Goal: Task Accomplishment & Management: Complete application form

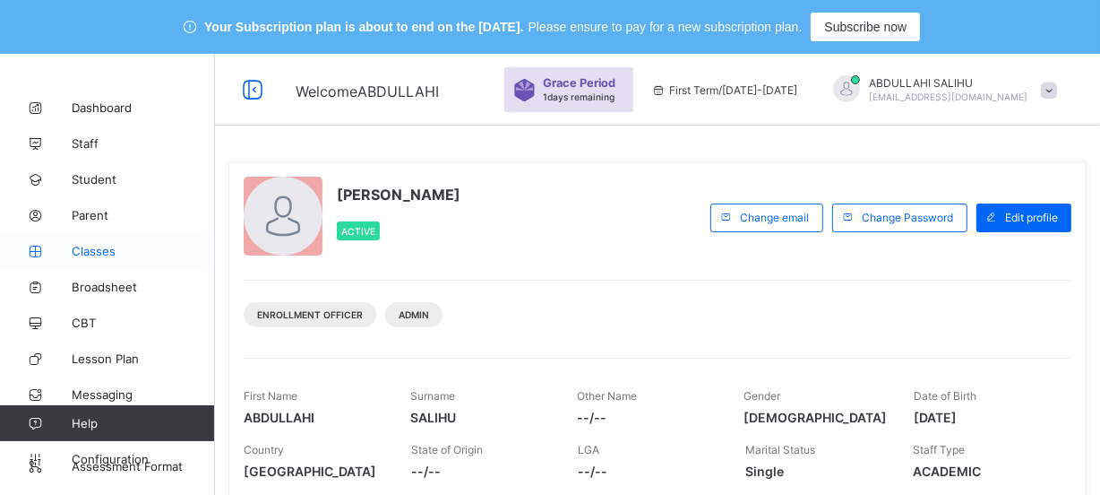
click at [165, 254] on span "Classes" at bounding box center [143, 251] width 143 height 14
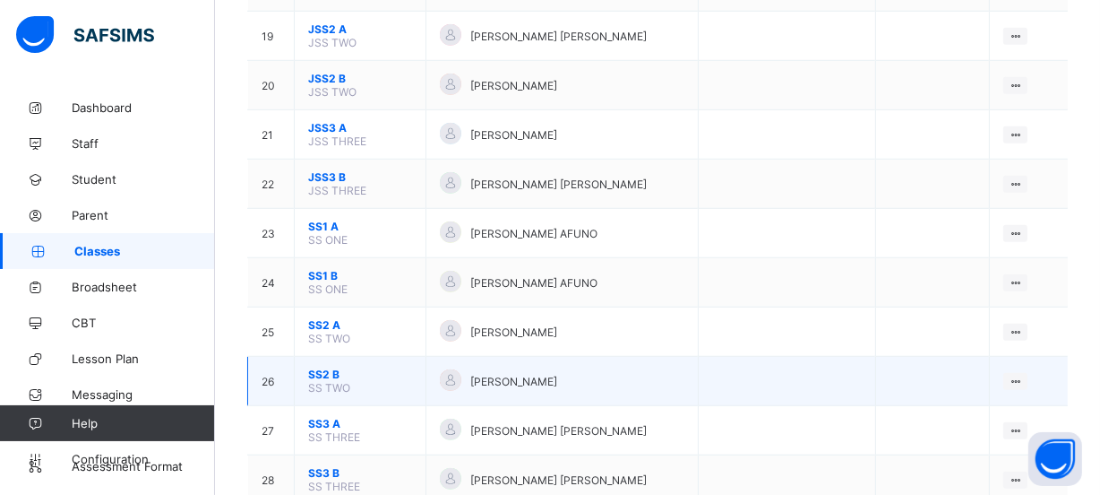
scroll to position [976, 0]
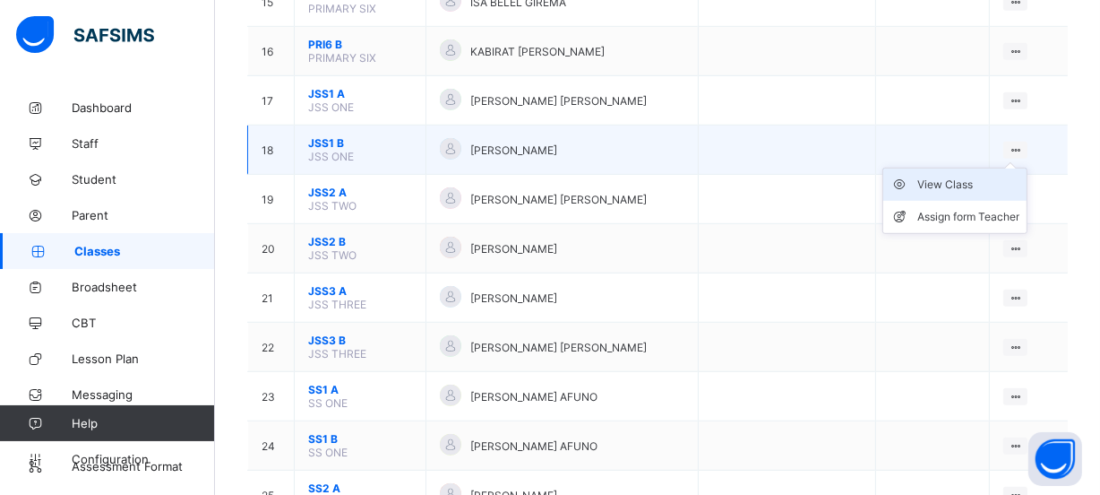
click at [981, 176] on div "View Class" at bounding box center [968, 185] width 102 height 18
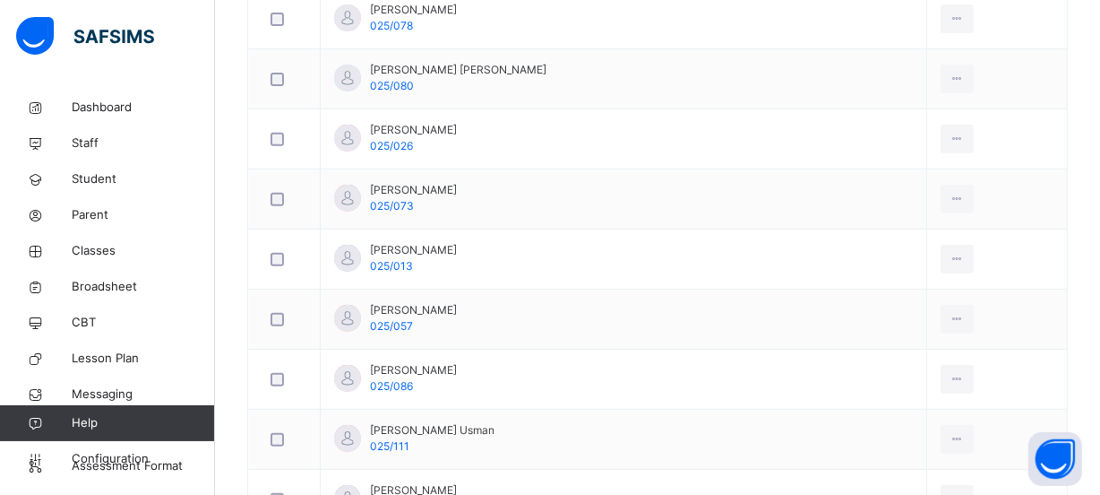
scroll to position [244, 0]
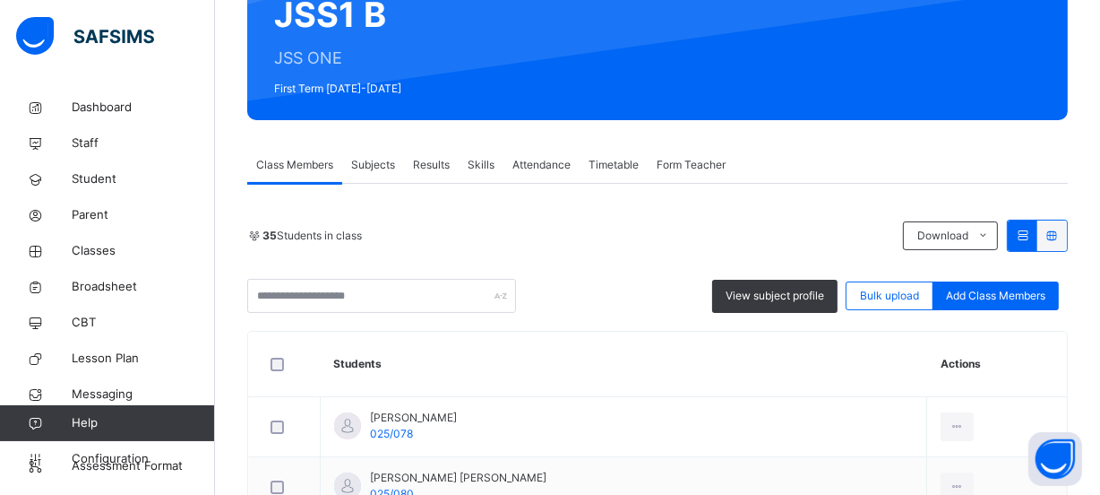
click at [373, 167] on span "Subjects" at bounding box center [373, 165] width 44 height 16
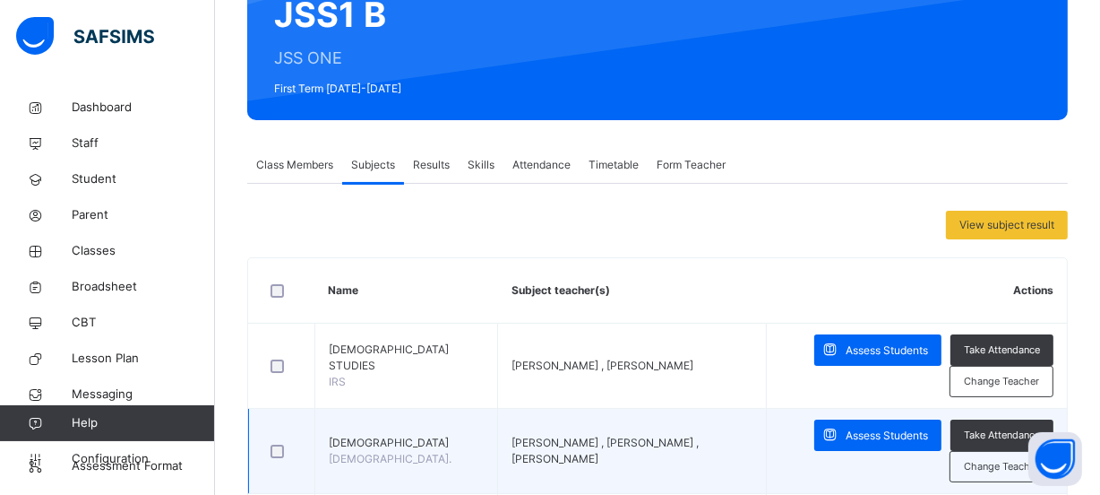
scroll to position [325, 0]
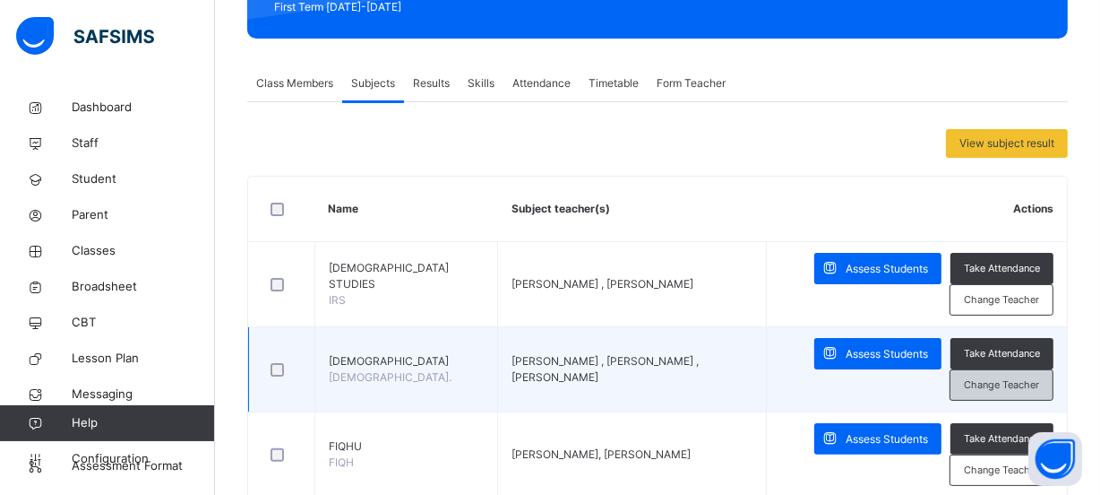
click at [1015, 385] on span "Change Teacher" at bounding box center [1001, 384] width 75 height 15
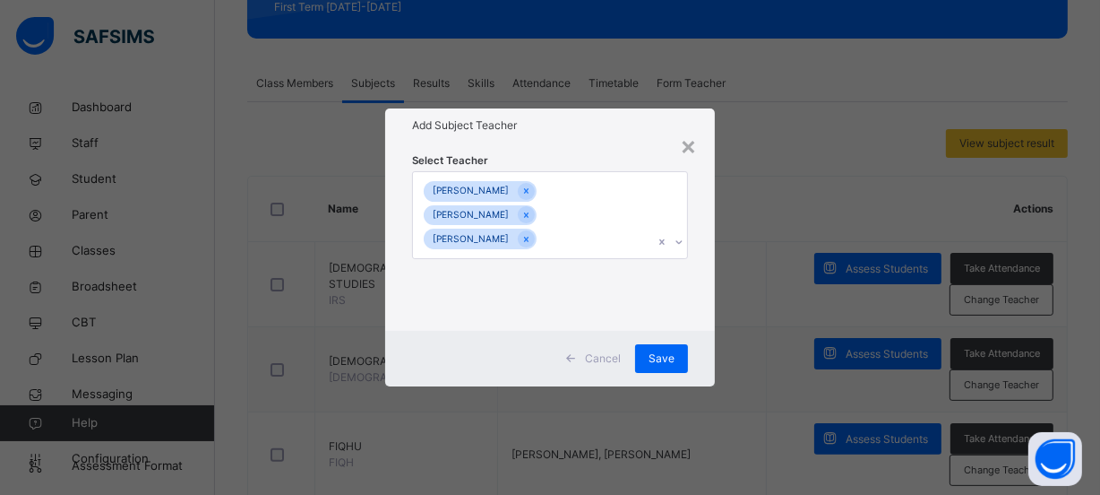
click at [683, 241] on icon at bounding box center [679, 242] width 11 height 18
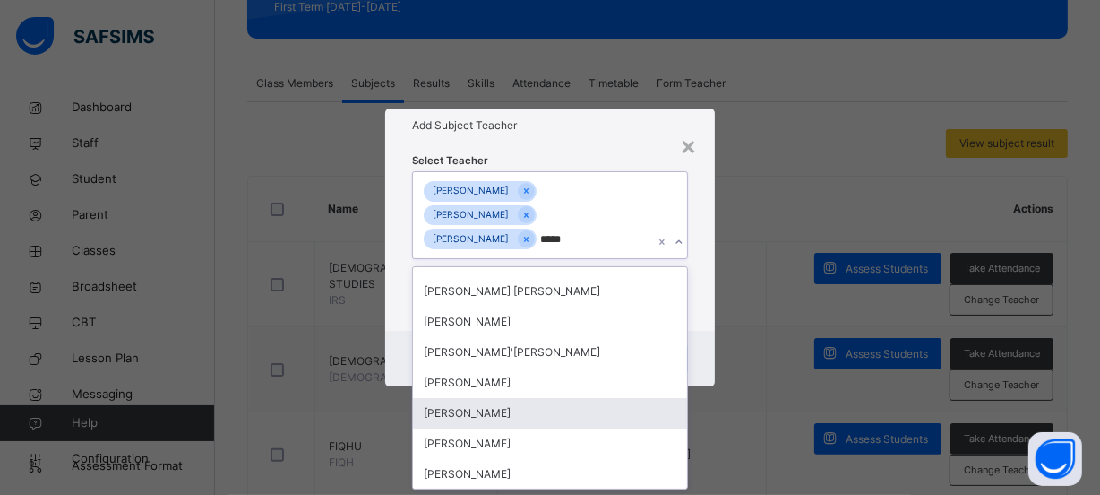
scroll to position [0, 0]
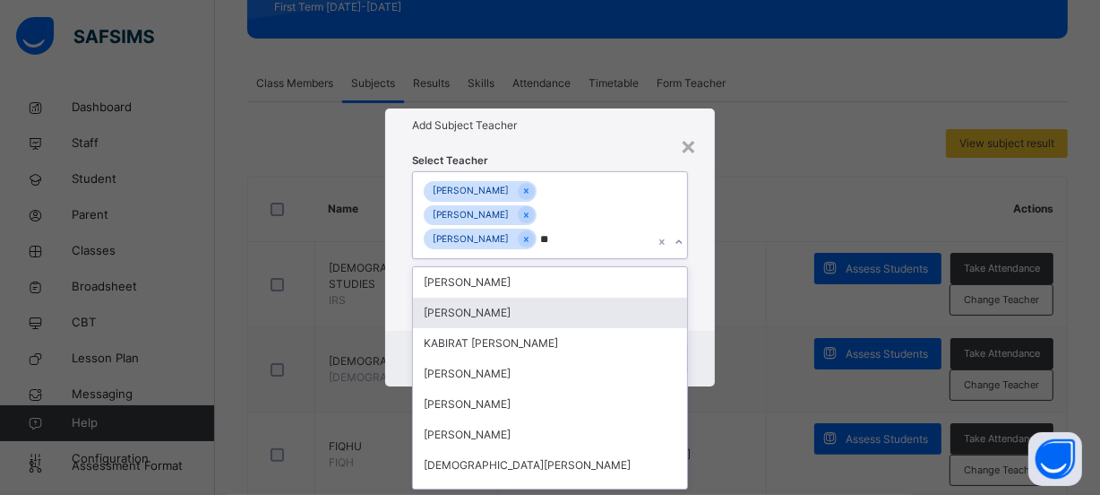
type input "*"
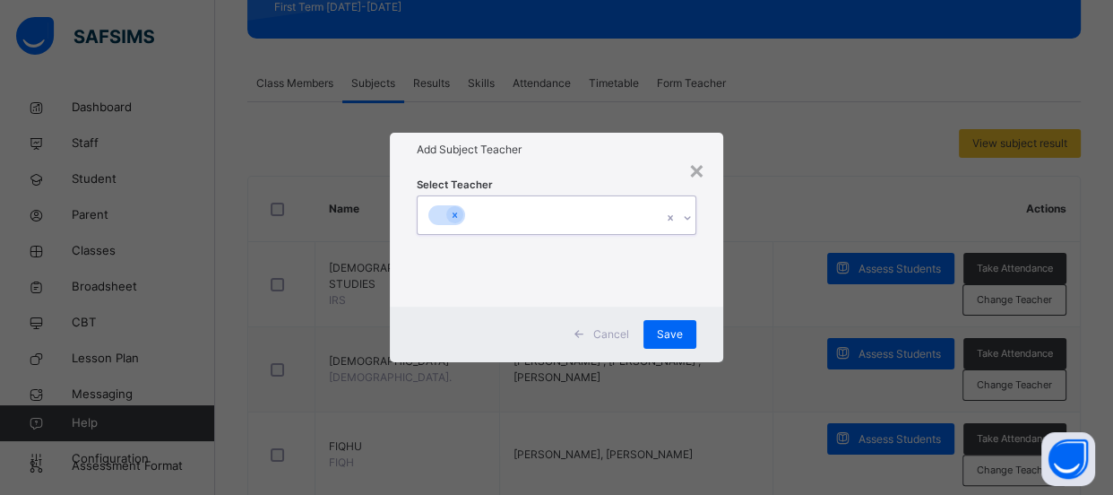
click at [688, 218] on icon at bounding box center [687, 218] width 11 height 18
click at [699, 168] on div "×" at bounding box center [696, 170] width 17 height 38
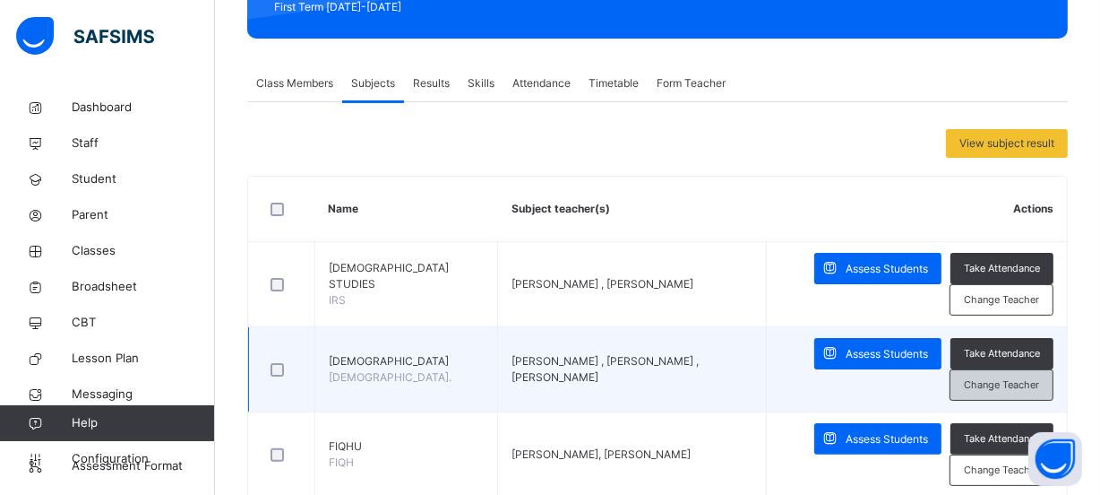
click at [987, 385] on span "Change Teacher" at bounding box center [1001, 384] width 75 height 15
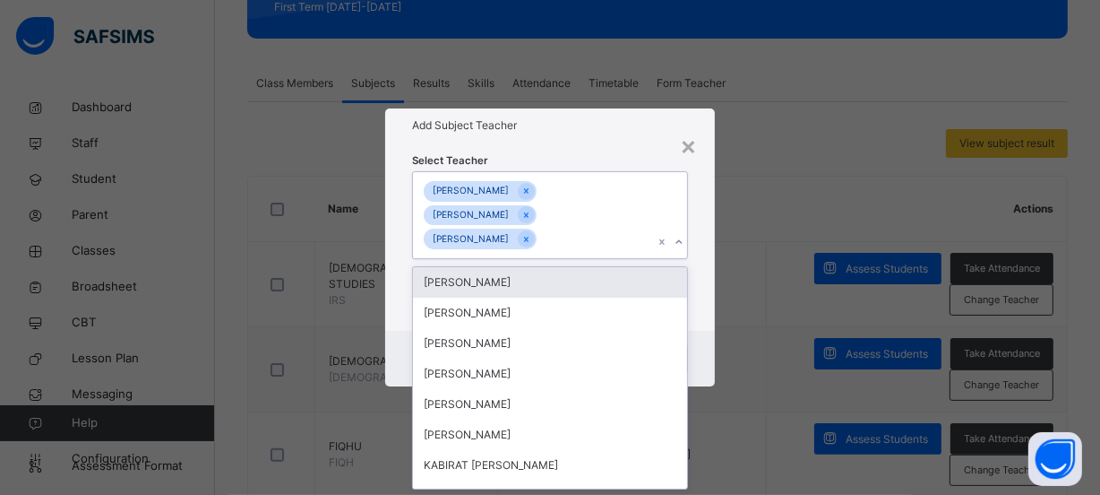
click at [678, 242] on icon at bounding box center [679, 242] width 11 height 18
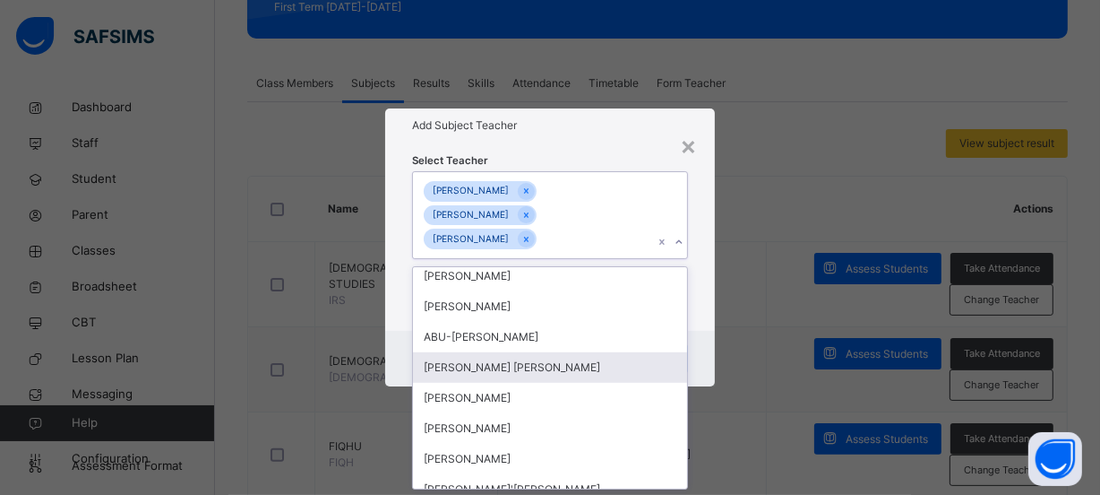
scroll to position [1357, 0]
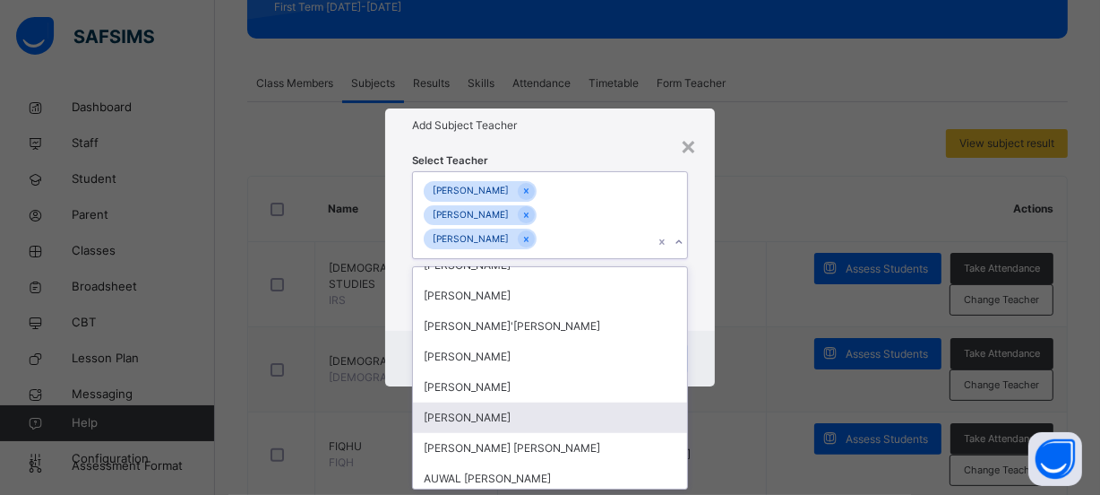
click at [568, 421] on div "[PERSON_NAME]" at bounding box center [550, 417] width 274 height 30
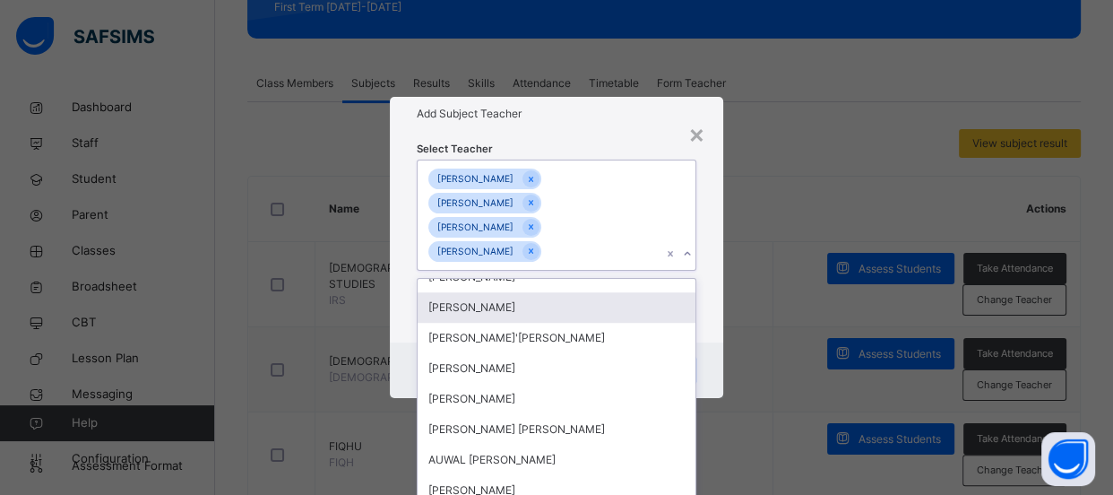
click at [732, 278] on div "× Add Subject Teacher Select Teacher option [PERSON_NAME] , selected. option [P…" at bounding box center [556, 247] width 1113 height 495
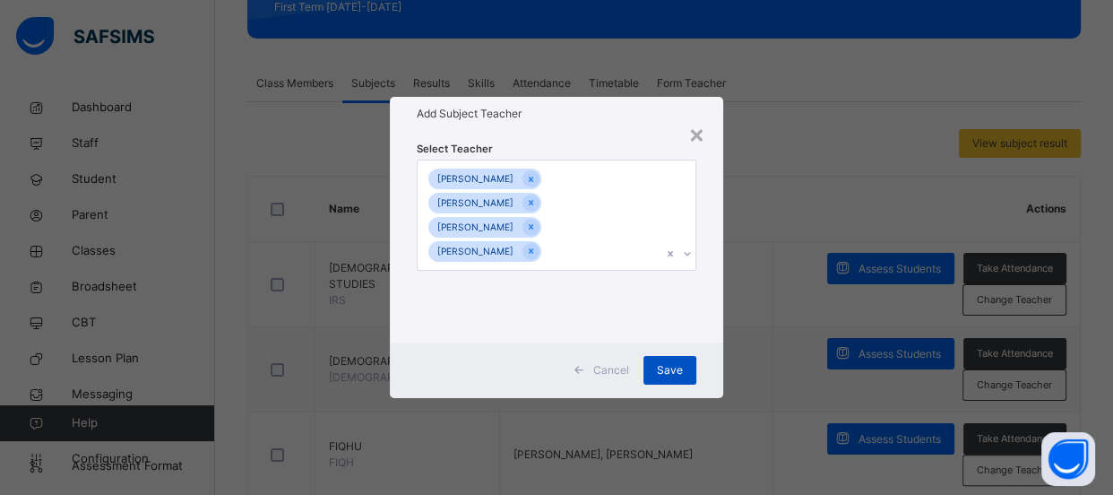
click at [678, 366] on span "Save" at bounding box center [670, 370] width 26 height 16
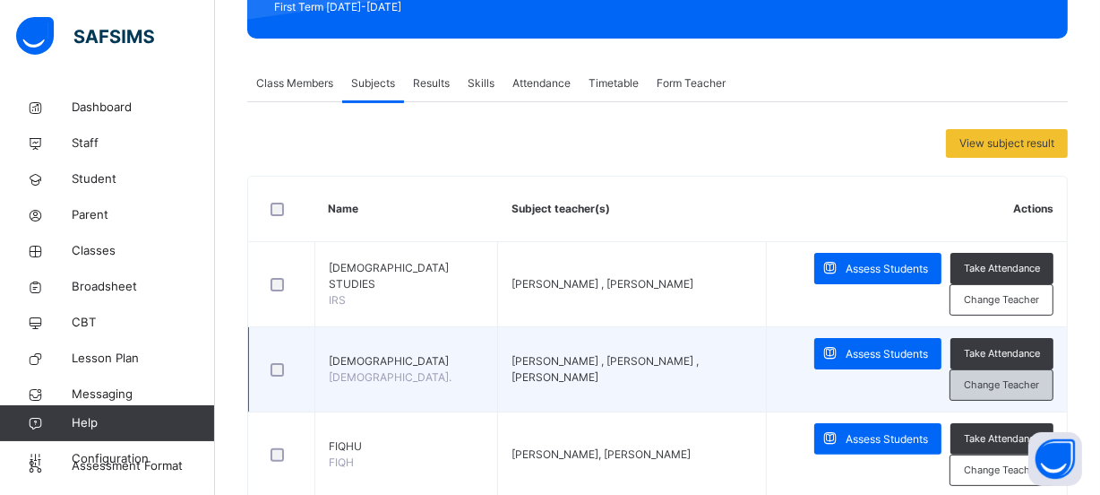
click at [1016, 377] on span "Change Teacher" at bounding box center [1001, 384] width 75 height 15
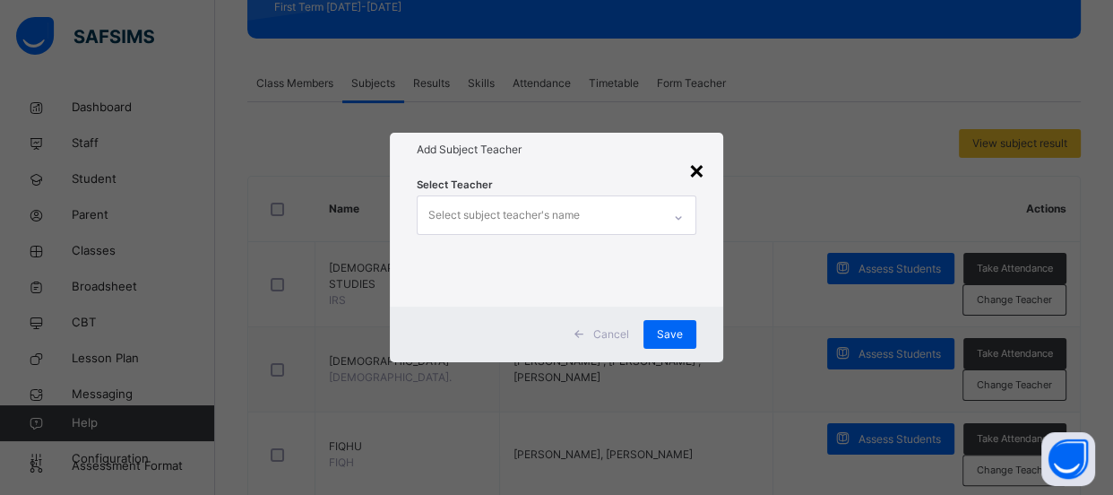
click at [700, 171] on div "×" at bounding box center [696, 170] width 17 height 38
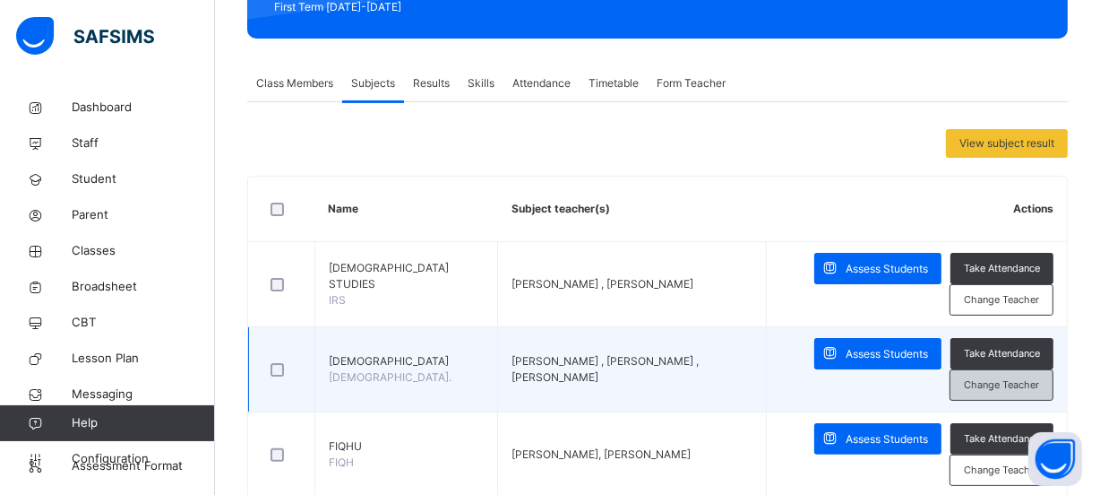
click at [1000, 384] on span "Change Teacher" at bounding box center [1001, 384] width 75 height 15
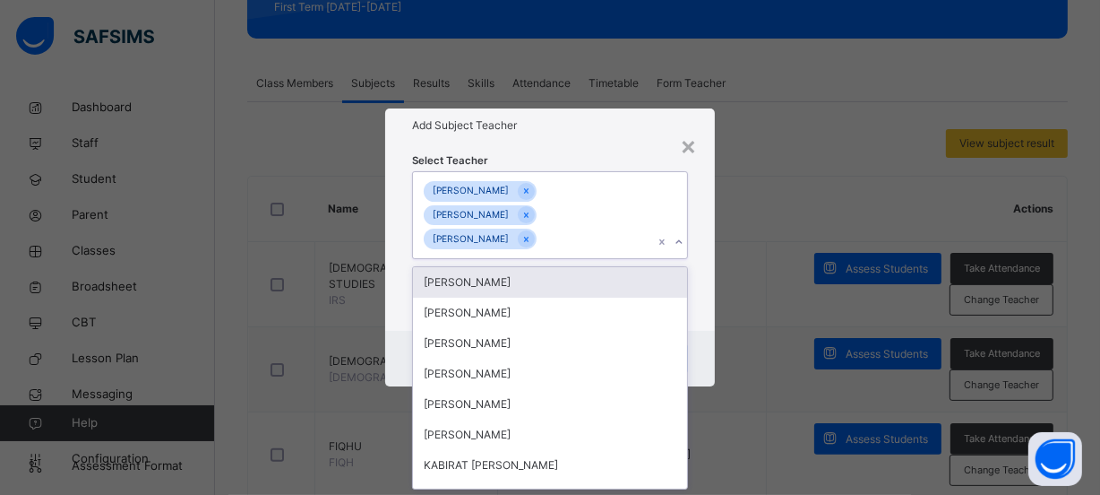
scroll to position [0, 0]
click at [681, 243] on icon at bounding box center [679, 242] width 11 height 18
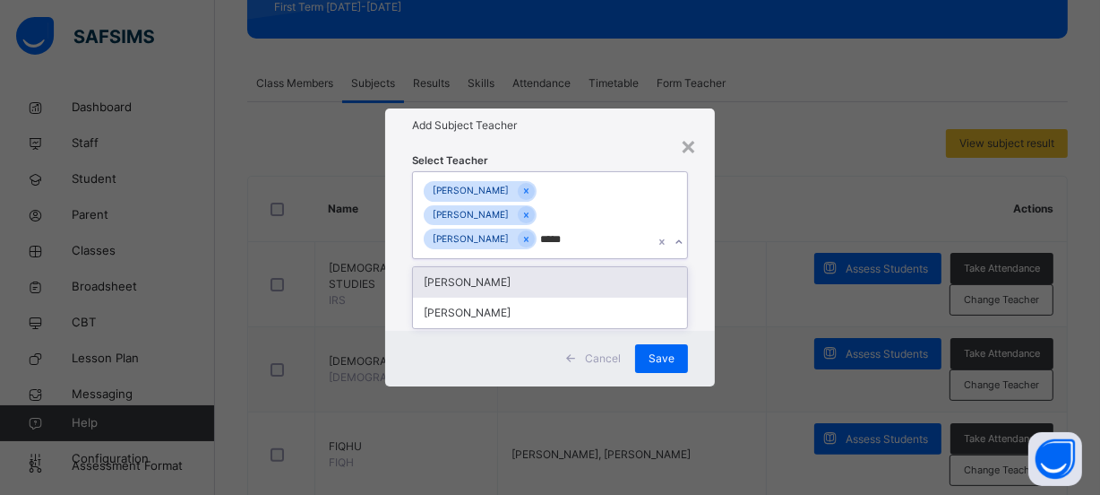
type input "******"
click at [564, 280] on div "[PERSON_NAME]" at bounding box center [550, 282] width 274 height 30
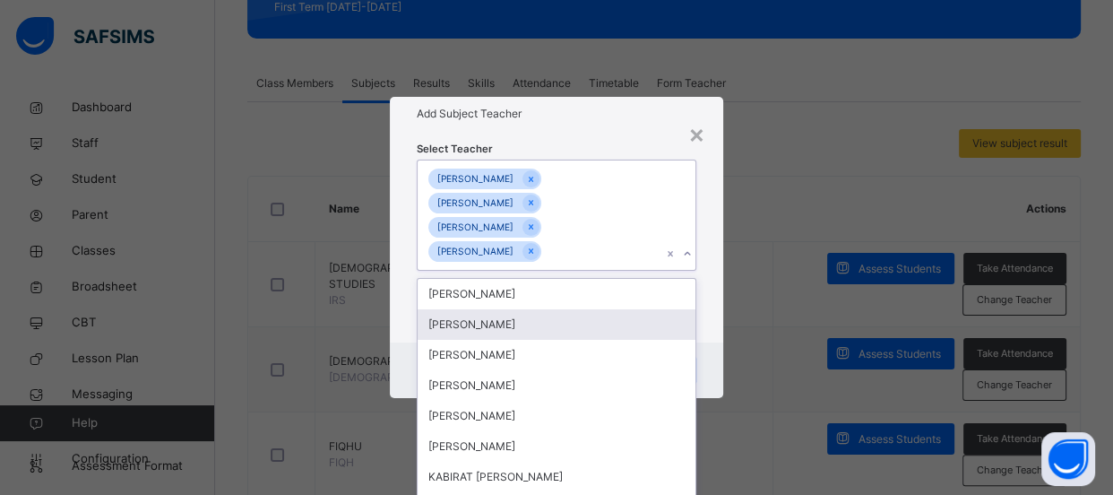
click at [734, 296] on div "× Add Subject Teacher Select Teacher option [PERSON_NAME] , selected. option [P…" at bounding box center [556, 247] width 1113 height 495
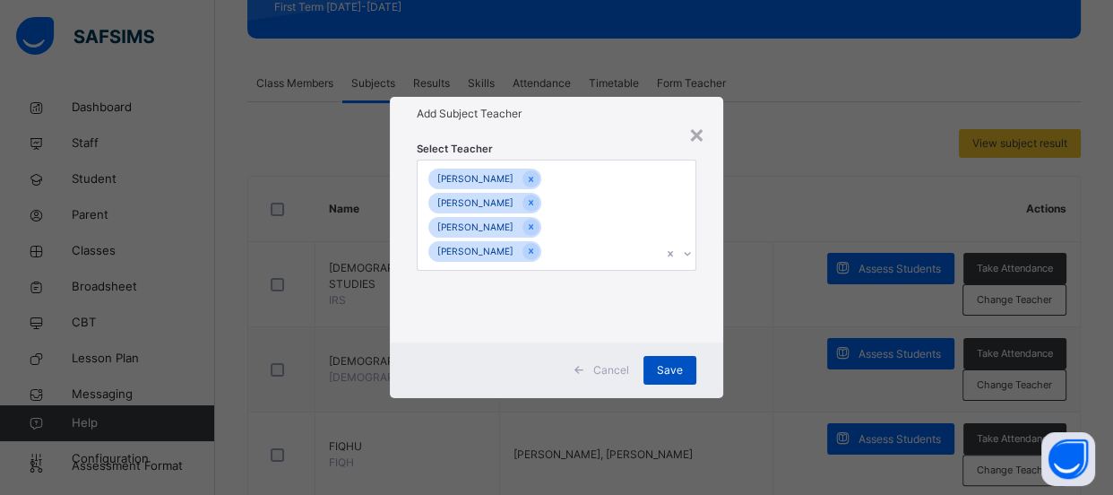
click at [663, 367] on span "Save" at bounding box center [670, 370] width 26 height 16
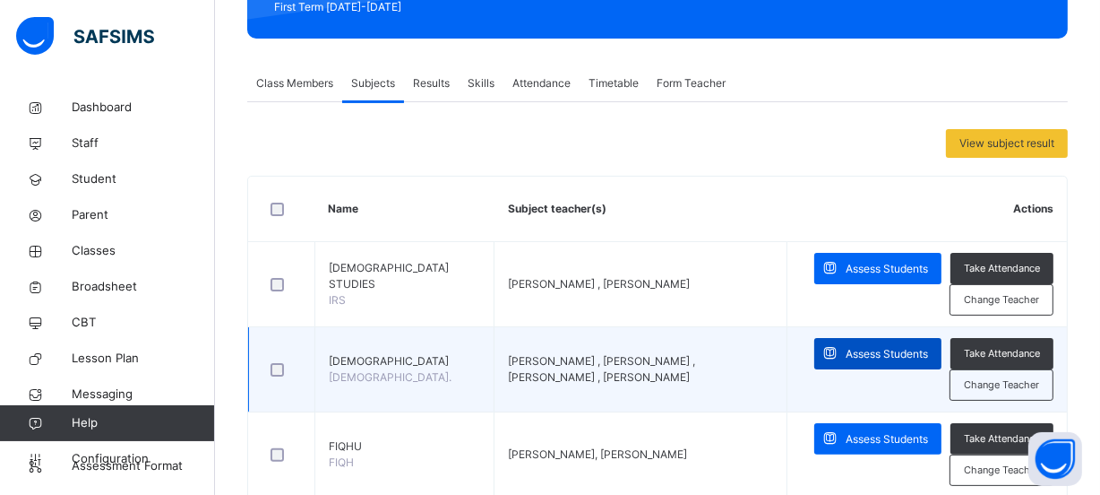
scroll to position [407, 0]
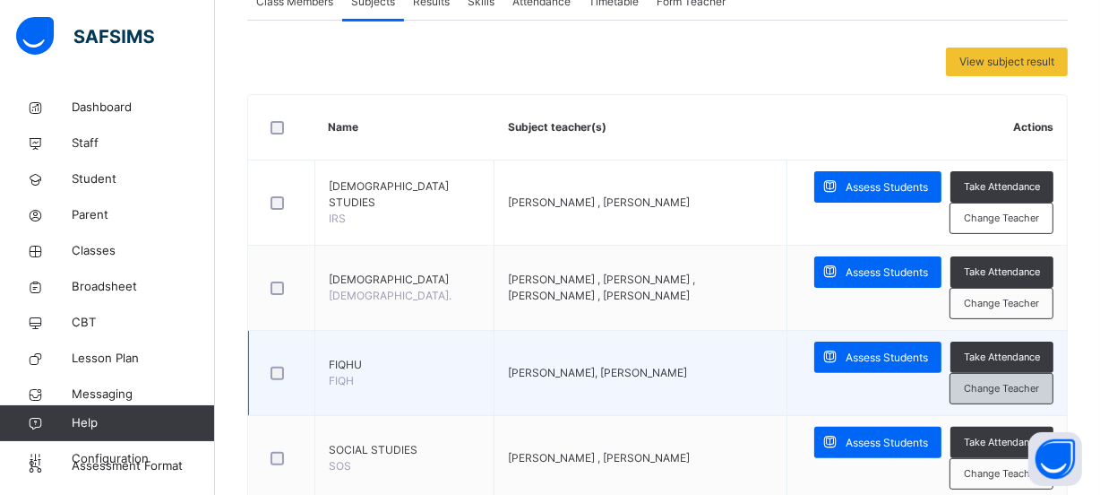
click at [1002, 388] on span "Change Teacher" at bounding box center [1001, 388] width 75 height 15
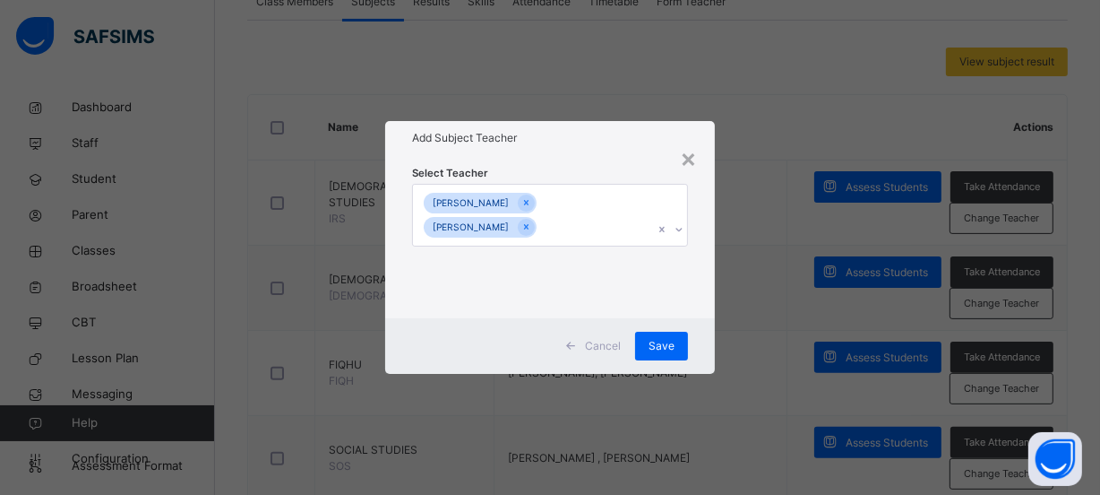
click at [677, 225] on icon at bounding box center [679, 229] width 11 height 18
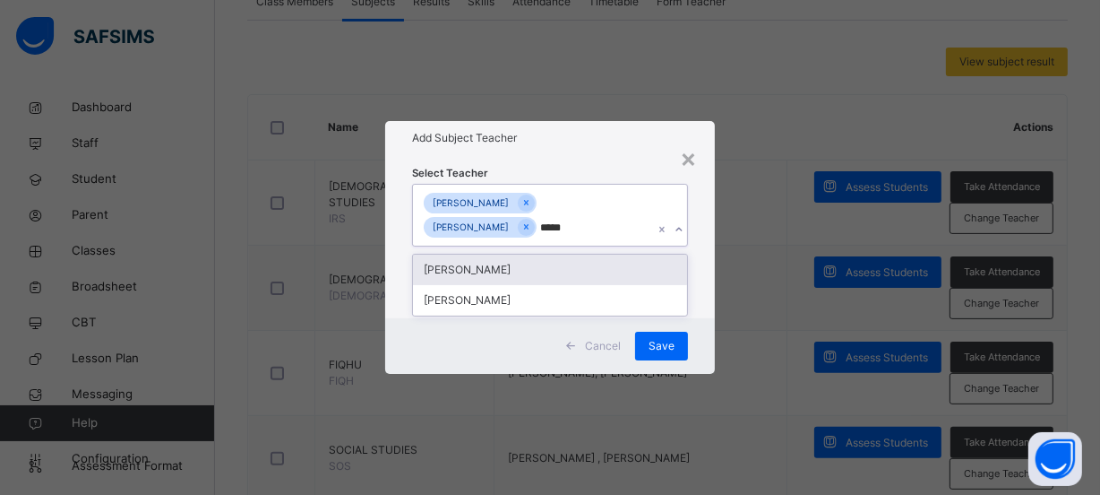
type input "******"
click at [591, 273] on div "[PERSON_NAME]" at bounding box center [550, 269] width 274 height 30
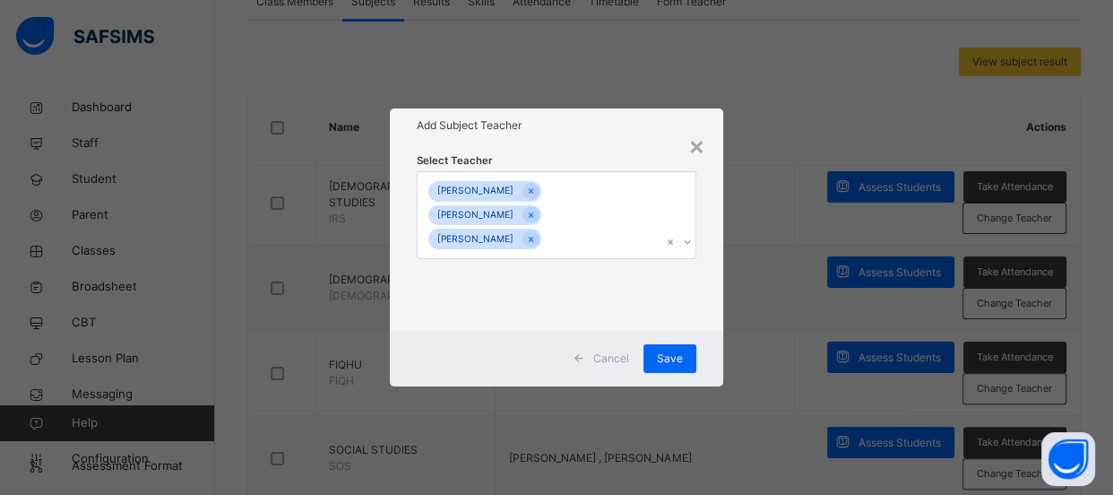
click at [726, 305] on div "× Add Subject Teacher Select Teacher UMAR HAYATU [PERSON_NAME] [PERSON_NAME] Ca…" at bounding box center [556, 247] width 1113 height 495
drag, startPoint x: 672, startPoint y: 349, endPoint x: 683, endPoint y: 352, distance: 11.1
click at [672, 348] on div "Save" at bounding box center [669, 358] width 53 height 29
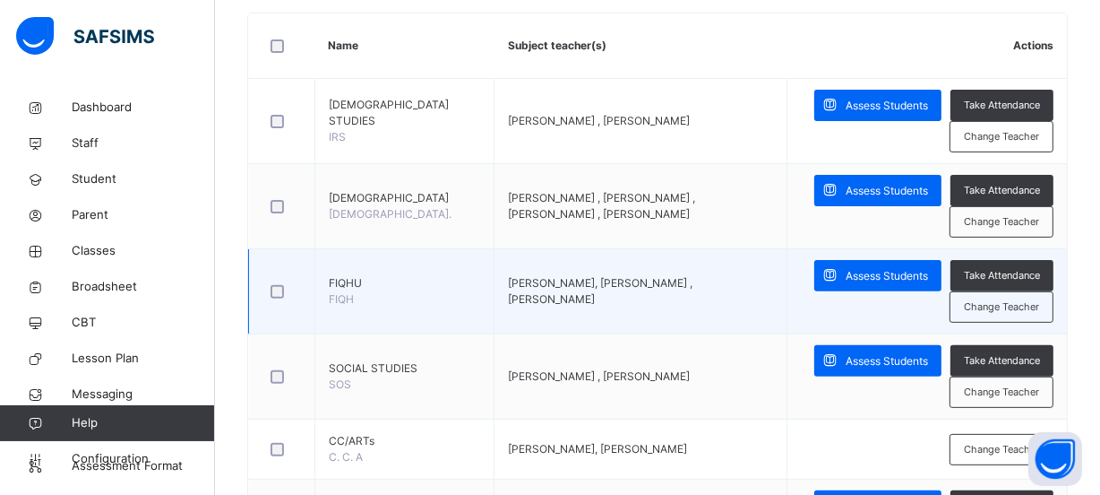
scroll to position [570, 0]
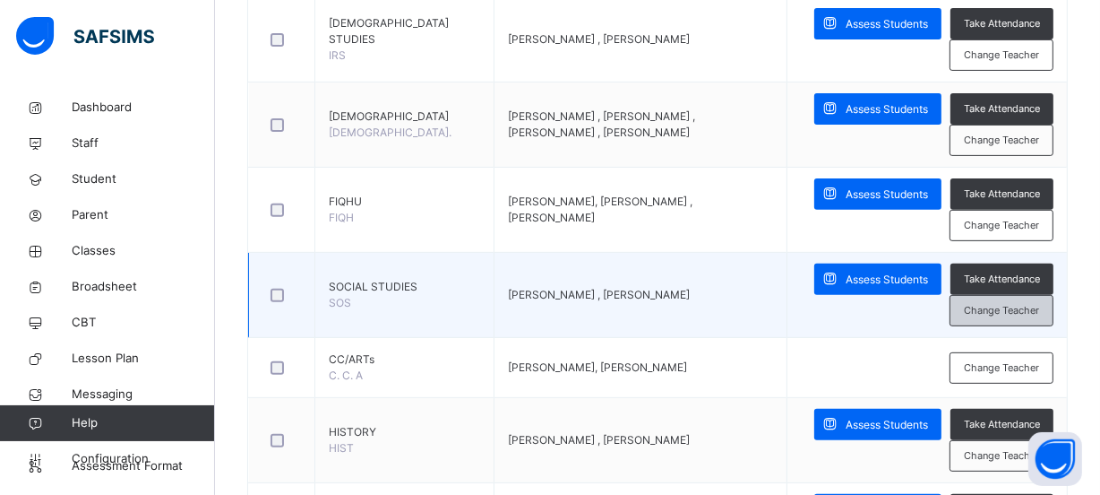
click at [1011, 313] on span "Change Teacher" at bounding box center [1001, 310] width 75 height 15
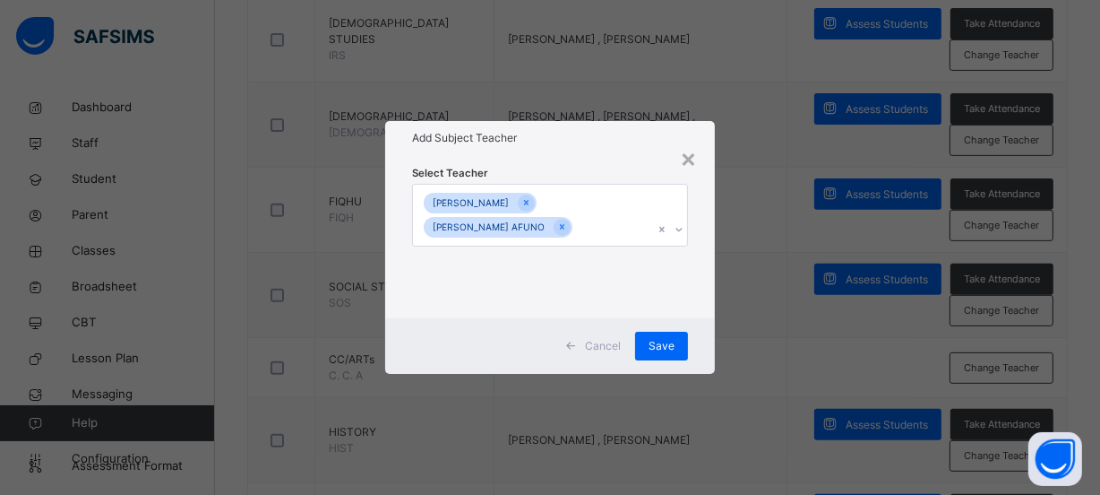
click at [681, 229] on icon at bounding box center [679, 229] width 11 height 18
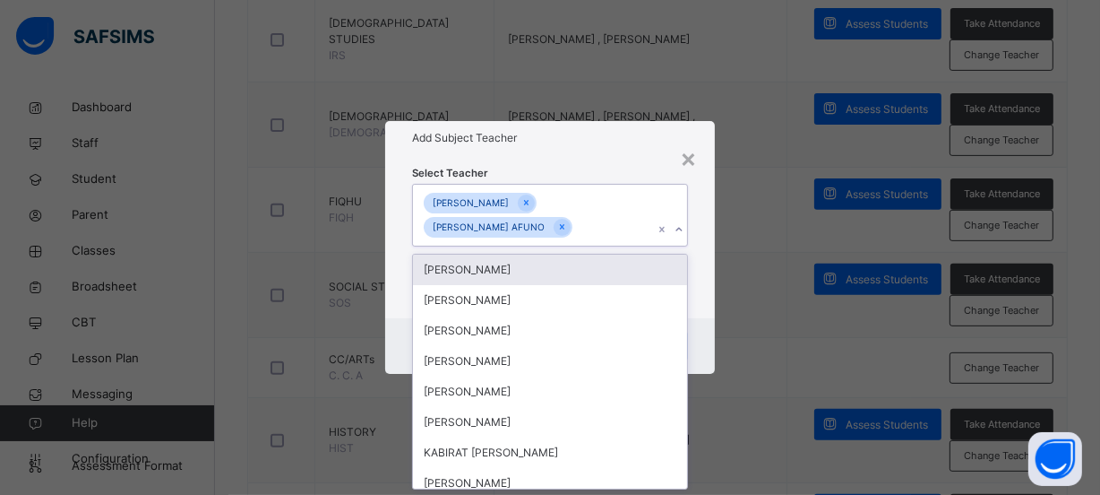
scroll to position [0, 0]
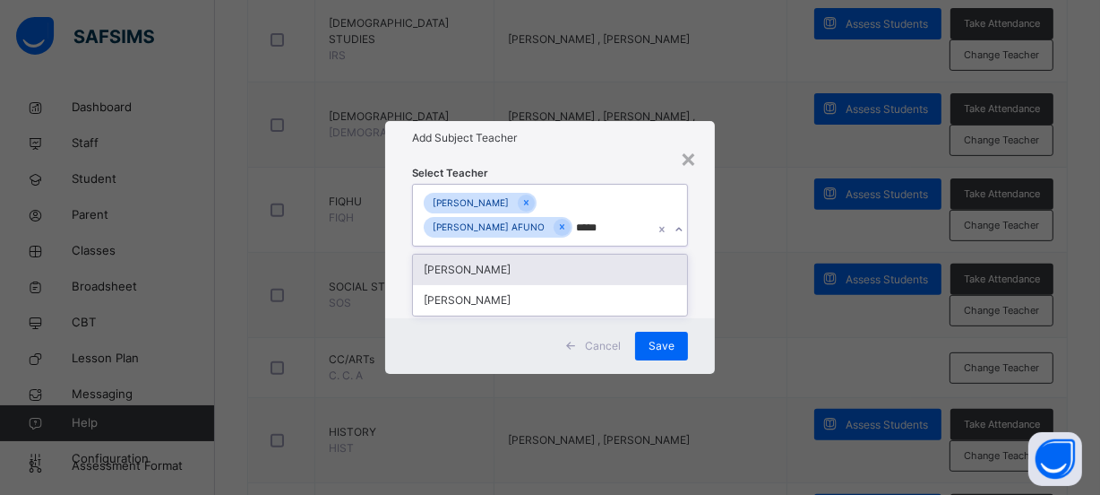
type input "******"
click at [552, 266] on div "[PERSON_NAME]" at bounding box center [550, 269] width 274 height 30
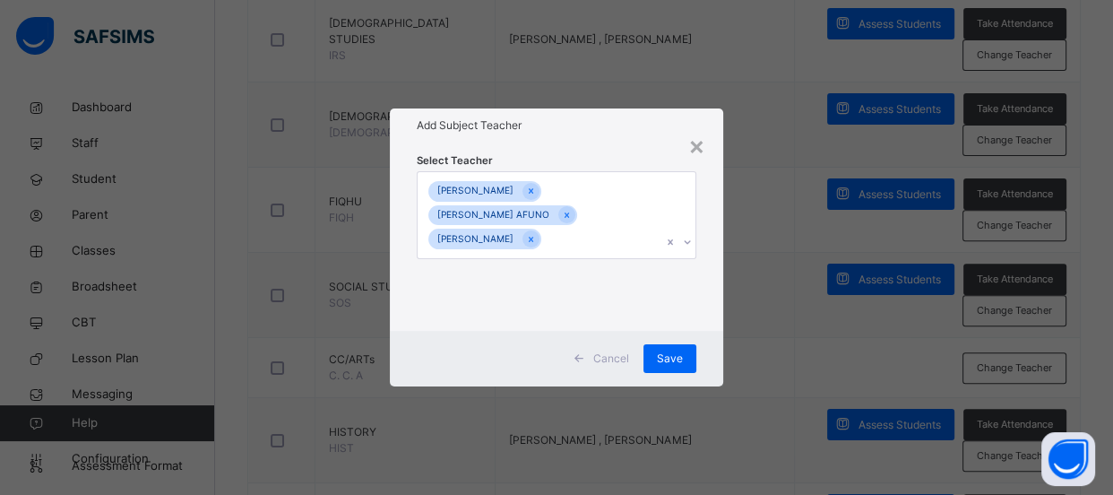
click at [736, 334] on div "× Add Subject Teacher Select Teacher [PERSON_NAME] [PERSON_NAME] AFUNO [PERSON_…" at bounding box center [556, 247] width 1113 height 495
click at [664, 353] on span "Save" at bounding box center [670, 358] width 26 height 16
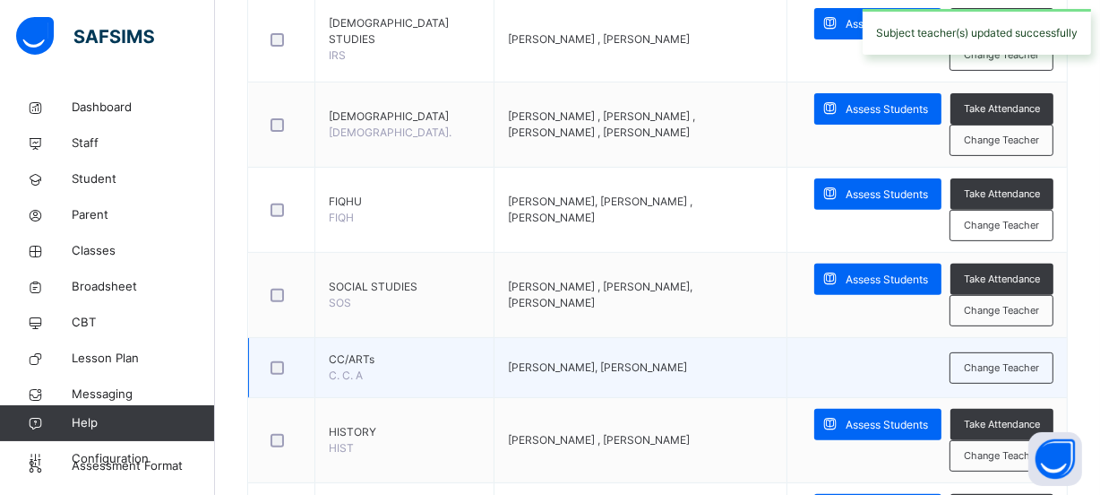
scroll to position [651, 0]
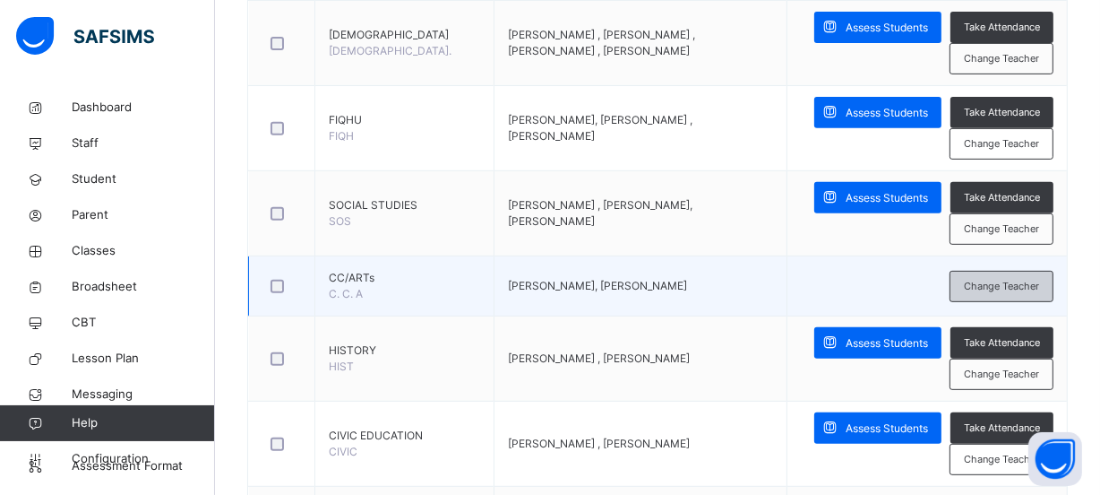
click at [1002, 288] on span "Change Teacher" at bounding box center [1001, 286] width 75 height 15
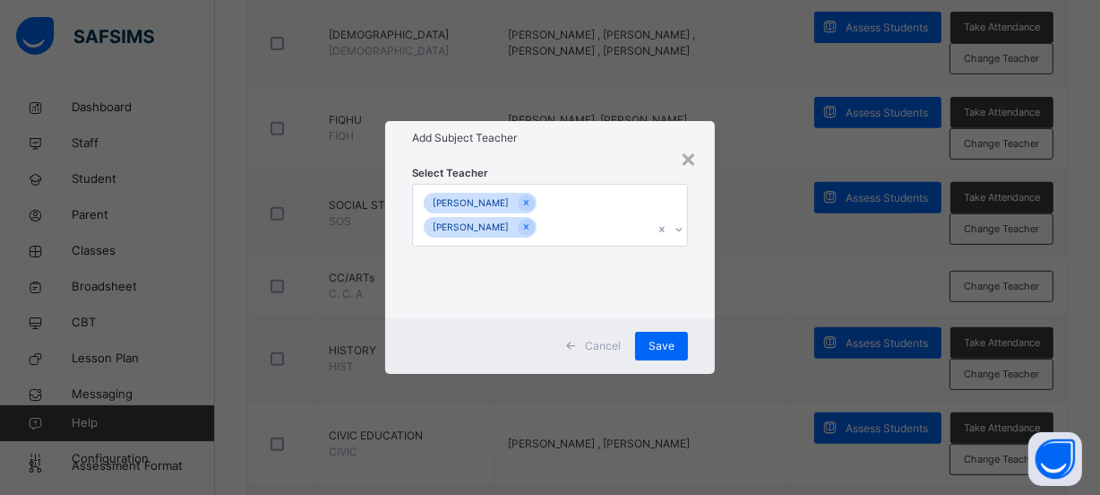
scroll to position [0, 0]
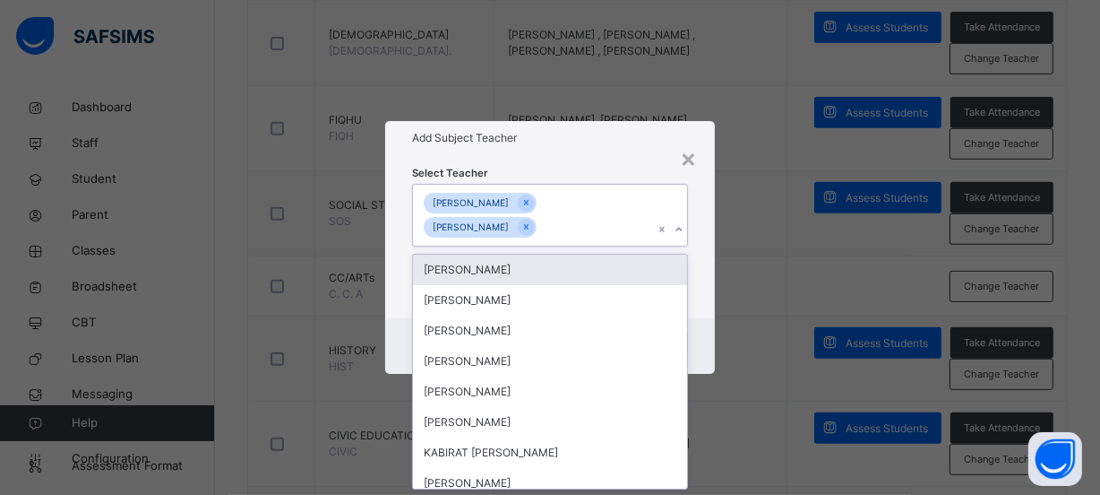
click at [684, 231] on icon at bounding box center [679, 229] width 11 height 18
type input "******"
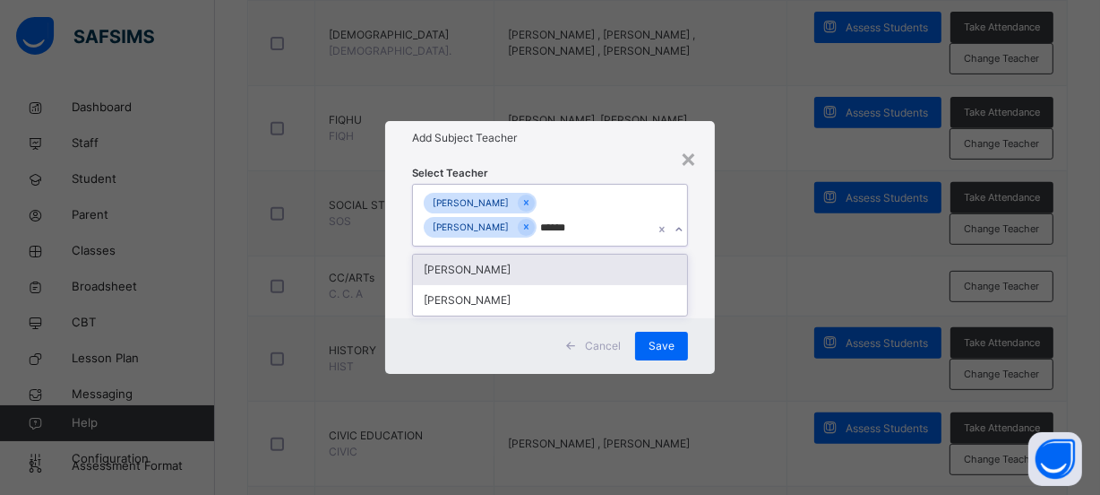
click at [646, 266] on div "[PERSON_NAME]" at bounding box center [550, 269] width 274 height 30
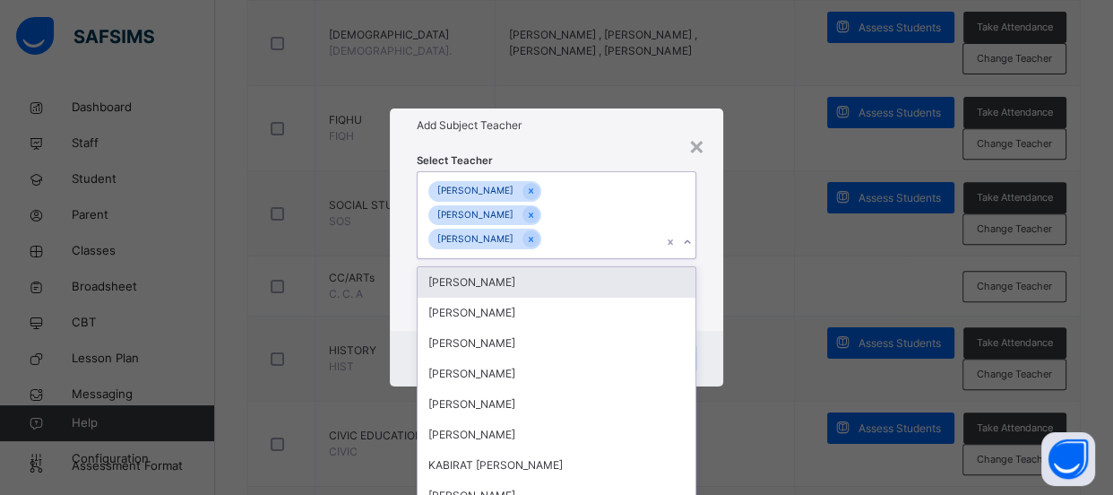
click at [779, 308] on div "× Add Subject Teacher Select Teacher option [PERSON_NAME] , selected. option [P…" at bounding box center [556, 247] width 1113 height 495
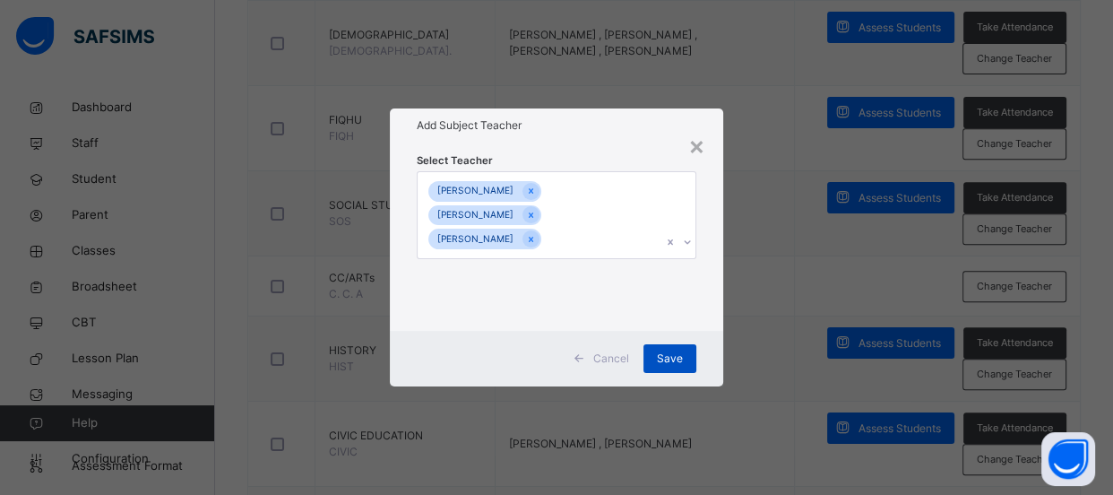
click at [665, 358] on span "Save" at bounding box center [670, 358] width 26 height 16
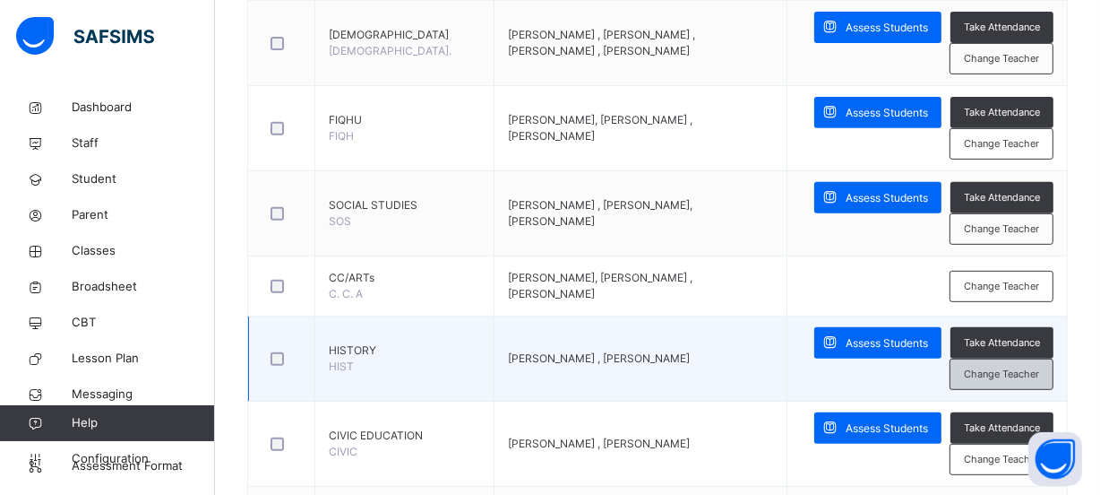
click at [1002, 374] on span "Change Teacher" at bounding box center [1001, 373] width 75 height 15
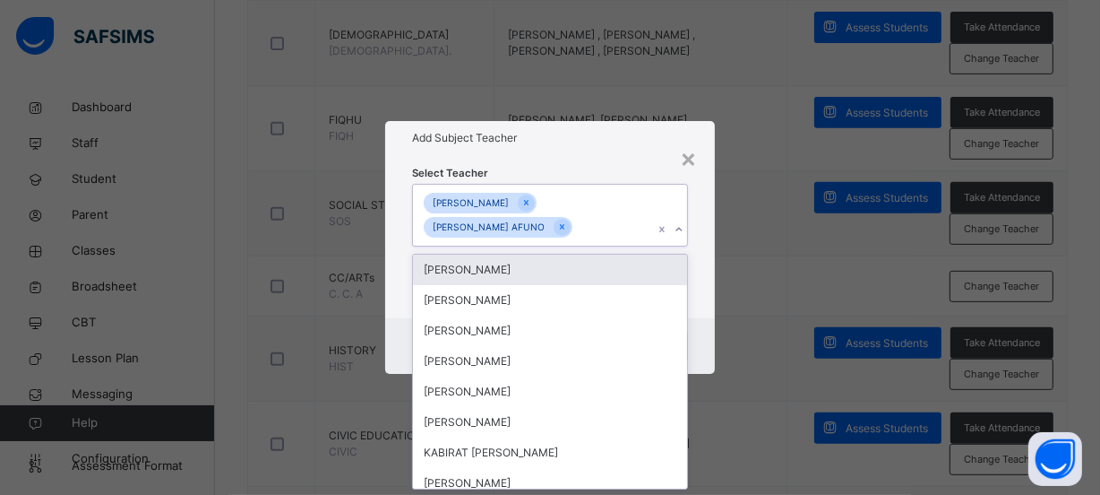
click at [680, 231] on icon at bounding box center [679, 229] width 11 height 18
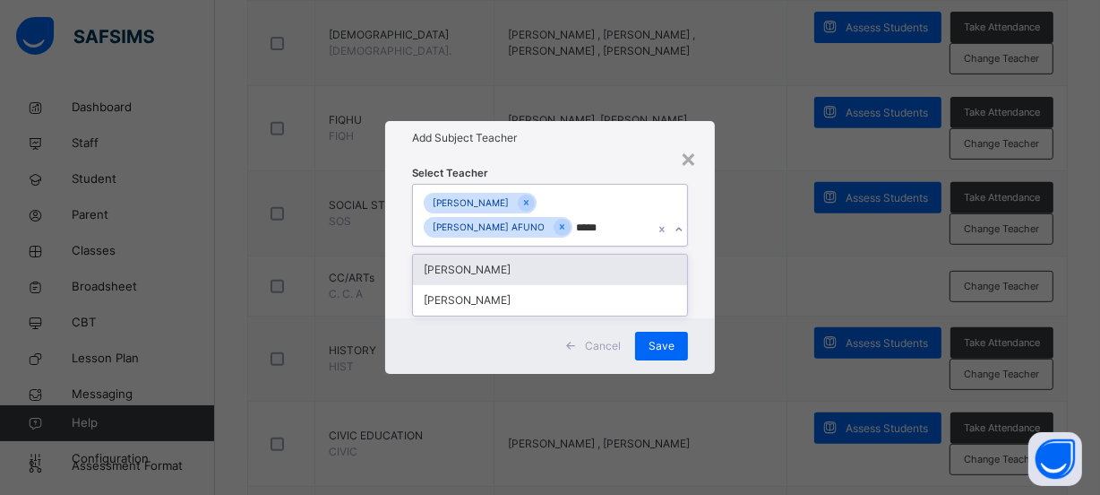
type input "******"
click at [484, 269] on div "[PERSON_NAME]" at bounding box center [550, 269] width 274 height 30
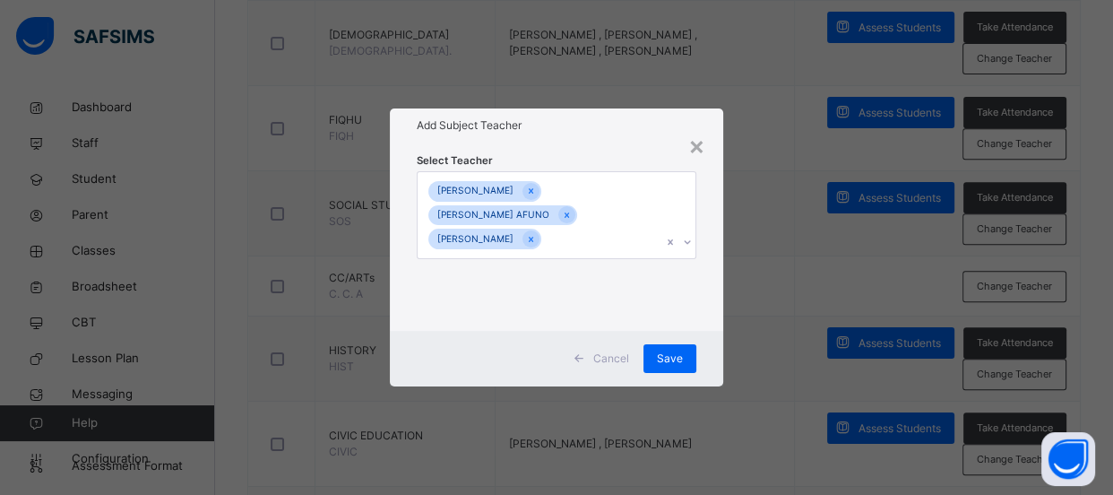
click at [728, 312] on div "× Add Subject Teacher Select Teacher [PERSON_NAME] [PERSON_NAME] AFUNO [PERSON_…" at bounding box center [556, 247] width 1113 height 495
click at [671, 352] on span "Save" at bounding box center [670, 358] width 26 height 16
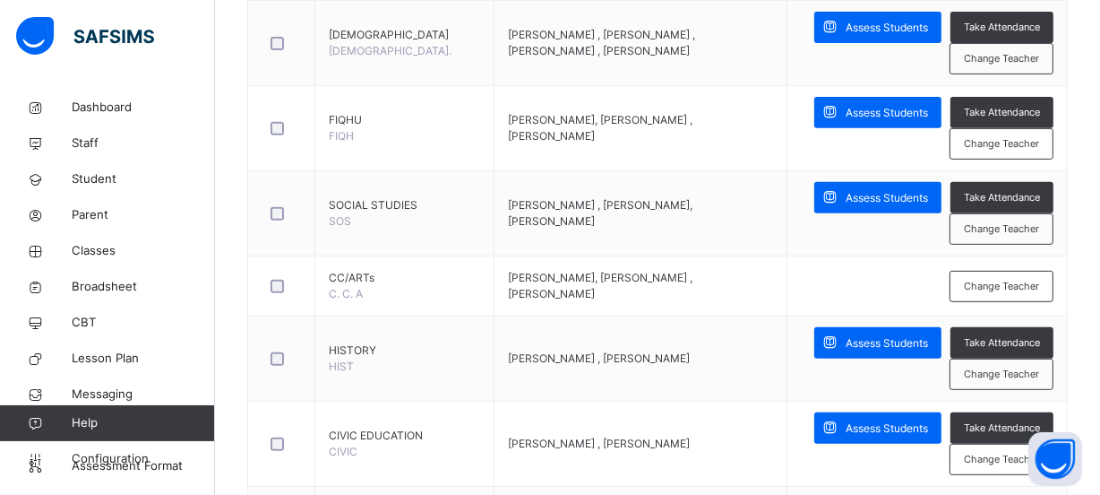
click at [1015, 376] on span "Change Teacher" at bounding box center [1001, 373] width 75 height 15
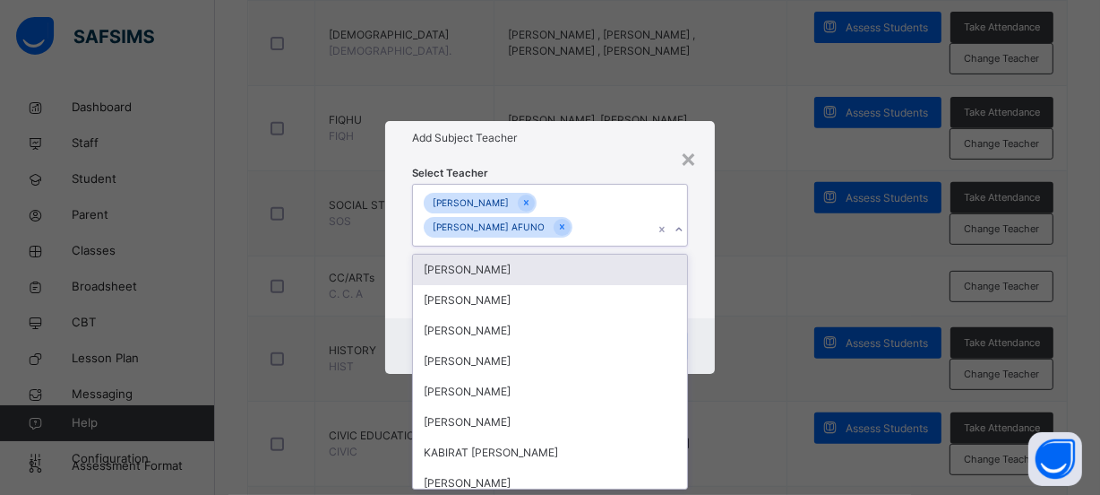
click at [679, 228] on icon at bounding box center [679, 229] width 11 height 18
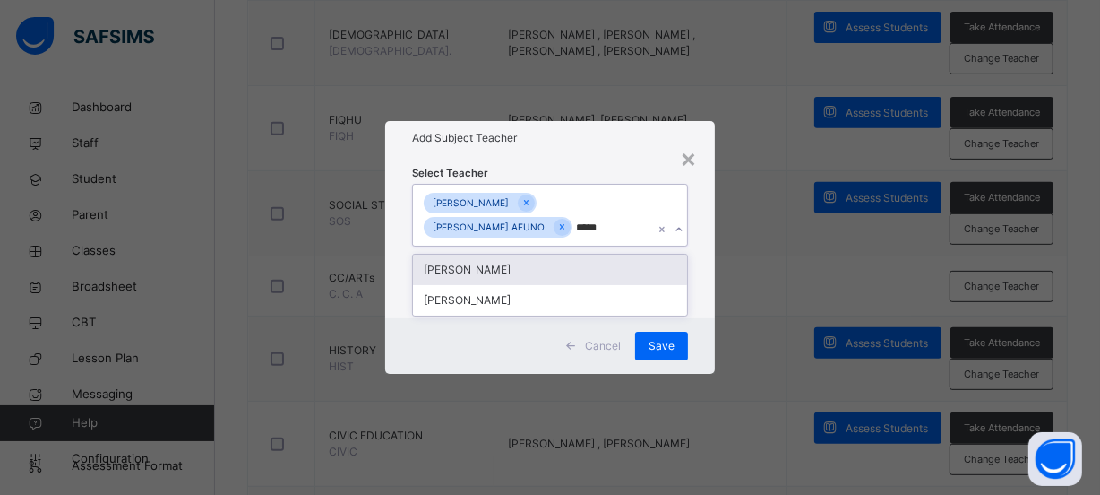
type input "******"
click at [563, 271] on div "[PERSON_NAME]" at bounding box center [550, 269] width 274 height 30
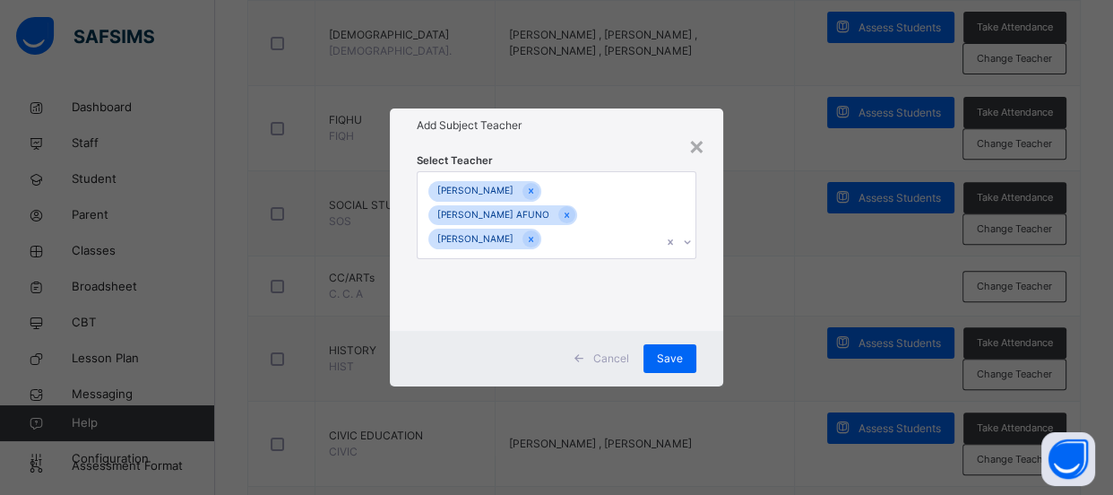
drag, startPoint x: 770, startPoint y: 310, endPoint x: 711, endPoint y: 331, distance: 62.9
click at [764, 314] on div "× Add Subject Teacher Select Teacher [PERSON_NAME] [PERSON_NAME] AFUNO [PERSON_…" at bounding box center [556, 247] width 1113 height 495
click at [661, 359] on span "Save" at bounding box center [670, 358] width 26 height 16
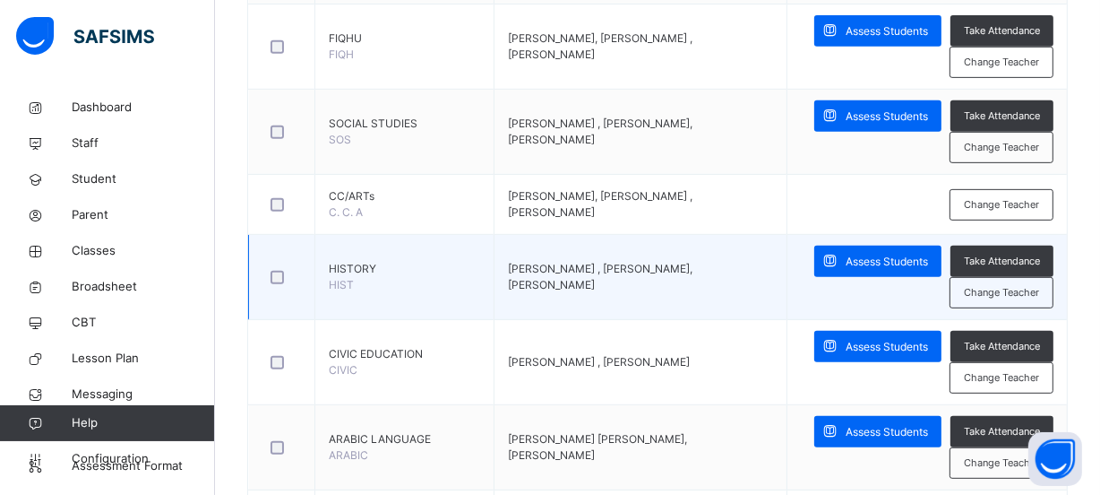
scroll to position [814, 0]
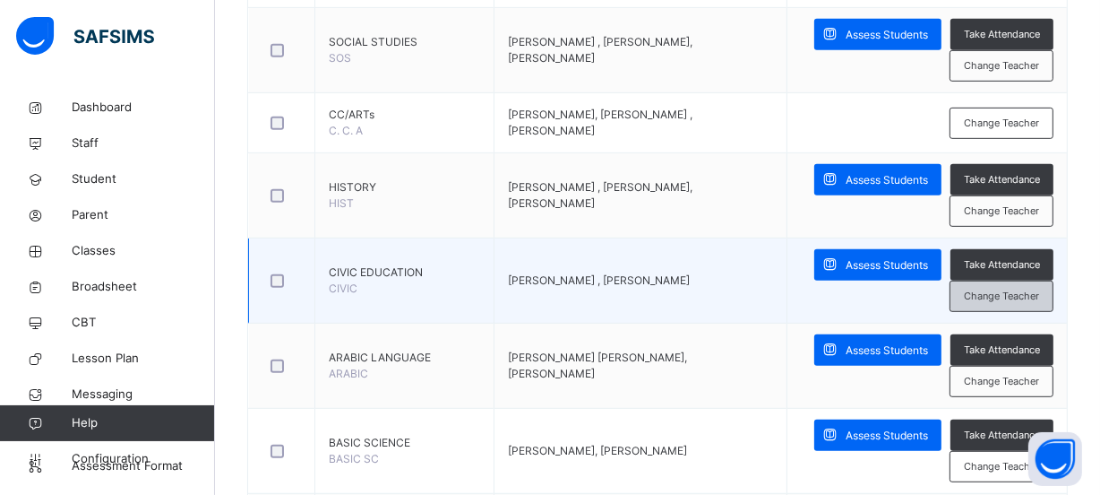
click at [1007, 294] on span "Change Teacher" at bounding box center [1001, 295] width 75 height 15
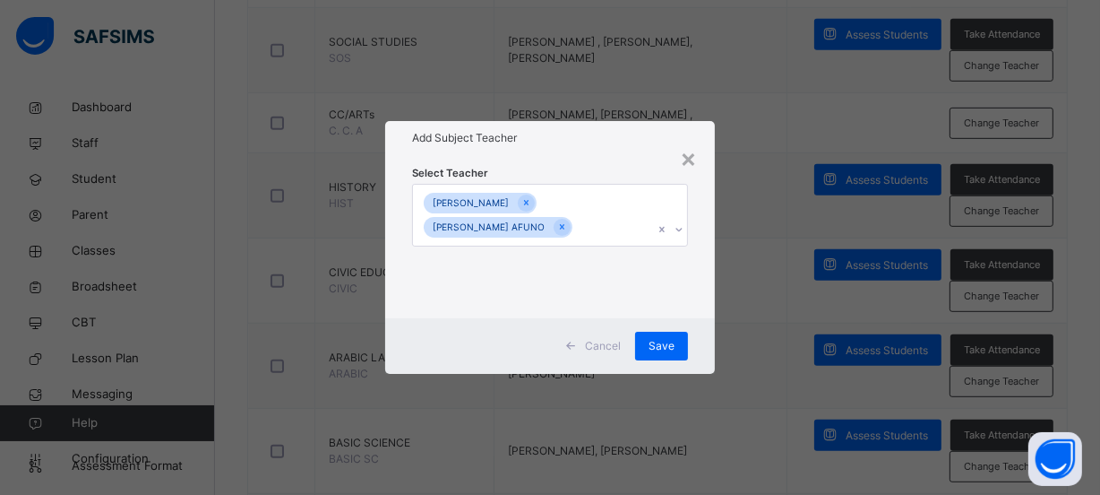
scroll to position [0, 0]
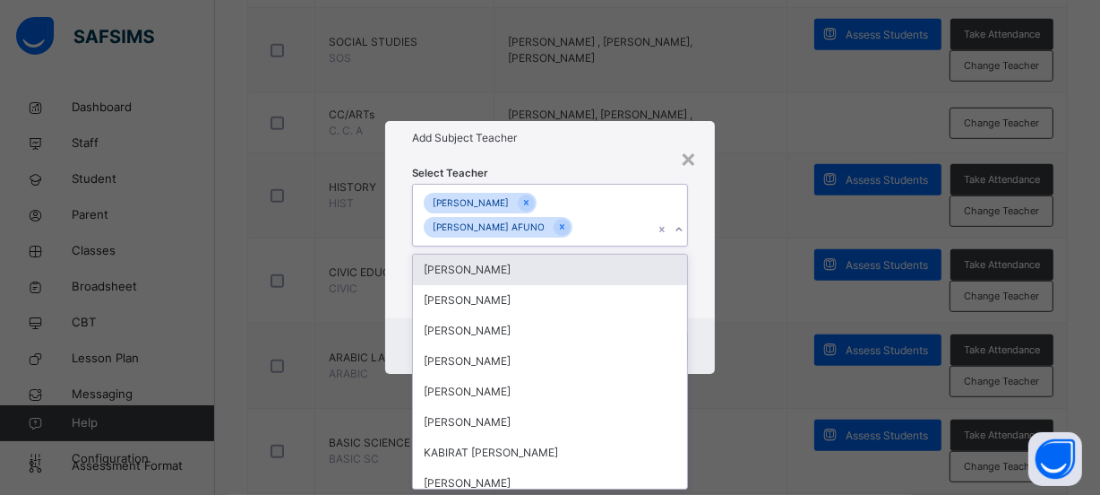
click at [682, 229] on icon at bounding box center [679, 229] width 11 height 18
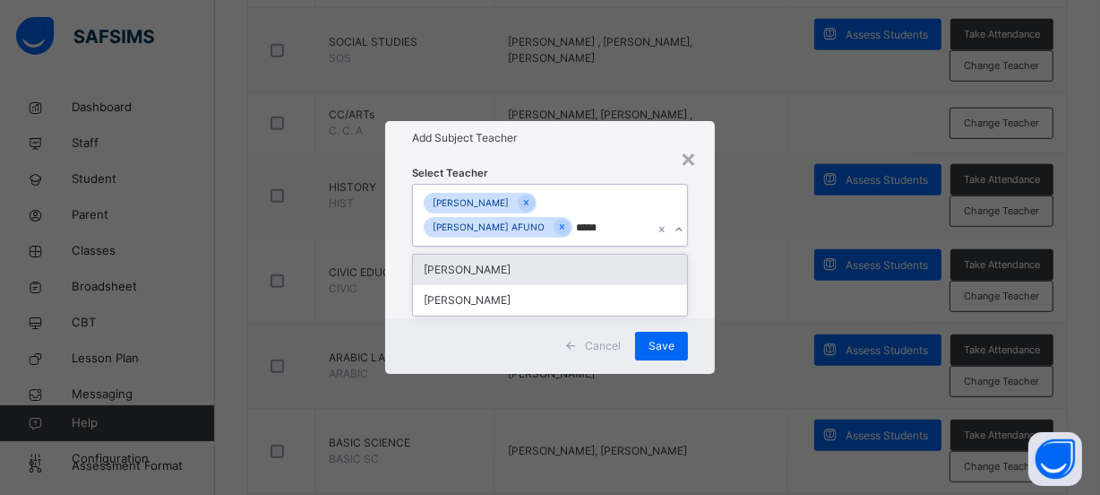
type input "******"
click at [503, 266] on div "[PERSON_NAME]" at bounding box center [550, 269] width 274 height 30
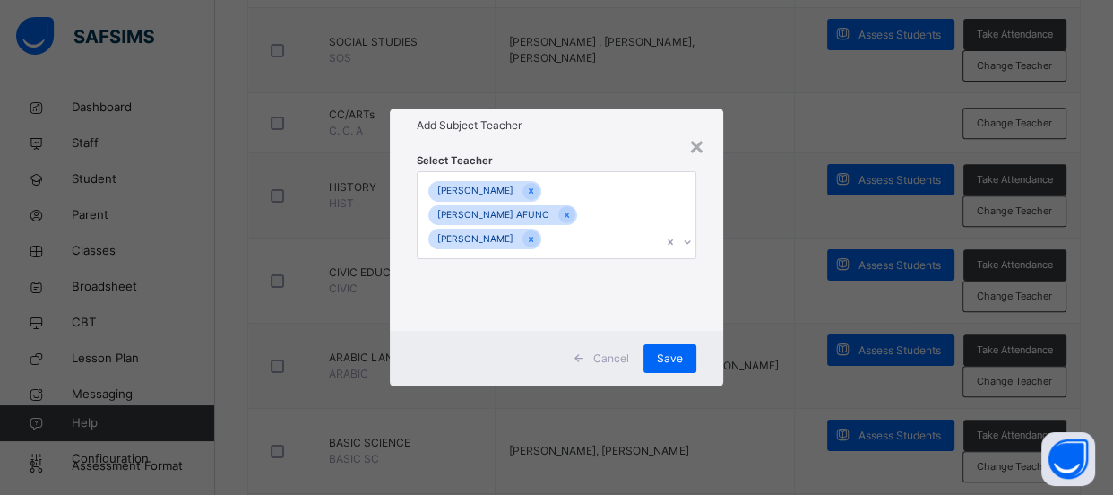
click at [751, 352] on div "× Add Subject Teacher Select Teacher [PERSON_NAME] [PERSON_NAME] AFUNO [PERSON_…" at bounding box center [556, 247] width 1113 height 495
click at [658, 356] on span "Save" at bounding box center [670, 358] width 26 height 16
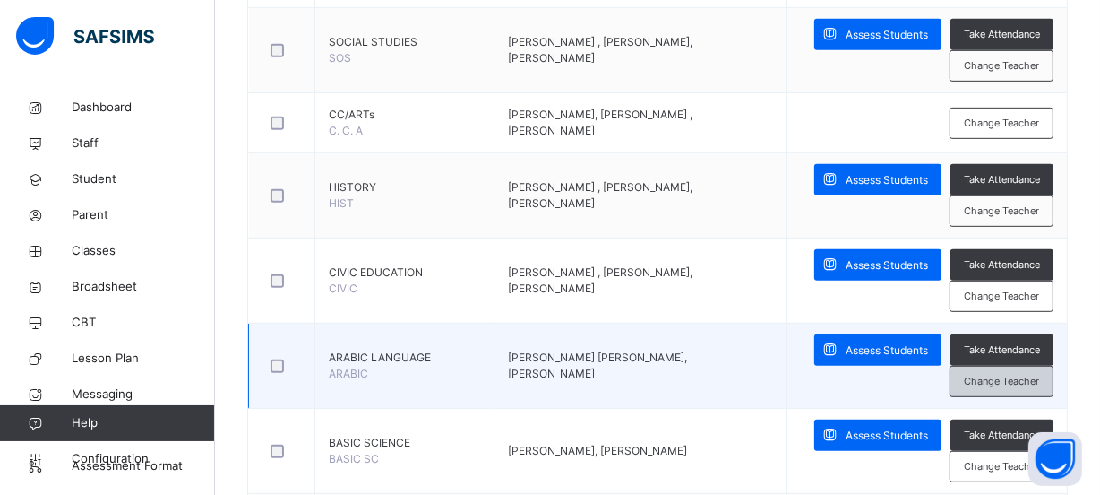
click at [988, 381] on span "Change Teacher" at bounding box center [1001, 381] width 75 height 15
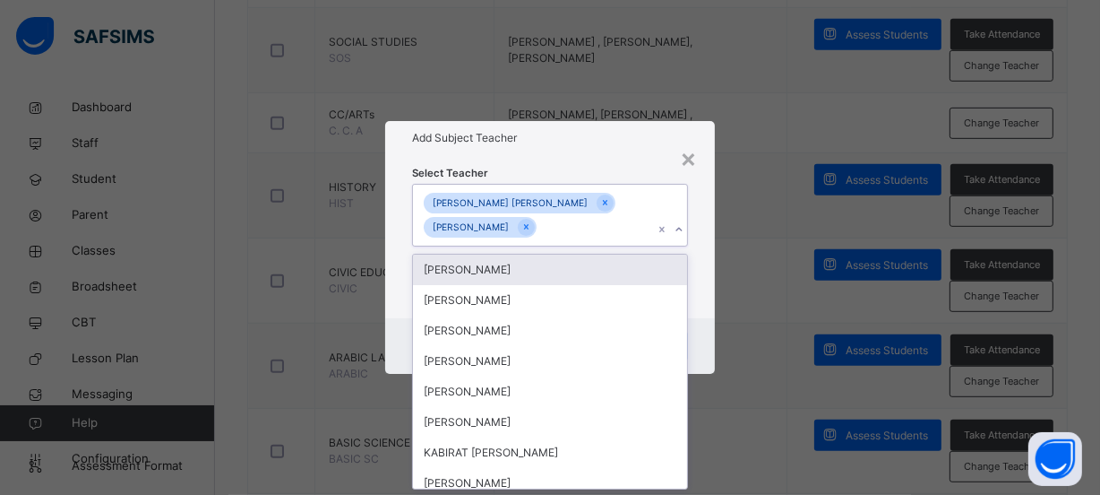
click at [682, 228] on icon at bounding box center [679, 229] width 11 height 18
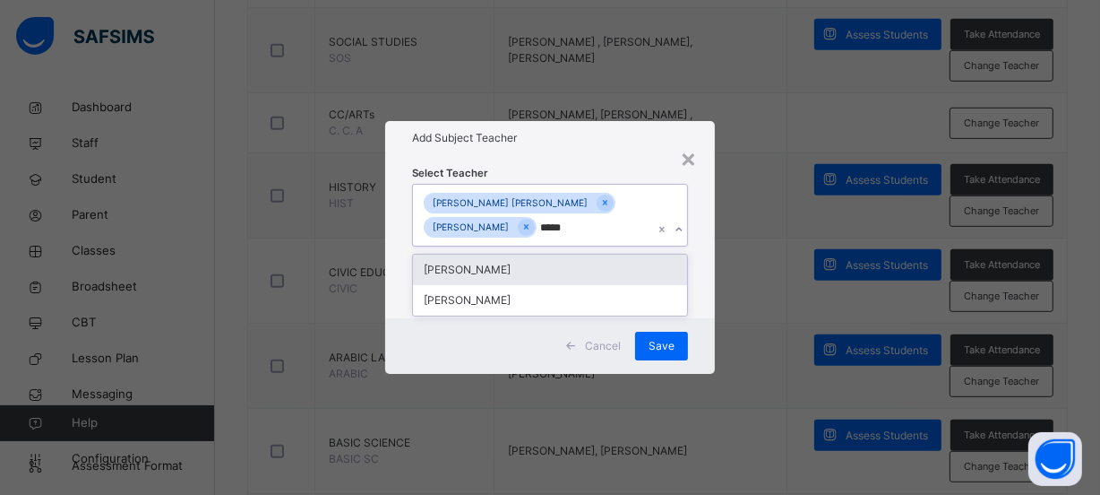
type input "******"
click at [538, 266] on div "[PERSON_NAME]" at bounding box center [550, 269] width 274 height 30
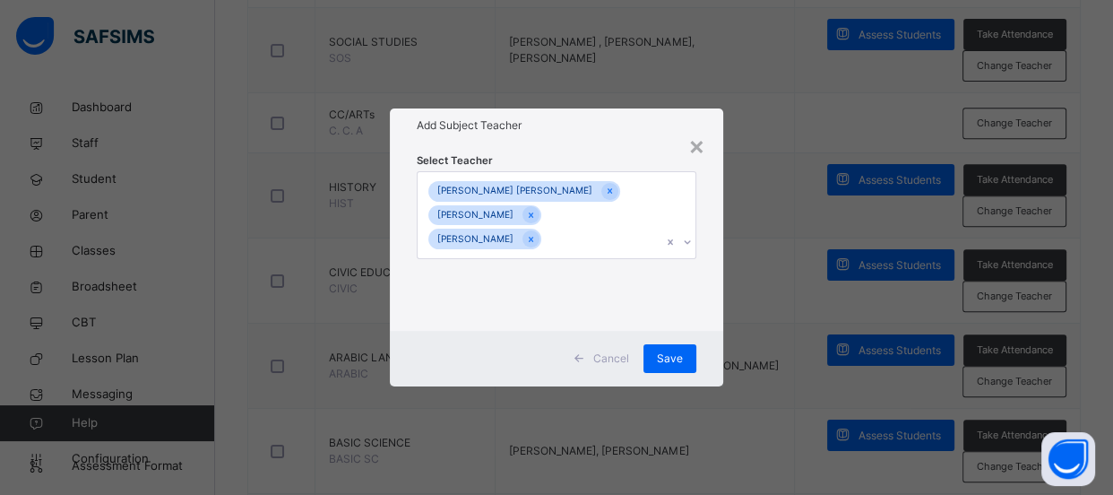
click at [719, 349] on div "× Add Subject Teacher Select Teacher [PERSON_NAME] [PERSON_NAME] [PERSON_NAME] …" at bounding box center [556, 247] width 1113 height 495
click at [676, 357] on span "Save" at bounding box center [670, 358] width 26 height 16
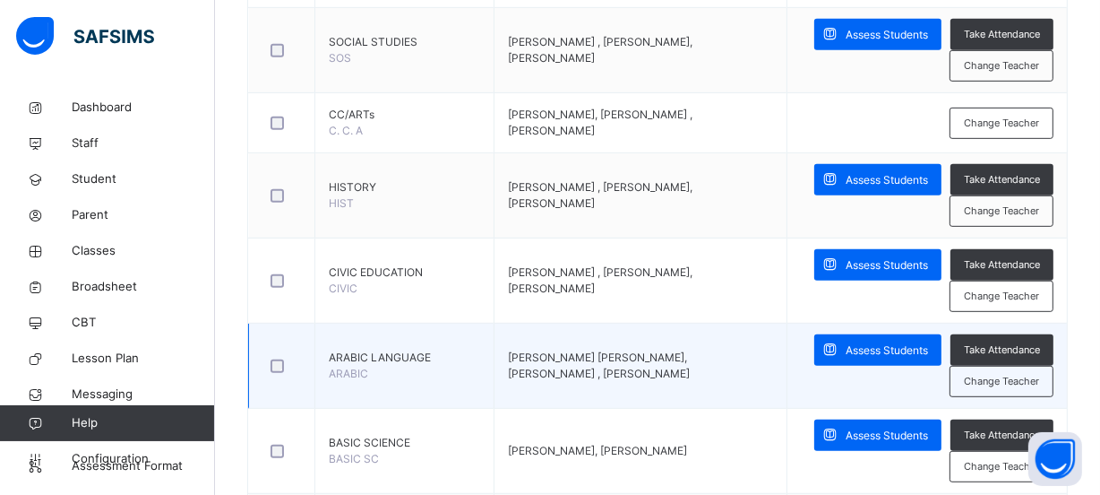
scroll to position [896, 0]
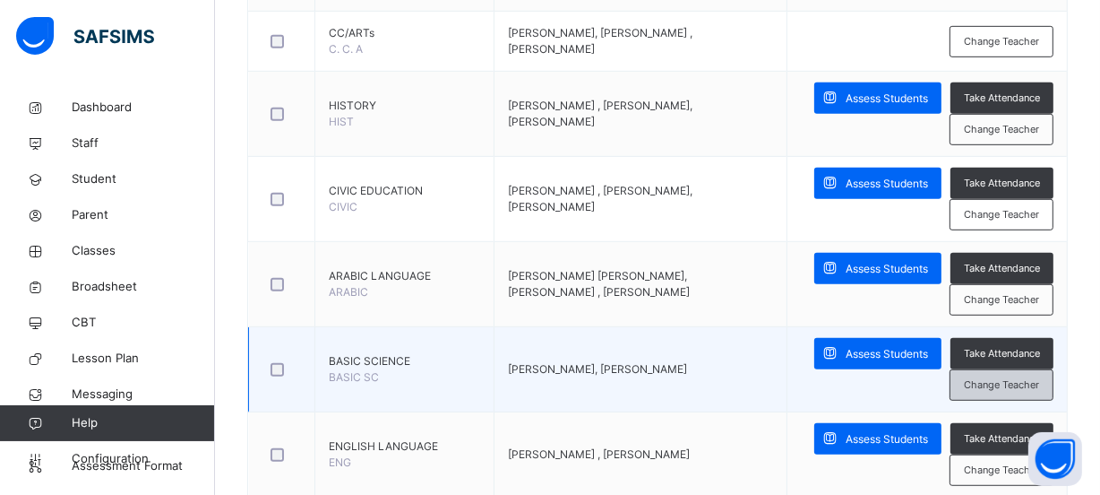
click at [995, 387] on span "Change Teacher" at bounding box center [1001, 384] width 75 height 15
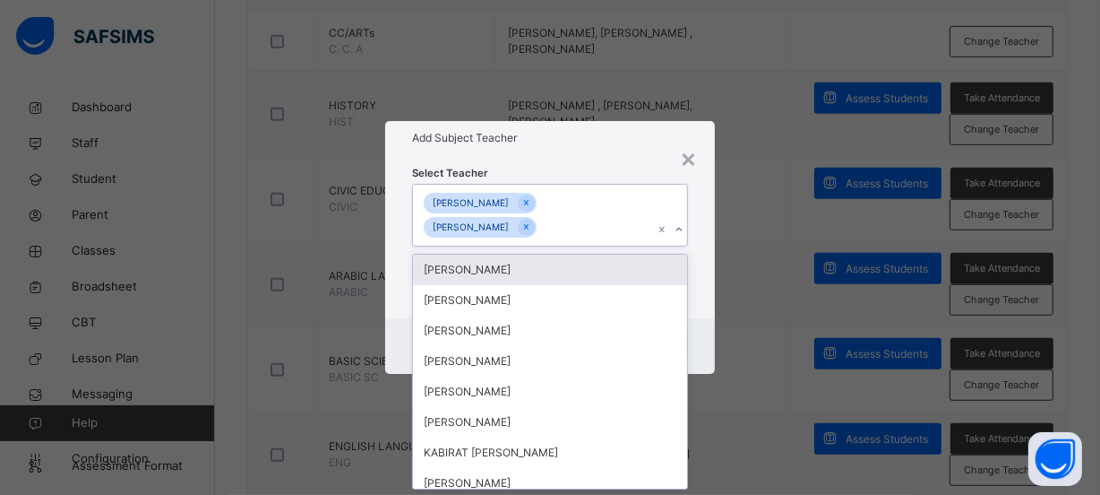
scroll to position [0, 0]
click at [675, 230] on icon at bounding box center [679, 229] width 11 height 18
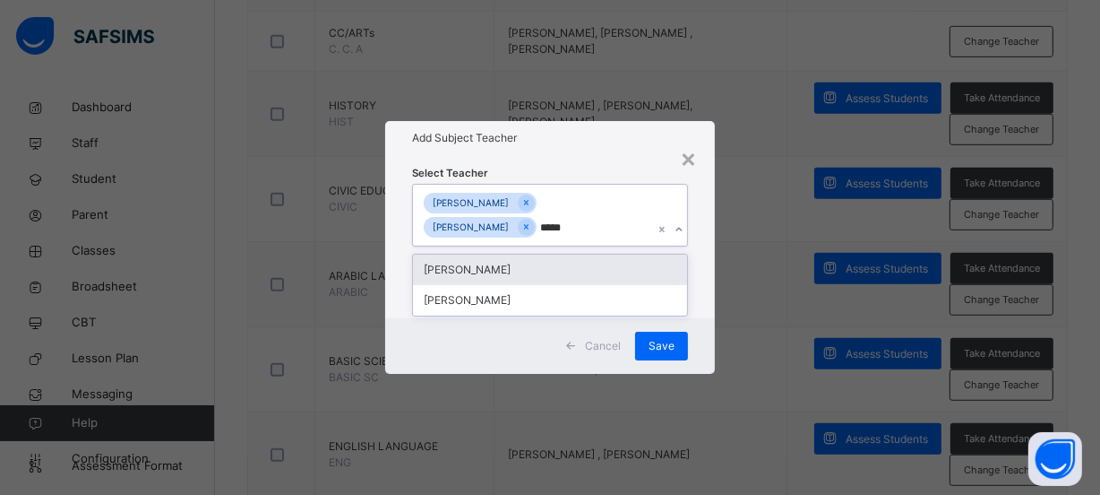
type input "******"
click at [531, 272] on div "[PERSON_NAME]" at bounding box center [550, 269] width 274 height 30
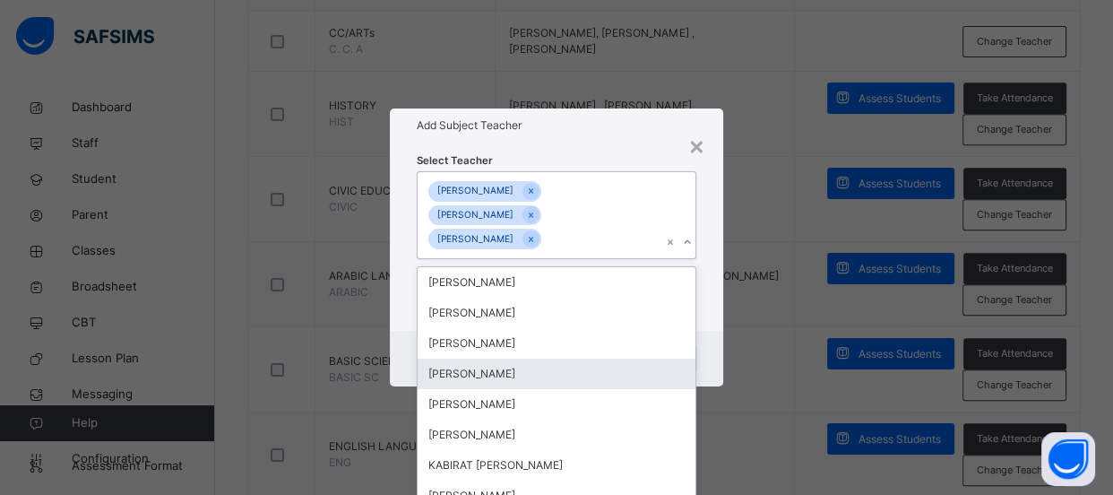
drag, startPoint x: 751, startPoint y: 333, endPoint x: 722, endPoint y: 340, distance: 29.5
click at [750, 333] on div "× Add Subject Teacher Select Teacher option [PERSON_NAME] , selected. option [P…" at bounding box center [556, 247] width 1113 height 495
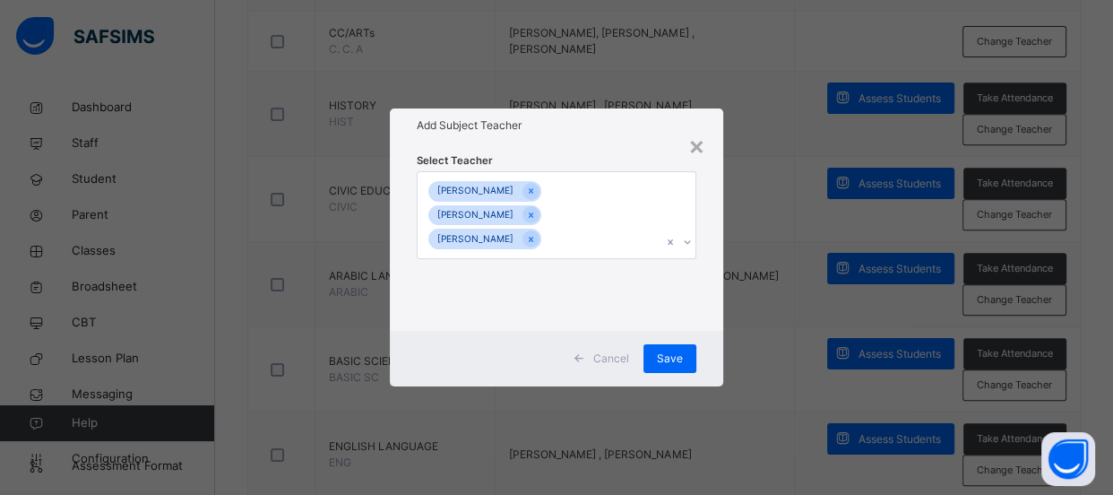
drag, startPoint x: 672, startPoint y: 358, endPoint x: 789, endPoint y: 365, distance: 117.5
click at [672, 358] on span "Save" at bounding box center [670, 358] width 26 height 16
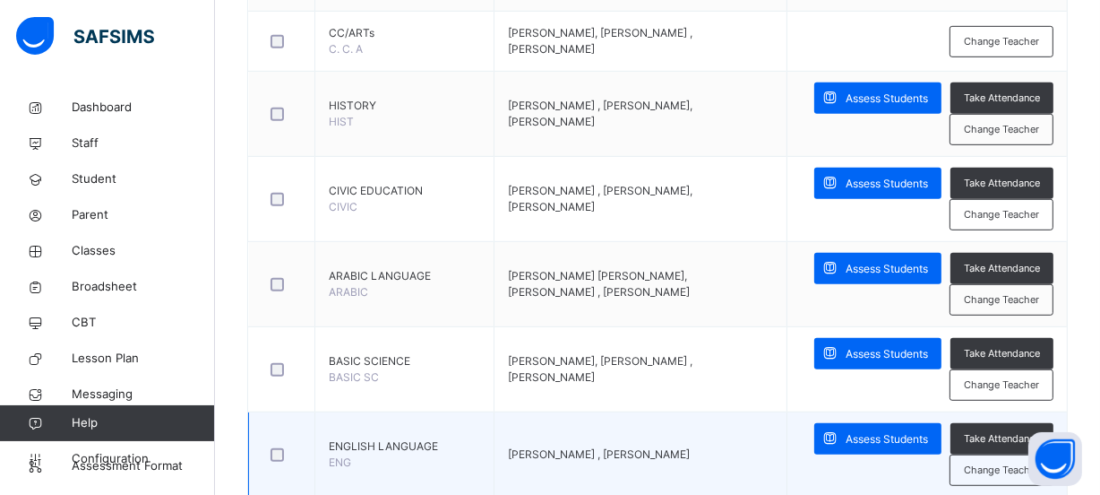
scroll to position [976, 0]
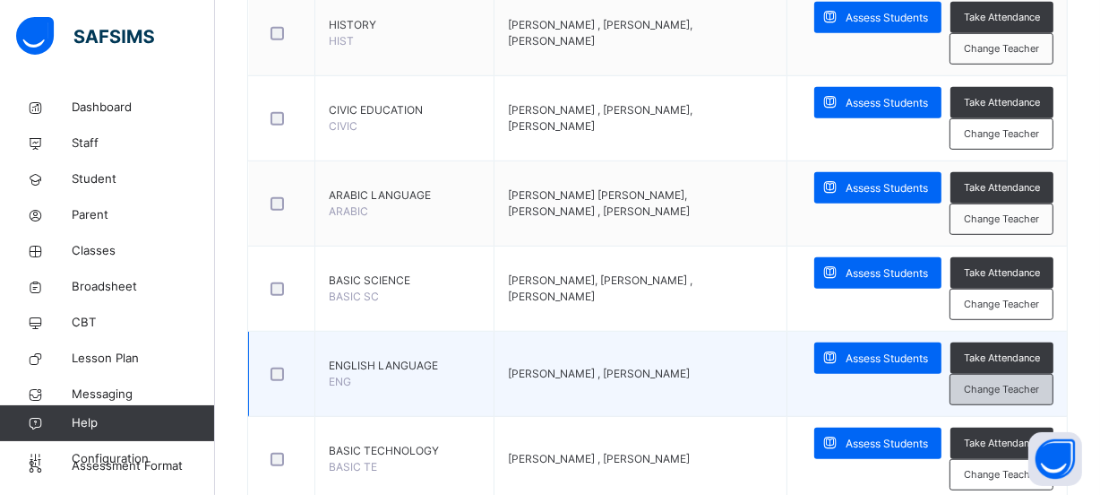
click at [1004, 384] on span "Change Teacher" at bounding box center [1001, 389] width 75 height 15
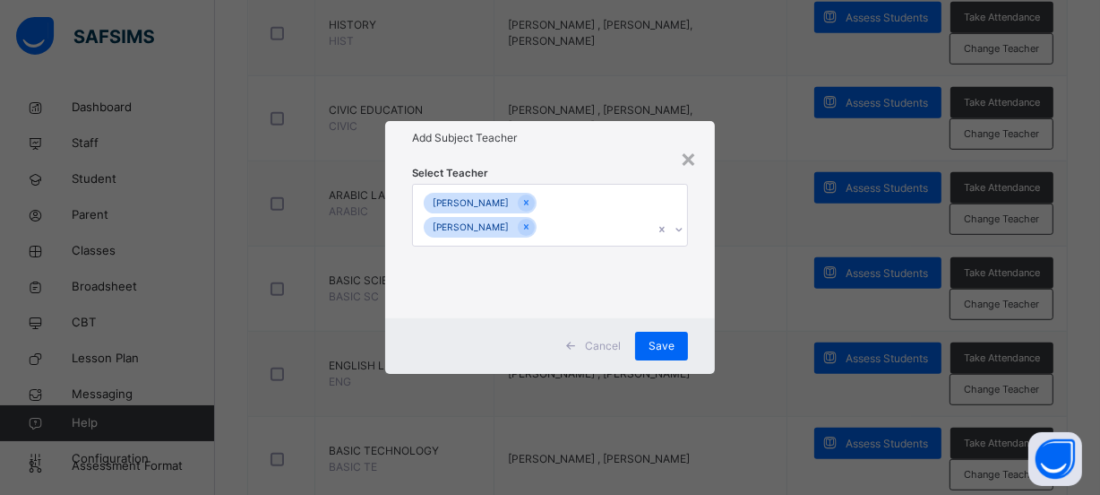
click at [679, 230] on icon at bounding box center [678, 230] width 6 height 4
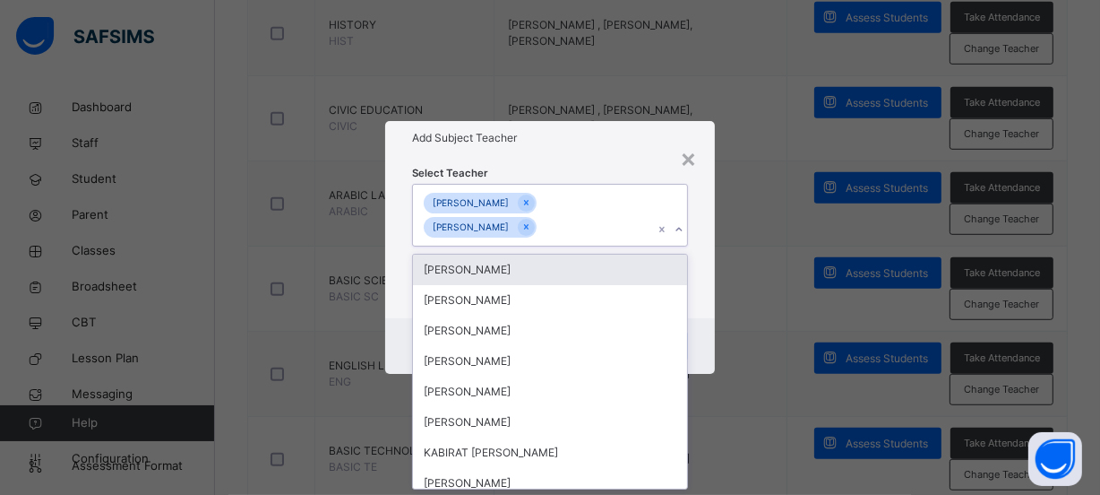
scroll to position [0, 0]
type input "******"
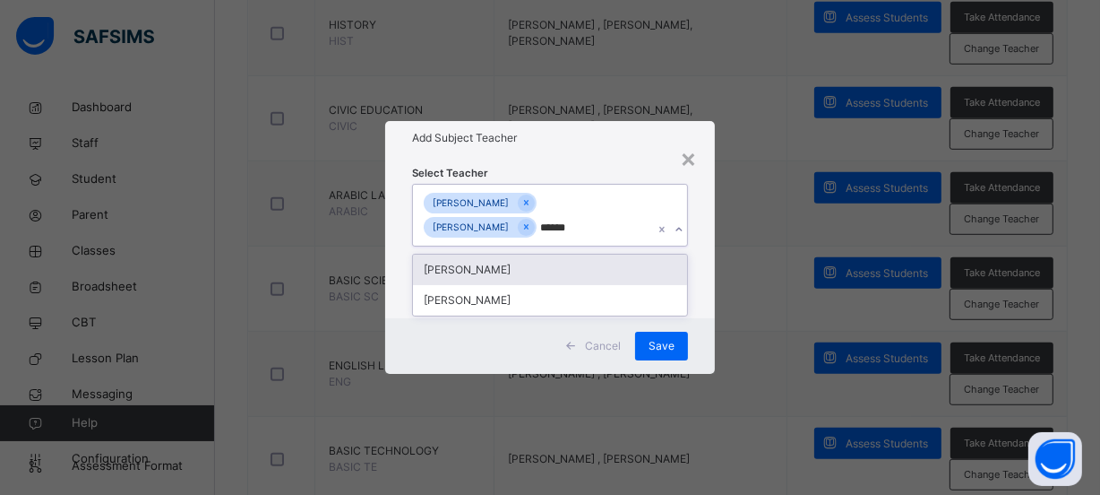
click at [467, 269] on div "[PERSON_NAME]" at bounding box center [550, 269] width 274 height 30
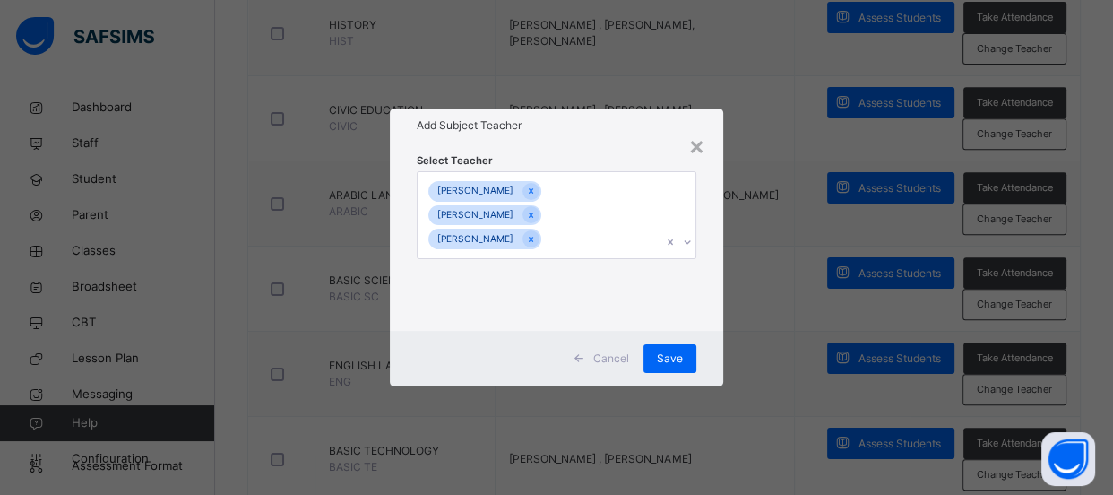
drag, startPoint x: 777, startPoint y: 350, endPoint x: 652, endPoint y: 312, distance: 130.3
click at [761, 346] on div "× Add Subject Teacher Select Teacher [PERSON_NAME] ABDULHAMID [PERSON_NAME] Can…" at bounding box center [556, 247] width 1113 height 495
click at [667, 359] on span "Save" at bounding box center [670, 358] width 26 height 16
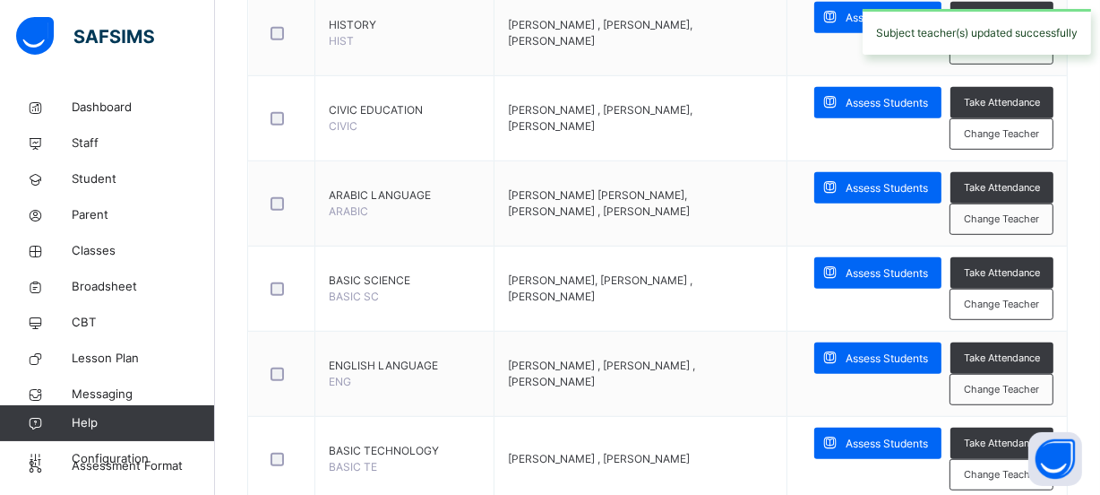
scroll to position [1058, 0]
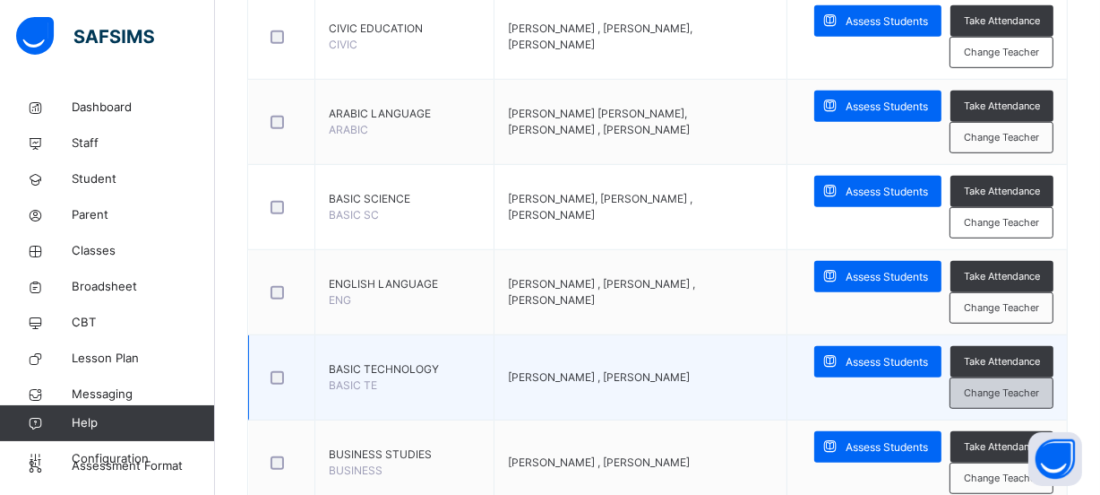
click at [1003, 394] on span "Change Teacher" at bounding box center [1001, 392] width 75 height 15
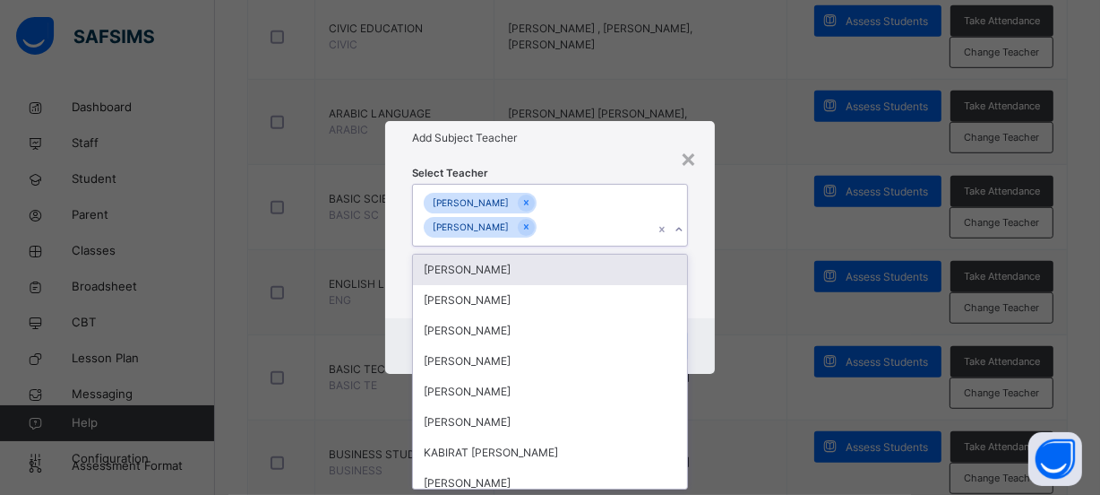
scroll to position [0, 0]
click at [676, 232] on icon at bounding box center [679, 229] width 11 height 18
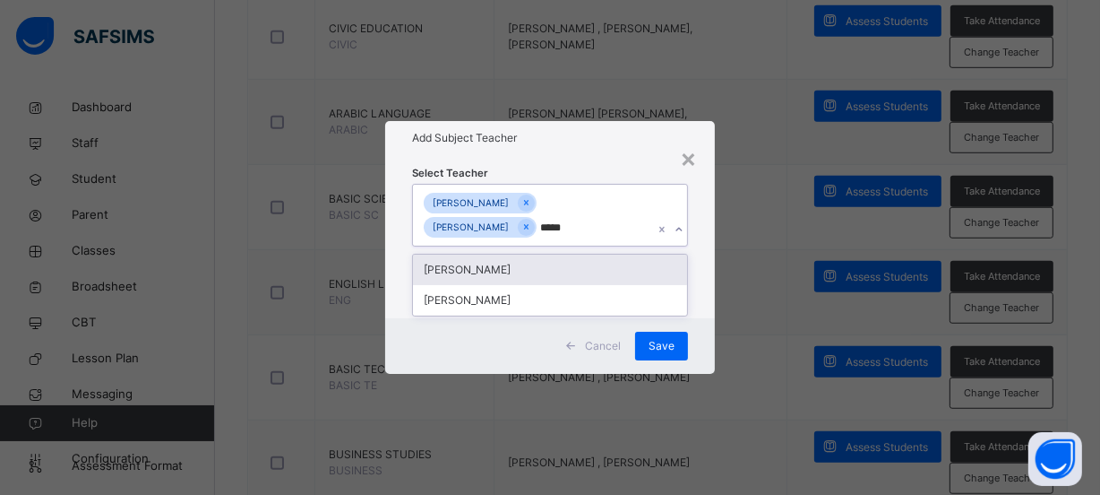
type input "******"
click at [465, 283] on div "[PERSON_NAME]" at bounding box center [550, 269] width 274 height 30
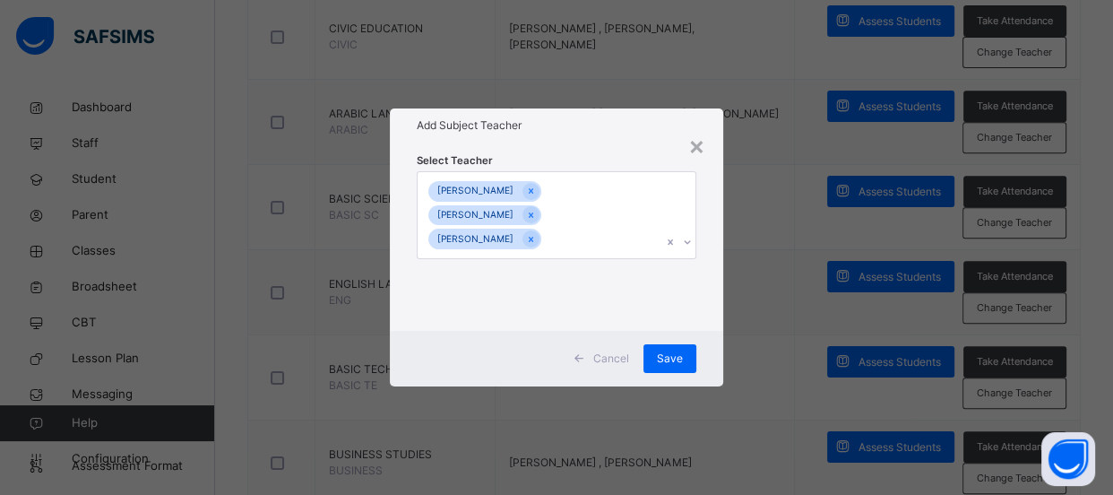
click at [732, 406] on div "× Add Subject Teacher Select Teacher [PERSON_NAME] [PERSON_NAME] HAMMANDIKKO [P…" at bounding box center [556, 247] width 1113 height 495
click at [673, 364] on span "Save" at bounding box center [670, 358] width 26 height 16
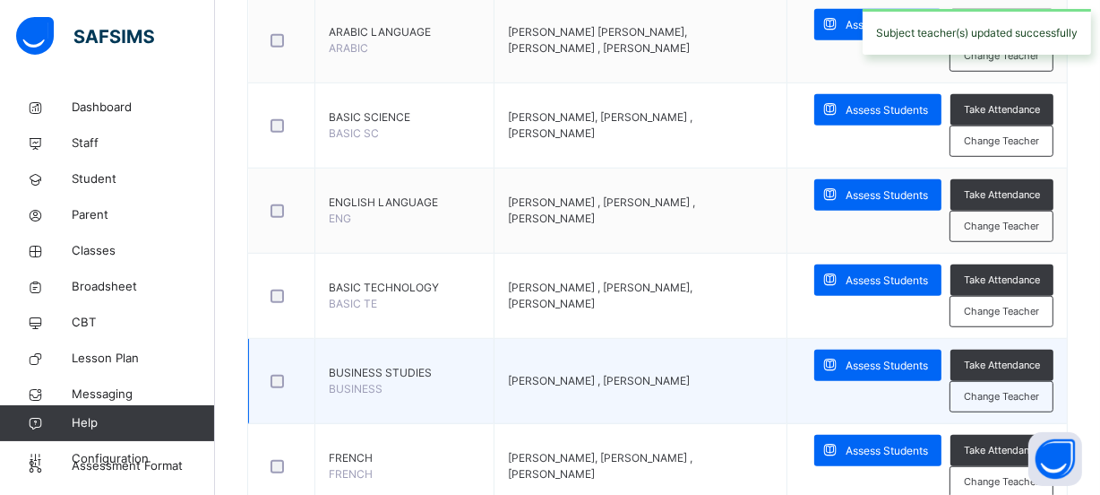
scroll to position [1221, 0]
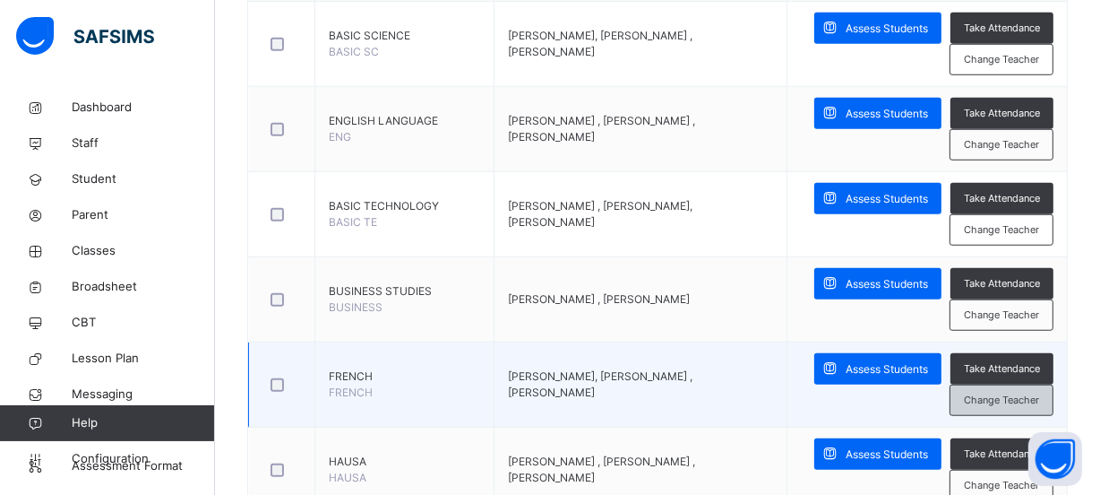
click at [1005, 397] on span "Change Teacher" at bounding box center [1001, 399] width 75 height 15
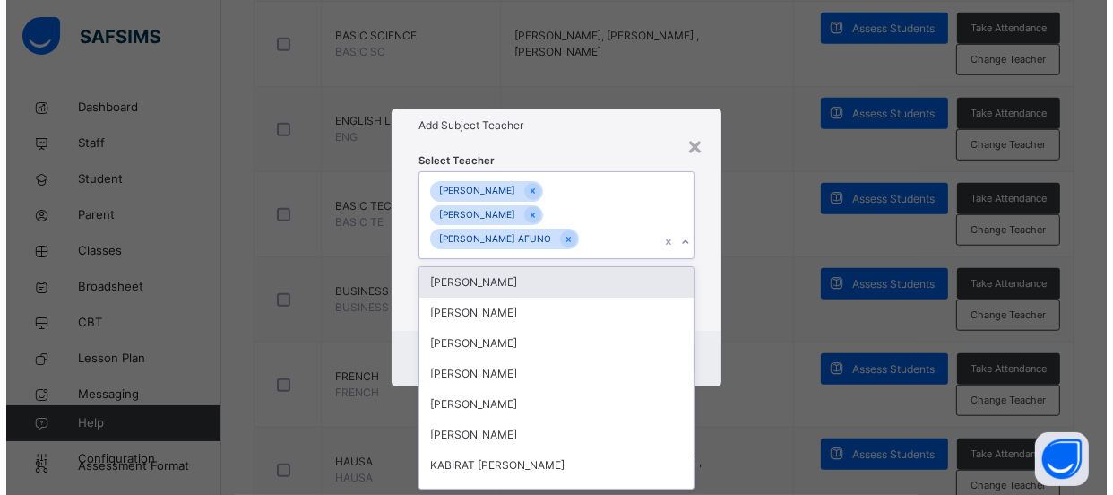
scroll to position [0, 0]
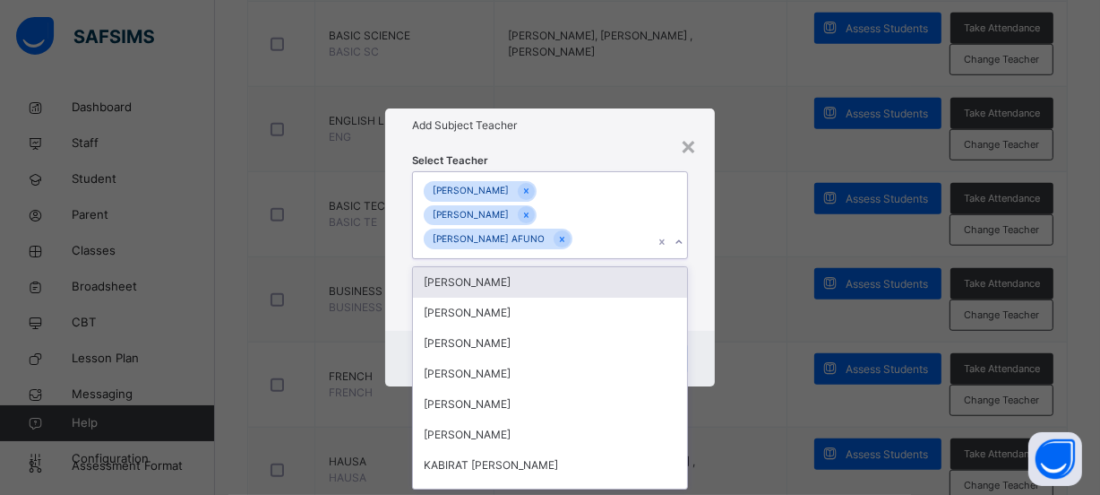
click at [676, 242] on icon at bounding box center [679, 242] width 11 height 18
type input "******"
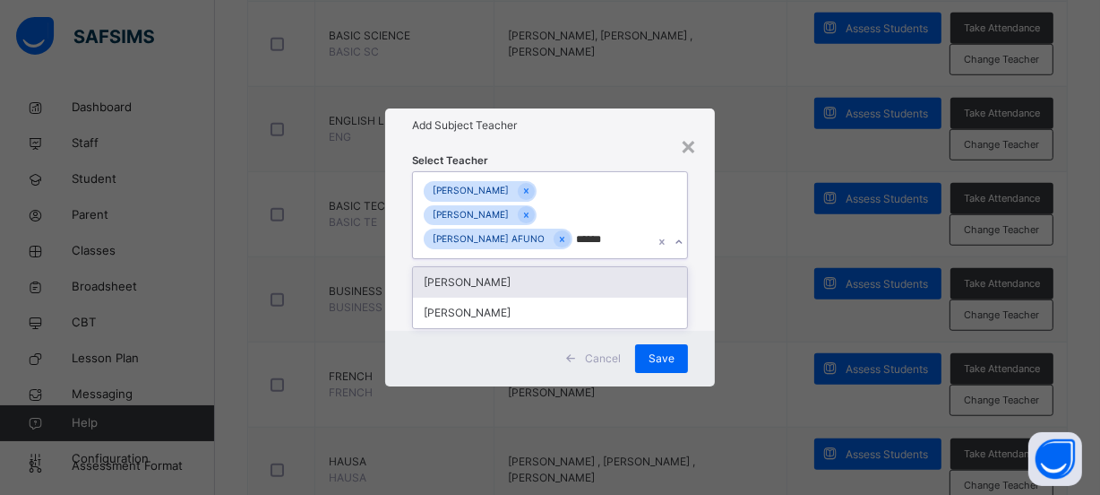
click at [536, 279] on div "[PERSON_NAME]" at bounding box center [550, 282] width 274 height 30
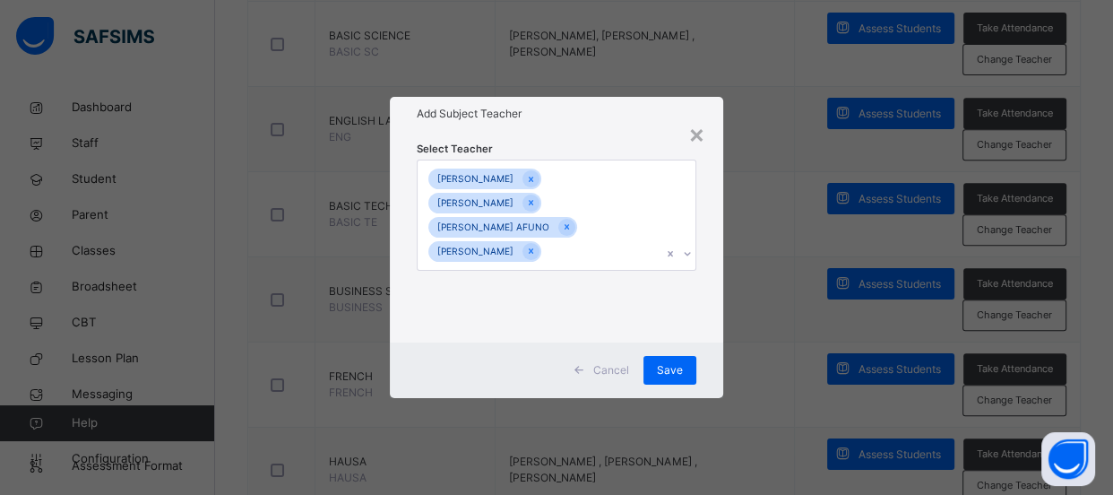
drag, startPoint x: 754, startPoint y: 335, endPoint x: 717, endPoint y: 354, distance: 42.1
click at [748, 340] on div "× Add Subject Teacher Select Teacher [PERSON_NAME] MAGAZA [PERSON_NAME] [PERSON…" at bounding box center [556, 247] width 1113 height 495
click at [670, 369] on span "Save" at bounding box center [670, 370] width 26 height 16
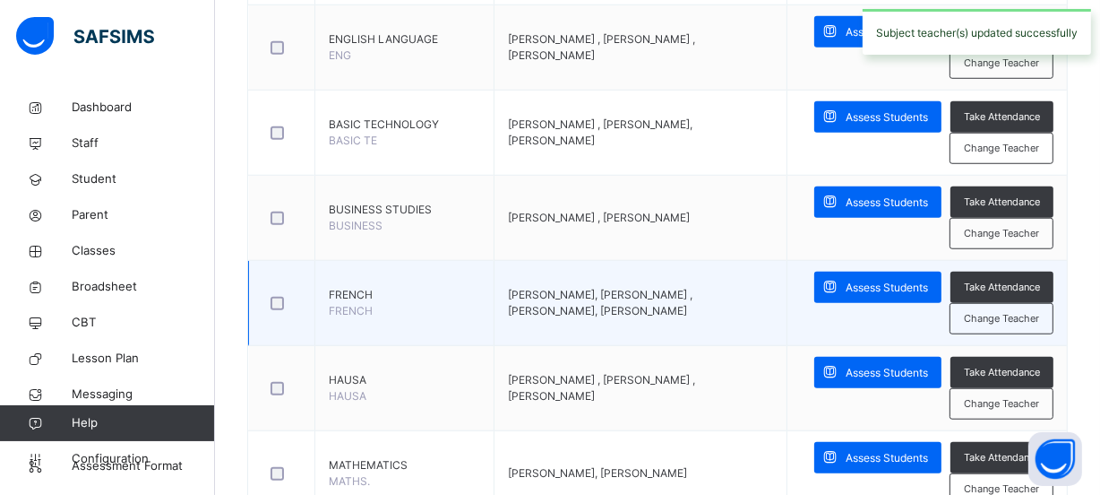
scroll to position [1384, 0]
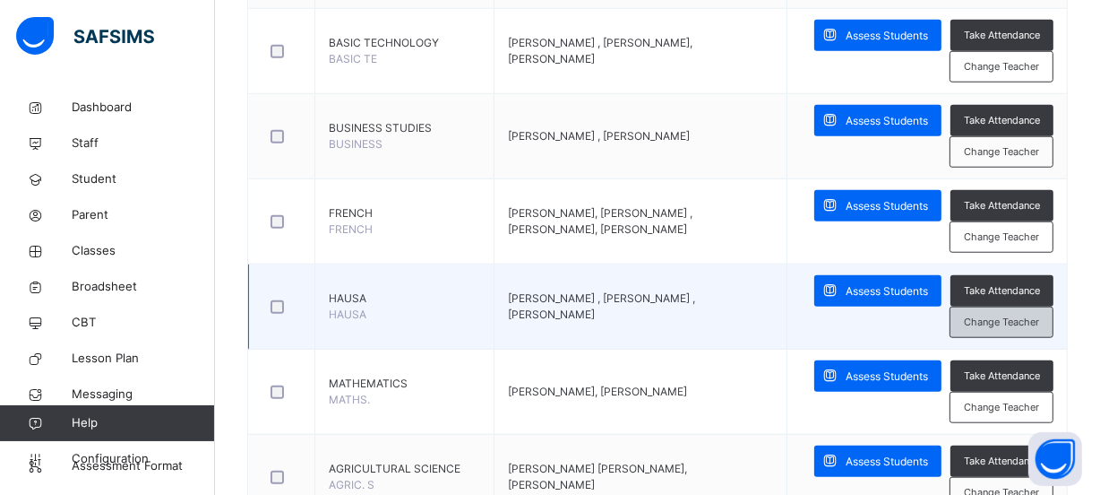
click at [981, 326] on span "Change Teacher" at bounding box center [1001, 321] width 75 height 15
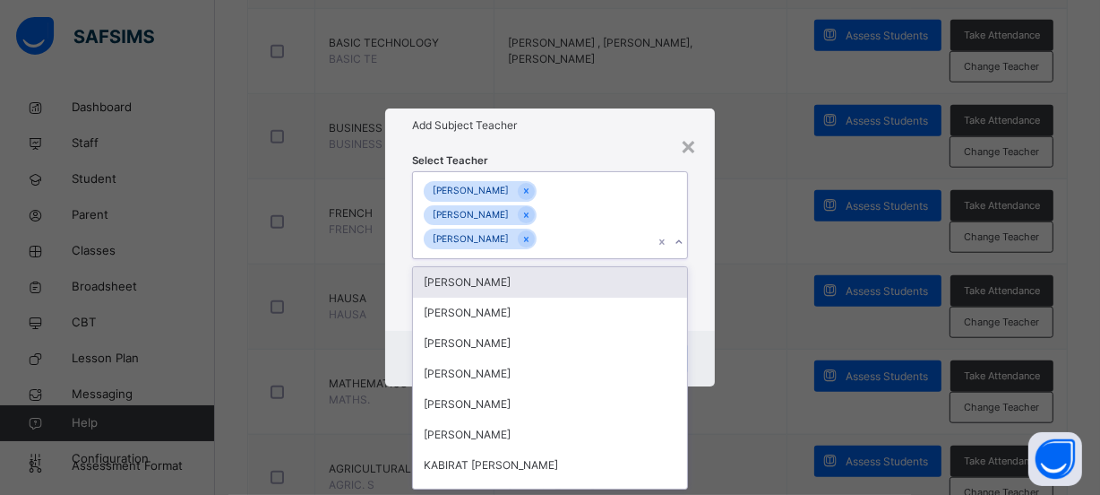
scroll to position [0, 0]
click at [678, 240] on icon at bounding box center [679, 242] width 11 height 18
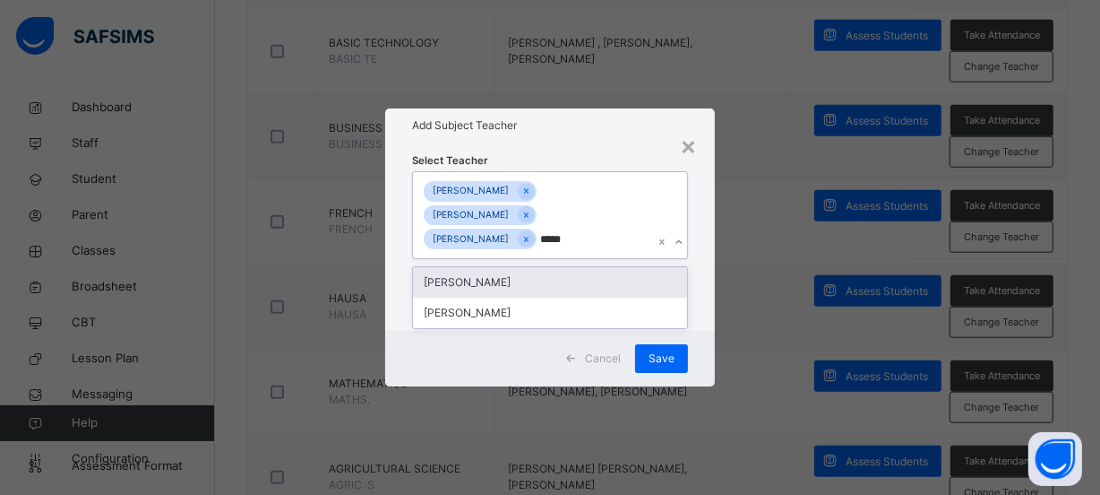
type input "******"
click at [563, 280] on div "[PERSON_NAME]" at bounding box center [550, 282] width 274 height 30
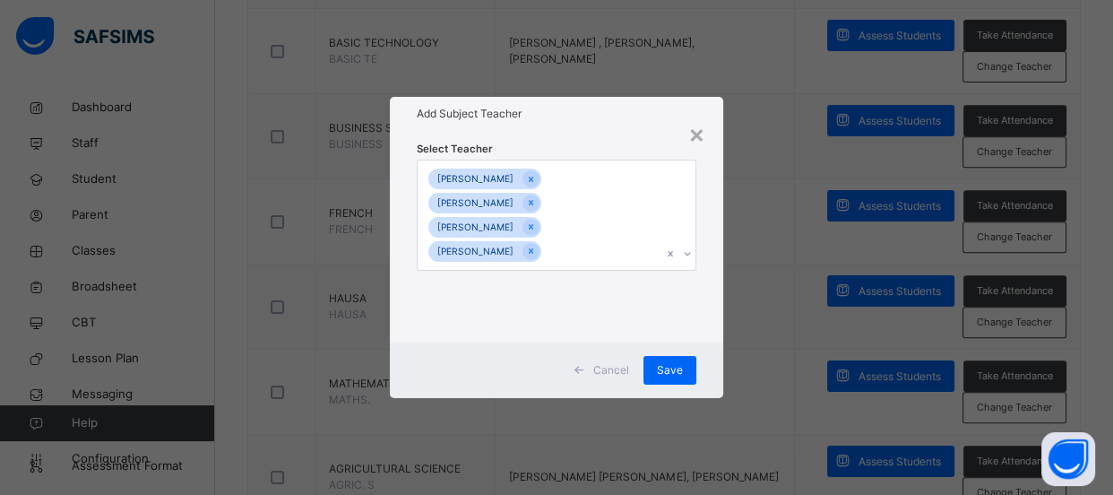
click at [752, 382] on div "× Add Subject Teacher Select Teacher [PERSON_NAME] Sabiu [PERSON_NAME] [PERSON_…" at bounding box center [556, 247] width 1113 height 495
click at [663, 367] on span "Save" at bounding box center [670, 370] width 26 height 16
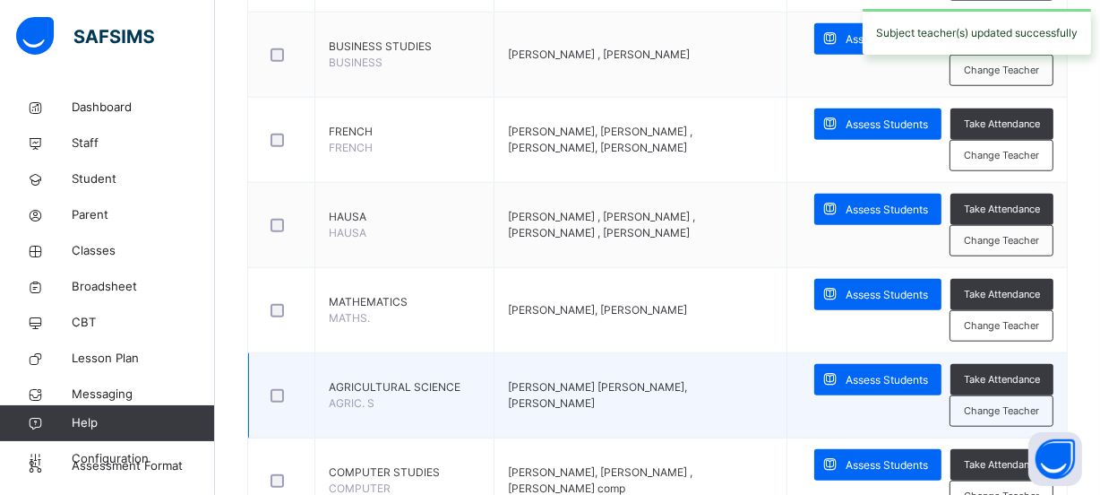
scroll to position [1547, 0]
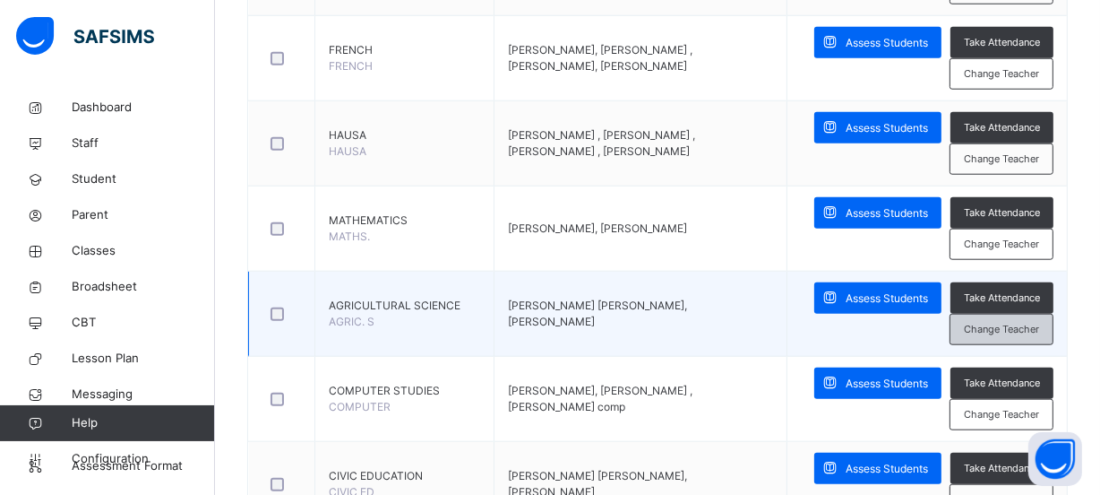
click at [1014, 329] on span "Change Teacher" at bounding box center [1001, 329] width 75 height 15
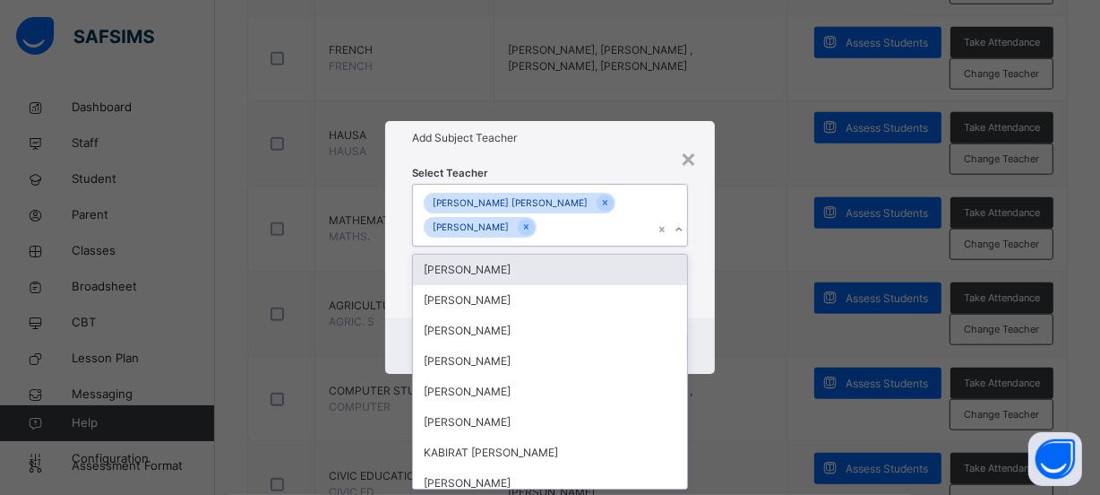
scroll to position [0, 0]
drag, startPoint x: 678, startPoint y: 227, endPoint x: 675, endPoint y: 244, distance: 17.4
click at [678, 232] on icon at bounding box center [679, 229] width 11 height 18
type input "******"
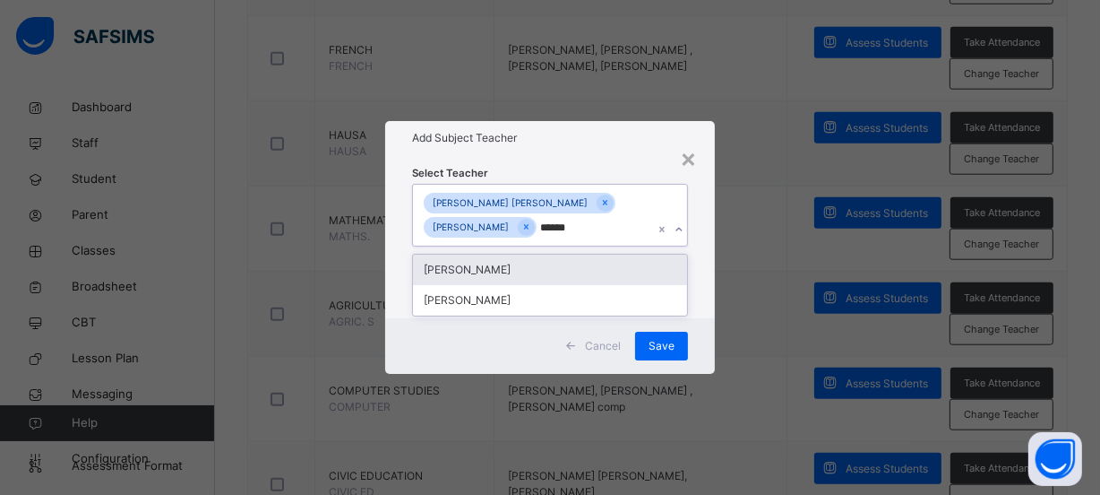
click at [469, 271] on div "[PERSON_NAME]" at bounding box center [550, 269] width 274 height 30
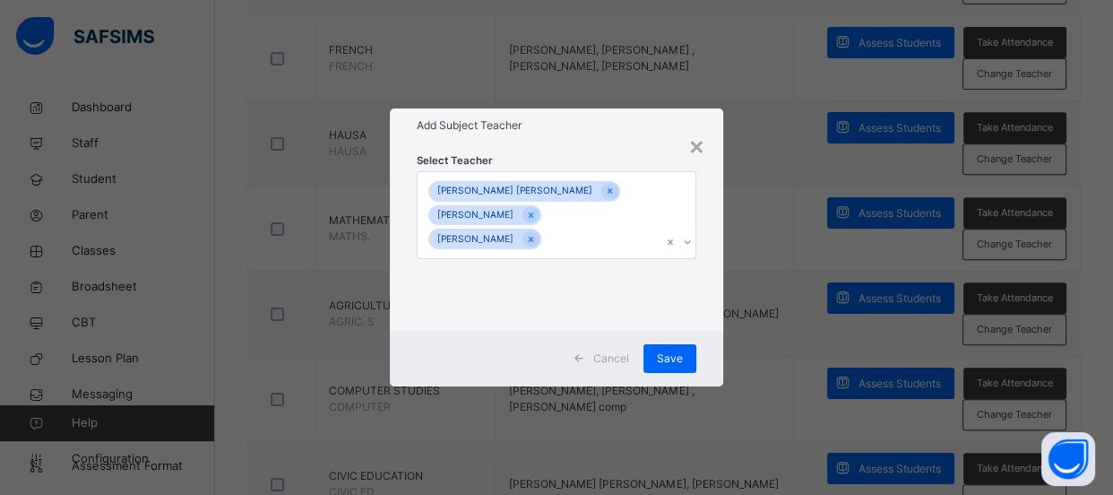
drag, startPoint x: 767, startPoint y: 285, endPoint x: 736, endPoint y: 311, distance: 40.0
click at [761, 289] on div "× Add Subject Teacher Select Teacher [PERSON_NAME] [PERSON_NAME] [PERSON_NAME] …" at bounding box center [556, 247] width 1113 height 495
click at [673, 358] on span "Save" at bounding box center [670, 358] width 26 height 16
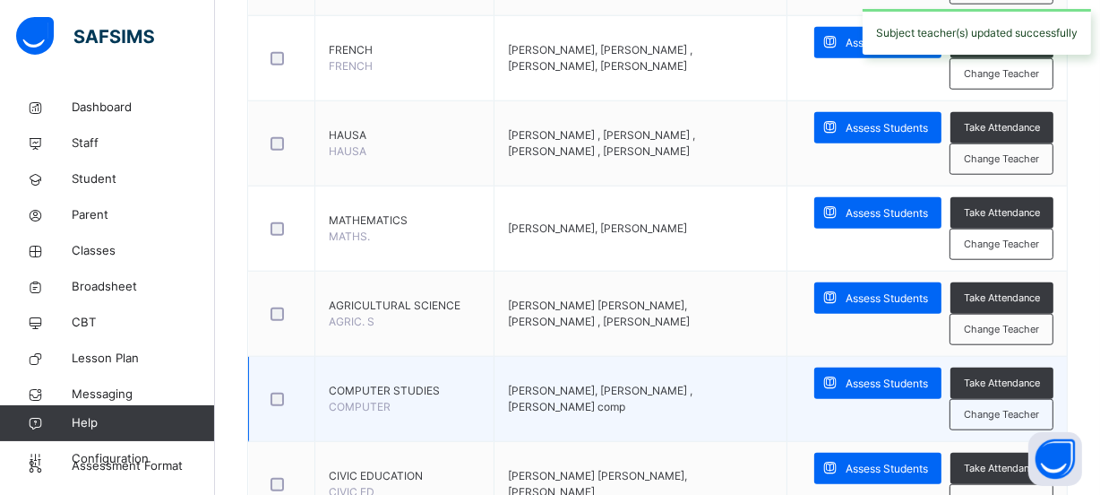
scroll to position [1622, 0]
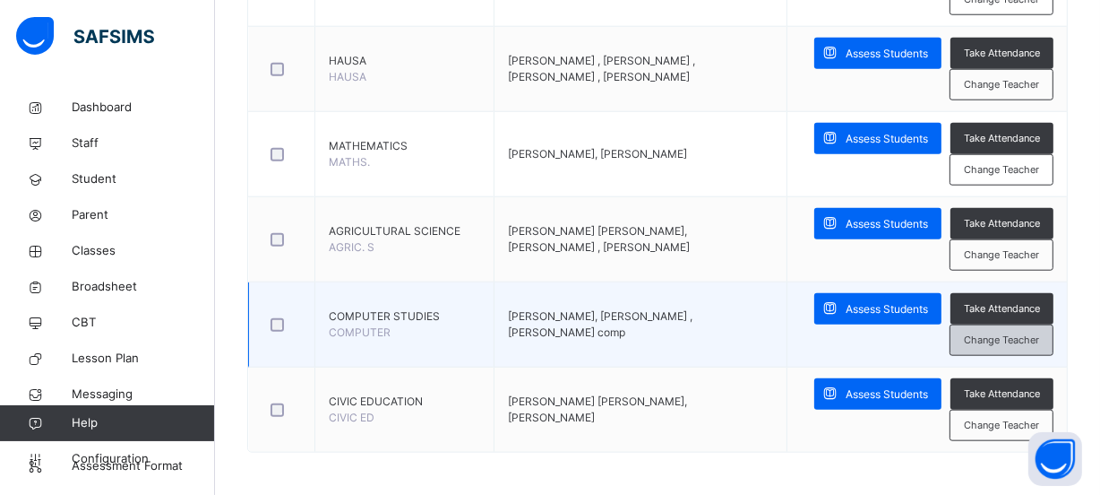
click at [1008, 340] on span "Change Teacher" at bounding box center [1001, 339] width 75 height 15
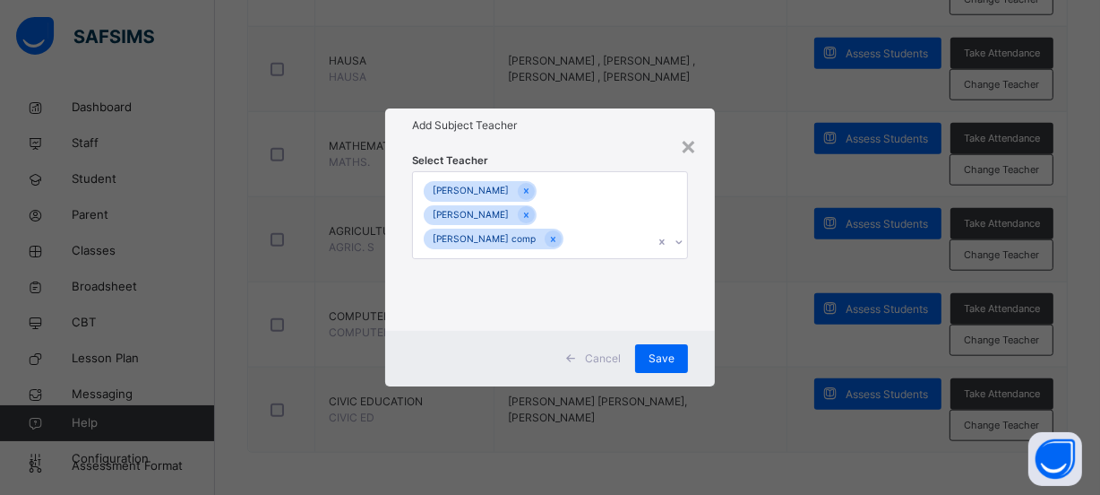
click at [680, 242] on icon at bounding box center [678, 242] width 6 height 4
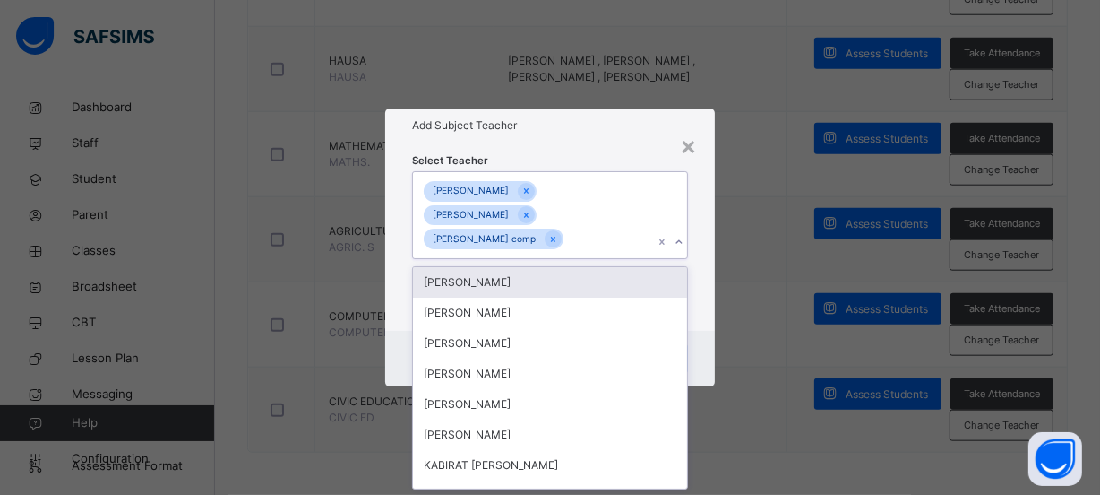
scroll to position [0, 0]
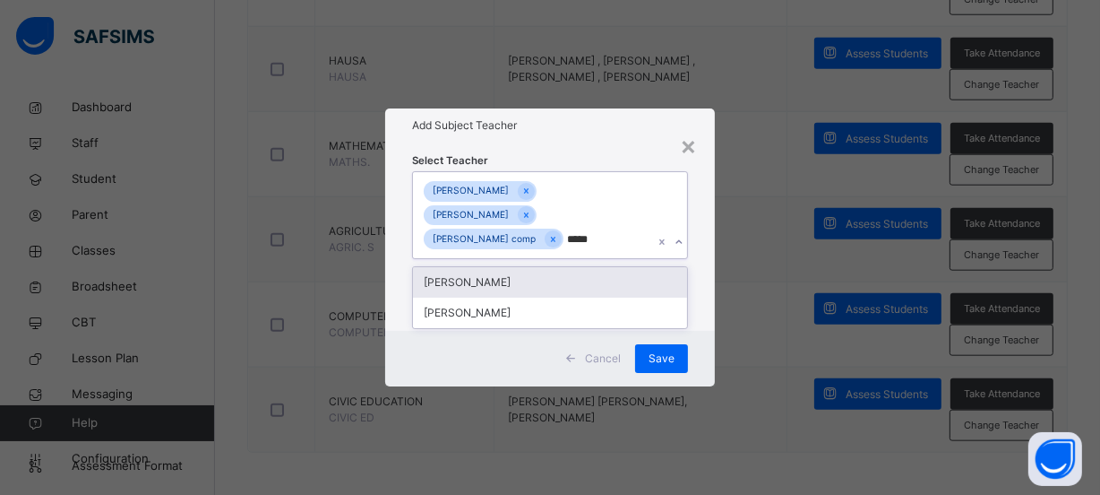
type input "******"
click at [485, 280] on div "[PERSON_NAME]" at bounding box center [550, 282] width 274 height 30
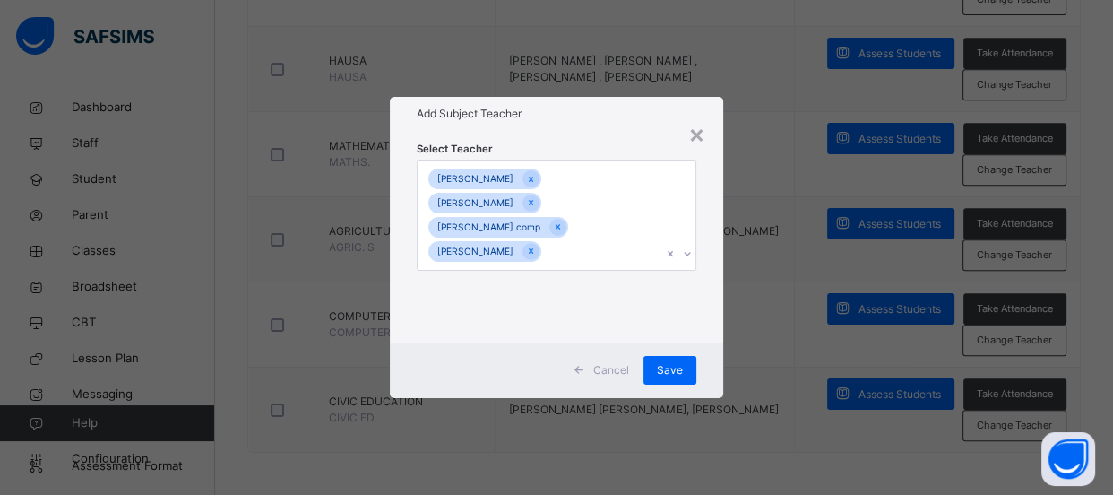
click at [770, 342] on div "× Add Subject Teacher Select Teacher [PERSON_NAME] MAGAZA [PERSON_NAME] [PERSON…" at bounding box center [556, 247] width 1113 height 495
click at [663, 367] on span "Save" at bounding box center [670, 370] width 26 height 16
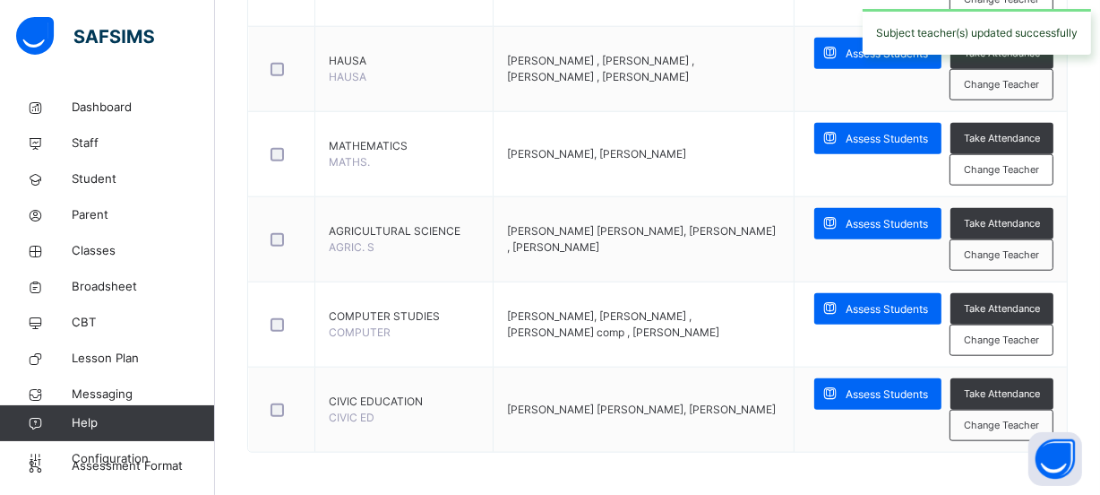
click at [976, 426] on span "Change Teacher" at bounding box center [1001, 424] width 75 height 15
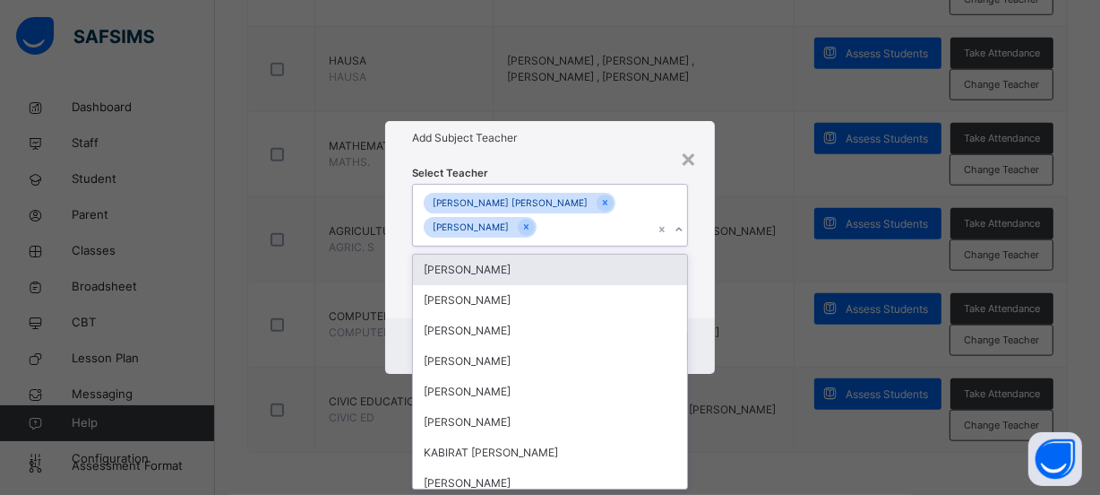
click at [679, 232] on icon at bounding box center [679, 229] width 11 height 18
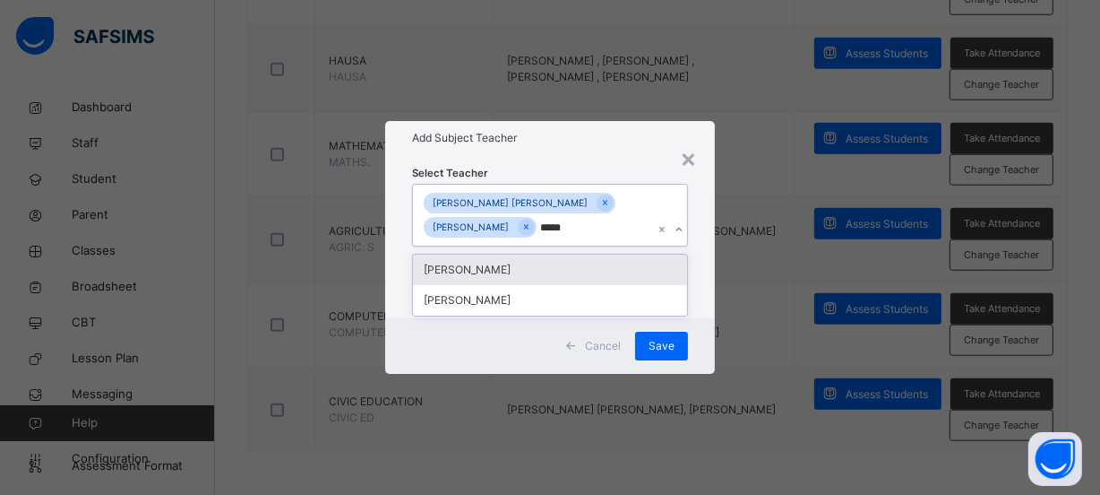
type input "******"
click at [520, 269] on div "[PERSON_NAME]" at bounding box center [550, 269] width 274 height 30
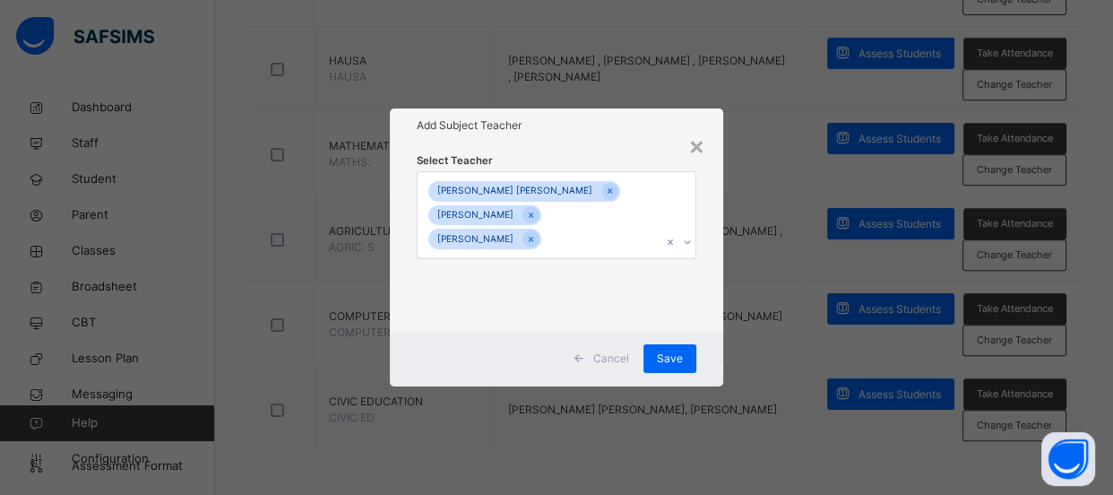
drag, startPoint x: 753, startPoint y: 354, endPoint x: 744, endPoint y: 358, distance: 10.0
click at [753, 357] on div "× Add Subject Teacher Select Teacher [PERSON_NAME] [PERSON_NAME] [PERSON_NAME] …" at bounding box center [556, 247] width 1113 height 495
click at [683, 359] on div "Save" at bounding box center [669, 358] width 53 height 29
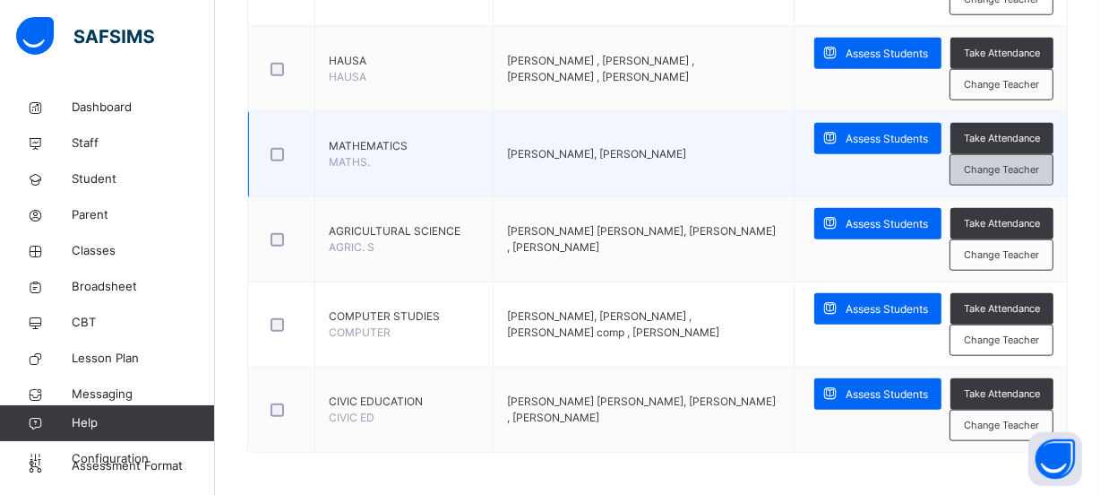
click at [989, 165] on span "Change Teacher" at bounding box center [1001, 169] width 75 height 15
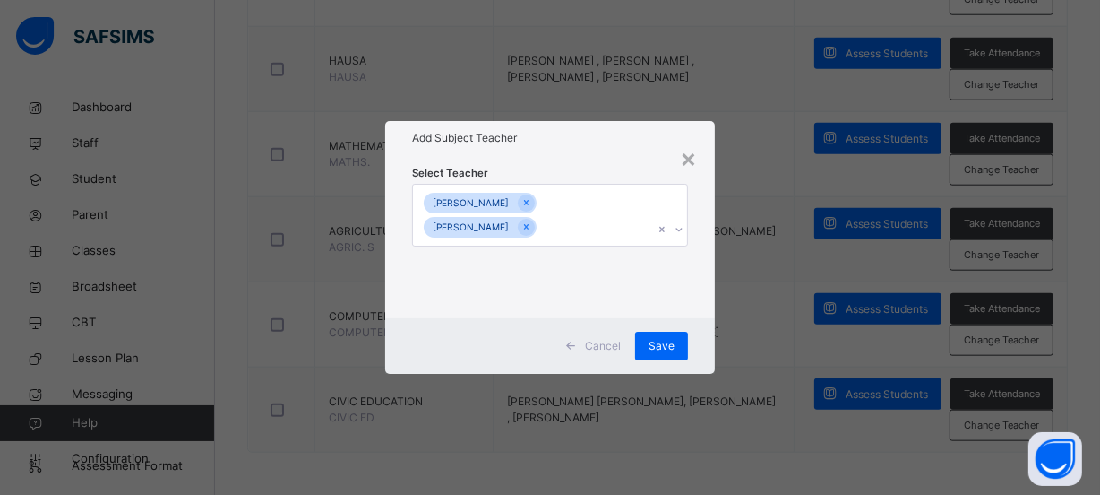
click at [683, 226] on icon at bounding box center [679, 229] width 11 height 18
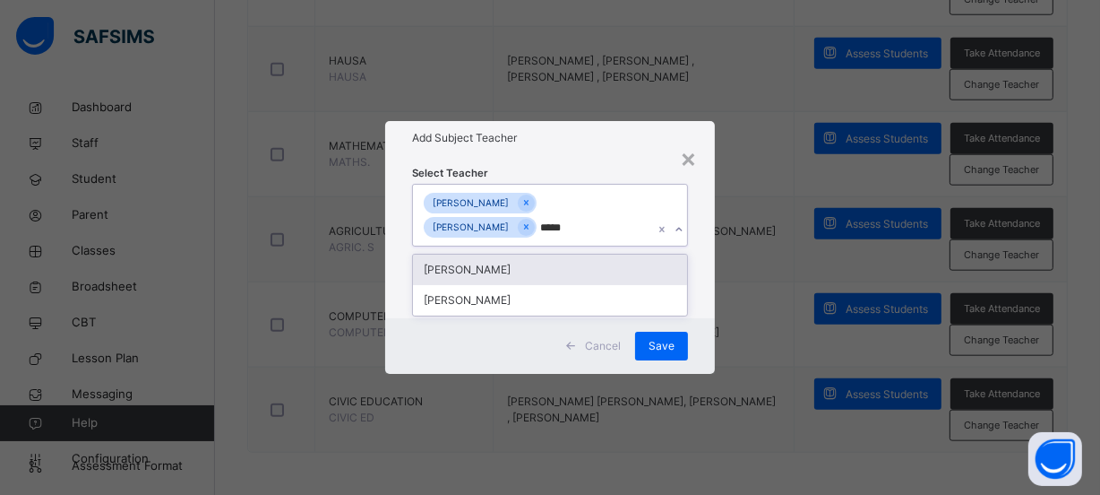
type input "******"
click at [489, 277] on div "[PERSON_NAME]" at bounding box center [550, 269] width 274 height 30
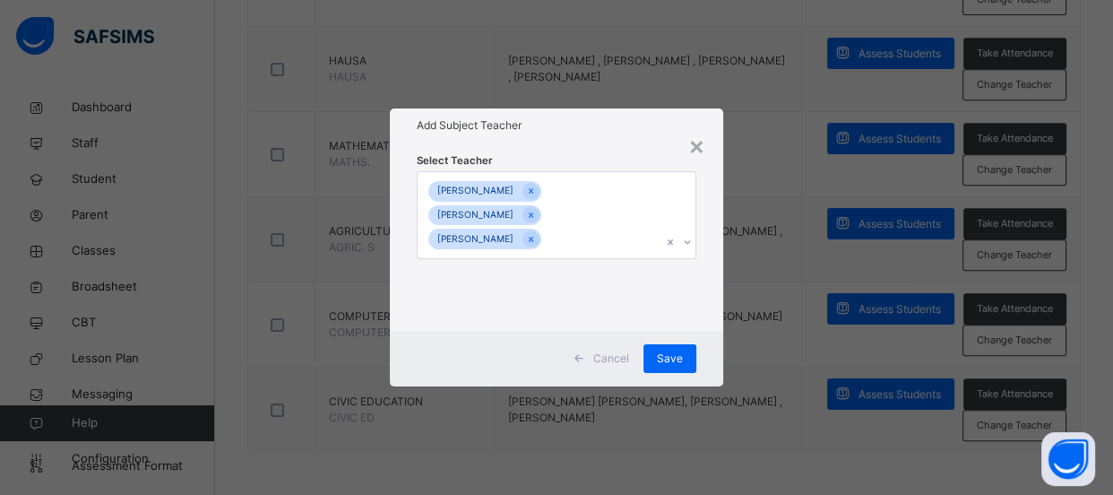
click at [779, 376] on div "× Add Subject Teacher Select Teacher [PERSON_NAME] [PERSON_NAME] [PERSON_NAME] …" at bounding box center [556, 247] width 1113 height 495
click at [663, 358] on span "Save" at bounding box center [670, 358] width 26 height 16
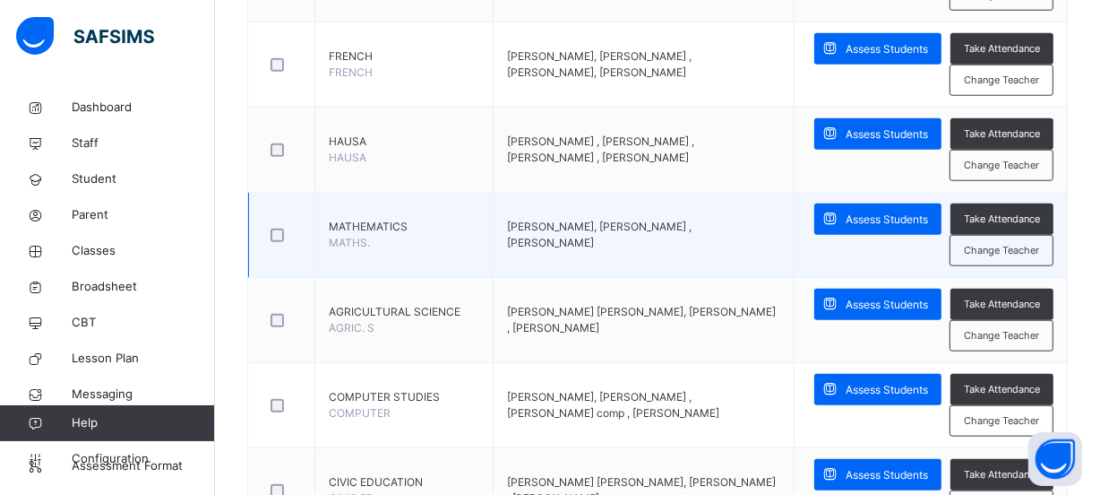
scroll to position [1459, 0]
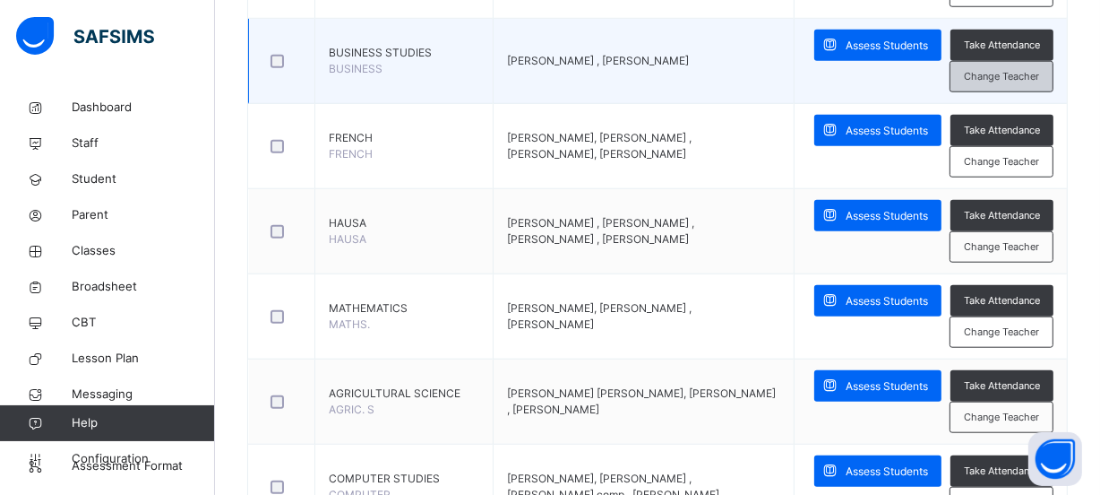
click at [1002, 74] on span "Change Teacher" at bounding box center [1001, 76] width 75 height 15
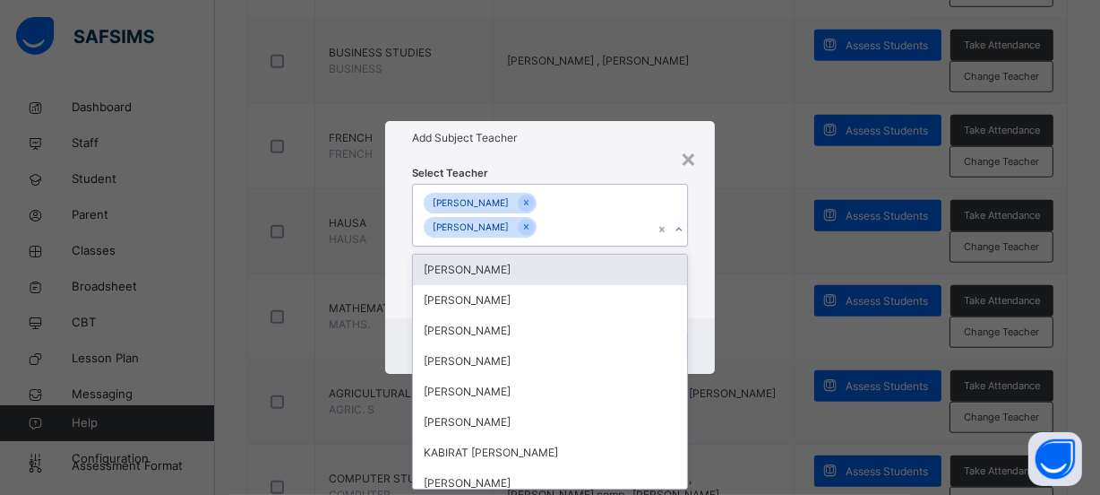
click at [680, 228] on icon at bounding box center [679, 229] width 11 height 18
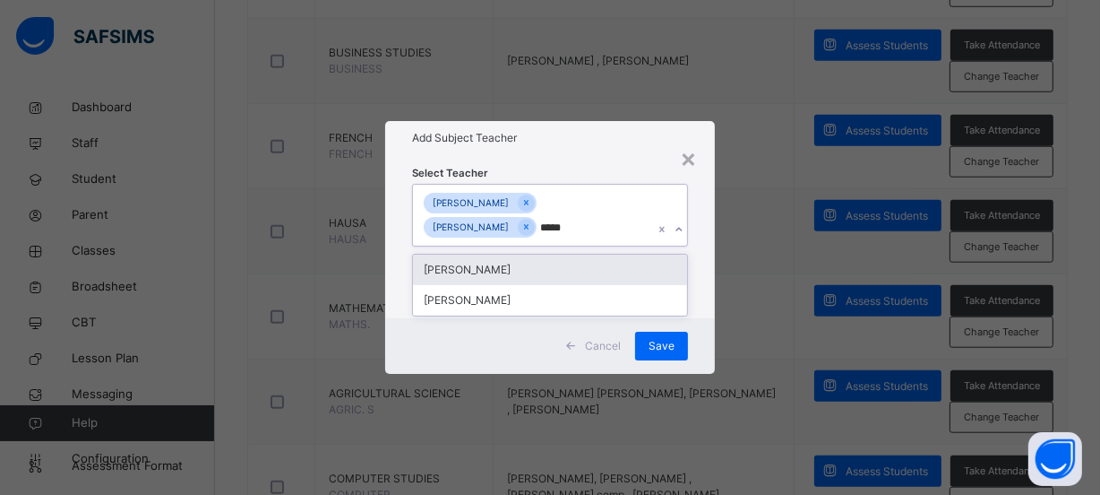
type input "******"
click at [511, 266] on div "[PERSON_NAME]" at bounding box center [550, 269] width 274 height 30
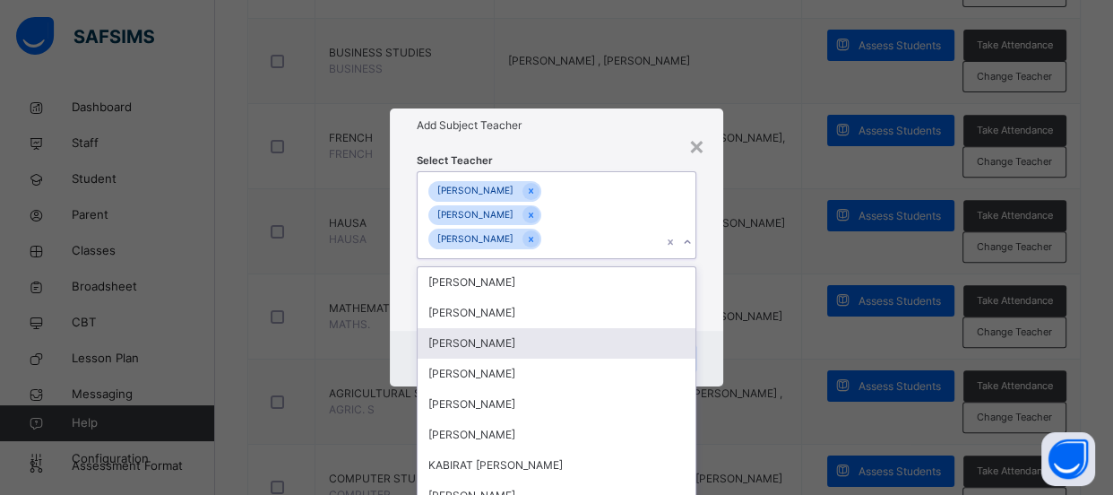
drag, startPoint x: 762, startPoint y: 353, endPoint x: 697, endPoint y: 348, distance: 65.6
click at [761, 353] on div "× Add Subject Teacher Select Teacher option [PERSON_NAME] , selected. option [P…" at bounding box center [556, 247] width 1113 height 495
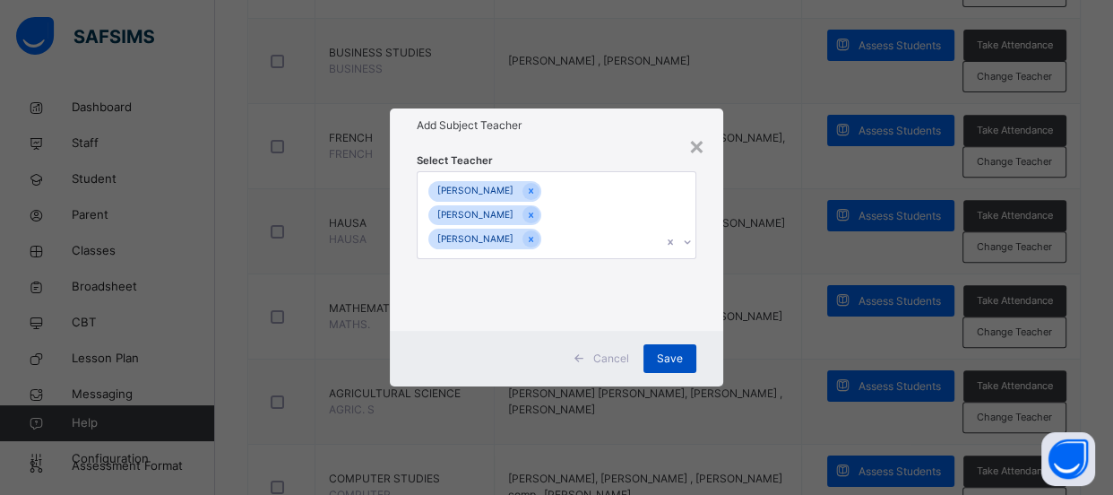
click at [668, 353] on span "Save" at bounding box center [670, 358] width 26 height 16
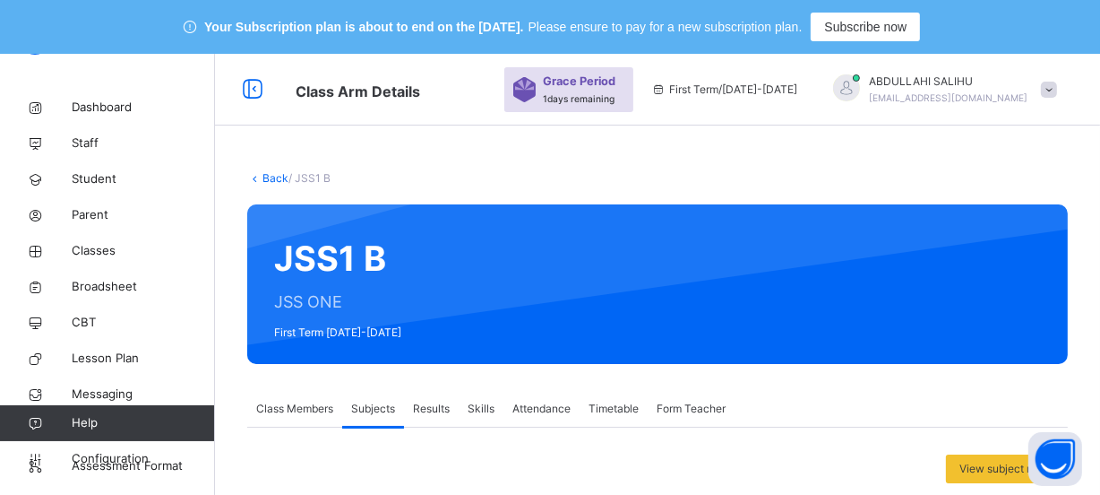
click at [268, 177] on link "Back" at bounding box center [275, 177] width 26 height 13
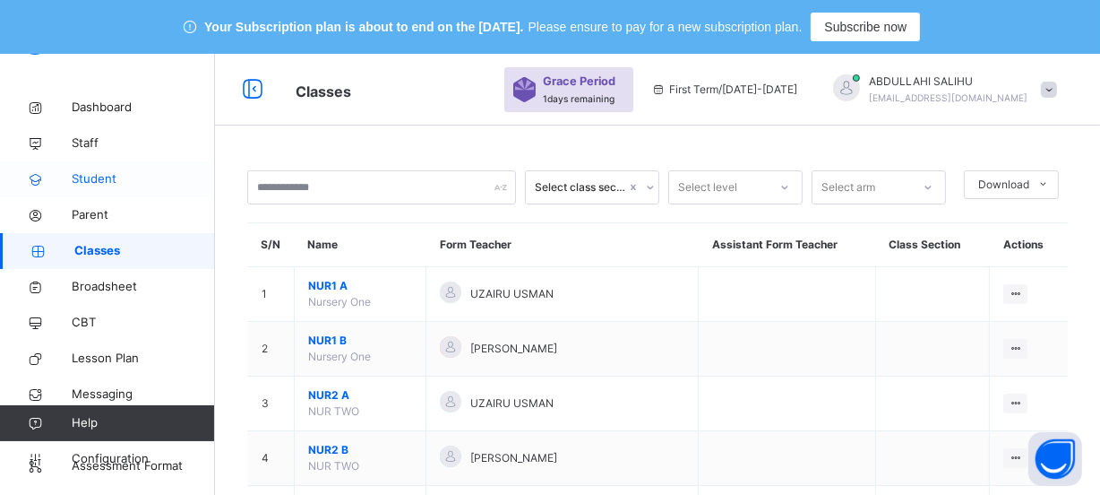
click at [131, 188] on link "Student" at bounding box center [107, 179] width 215 height 36
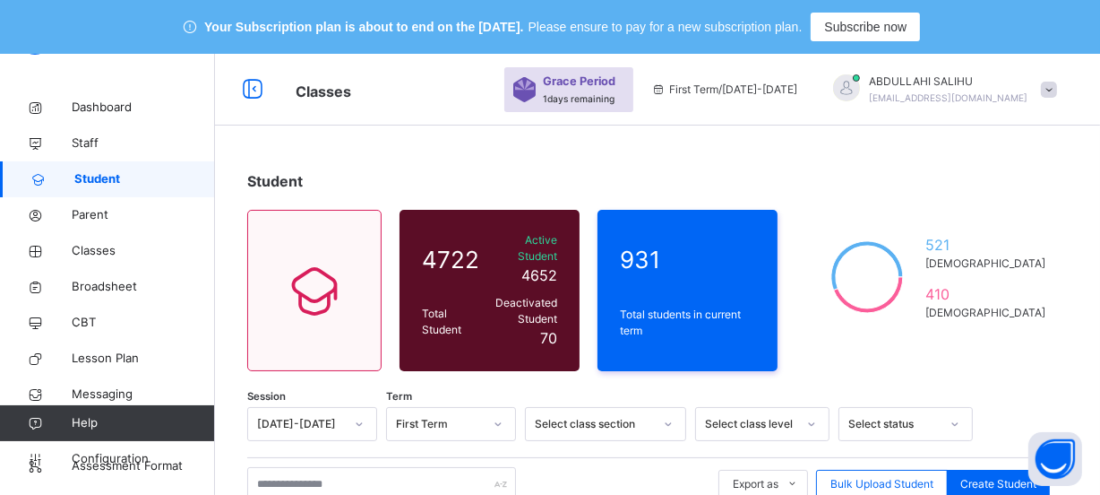
scroll to position [81, 0]
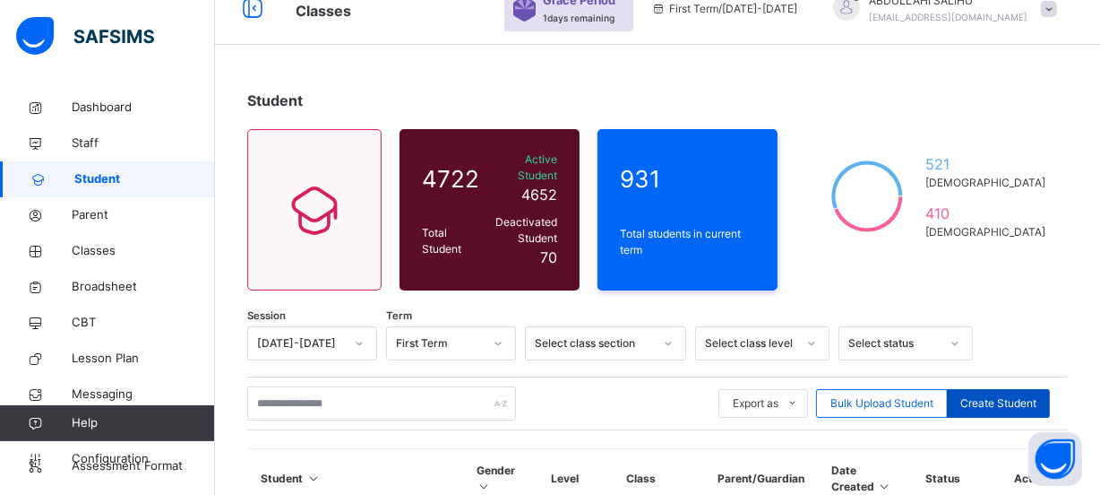
click at [996, 395] on span "Create Student" at bounding box center [998, 403] width 76 height 16
select select "**"
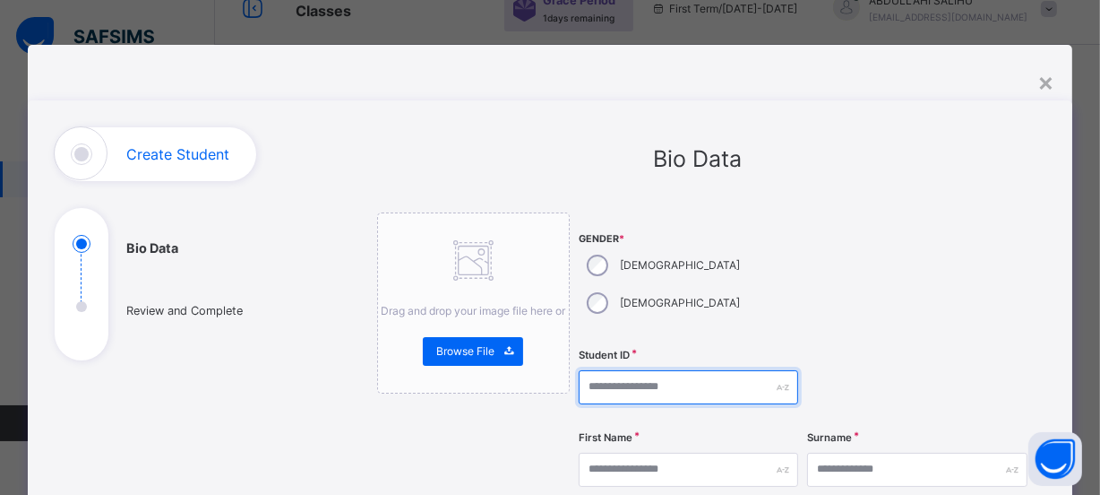
click at [668, 370] on input "text" at bounding box center [689, 387] width 220 height 34
type input "*******"
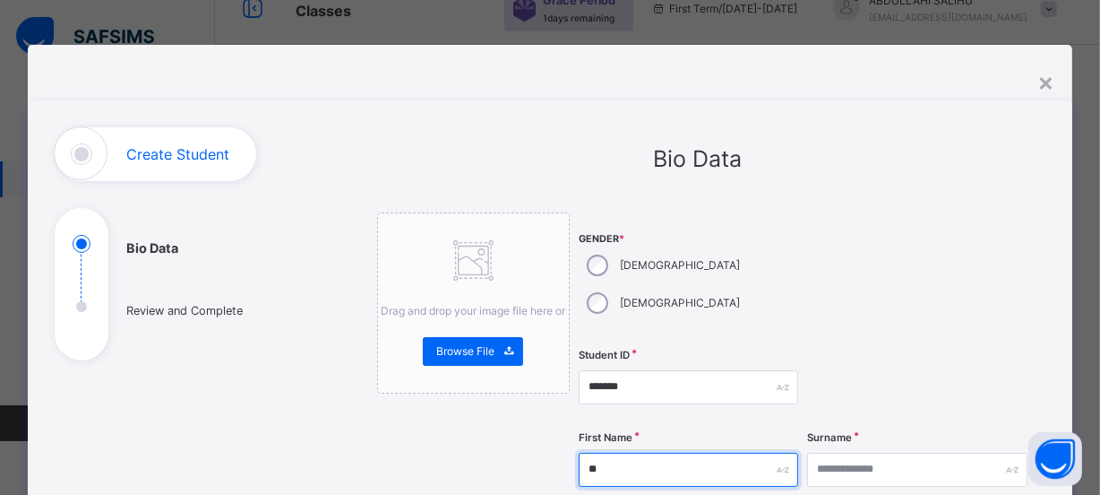
type input "*"
type input "**********"
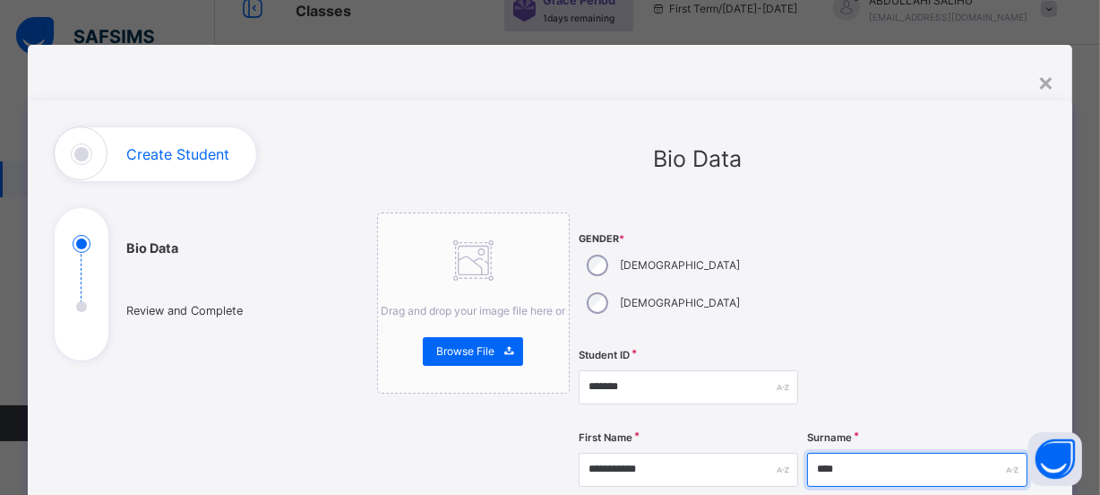
type input "****"
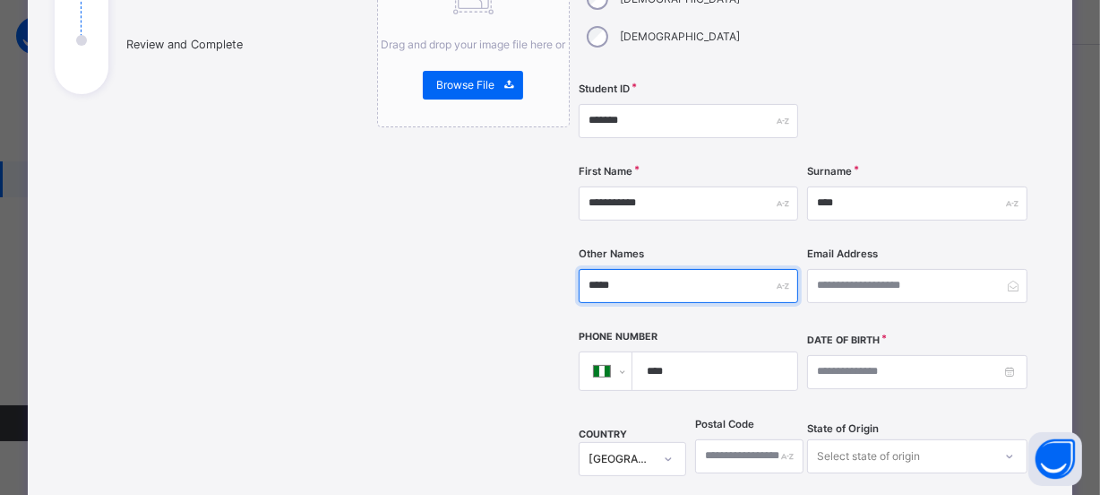
type input "*****"
click at [691, 352] on input "****" at bounding box center [711, 371] width 151 height 38
type input "**********"
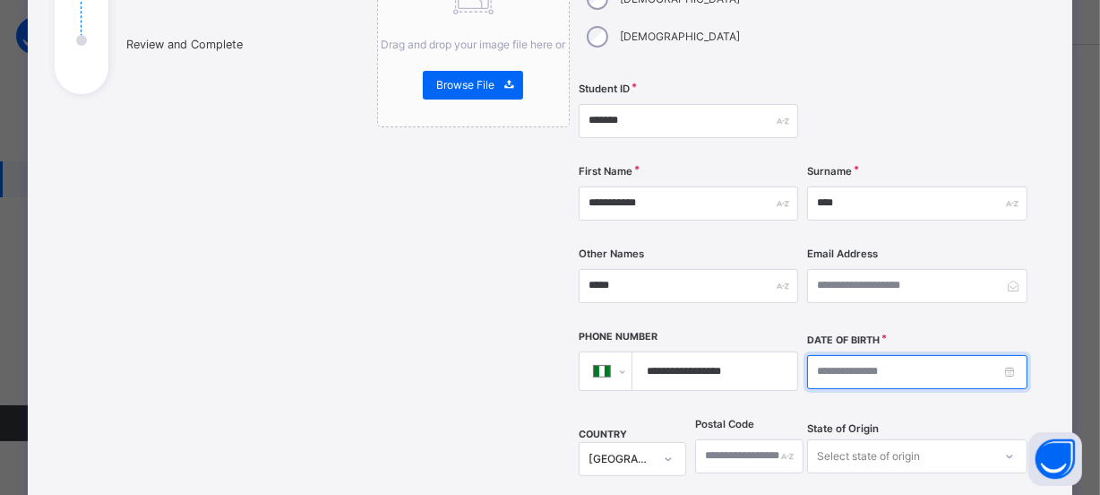
click at [834, 355] on input at bounding box center [917, 372] width 220 height 34
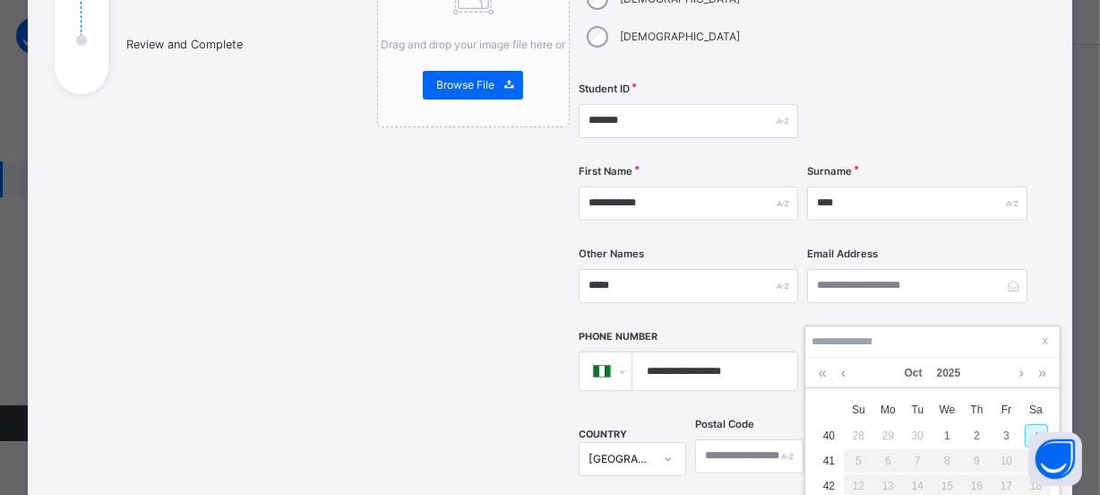
type input "*"
type input "**********"
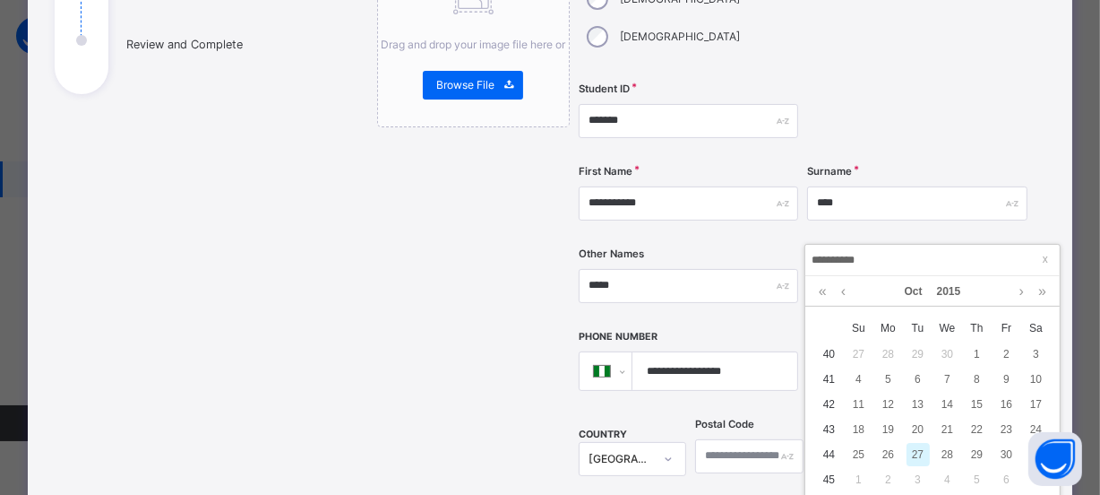
type input "**********"
click at [921, 452] on div "27" at bounding box center [918, 454] width 23 height 23
type input "**********"
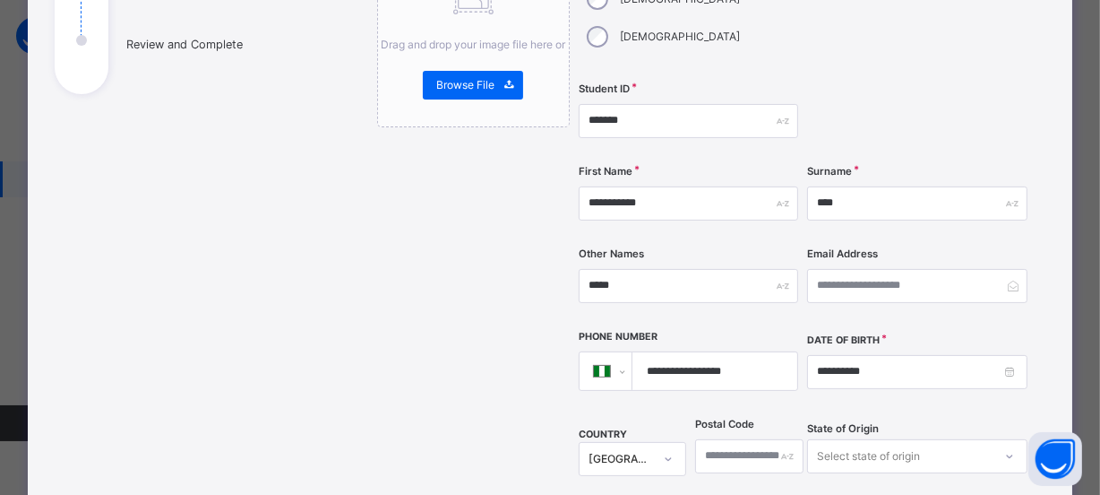
scroll to position [348, 0]
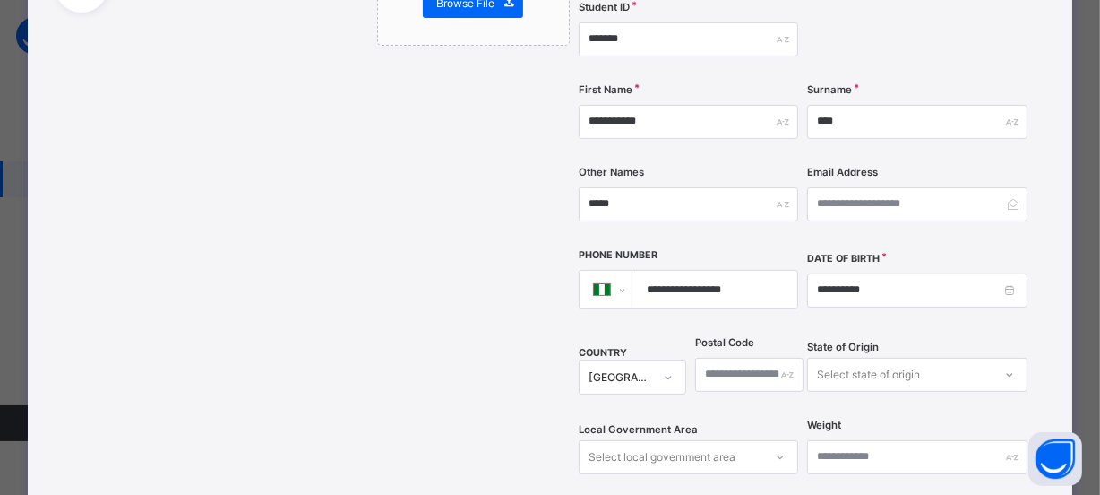
click at [1012, 357] on div "Select state of origin" at bounding box center [917, 374] width 220 height 34
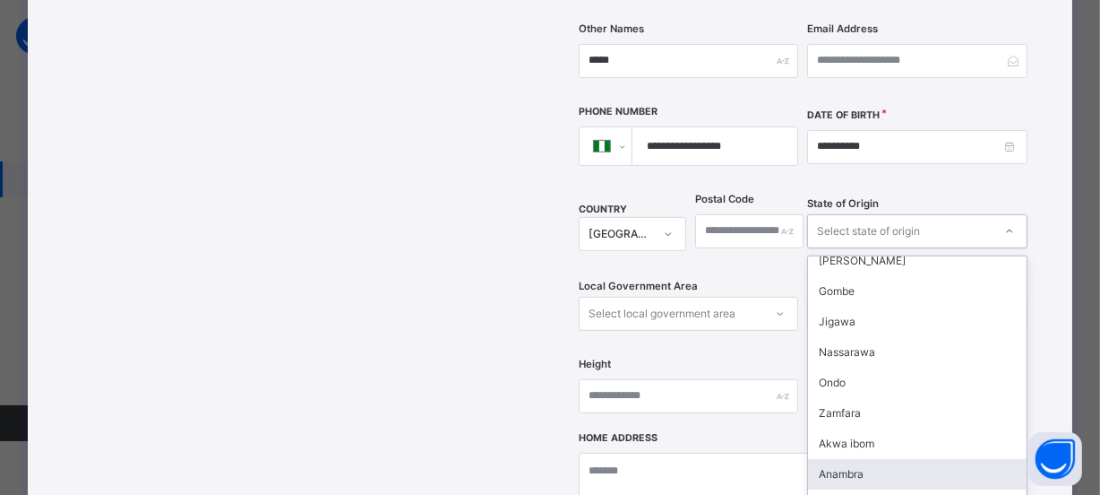
scroll to position [570, 0]
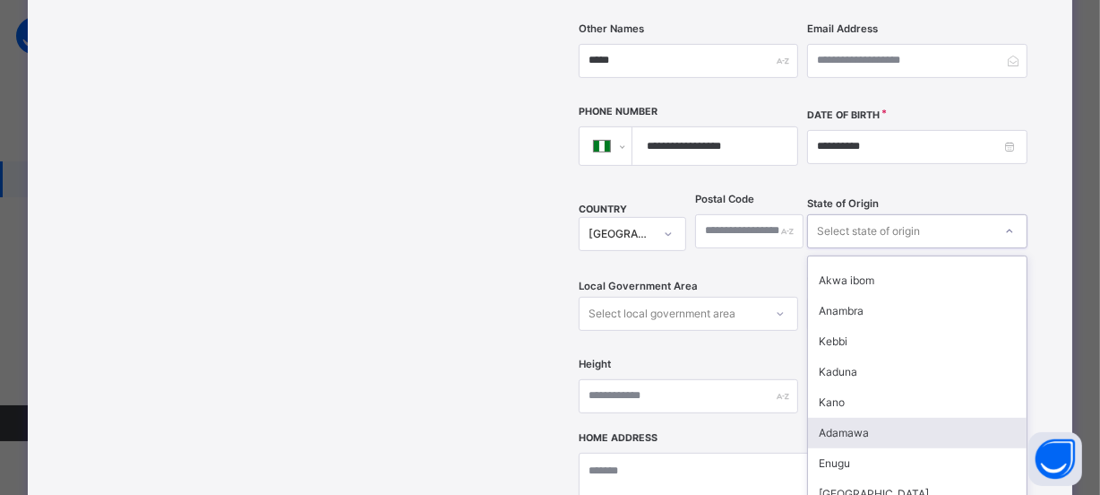
click at [863, 417] on div "Adamawa" at bounding box center [917, 432] width 219 height 30
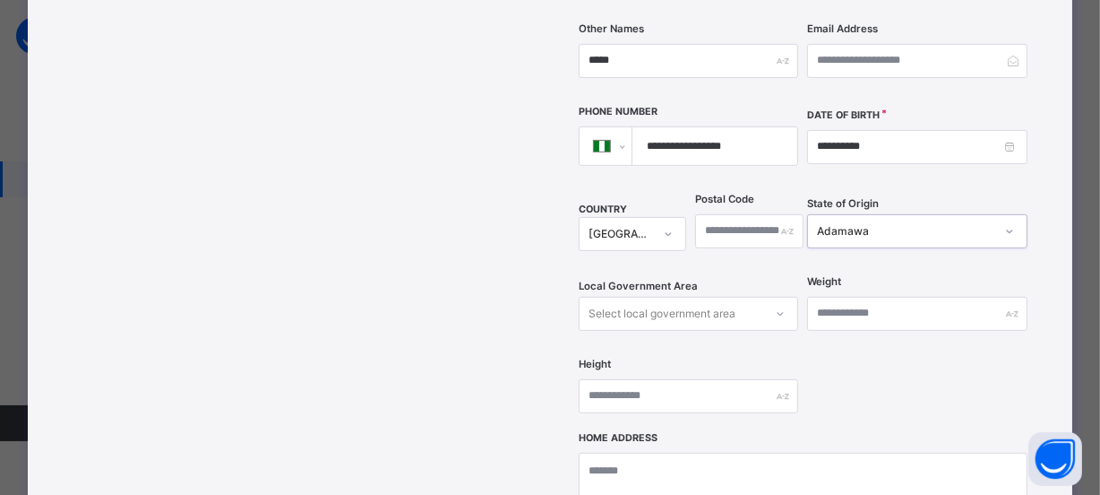
click at [768, 297] on div "Select local government area" at bounding box center [689, 314] width 220 height 34
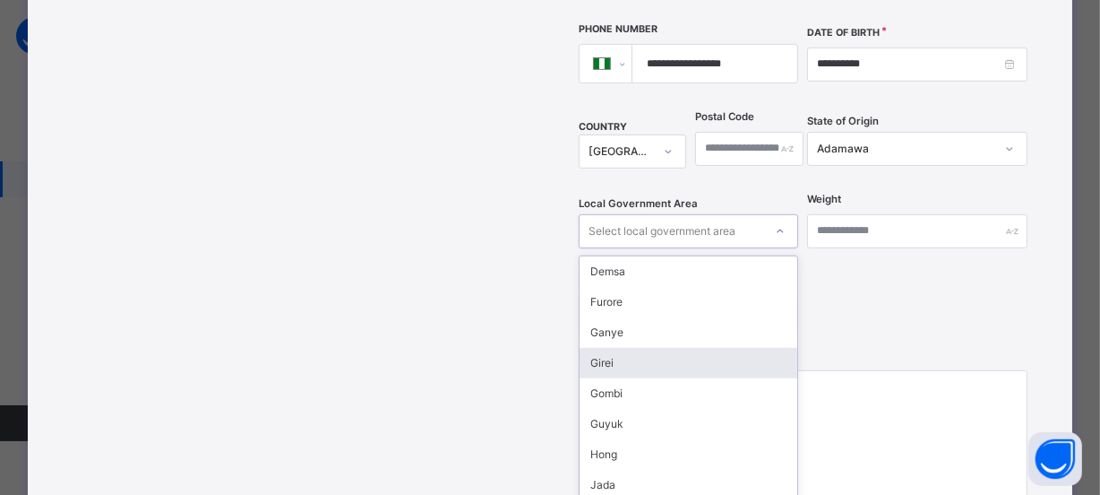
scroll to position [370, 0]
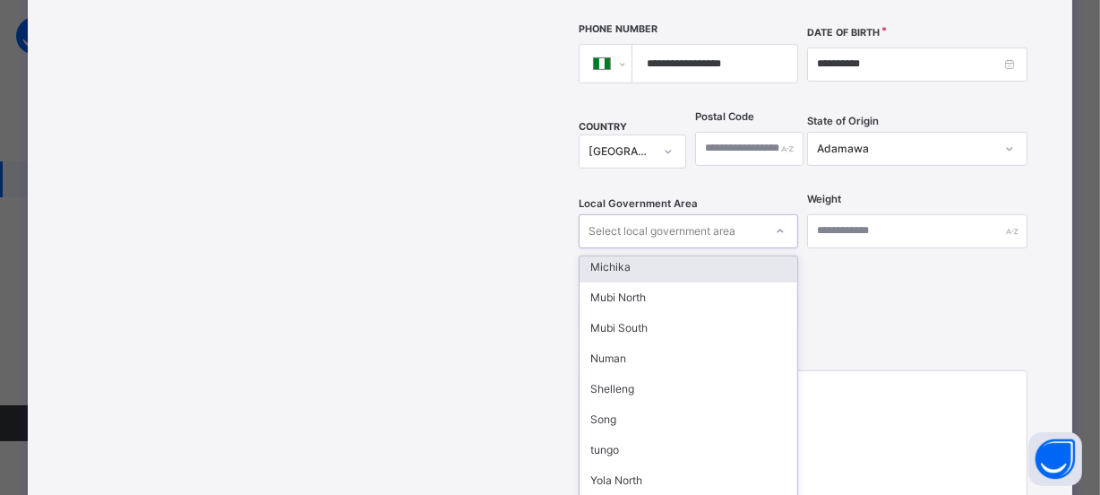
click at [628, 252] on div "Michika" at bounding box center [689, 267] width 219 height 30
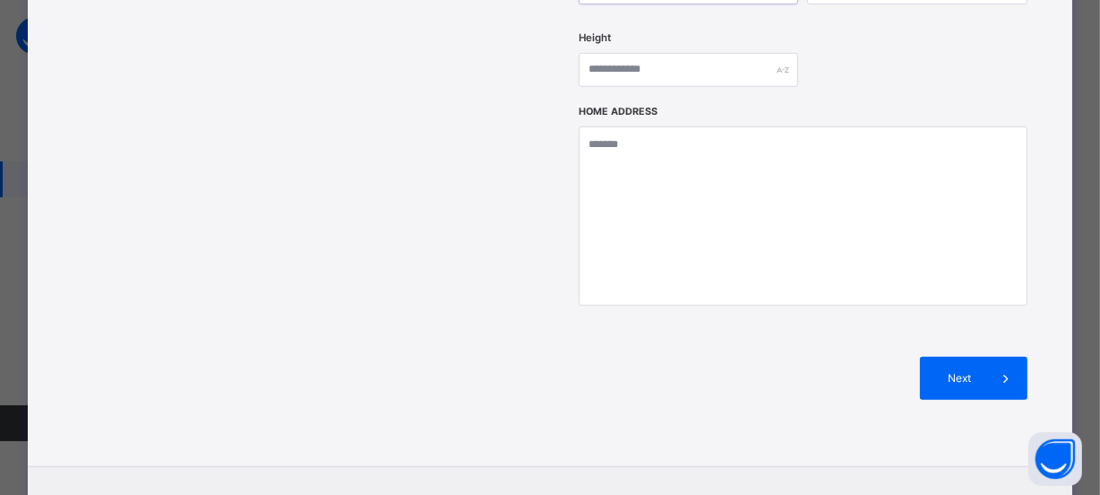
scroll to position [878, 0]
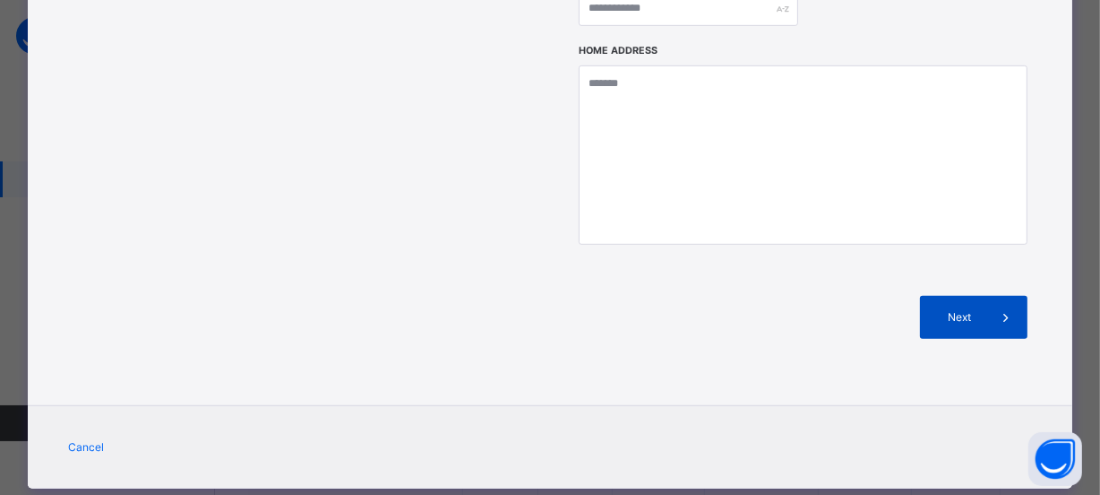
click at [968, 309] on span "Next" at bounding box center [958, 317] width 51 height 16
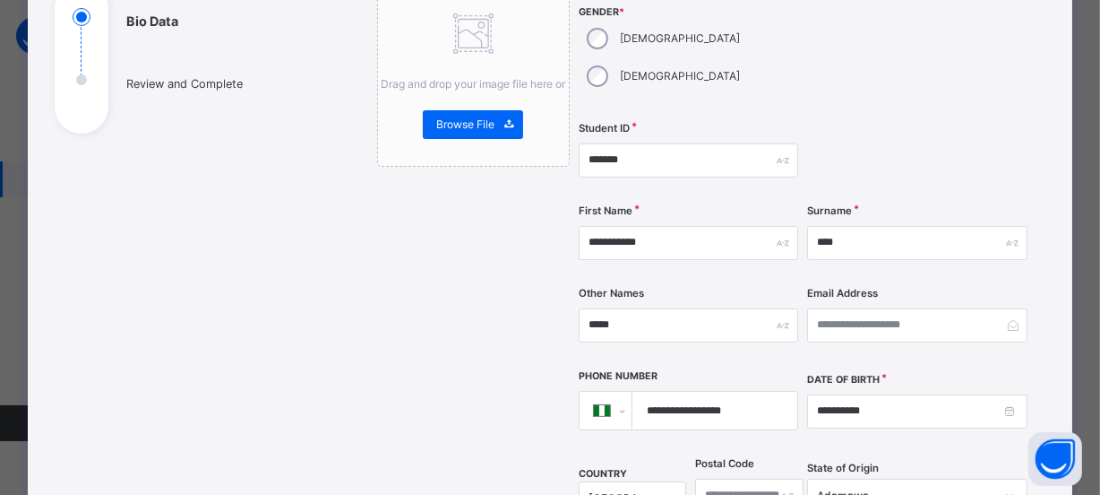
scroll to position [64, 0]
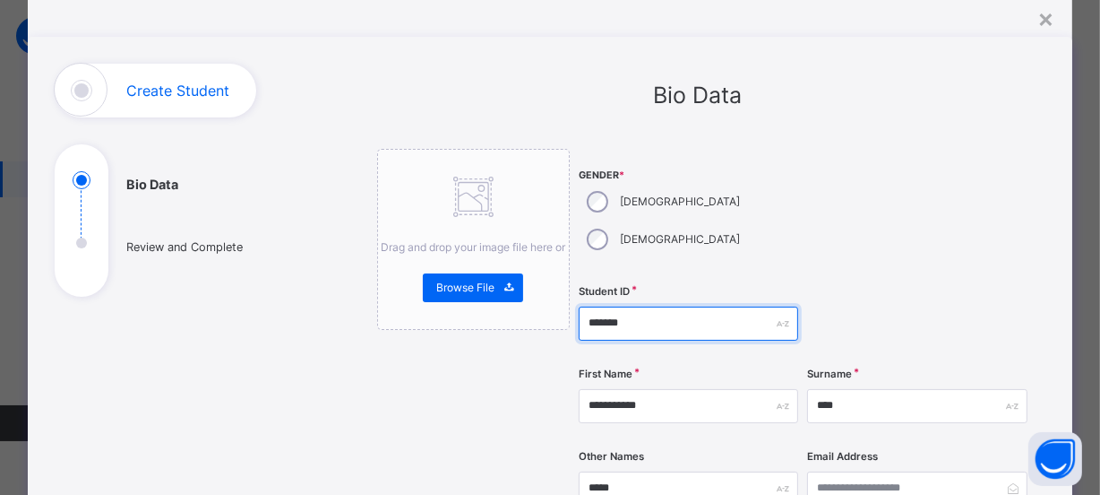
click at [631, 306] on input "*******" at bounding box center [689, 323] width 220 height 34
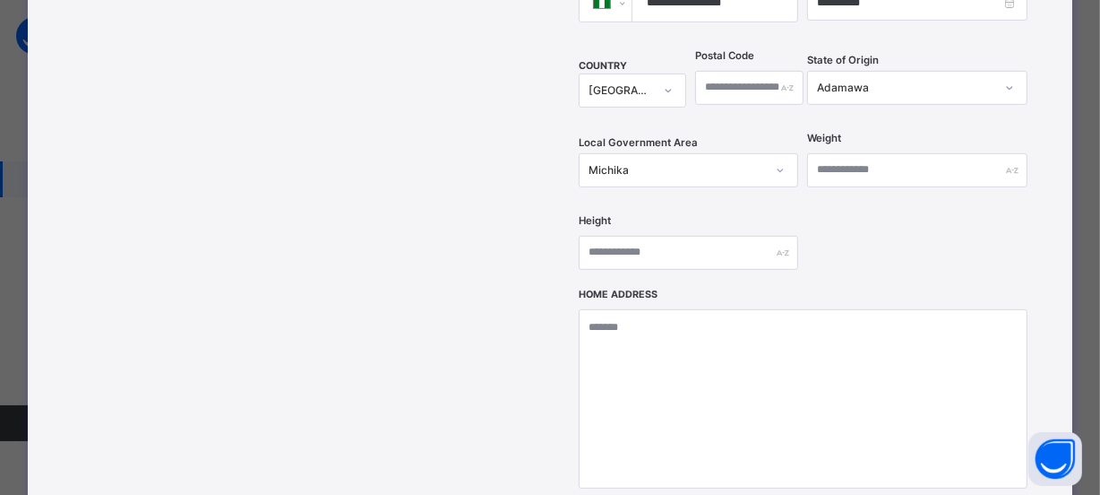
scroll to position [878, 0]
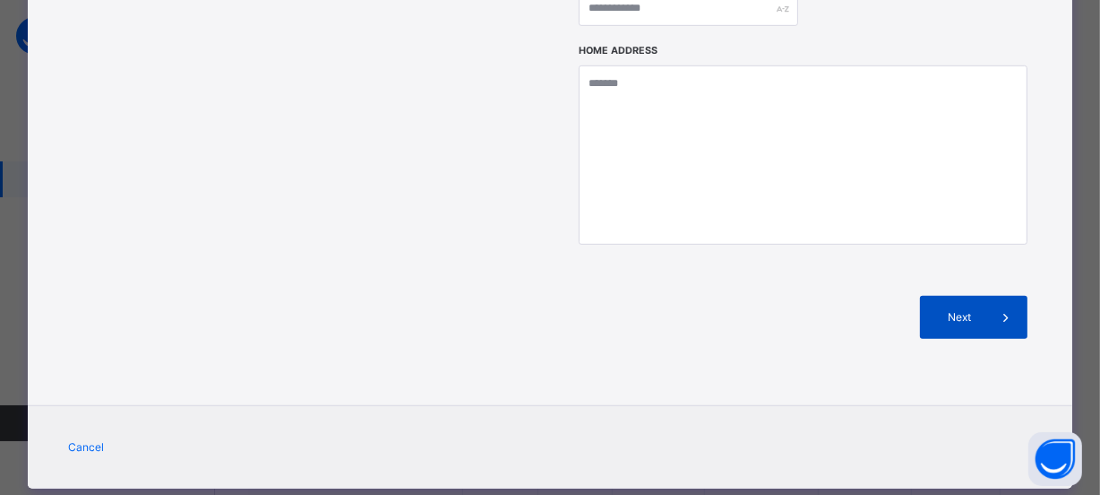
type input "*******"
click at [950, 309] on span "Next" at bounding box center [958, 317] width 51 height 16
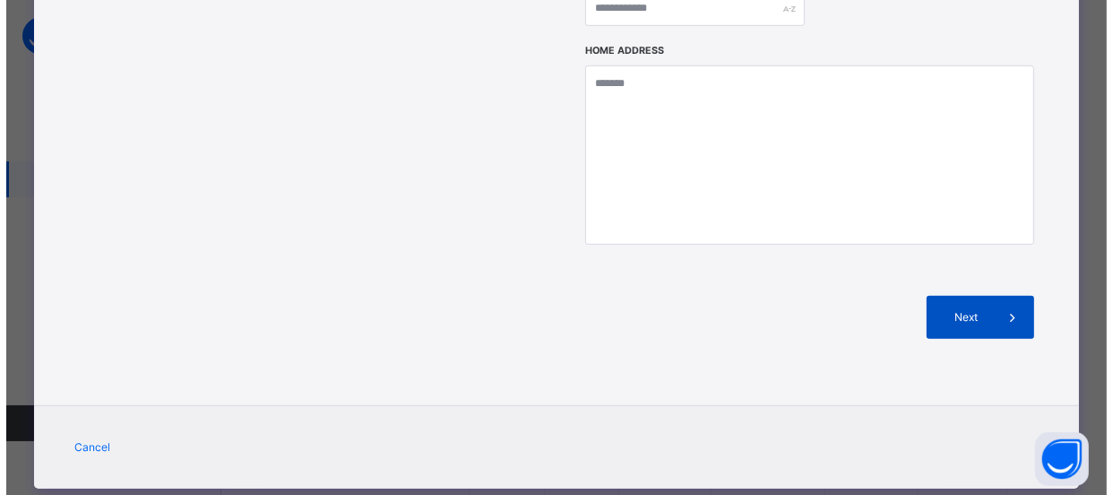
scroll to position [490, 0]
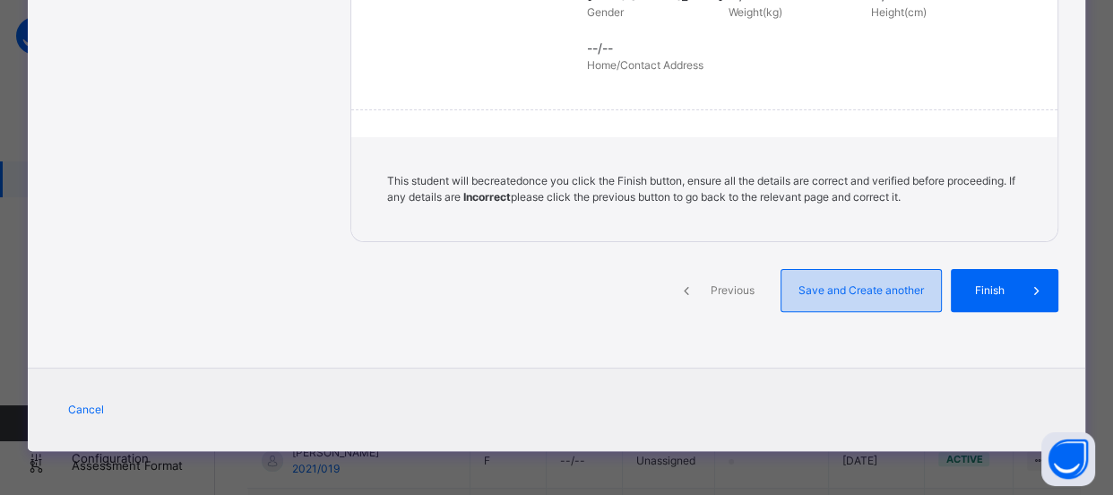
click at [860, 299] on div "Save and Create another" at bounding box center [860, 290] width 161 height 43
select select "**"
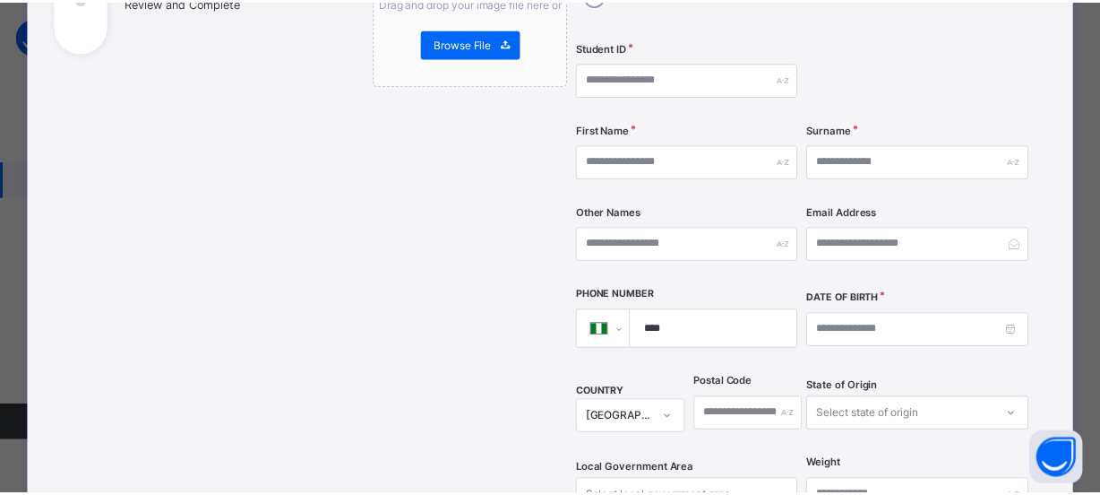
scroll to position [0, 0]
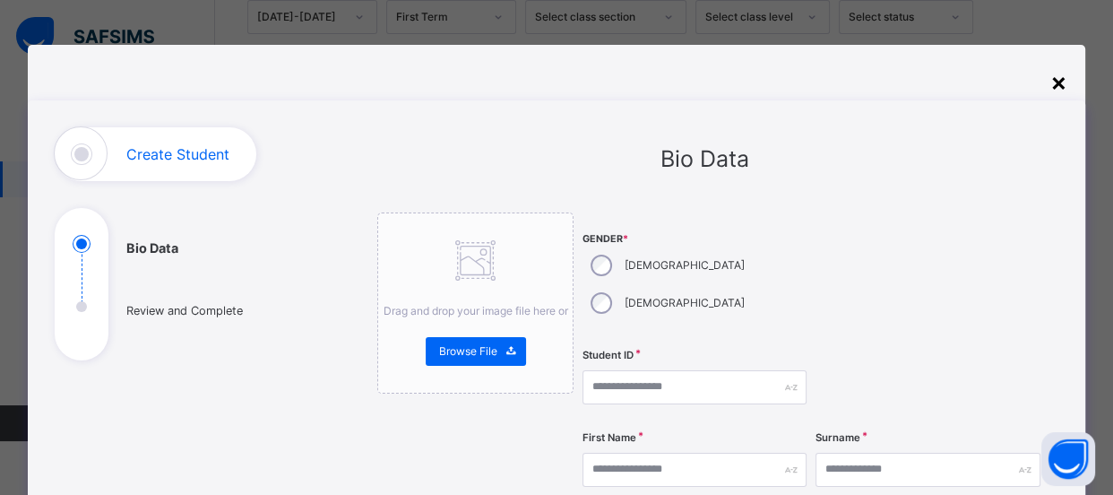
click at [1059, 86] on div "×" at bounding box center [1058, 82] width 17 height 38
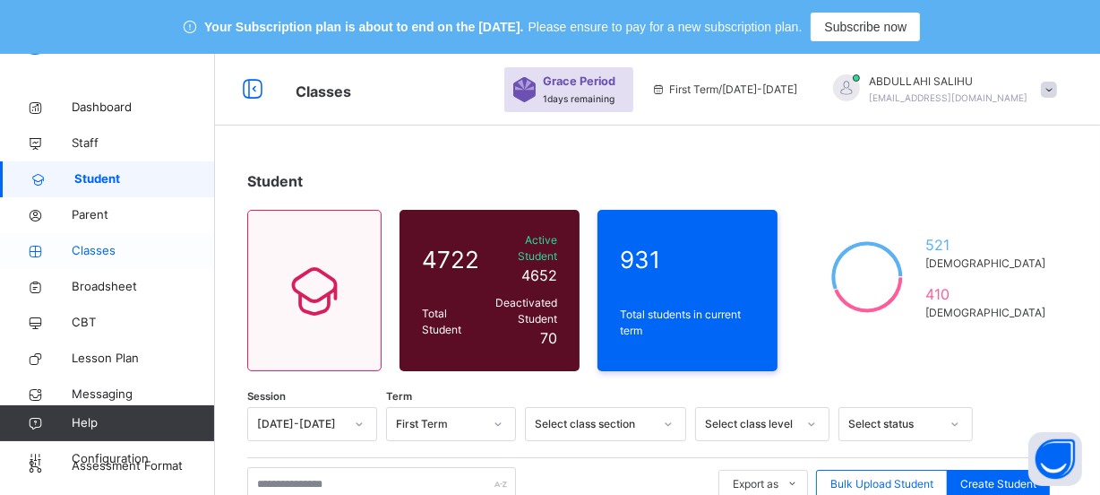
click at [116, 245] on span "Classes" at bounding box center [143, 251] width 143 height 18
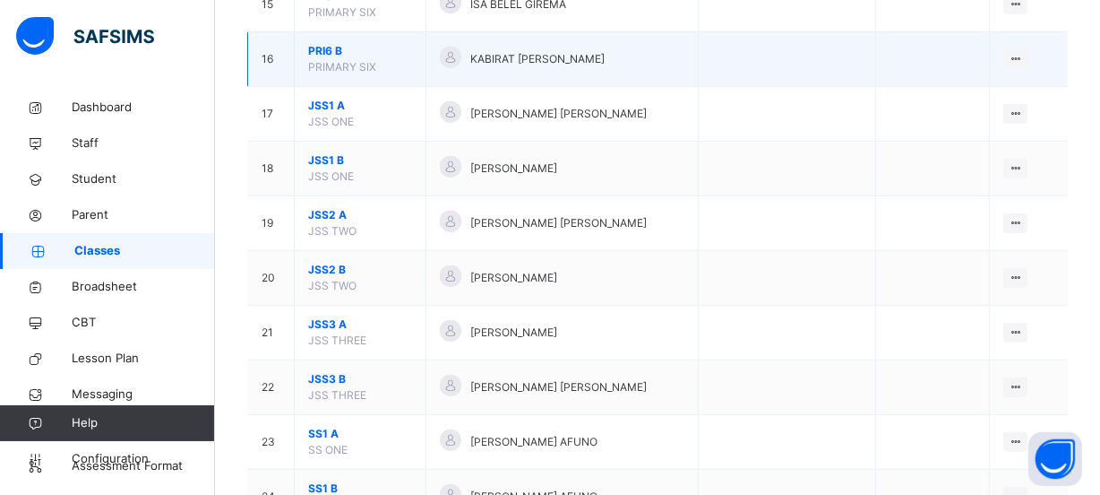
scroll to position [1136, 0]
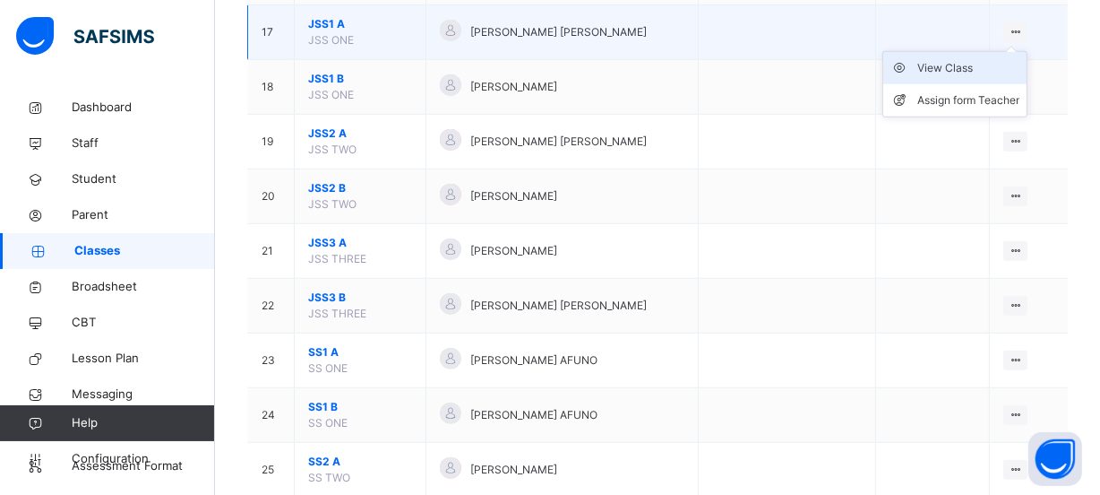
click at [994, 72] on div "View Class" at bounding box center [968, 68] width 102 height 18
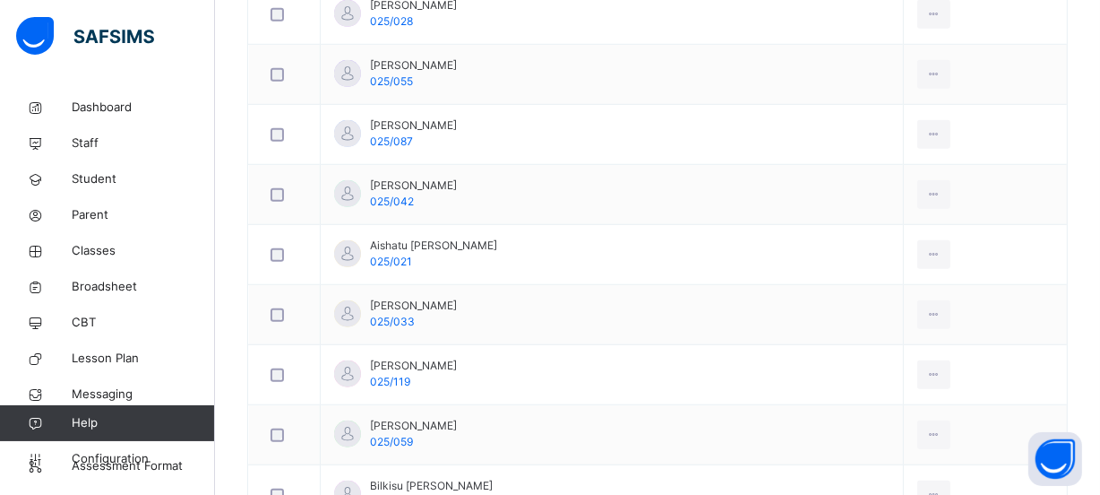
scroll to position [810, 0]
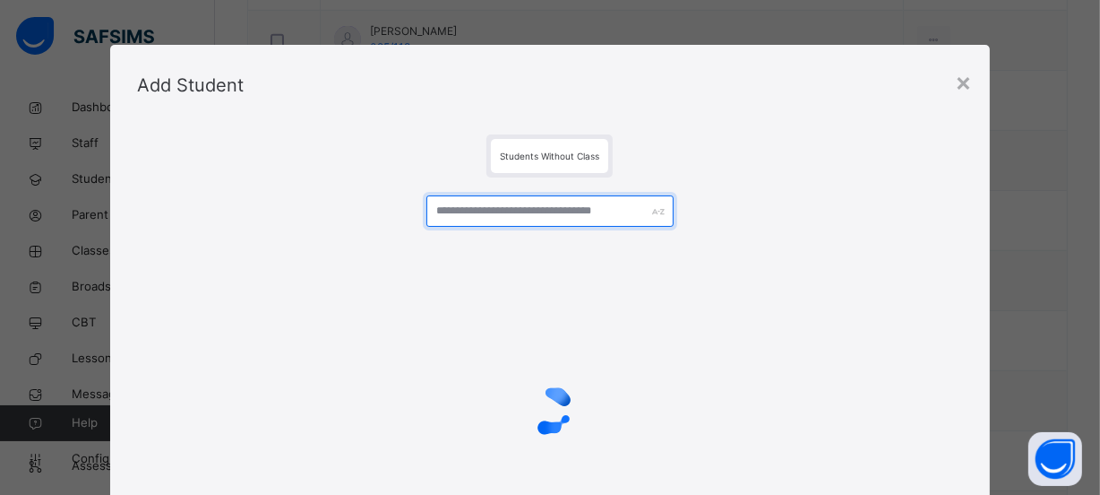
click at [573, 202] on input "text" at bounding box center [550, 210] width 248 height 31
click at [576, 210] on input "text" at bounding box center [550, 210] width 248 height 31
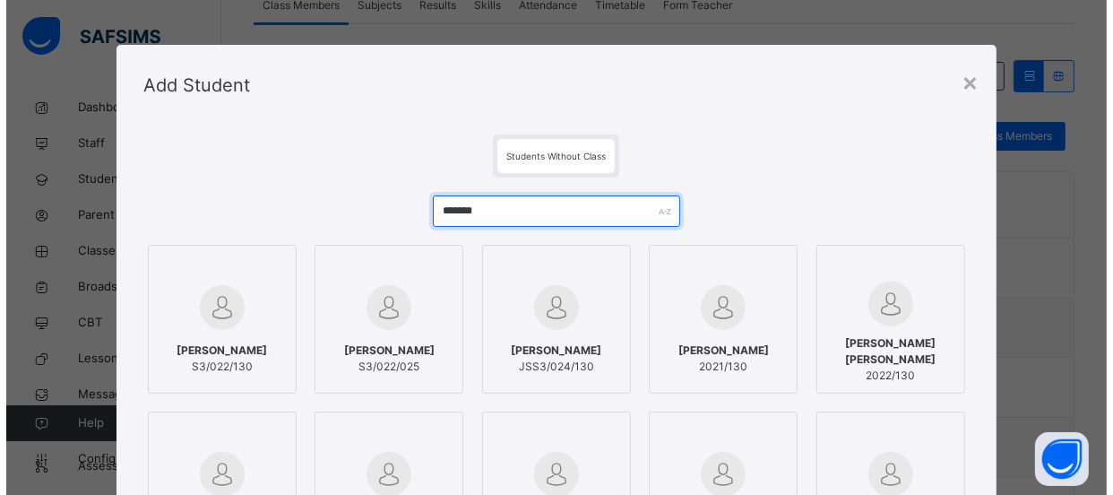
scroll to position [162, 0]
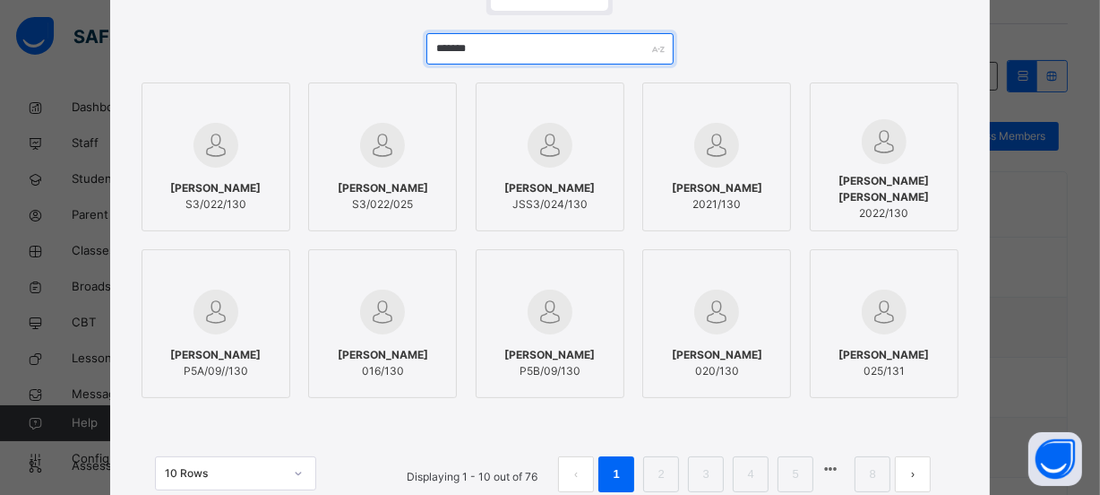
type input "*******"
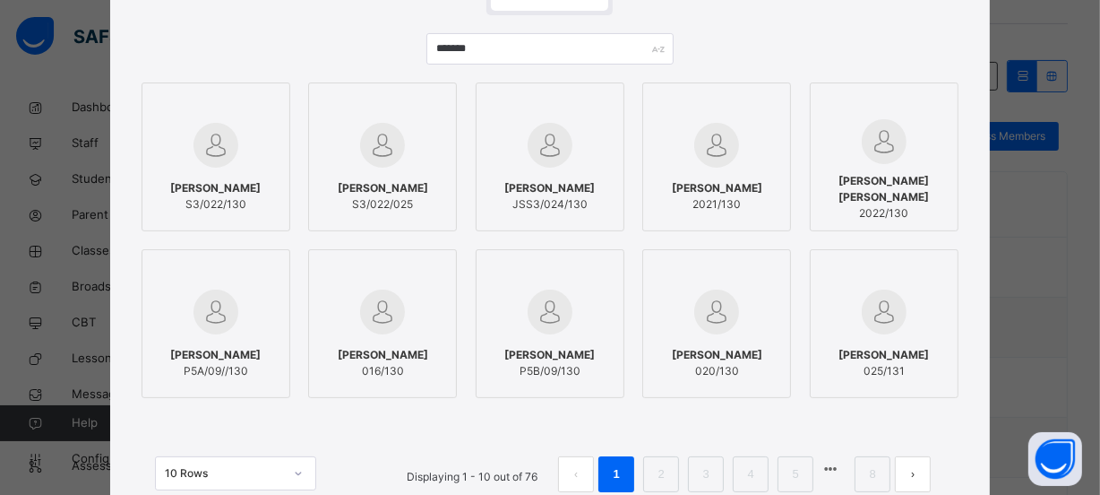
click at [919, 296] on div at bounding box center [884, 312] width 129 height 52
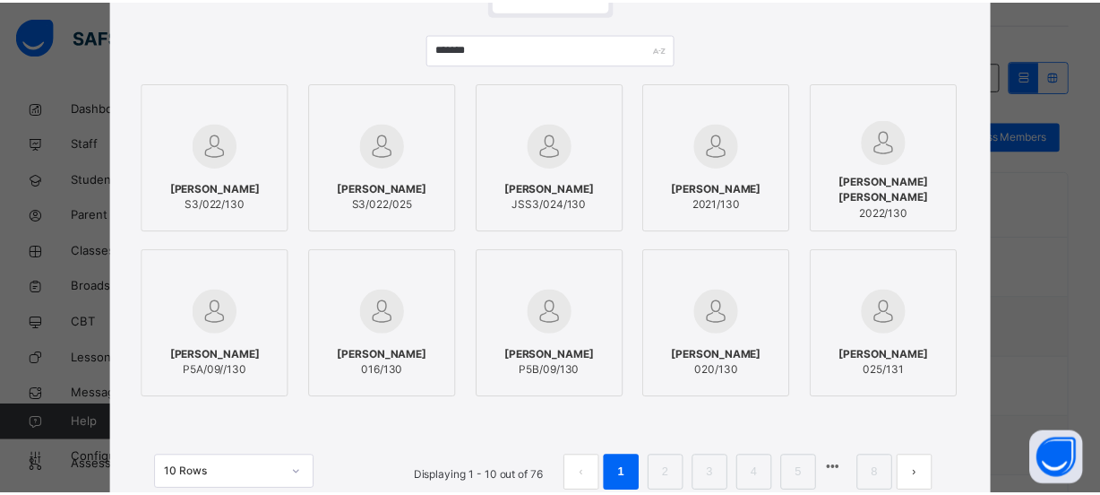
scroll to position [244, 0]
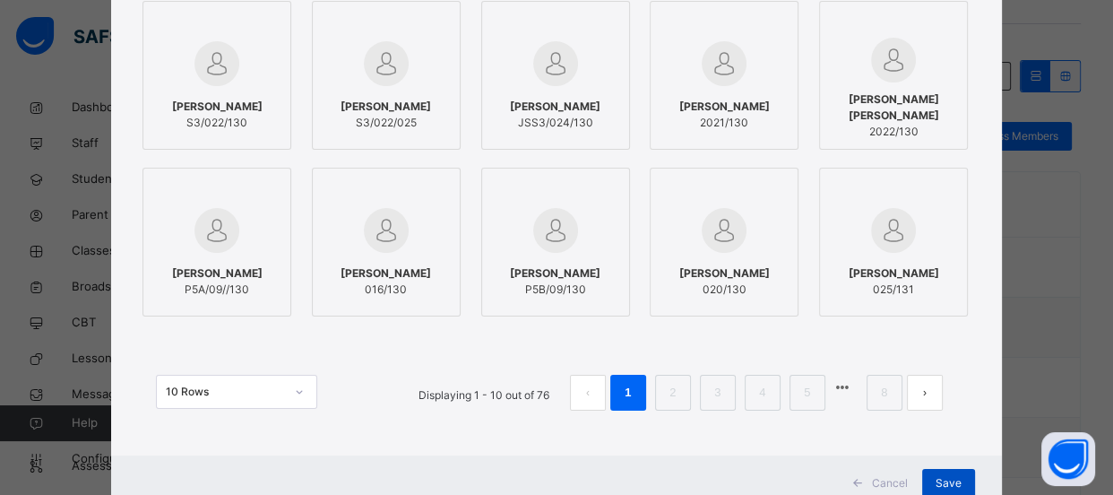
click at [943, 477] on span "Save" at bounding box center [948, 483] width 26 height 16
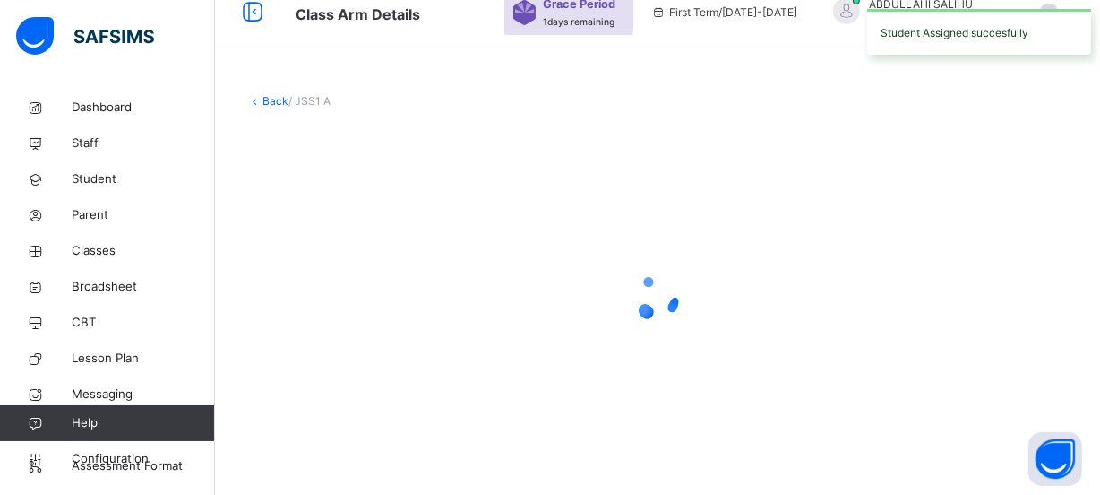
scroll to position [77, 0]
click at [941, 484] on div "Back / JSS1 A" at bounding box center [657, 280] width 885 height 428
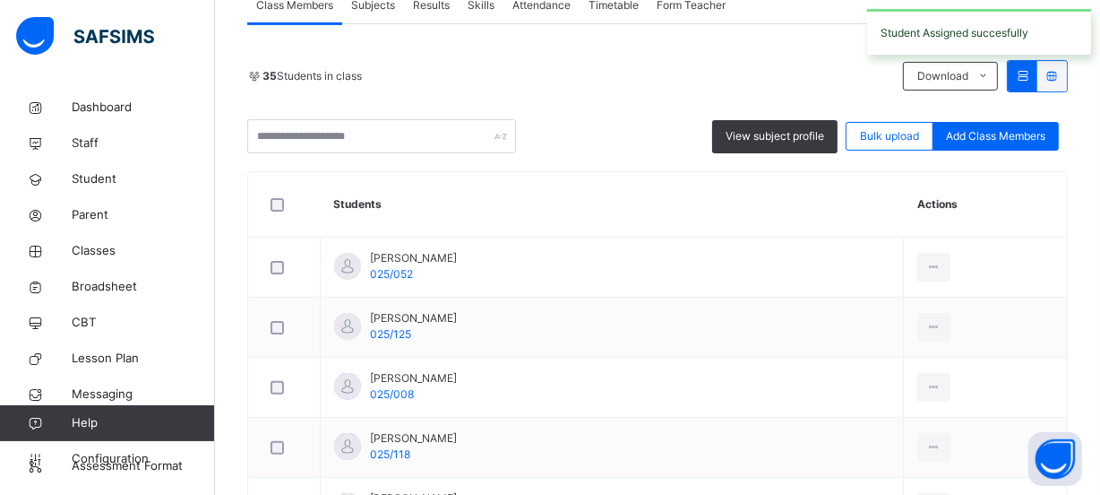
scroll to position [565, 0]
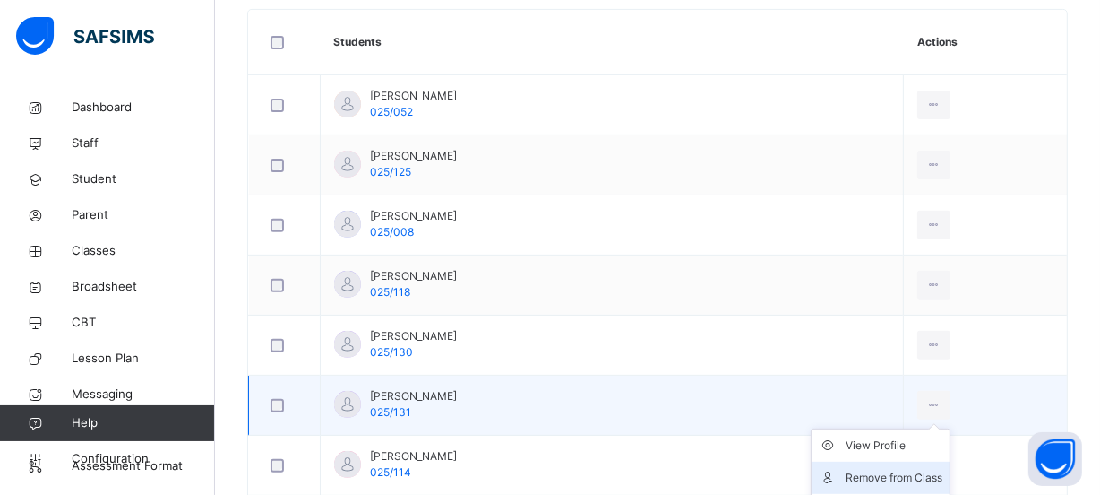
click at [909, 471] on div "Remove from Class" at bounding box center [894, 478] width 97 height 18
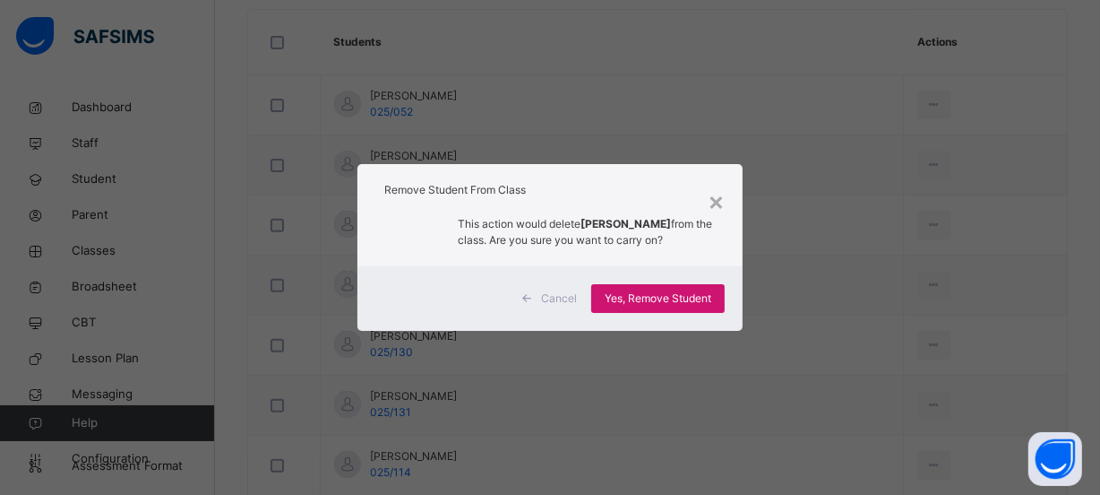
click at [675, 306] on span "Yes, Remove Student" at bounding box center [658, 298] width 107 height 16
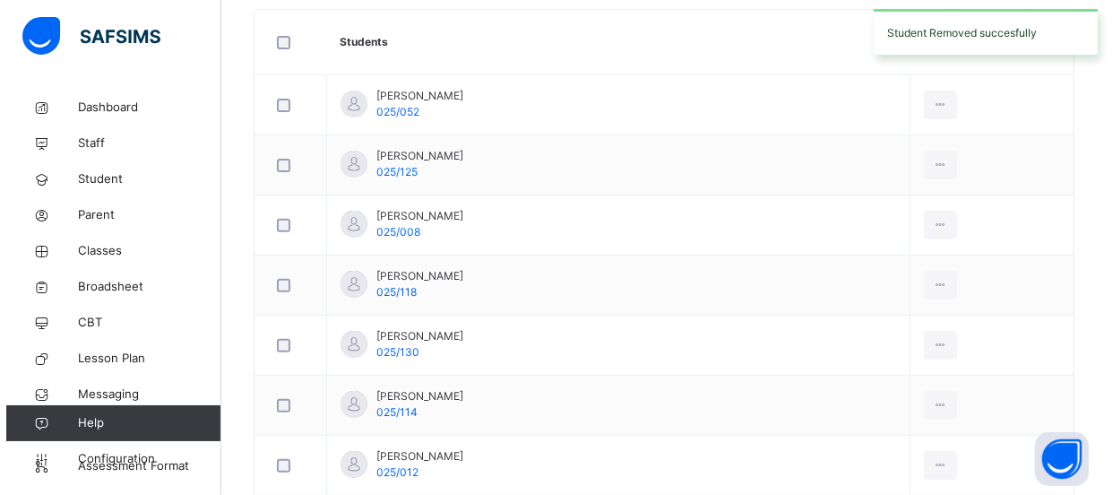
scroll to position [322, 0]
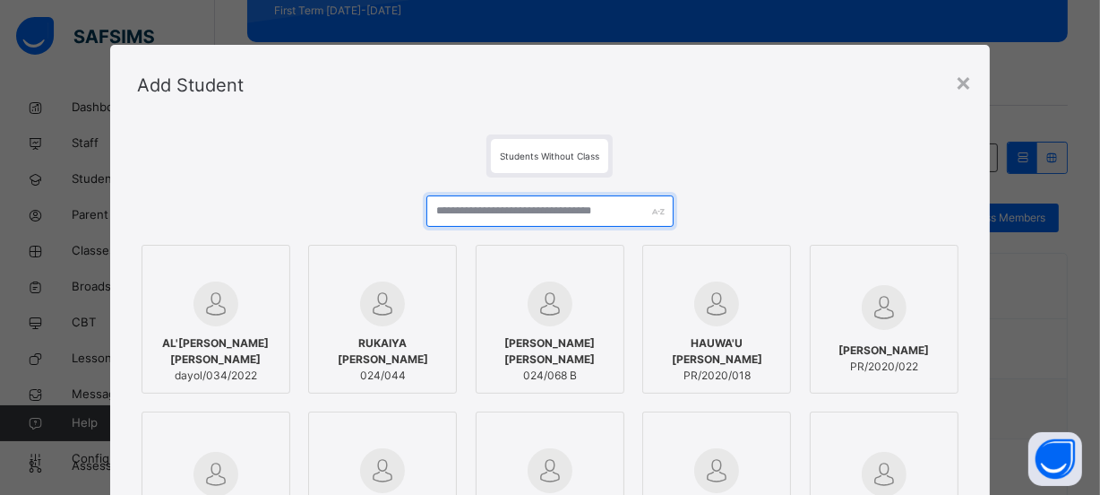
click at [575, 211] on input "text" at bounding box center [550, 210] width 248 height 31
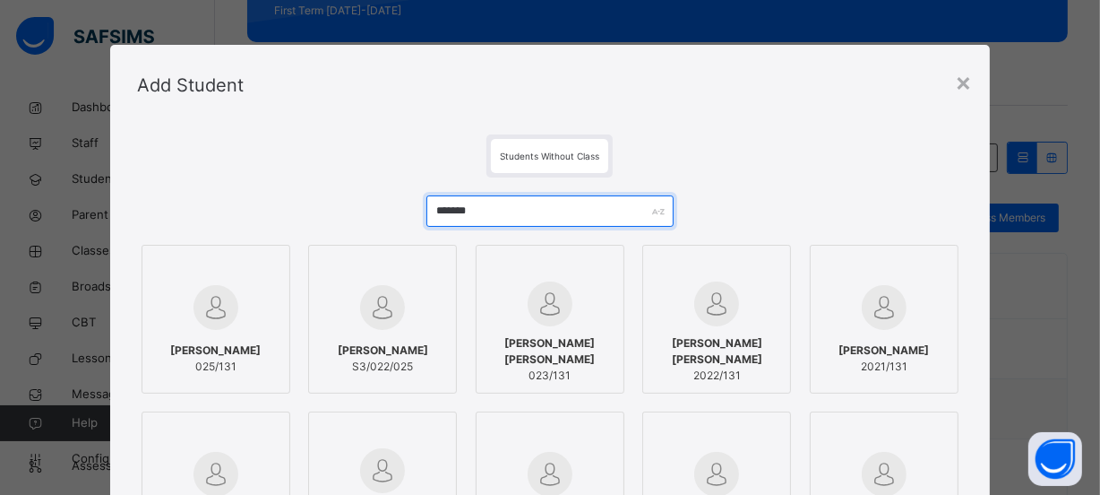
type input "*******"
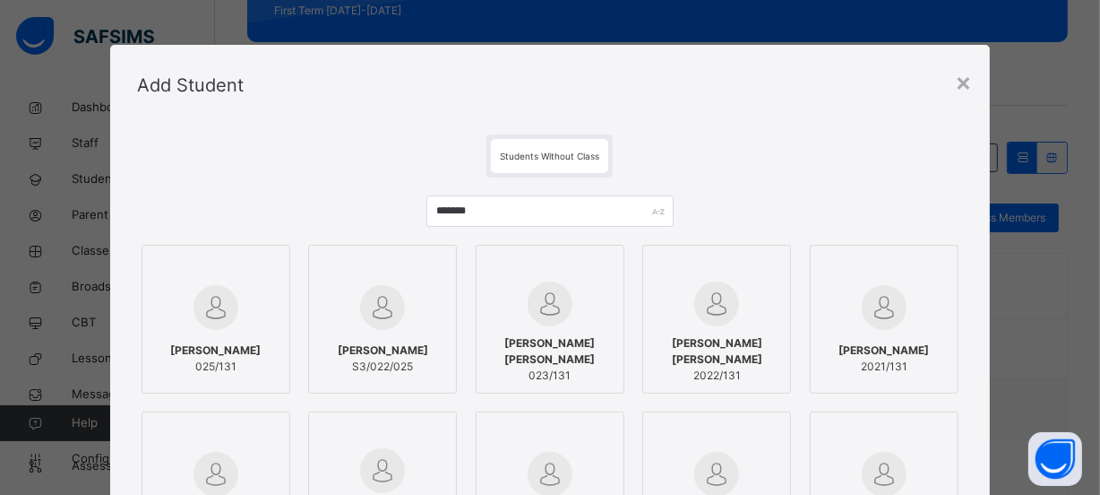
click at [256, 285] on div at bounding box center [215, 307] width 129 height 52
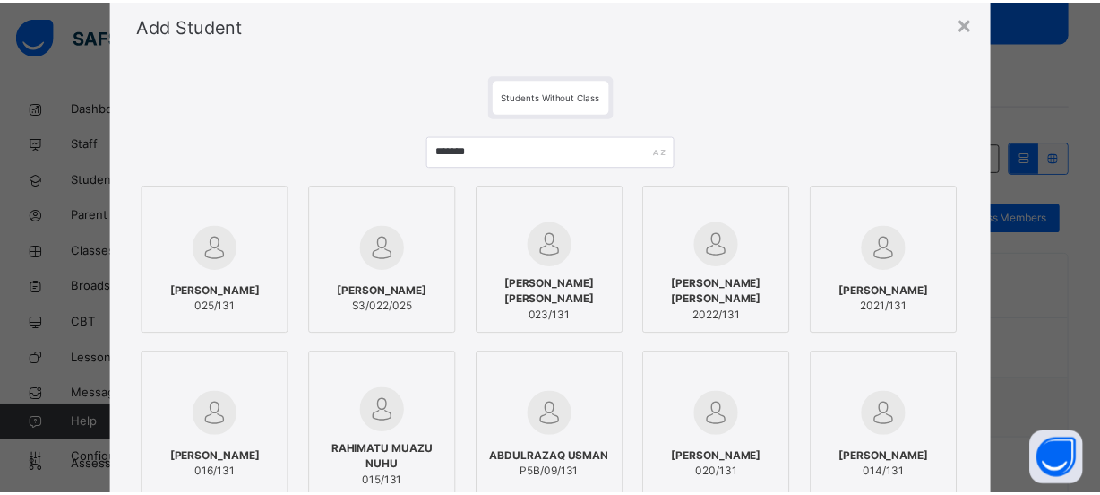
scroll to position [0, 0]
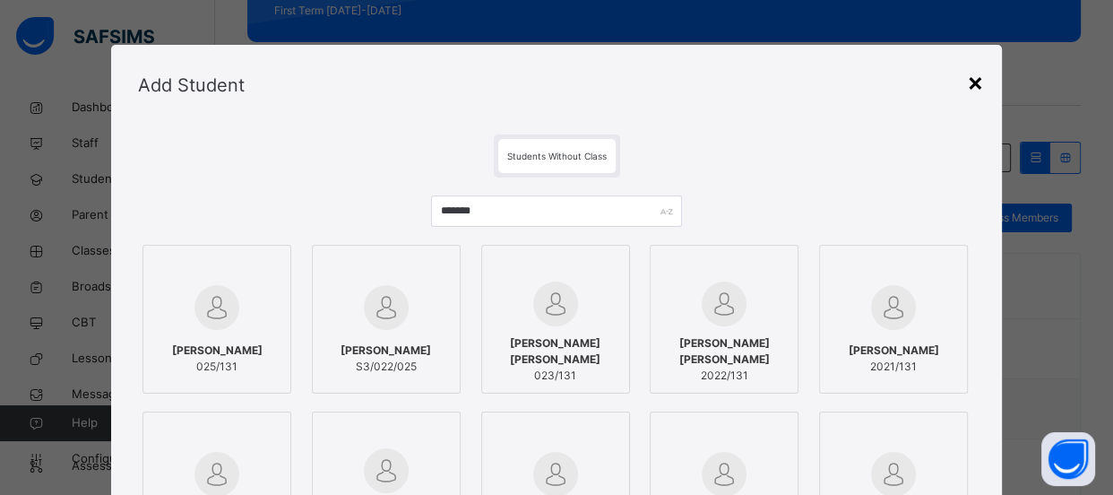
click at [968, 81] on div "×" at bounding box center [975, 82] width 17 height 38
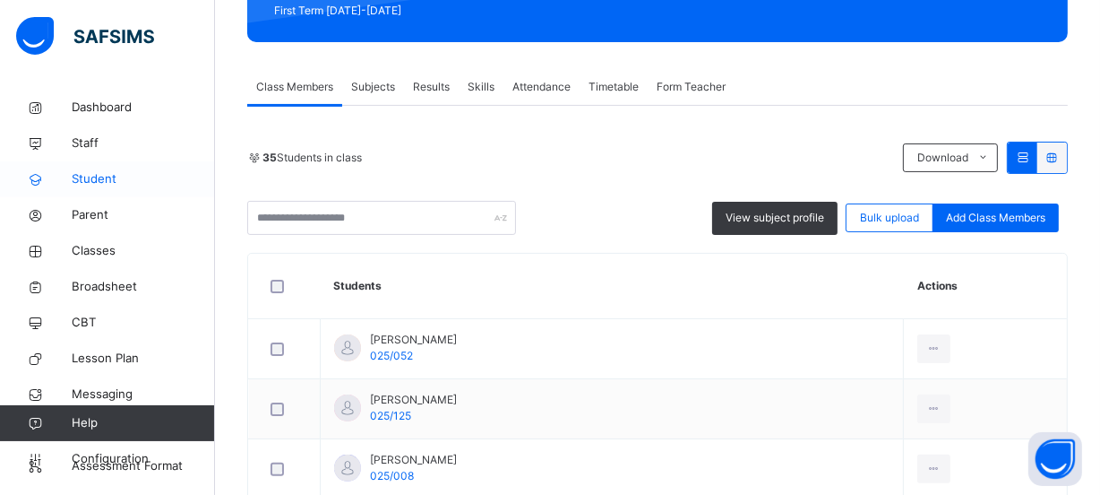
click at [124, 182] on span "Student" at bounding box center [143, 179] width 143 height 18
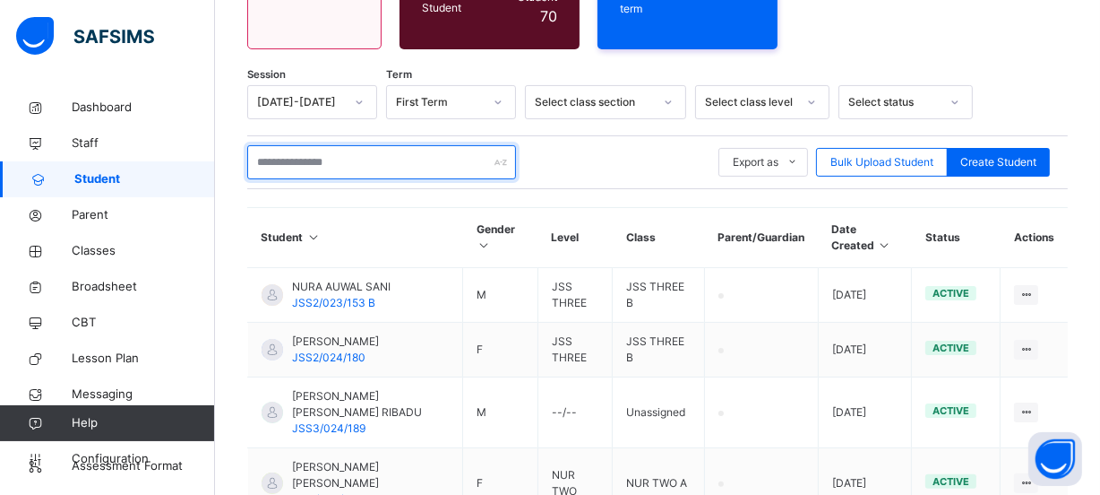
click at [451, 145] on input "text" at bounding box center [381, 162] width 269 height 34
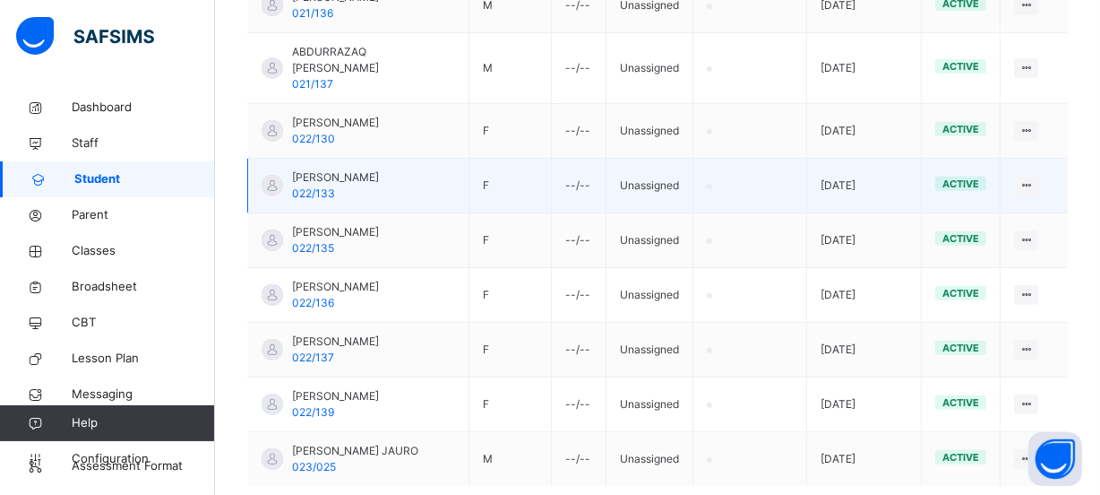
scroll to position [747, 0]
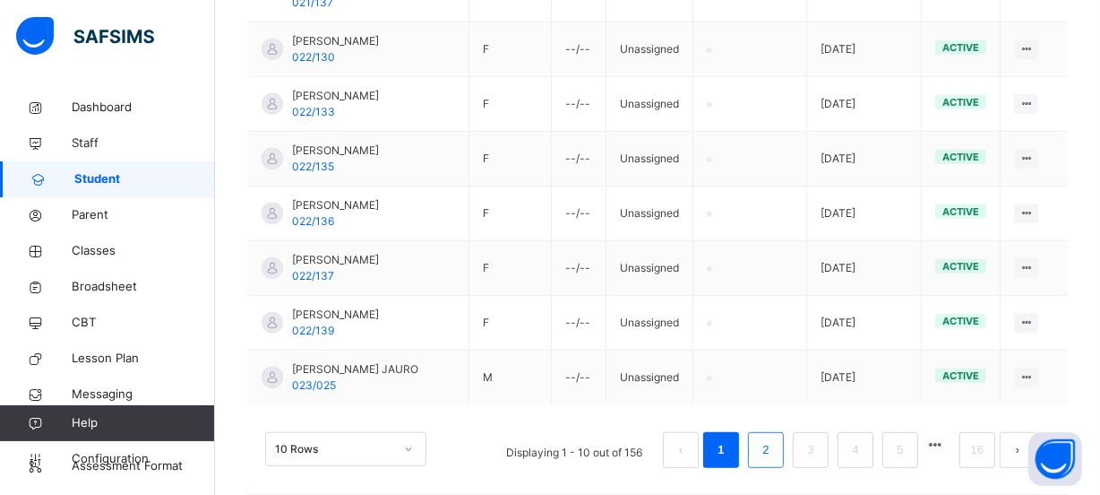
click at [770, 438] on link "2" at bounding box center [765, 449] width 17 height 23
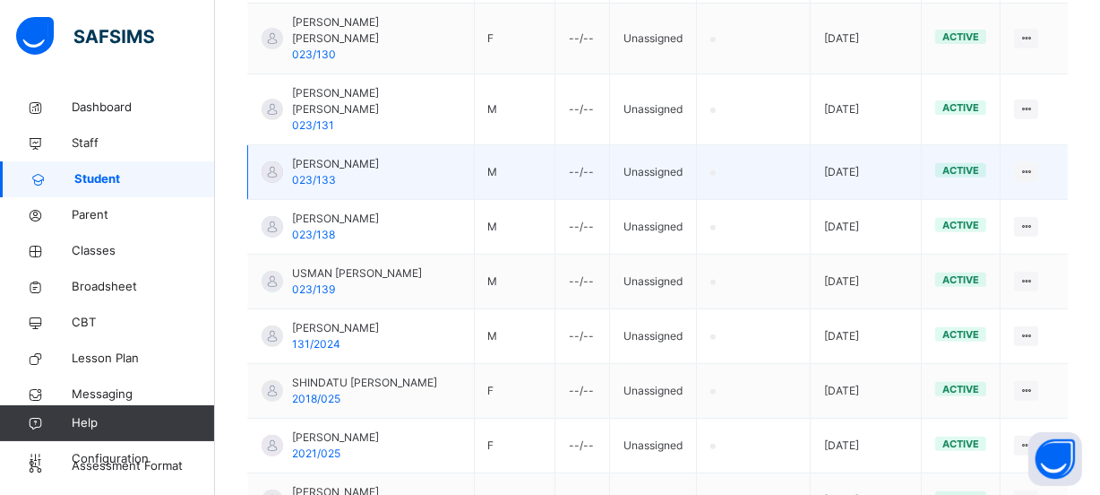
scroll to position [763, 0]
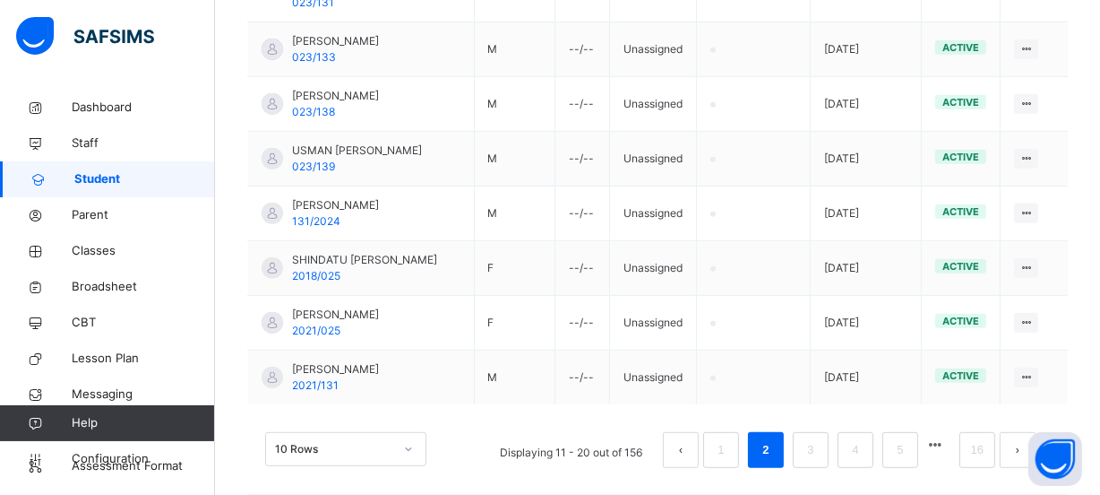
drag, startPoint x: 824, startPoint y: 434, endPoint x: 799, endPoint y: 426, distance: 26.3
click at [819, 438] on link "3" at bounding box center [810, 449] width 17 height 23
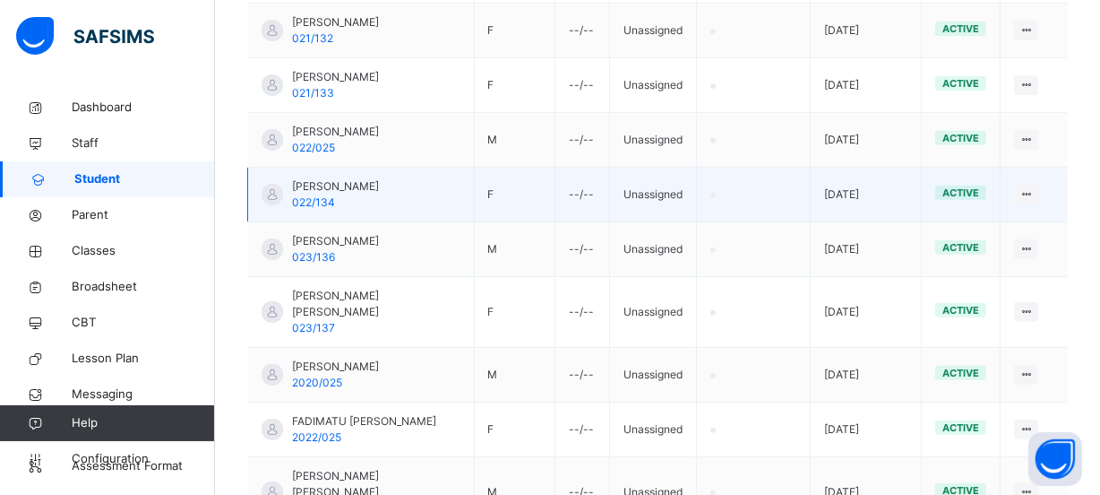
scroll to position [722, 0]
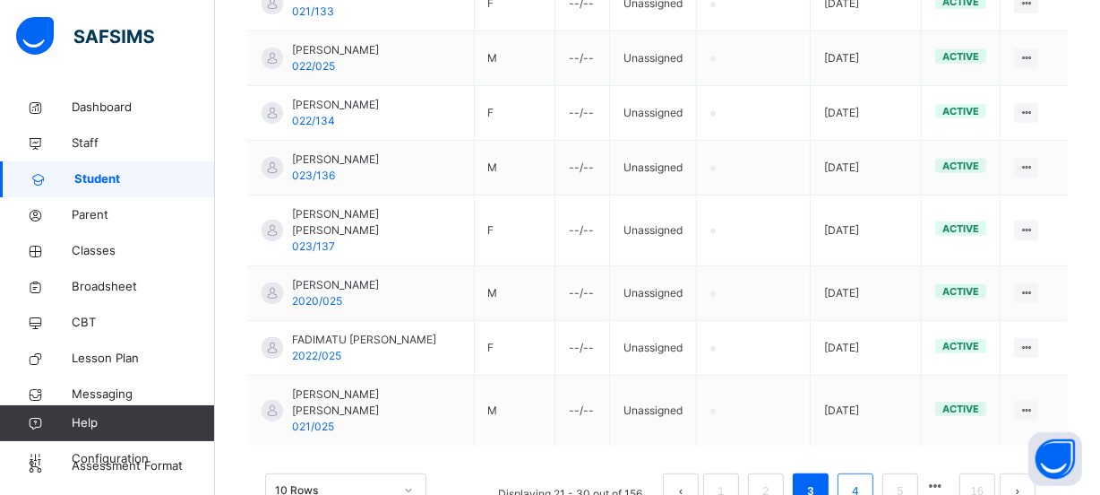
click at [861, 479] on link "4" at bounding box center [855, 490] width 17 height 23
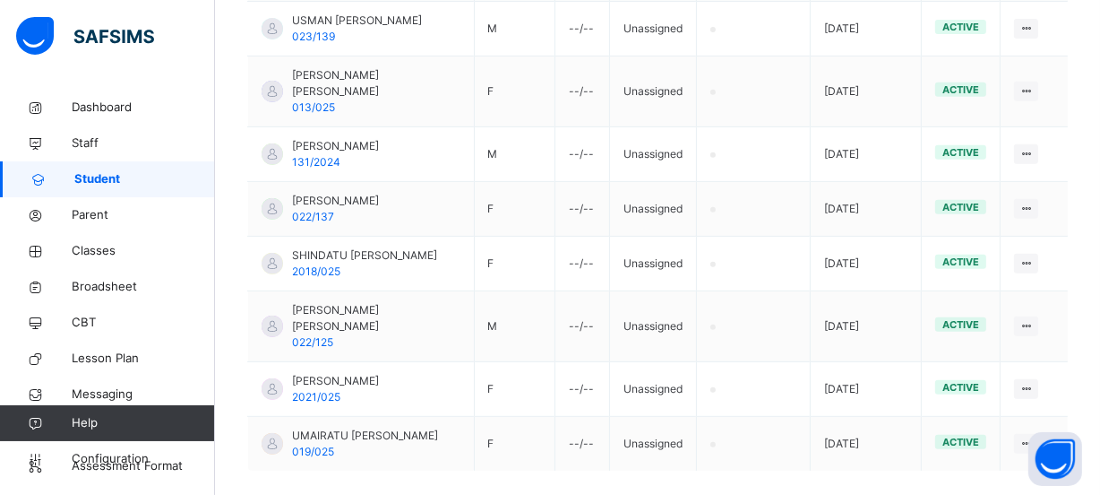
scroll to position [747, 0]
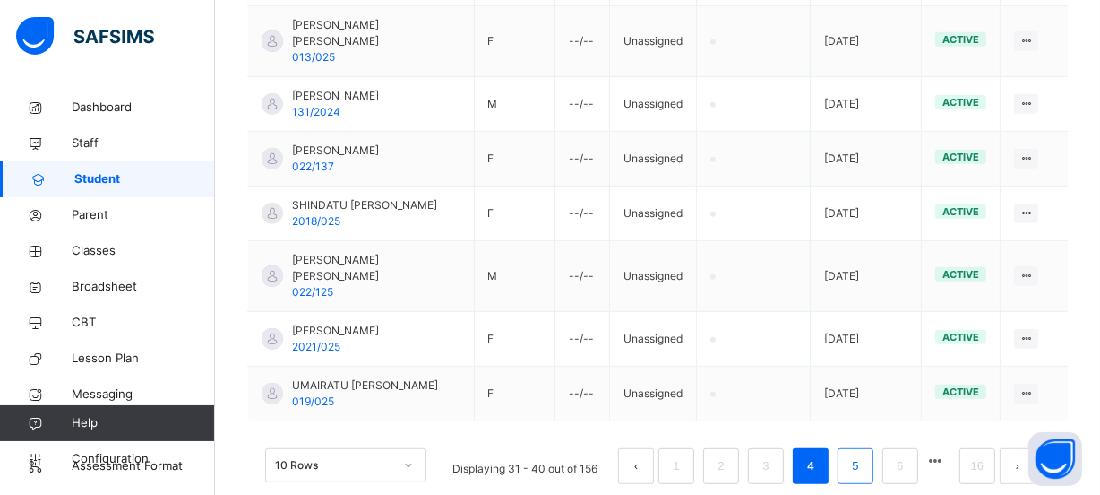
click at [864, 454] on link "5" at bounding box center [855, 465] width 17 height 23
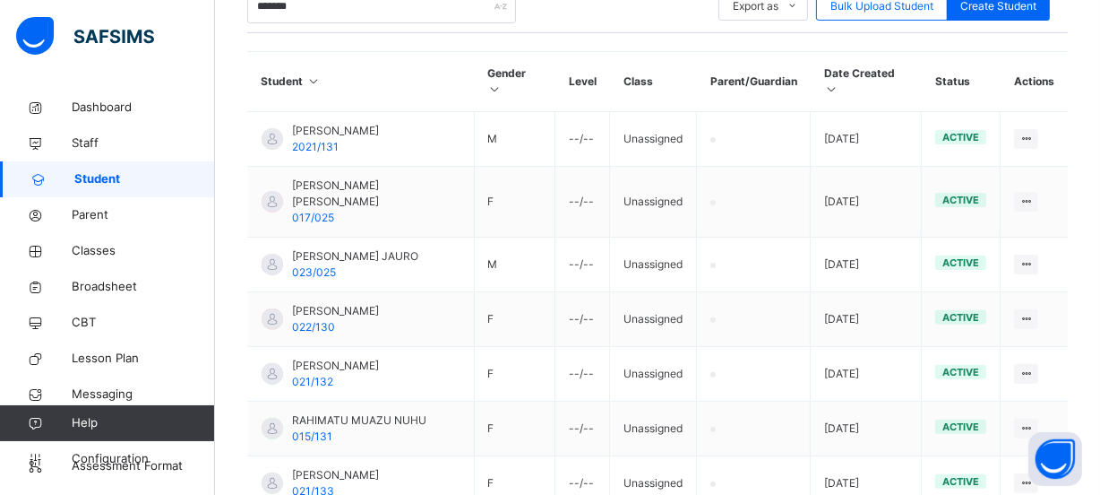
scroll to position [715, 0]
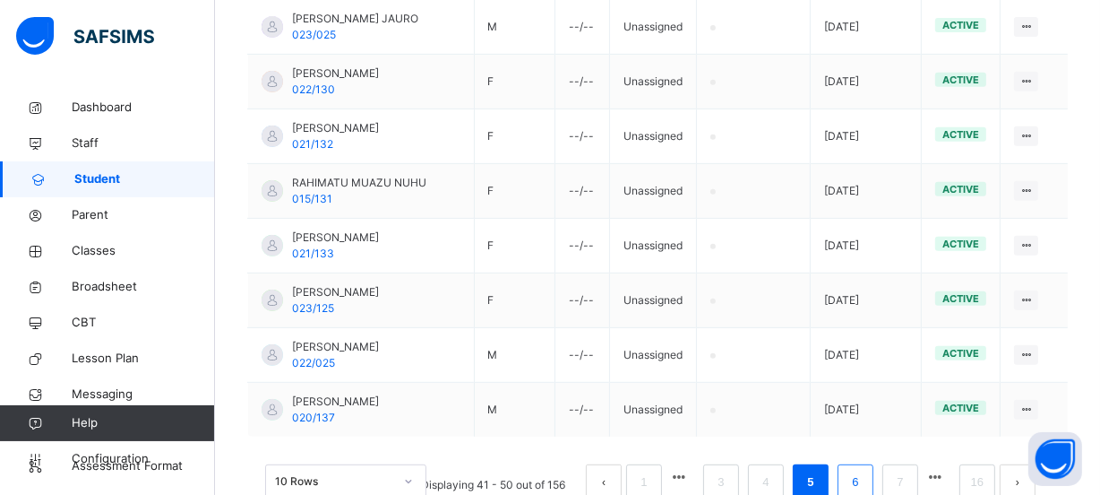
click at [864, 470] on link "6" at bounding box center [855, 481] width 17 height 23
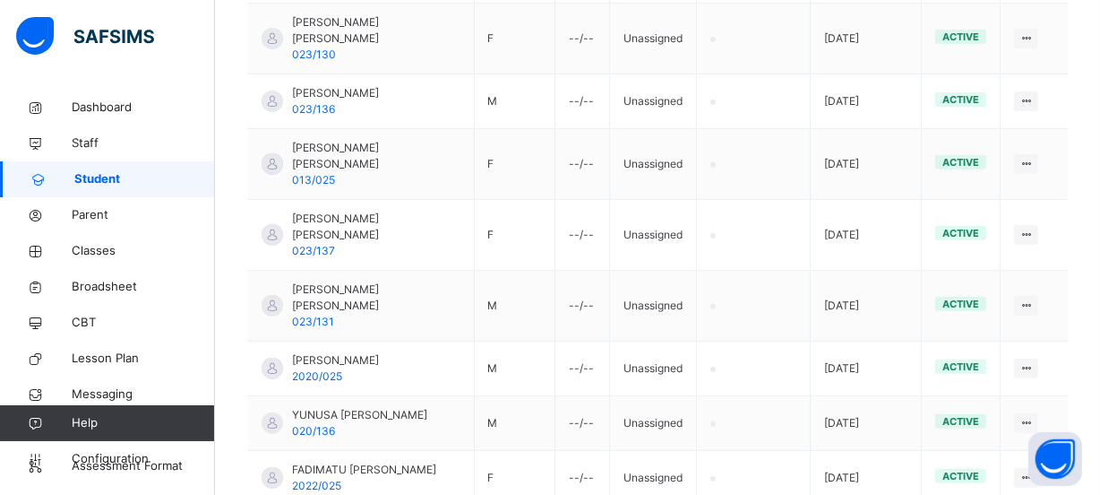
scroll to position [747, 0]
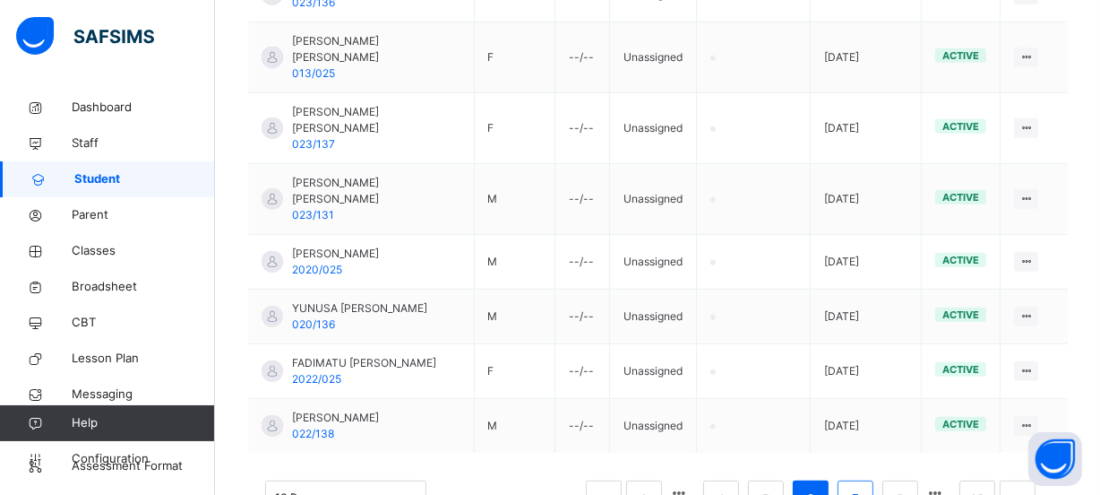
click at [864, 486] on link "7" at bounding box center [855, 497] width 17 height 23
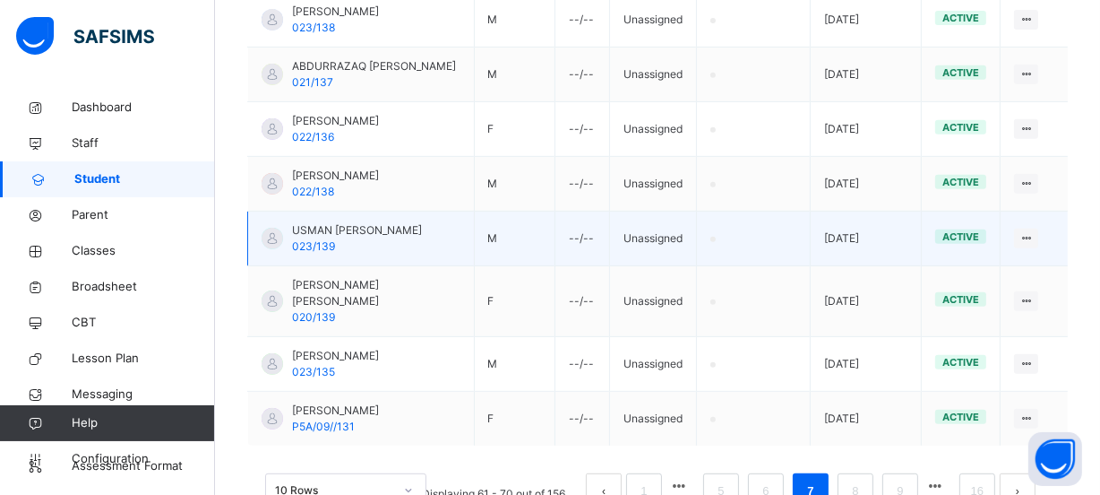
scroll to position [779, 0]
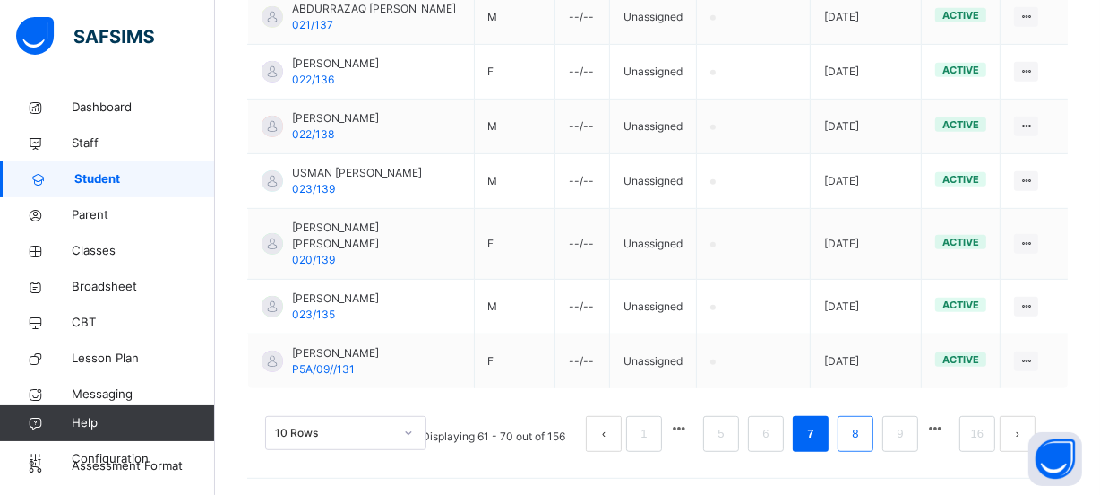
click at [864, 433] on link "8" at bounding box center [855, 433] width 17 height 23
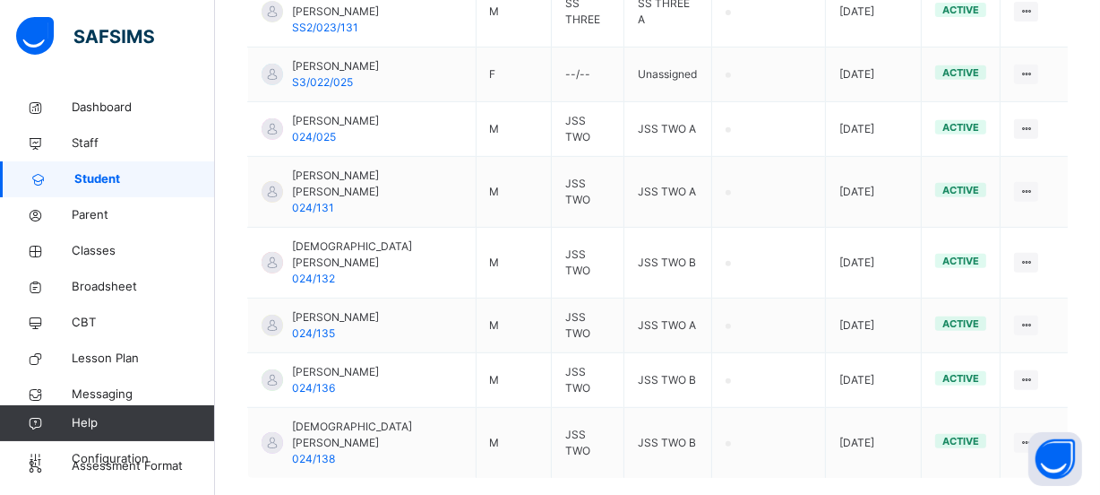
scroll to position [763, 0]
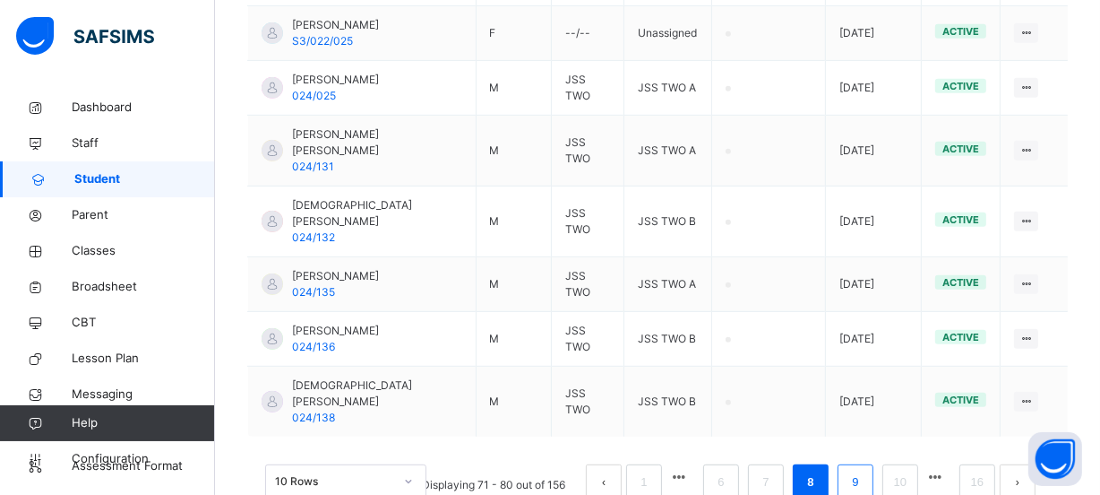
click at [864, 470] on link "9" at bounding box center [855, 481] width 17 height 23
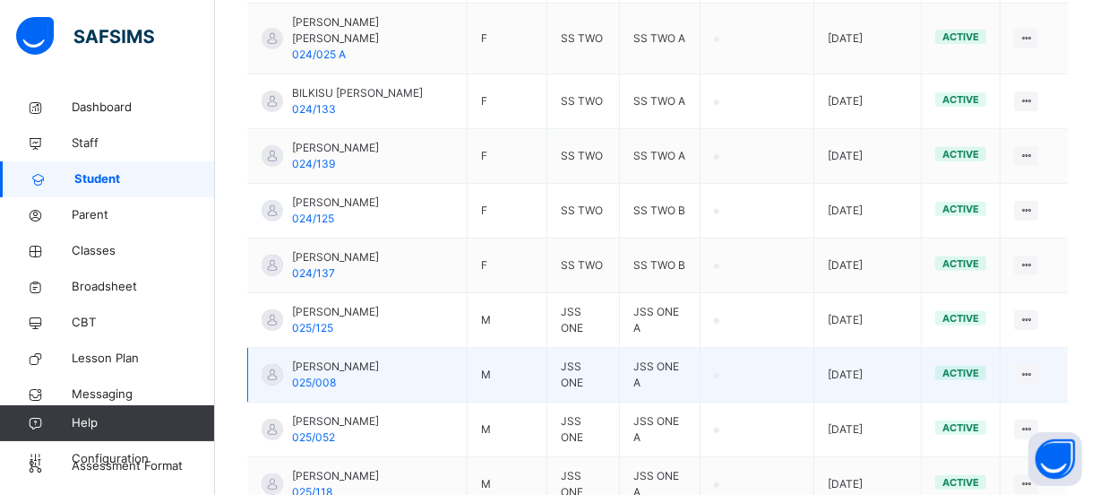
scroll to position [722, 0]
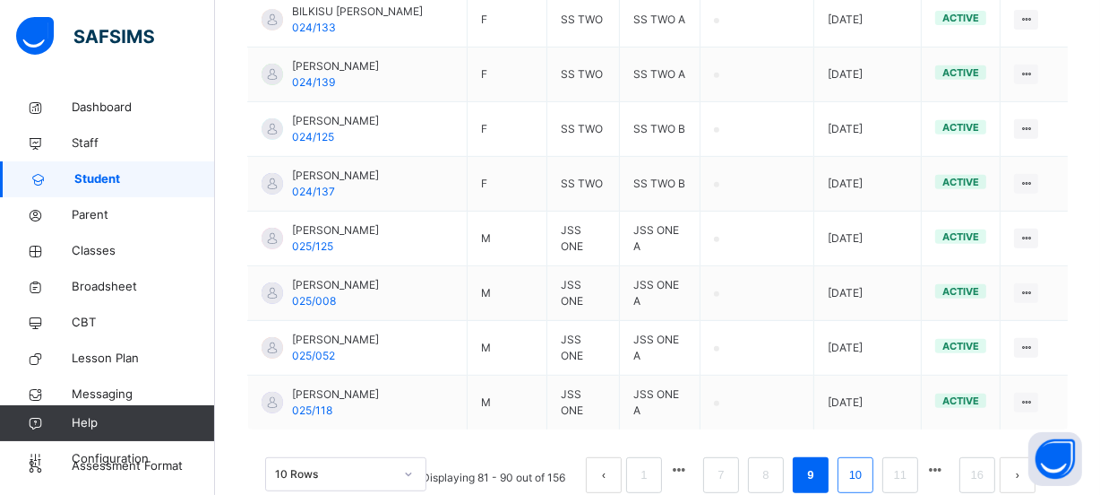
click at [863, 463] on link "10" at bounding box center [855, 474] width 23 height 23
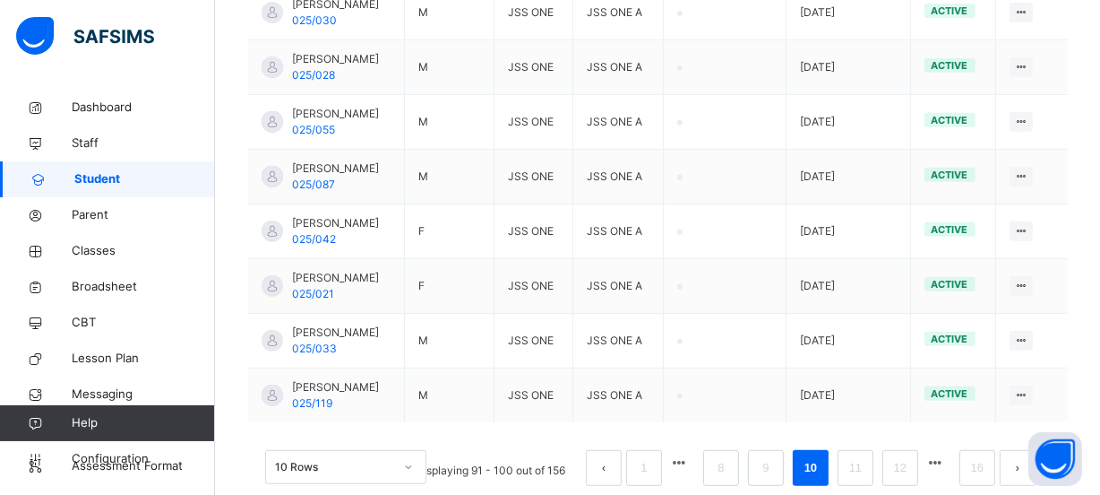
scroll to position [715, 0]
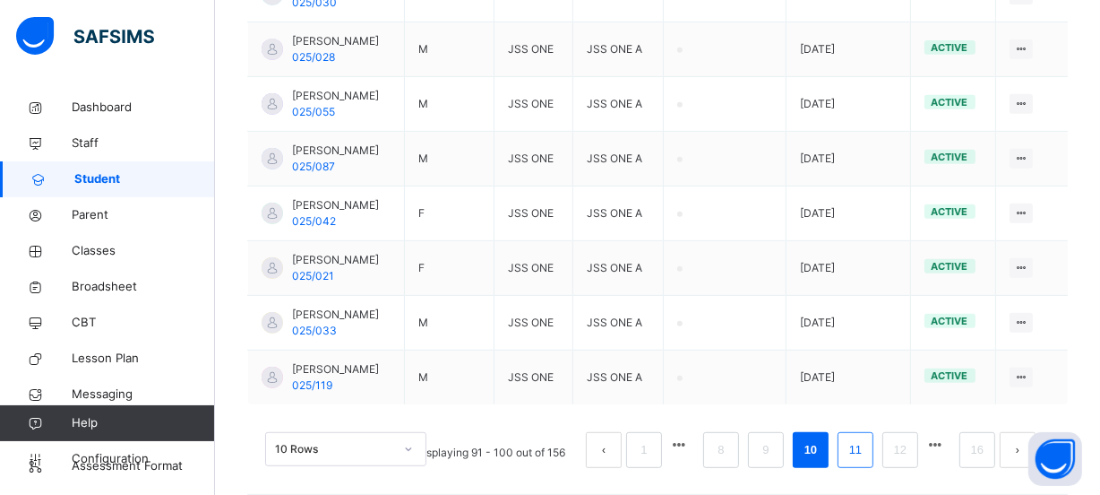
click at [873, 436] on li "11" at bounding box center [856, 450] width 36 height 36
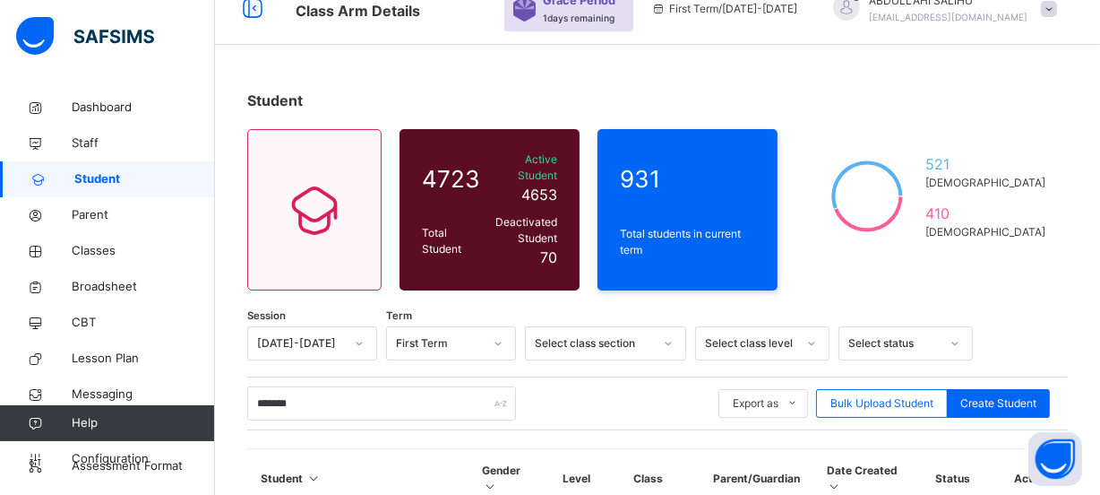
scroll to position [162, 0]
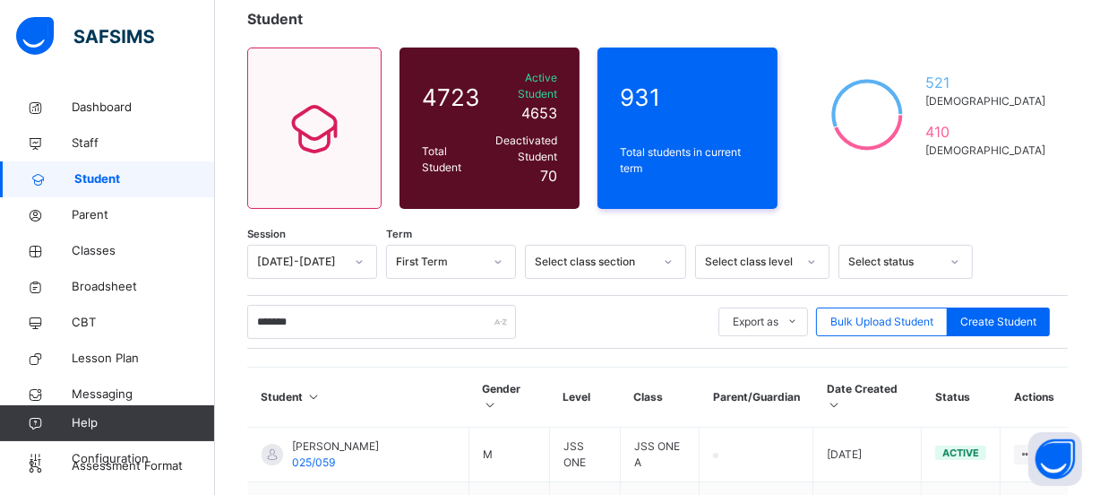
click at [502, 305] on div "*******" at bounding box center [381, 322] width 269 height 34
click at [503, 305] on div "*******" at bounding box center [381, 322] width 269 height 34
click at [305, 305] on input "*******" at bounding box center [381, 322] width 269 height 34
type input "*"
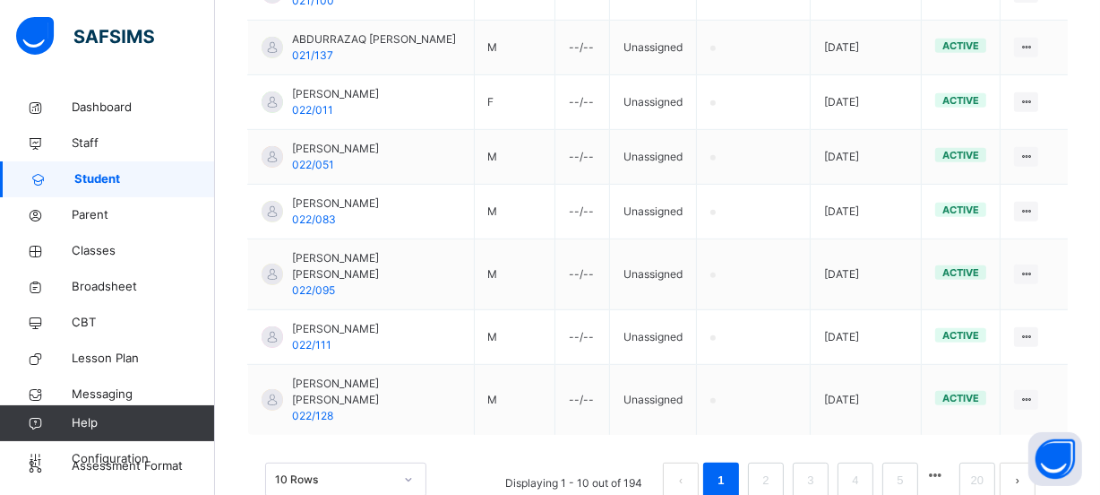
scroll to position [763, 0]
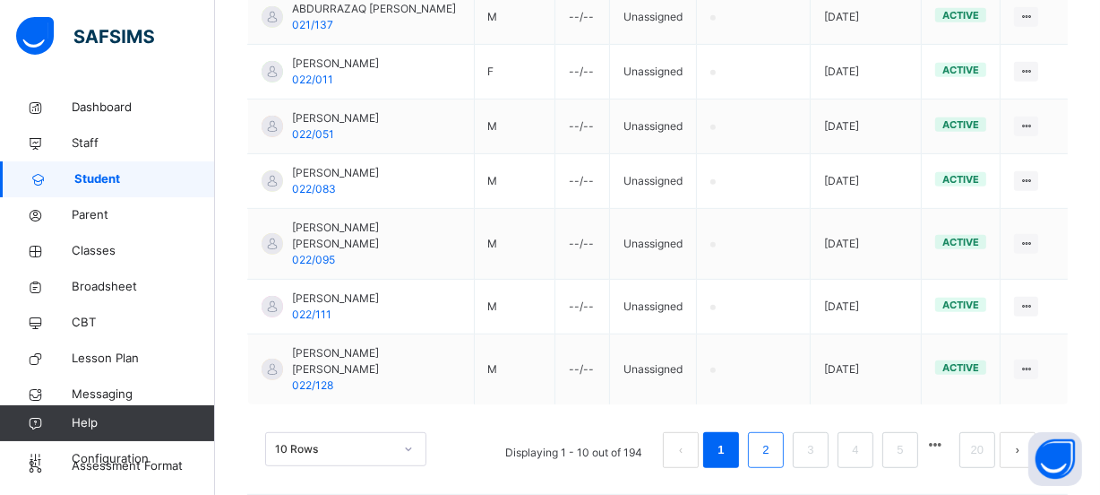
type input "**********"
click at [770, 438] on link "2" at bounding box center [765, 449] width 17 height 23
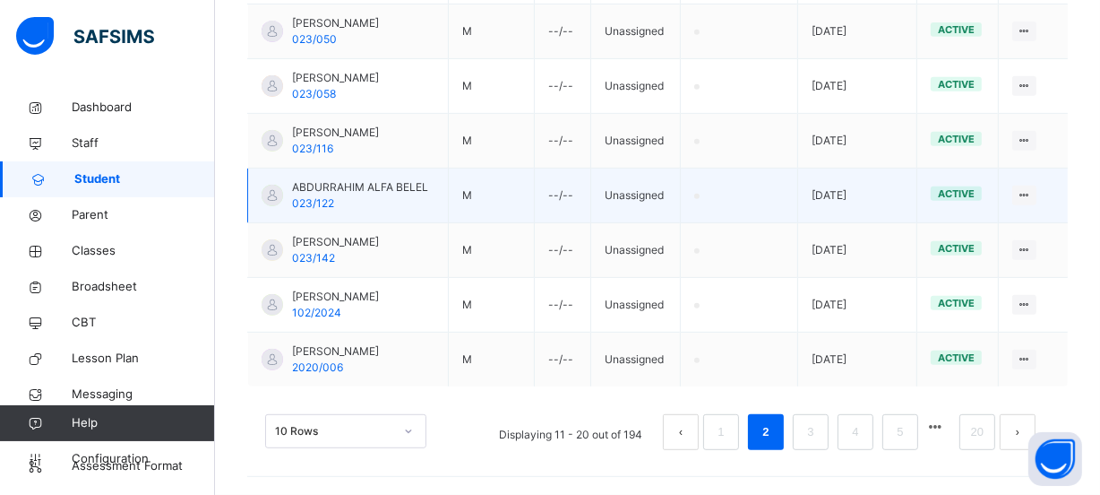
scroll to position [812, 0]
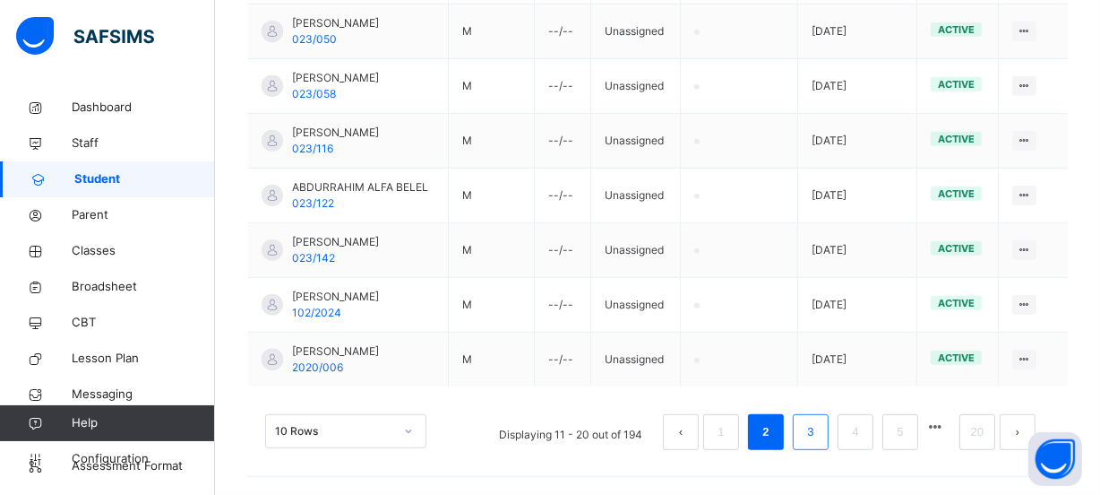
click at [813, 423] on li "3" at bounding box center [811, 432] width 36 height 36
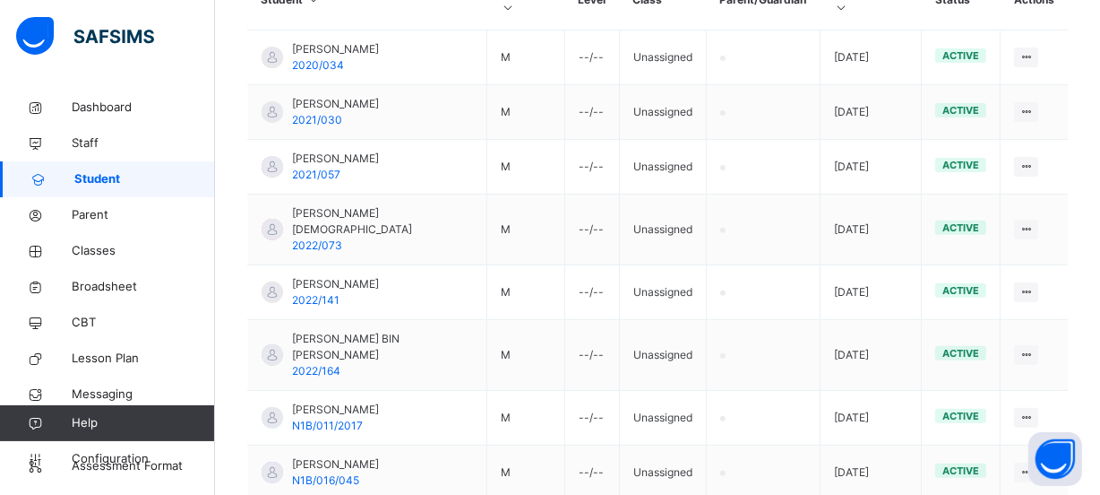
scroll to position [722, 0]
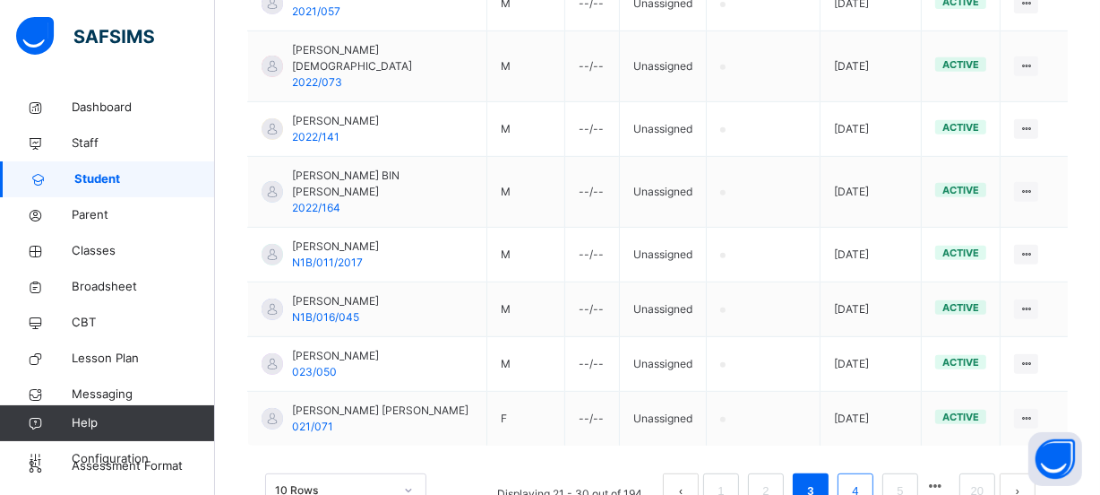
click at [856, 484] on li "4" at bounding box center [856, 491] width 36 height 36
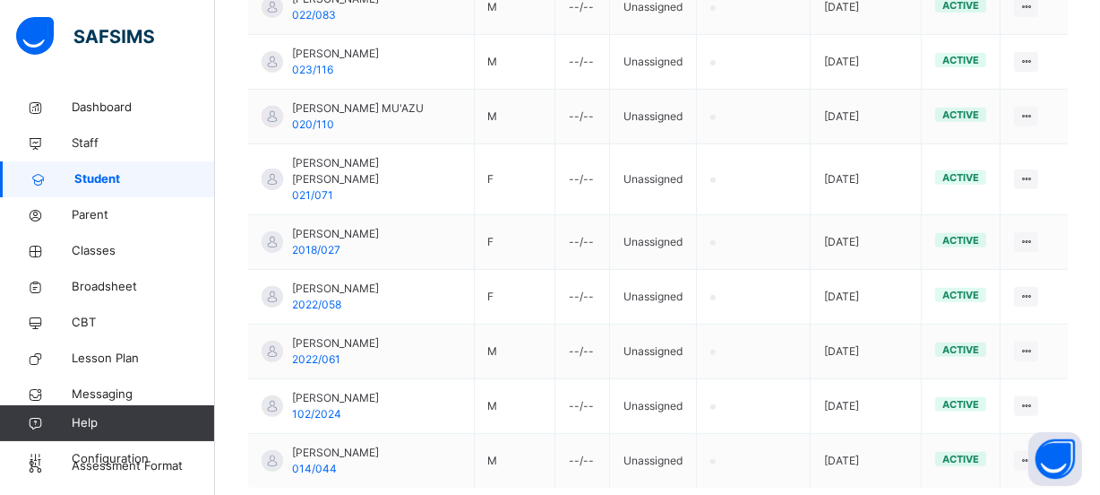
scroll to position [745, 0]
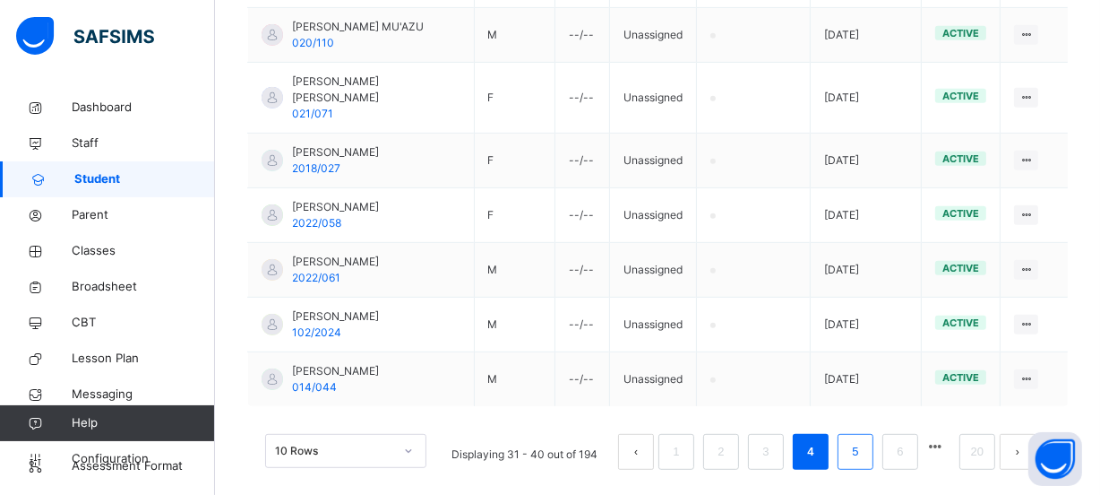
click at [864, 440] on link "5" at bounding box center [855, 451] width 17 height 23
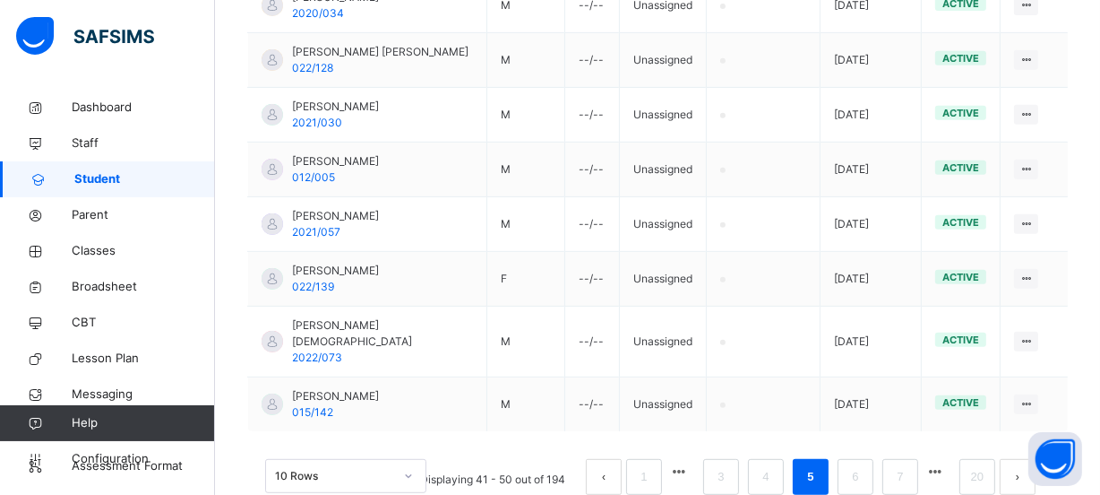
scroll to position [796, 0]
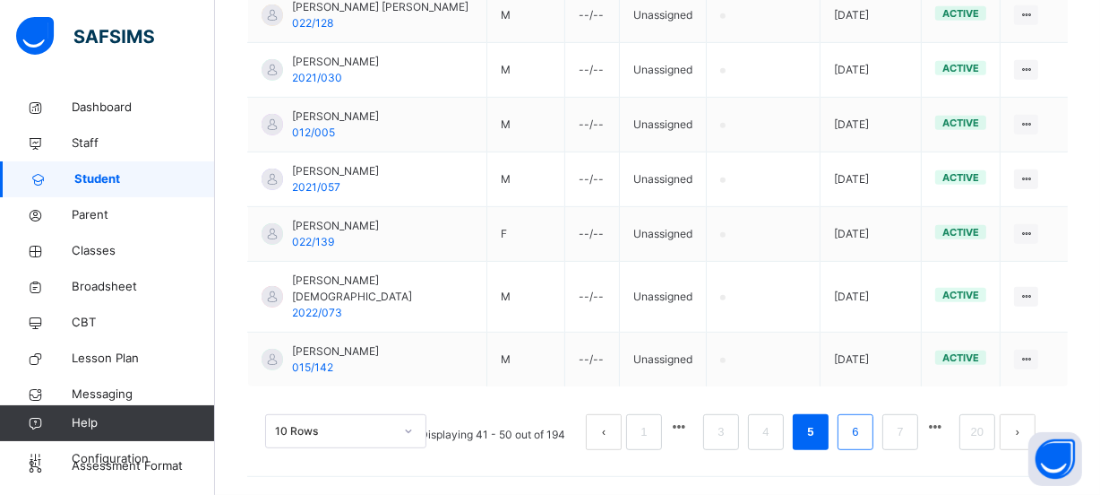
click at [864, 438] on link "6" at bounding box center [855, 431] width 17 height 23
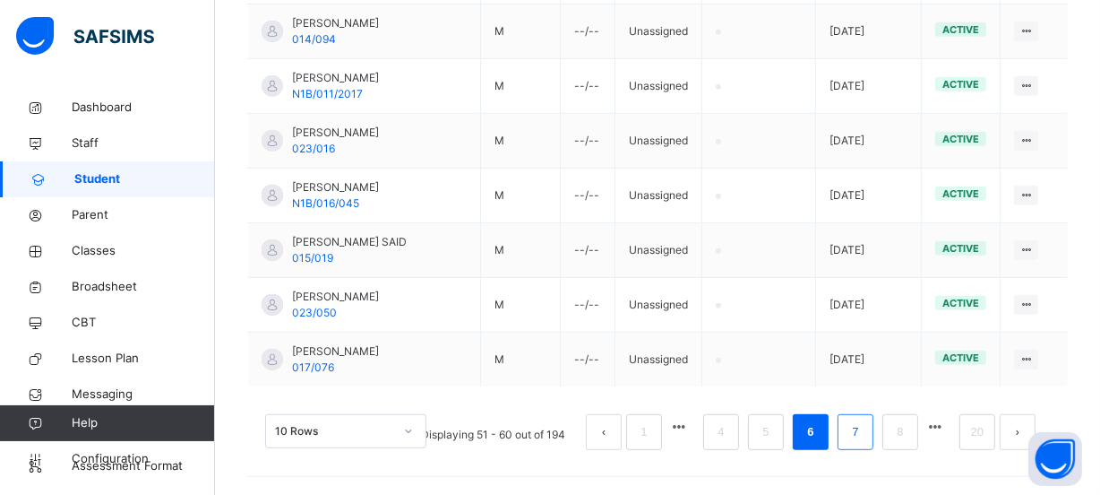
click at [864, 434] on link "7" at bounding box center [855, 431] width 17 height 23
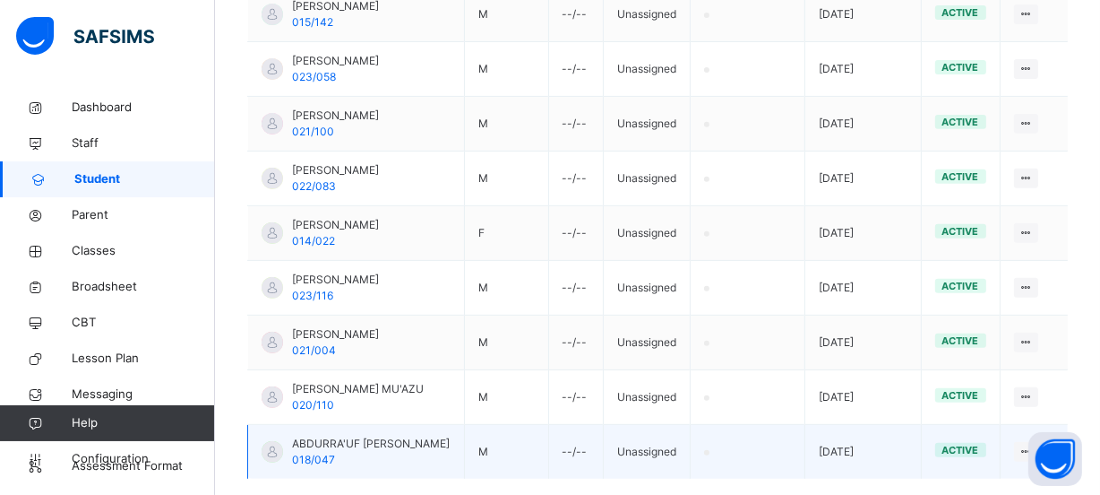
scroll to position [763, 0]
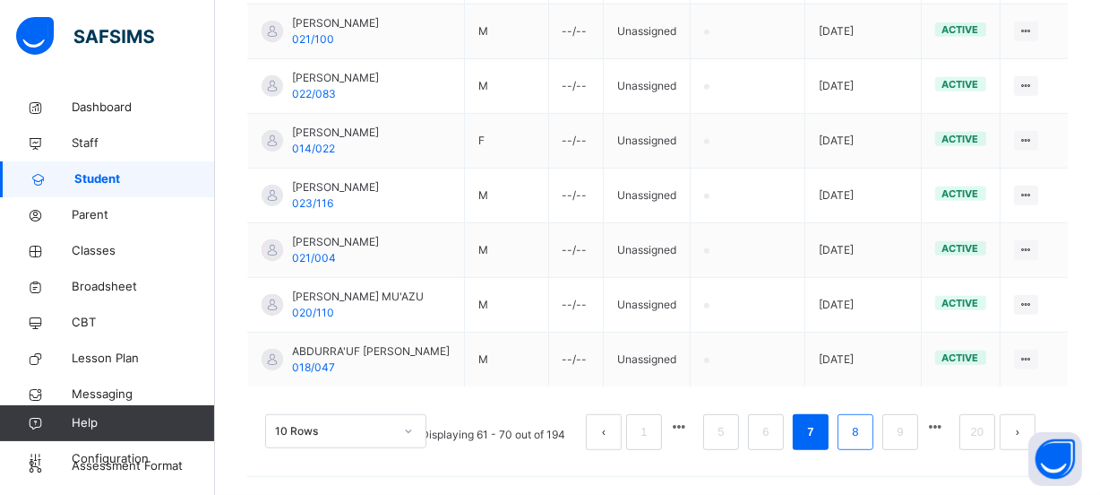
click at [864, 436] on link "8" at bounding box center [855, 431] width 17 height 23
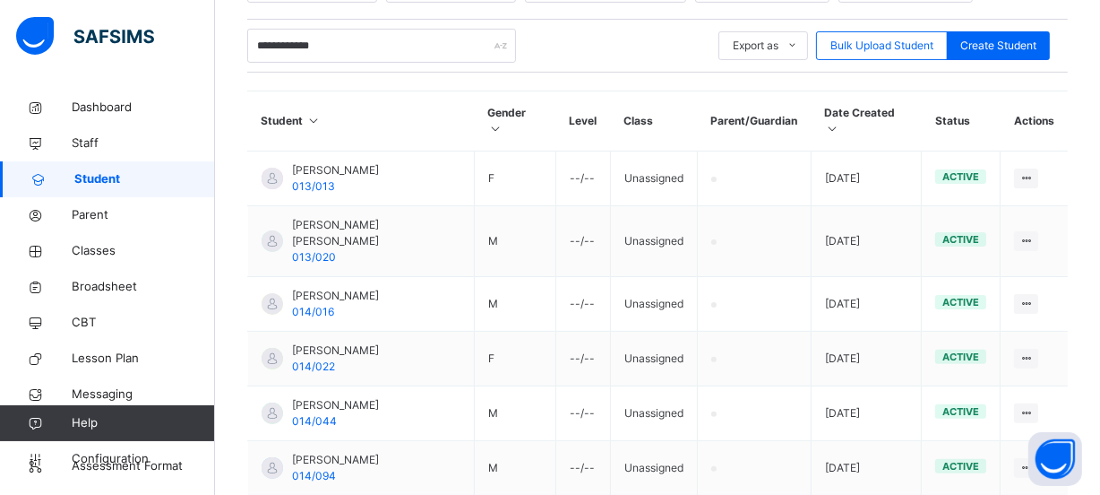
scroll to position [357, 0]
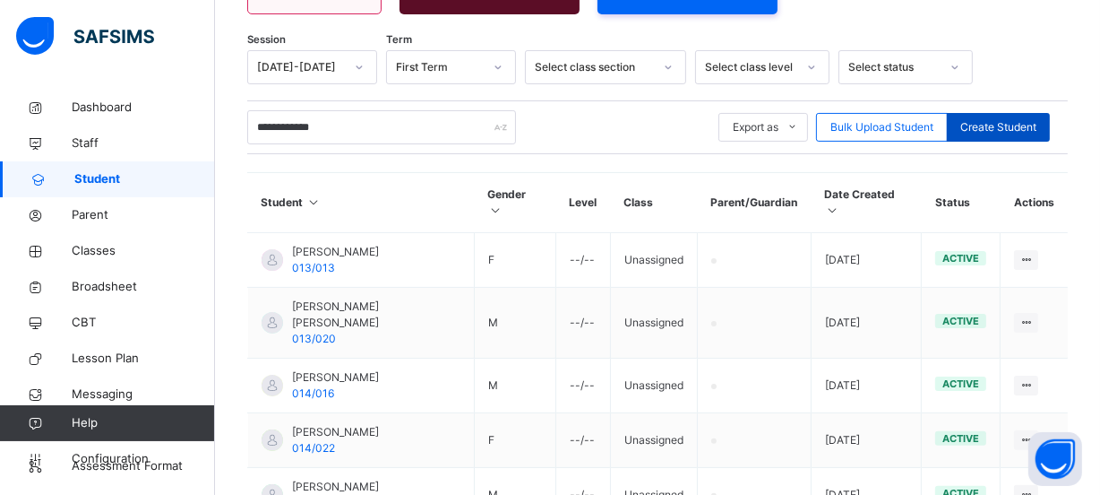
click at [995, 119] on span "Create Student" at bounding box center [998, 127] width 76 height 16
select select "**"
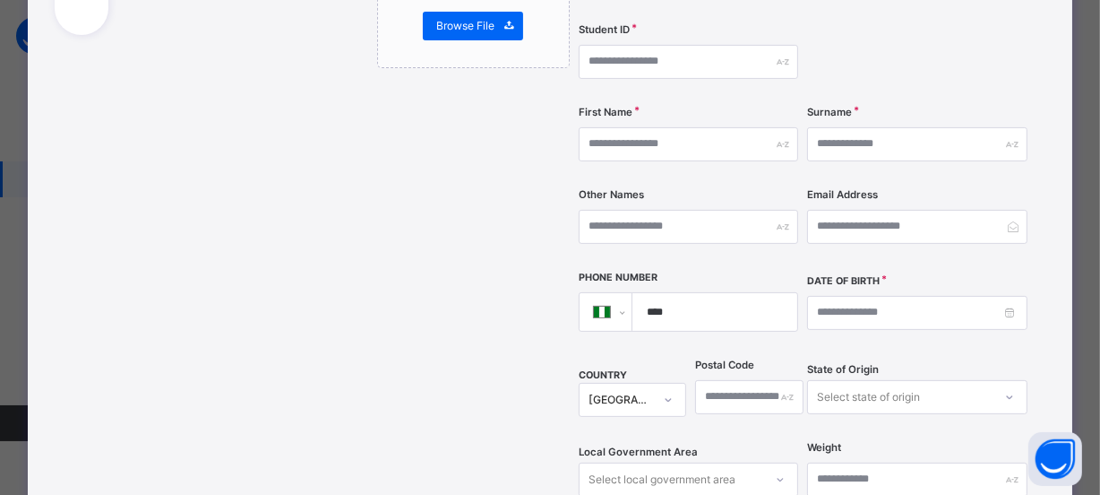
scroll to position [0, 0]
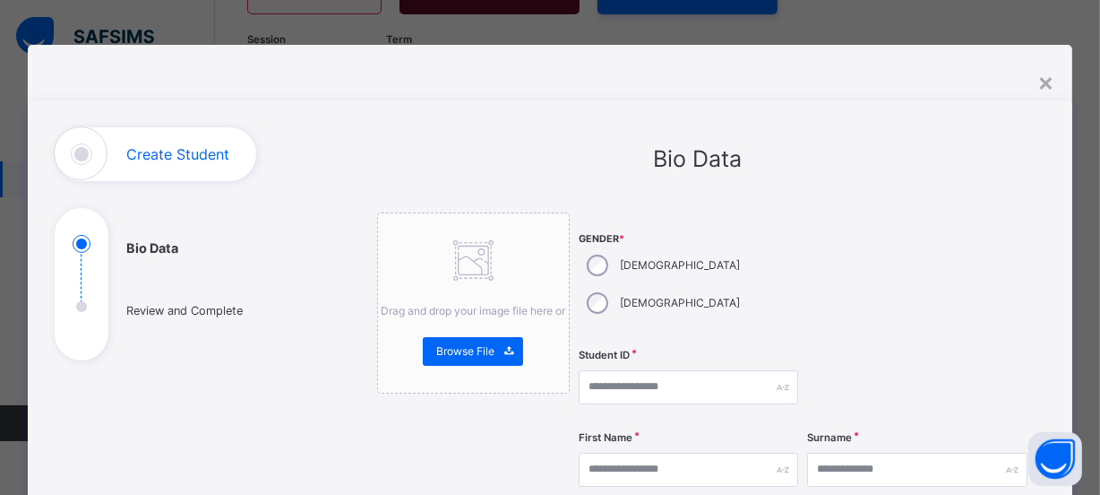
click at [73, 305] on ul "Bio Data Review and Complete" at bounding box center [189, 297] width 269 height 125
click at [69, 305] on ul "Bio Data Review and Complete" at bounding box center [189, 297] width 269 height 125
click at [68, 305] on ul "Bio Data Review and Complete" at bounding box center [189, 297] width 269 height 125
click at [68, 302] on ul "Bio Data Review and Complete" at bounding box center [189, 297] width 269 height 125
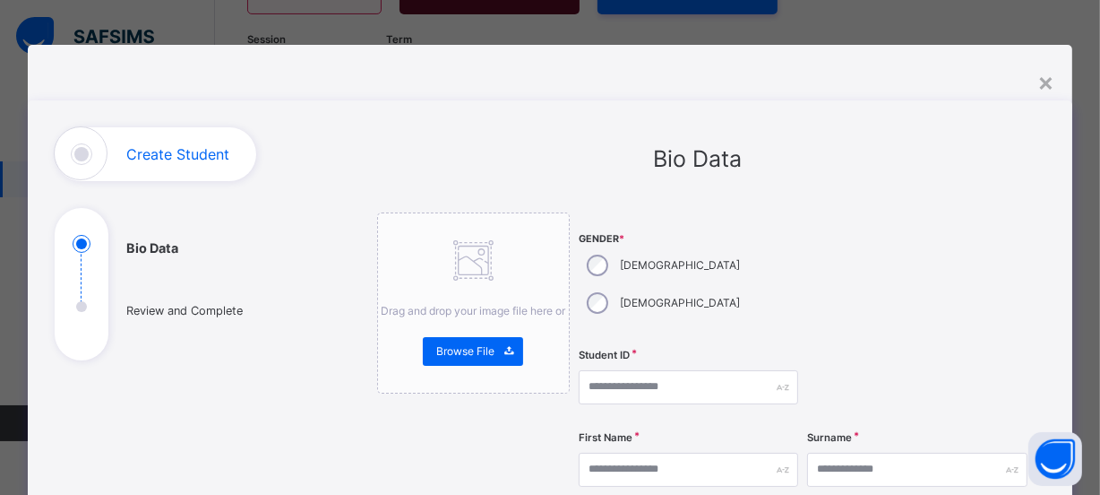
scroll to position [112, 0]
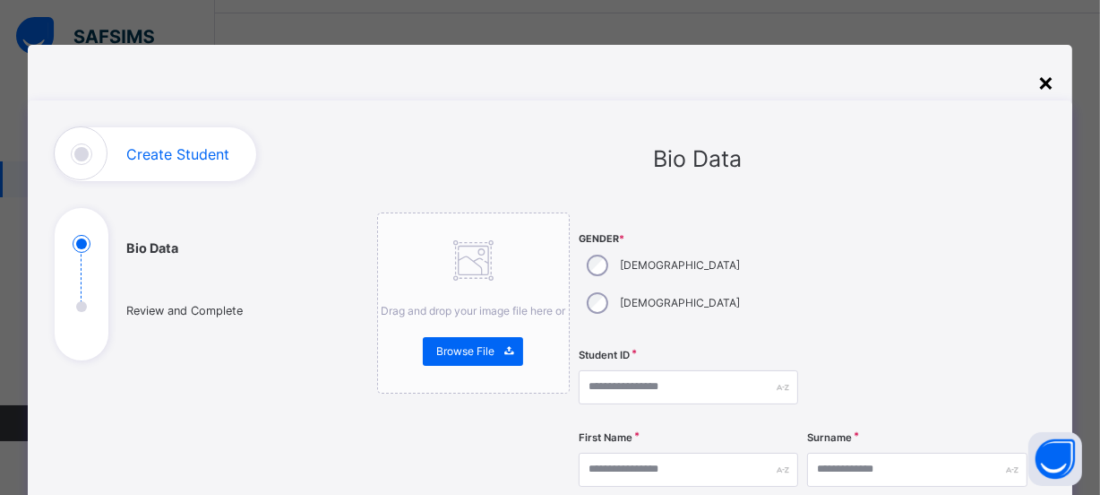
click at [1048, 82] on div "×" at bounding box center [1045, 82] width 17 height 38
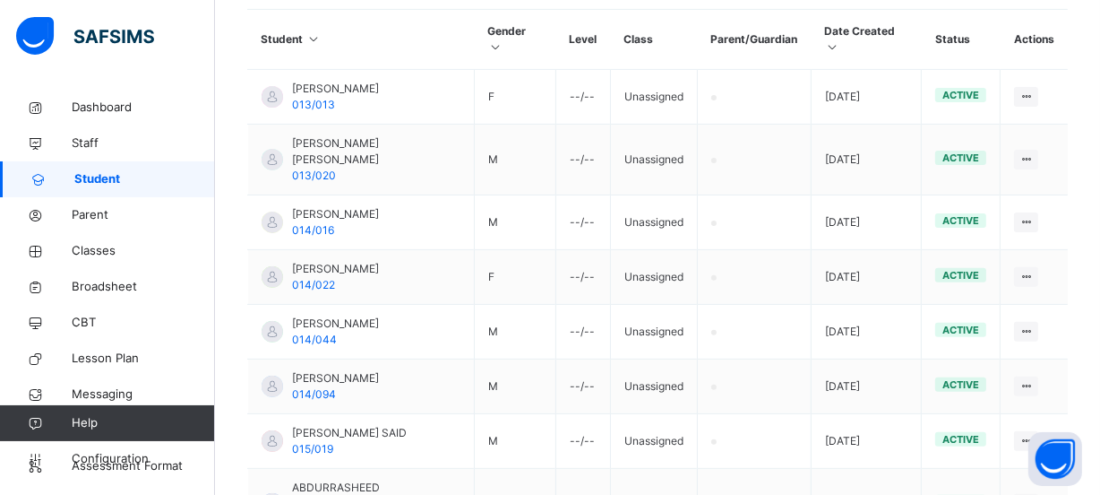
scroll to position [763, 0]
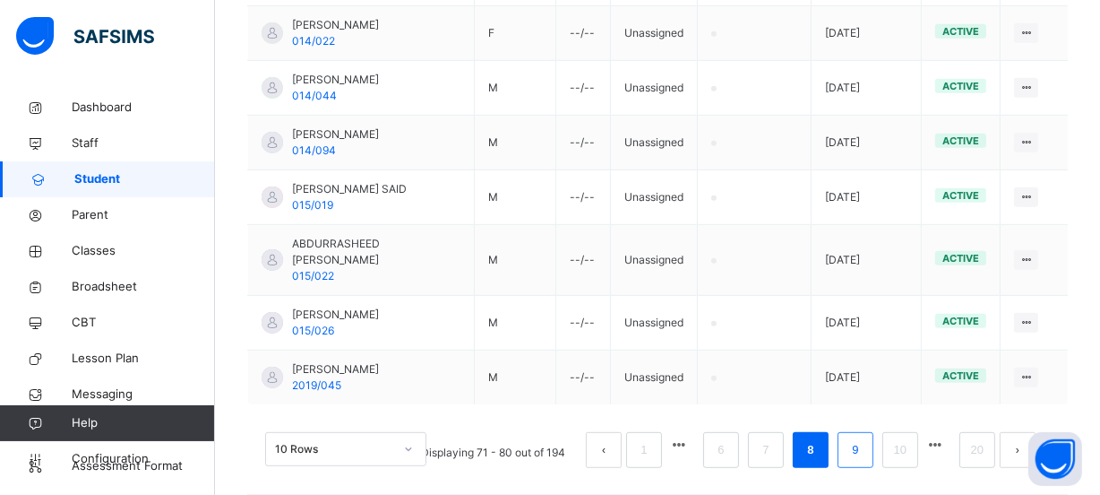
click at [864, 438] on link "9" at bounding box center [855, 449] width 17 height 23
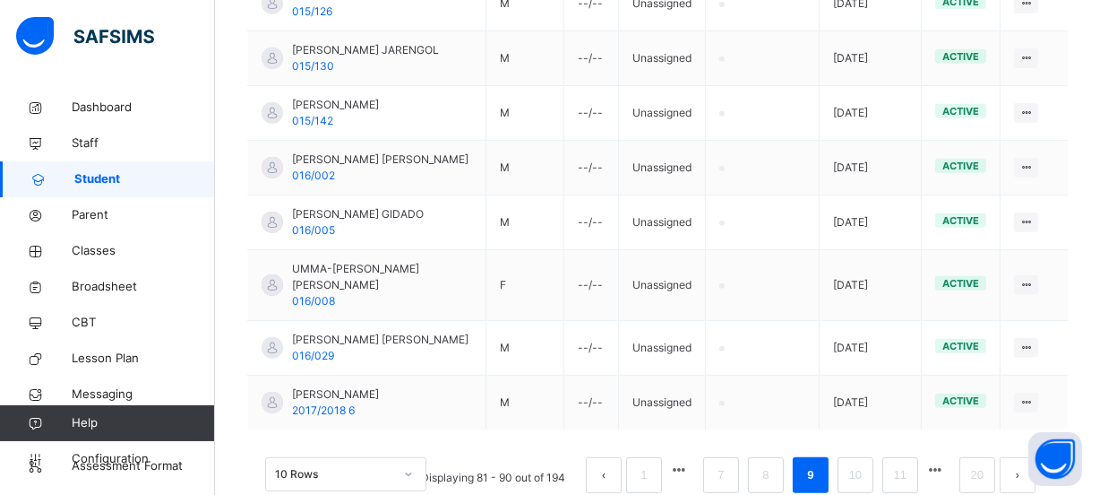
scroll to position [796, 0]
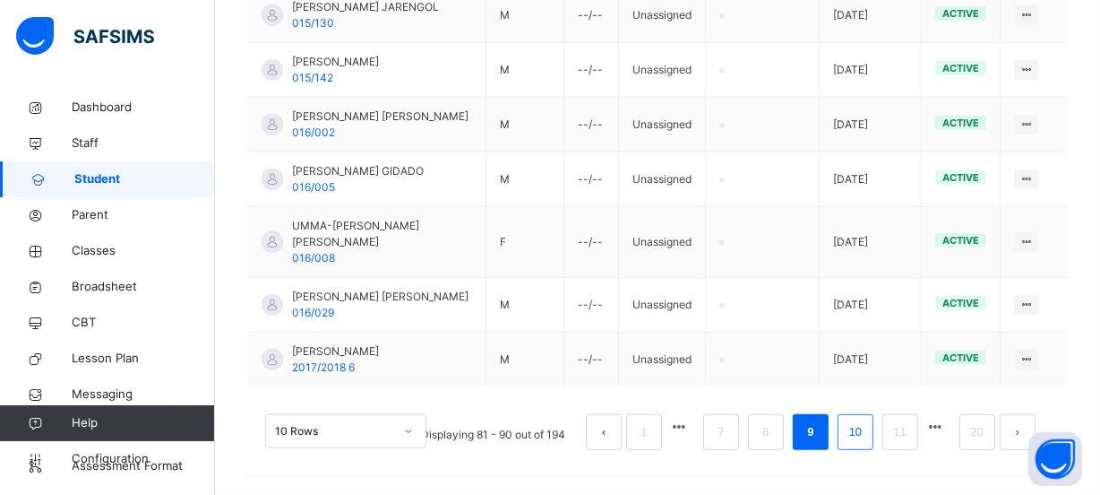
click at [867, 429] on link "10" at bounding box center [855, 431] width 23 height 23
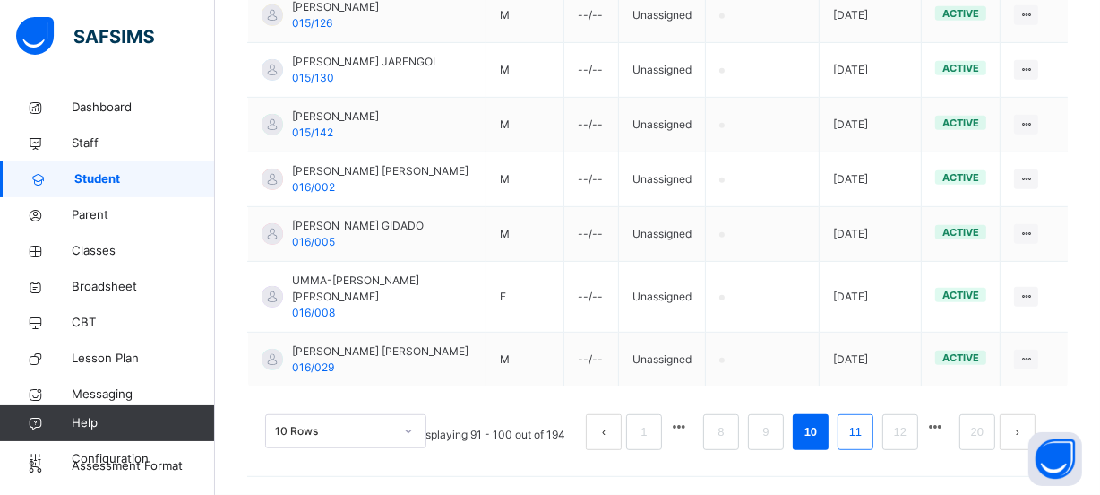
click at [865, 434] on link "11" at bounding box center [855, 431] width 23 height 23
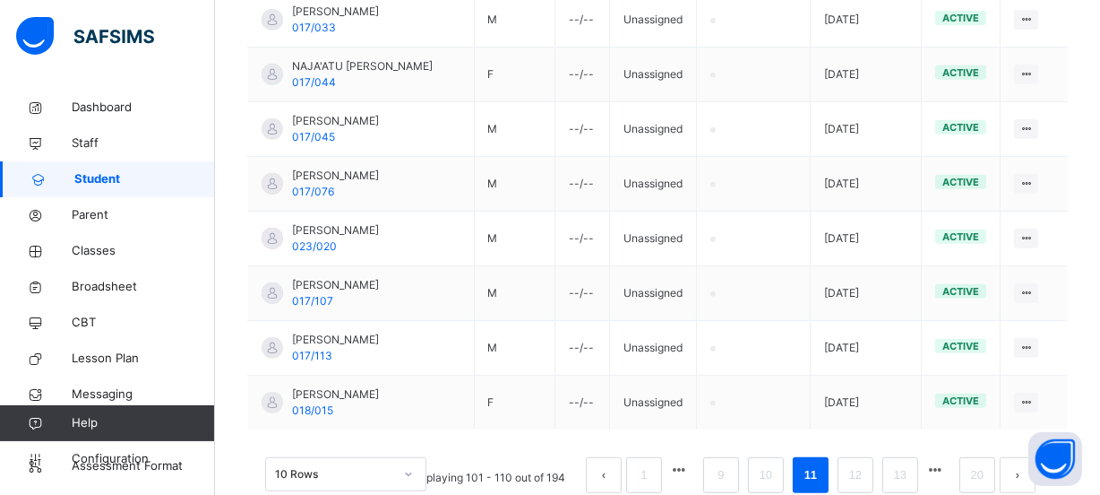
scroll to position [763, 0]
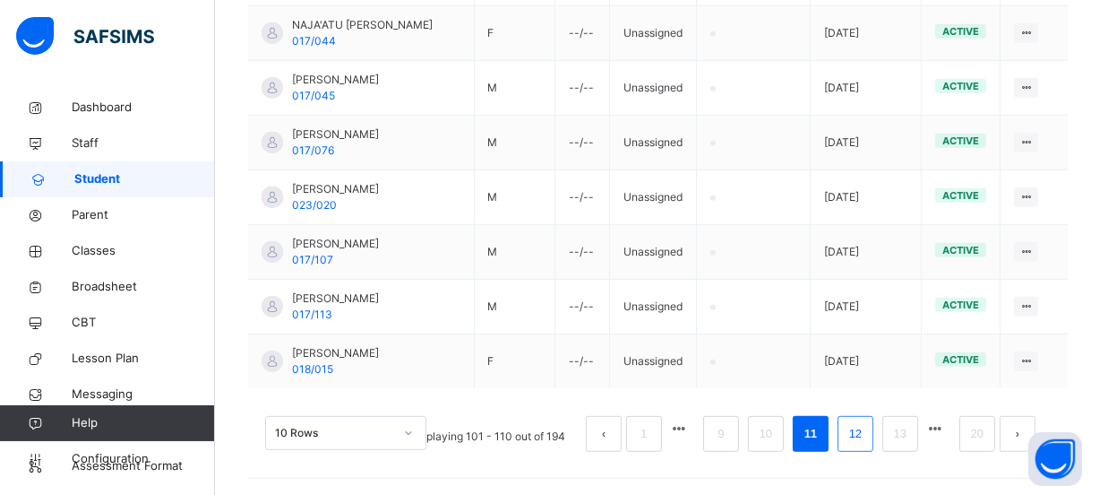
click at [867, 435] on link "12" at bounding box center [855, 433] width 23 height 23
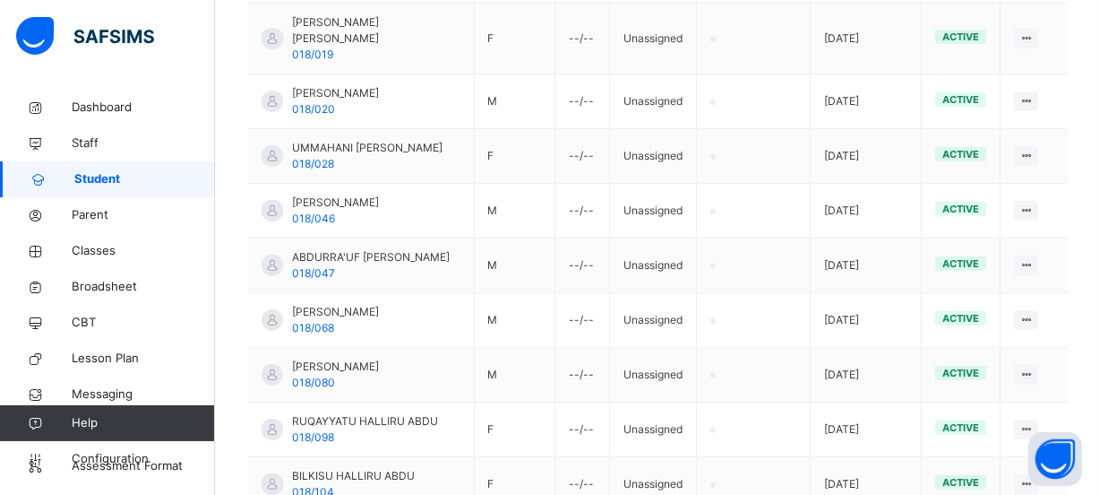
scroll to position [747, 0]
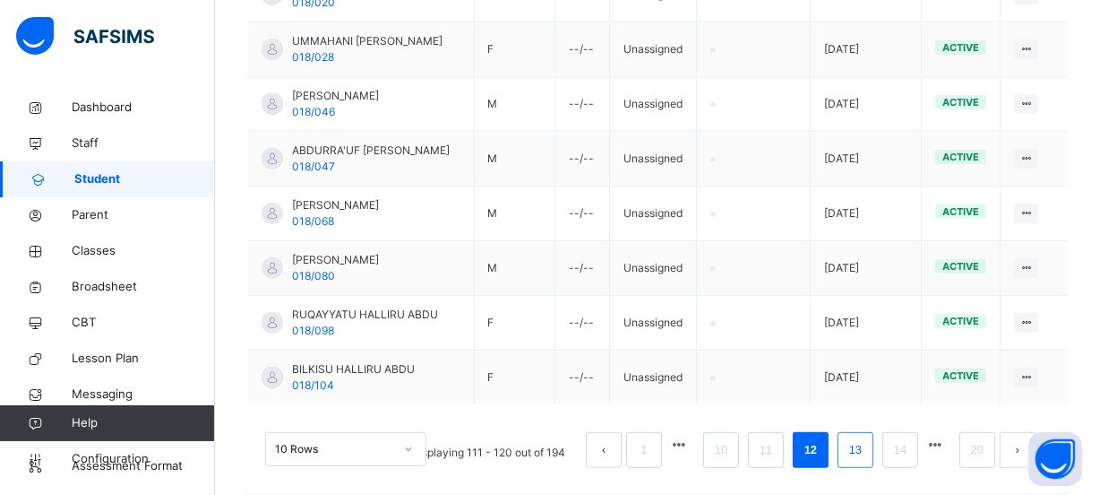
click at [867, 438] on link "13" at bounding box center [855, 449] width 23 height 23
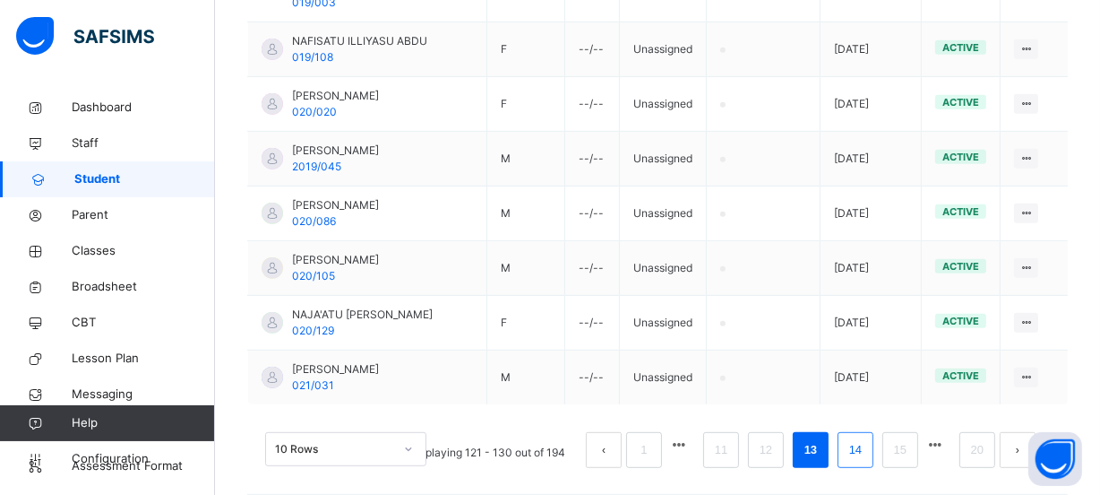
click at [867, 438] on link "14" at bounding box center [855, 449] width 23 height 23
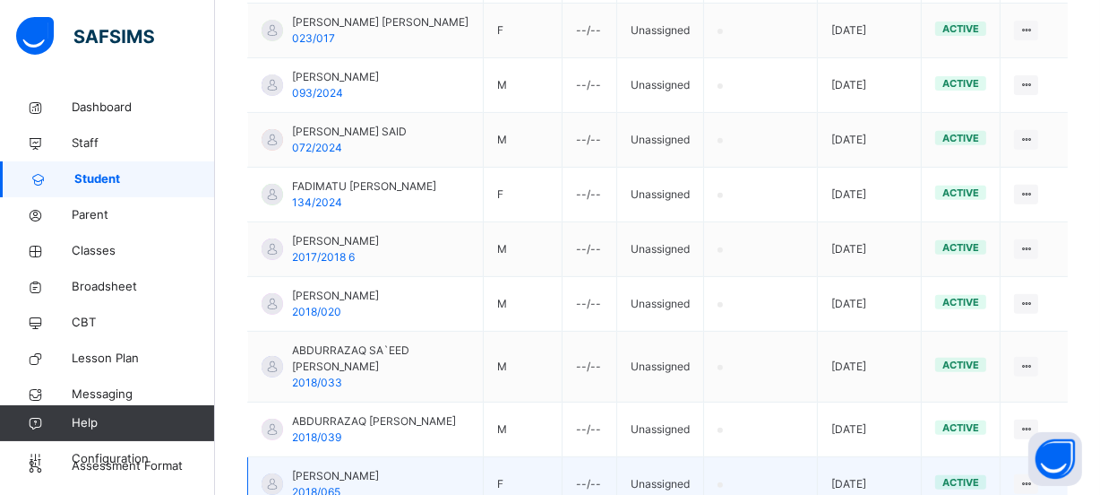
scroll to position [722, 0]
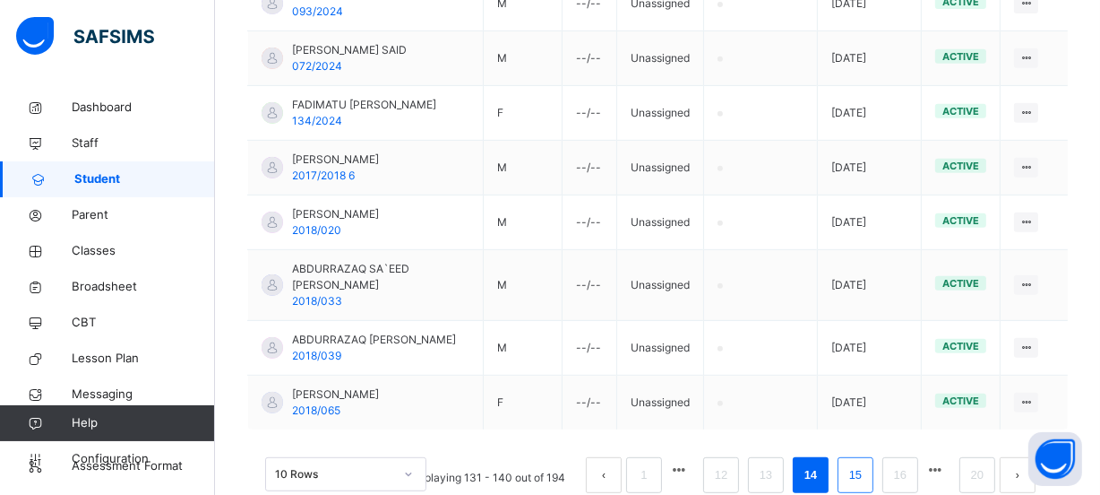
click at [866, 469] on link "15" at bounding box center [855, 474] width 23 height 23
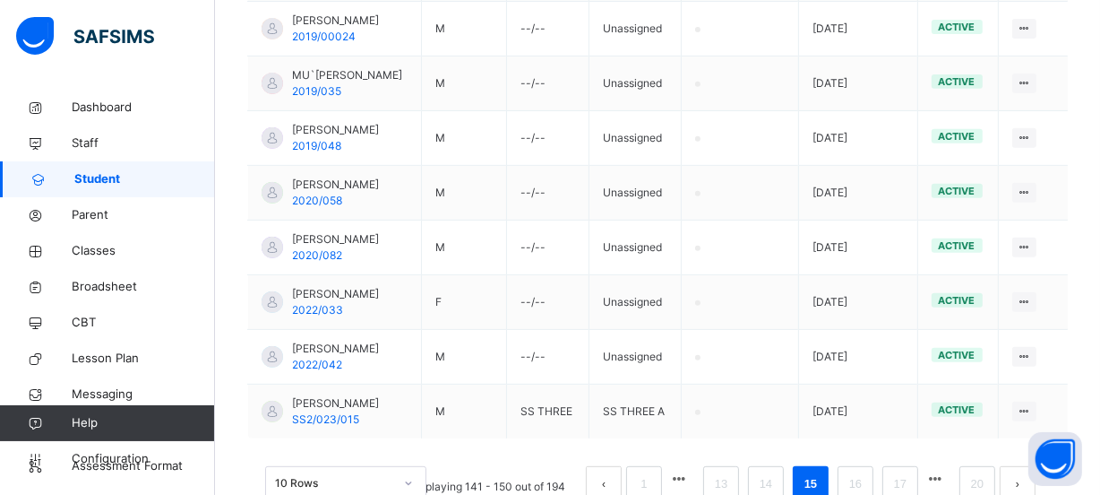
scroll to position [761, 0]
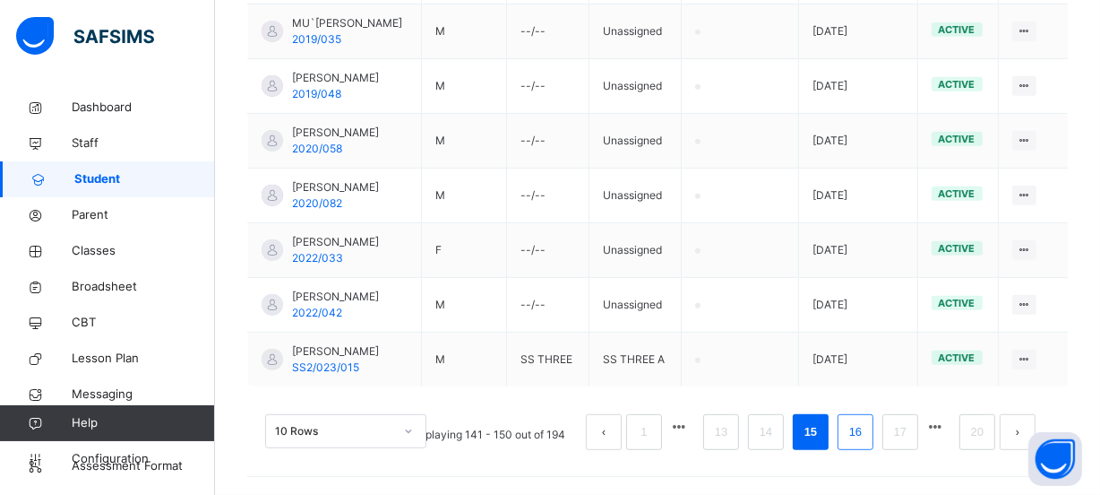
click at [861, 443] on link "16" at bounding box center [855, 431] width 23 height 23
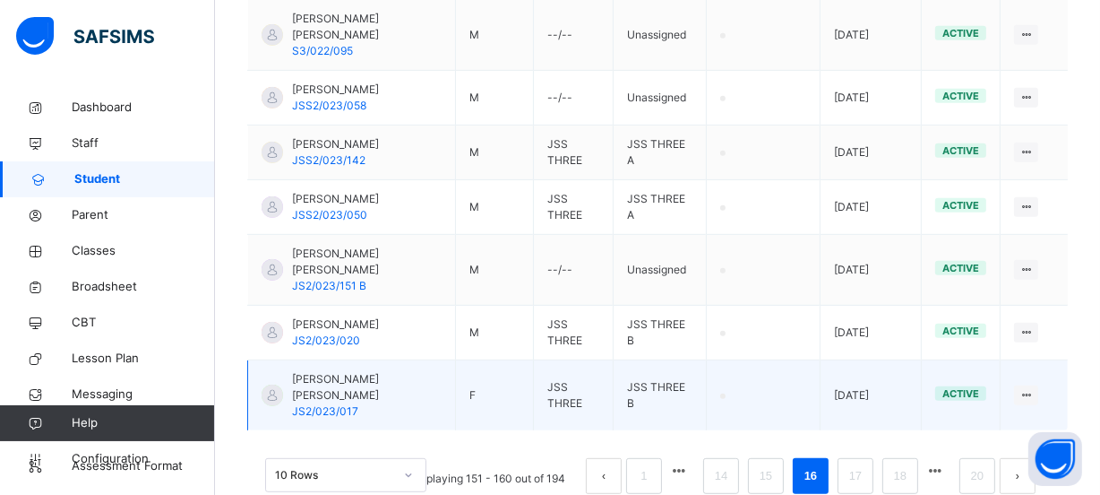
scroll to position [828, 0]
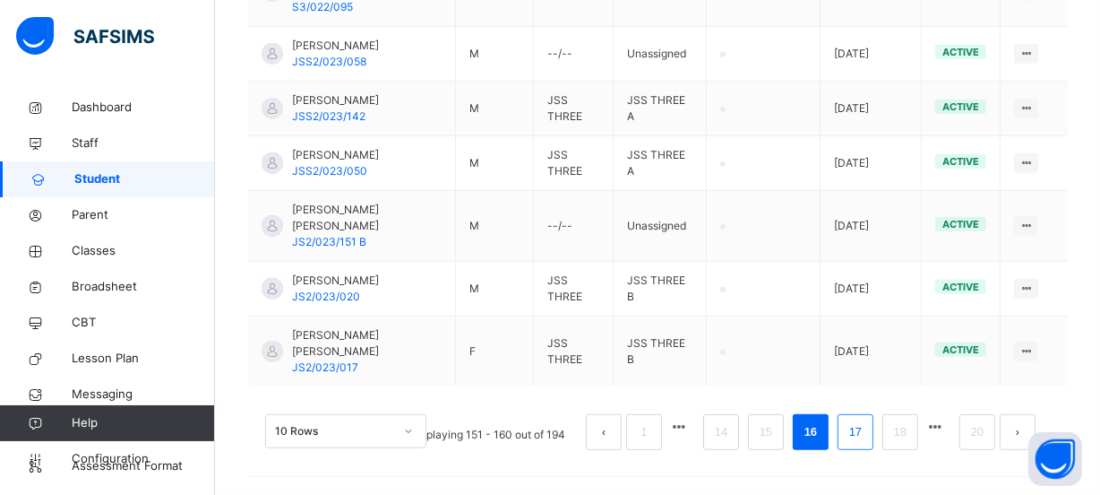
click at [862, 431] on link "17" at bounding box center [855, 431] width 23 height 23
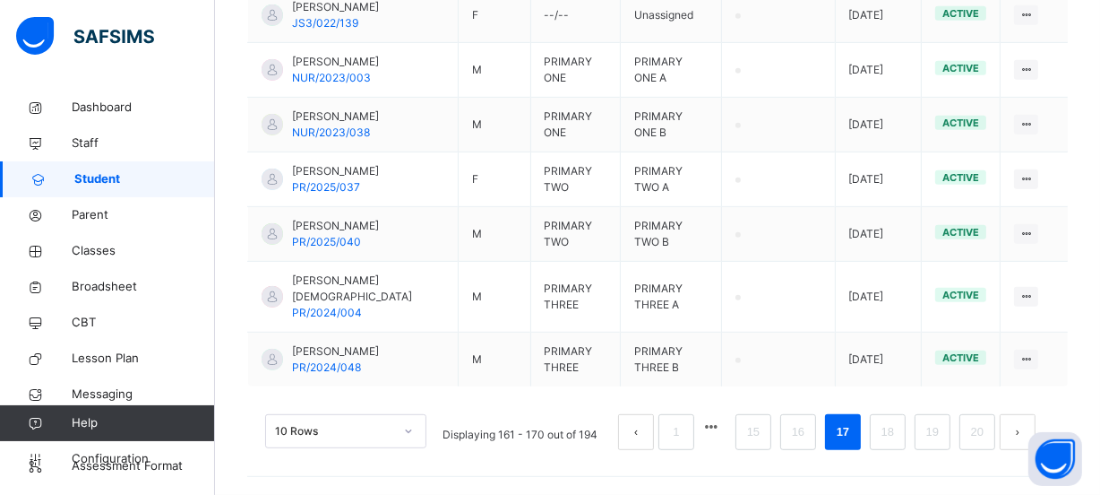
scroll to position [892, 0]
click at [899, 431] on link "18" at bounding box center [887, 431] width 23 height 23
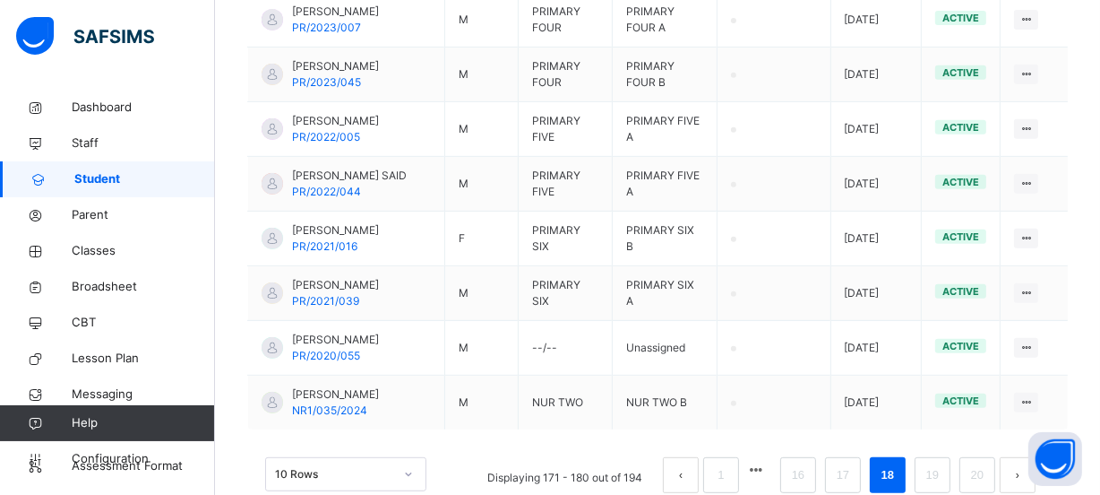
scroll to position [828, 0]
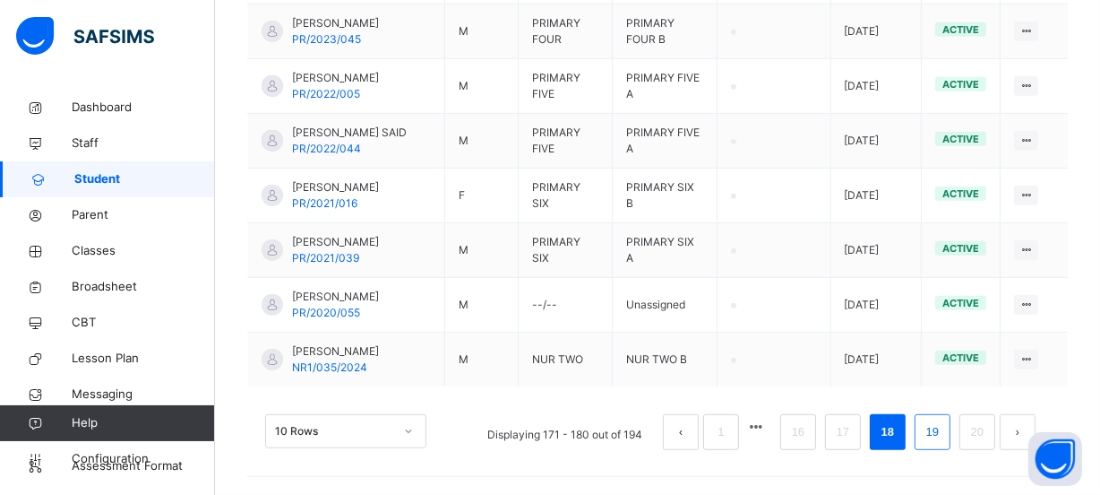
click at [944, 433] on link "19" at bounding box center [932, 431] width 23 height 23
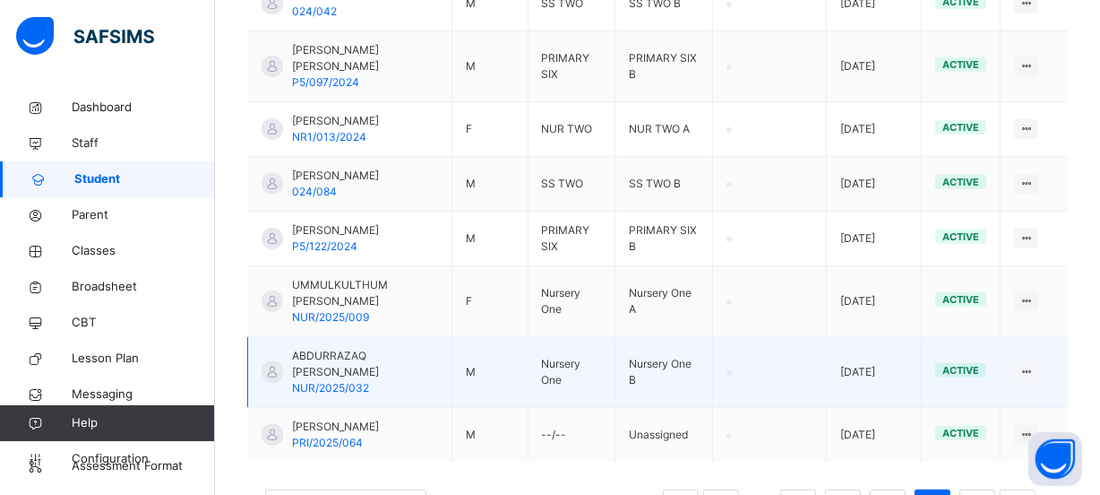
scroll to position [804, 0]
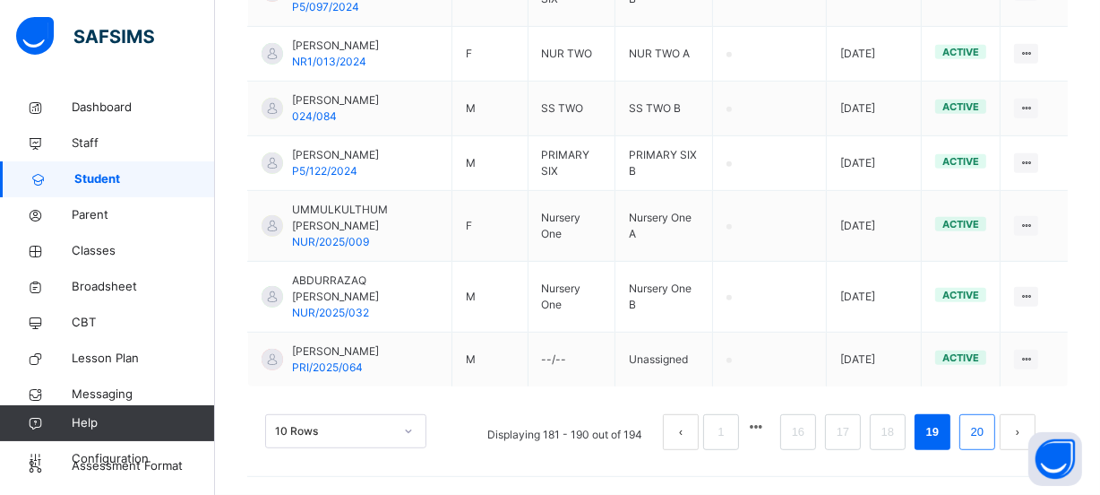
click at [981, 443] on link "20" at bounding box center [977, 431] width 23 height 23
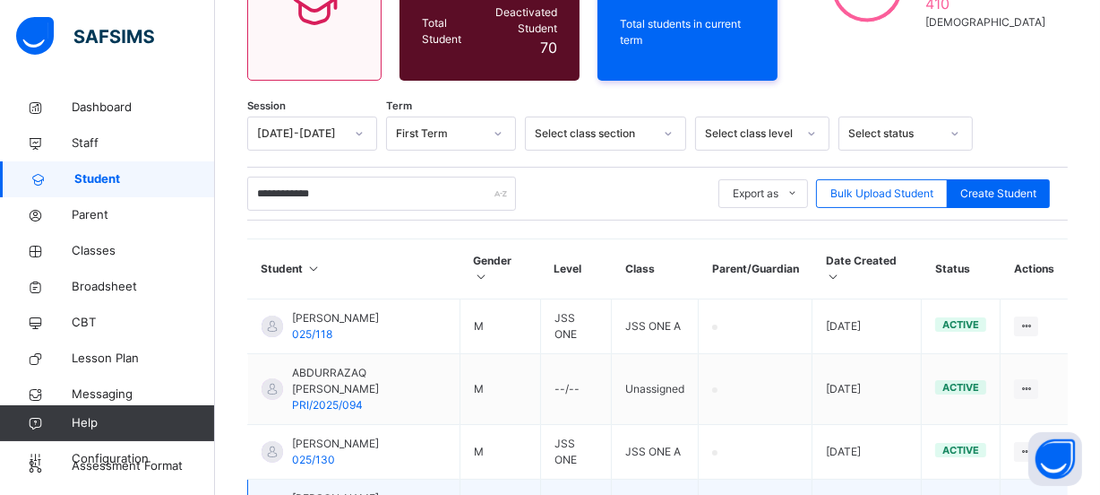
scroll to position [372, 0]
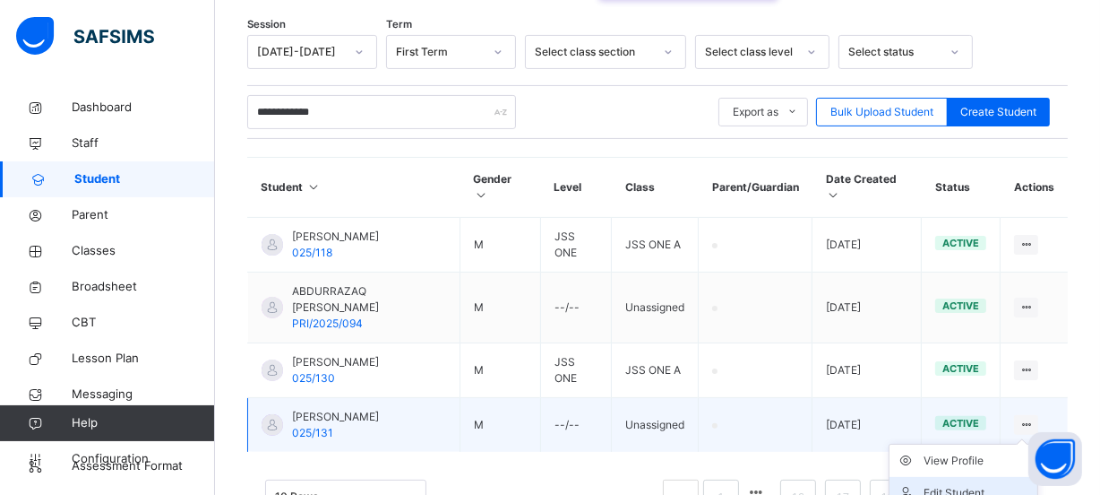
click at [990, 484] on div "Edit Student" at bounding box center [977, 493] width 107 height 18
select select "**"
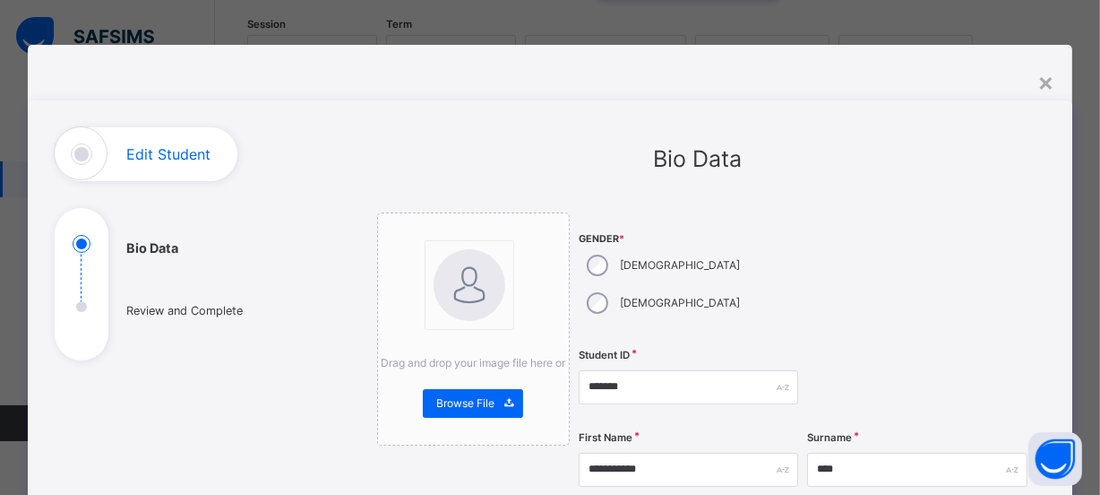
scroll to position [81, 0]
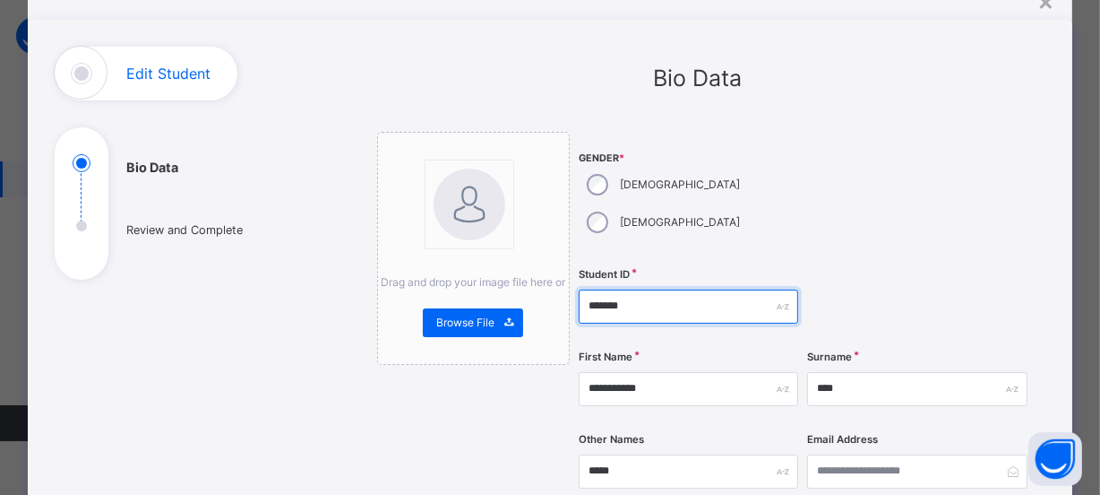
click at [701, 289] on input "*******" at bounding box center [689, 306] width 220 height 34
type input "*"
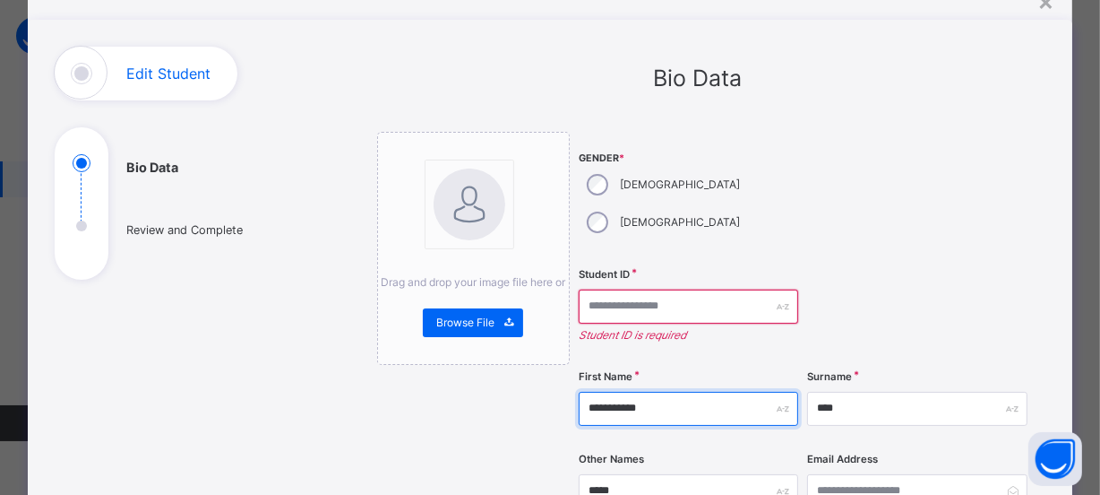
click at [701, 391] on input "**********" at bounding box center [689, 408] width 220 height 34
type input "*"
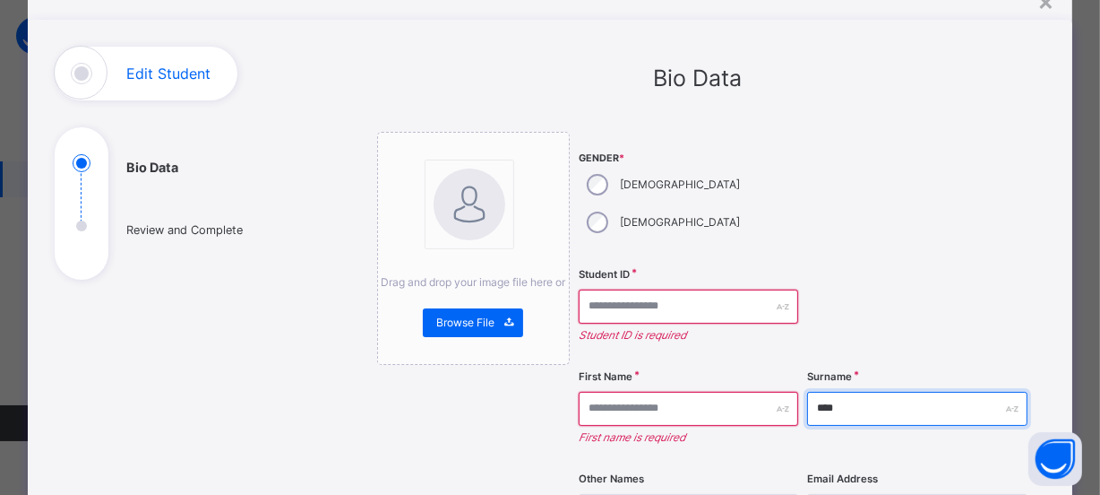
click at [904, 391] on input "****" at bounding box center [917, 408] width 220 height 34
type input "*"
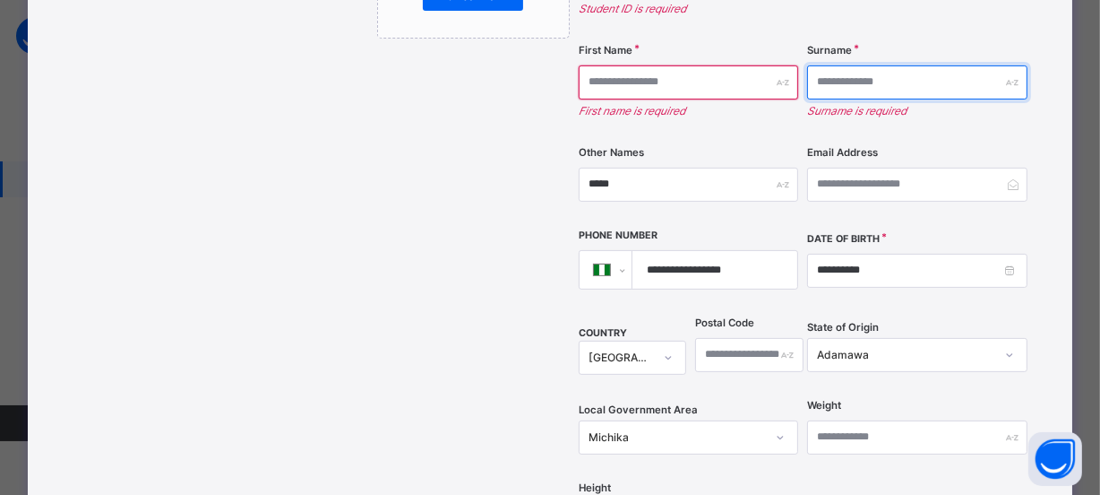
scroll to position [488, 0]
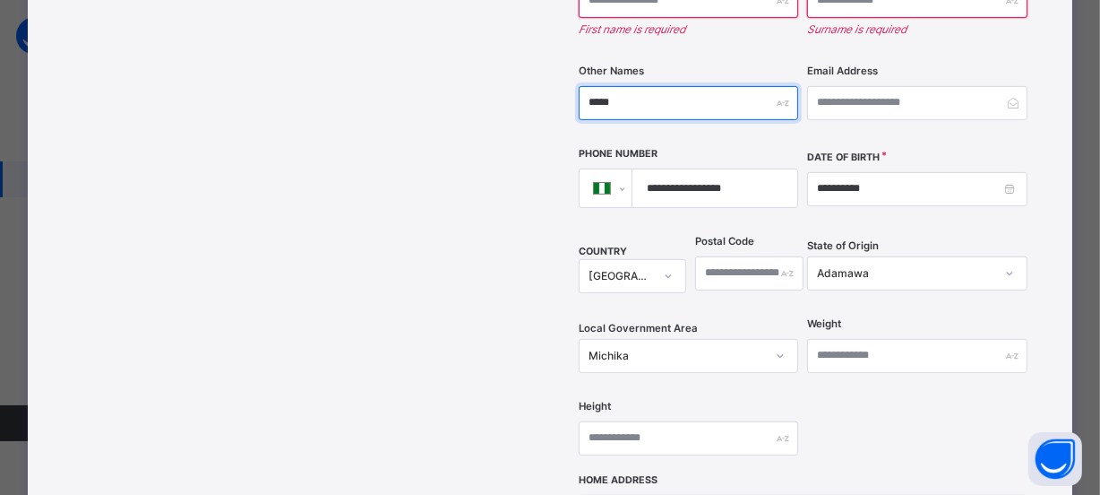
click at [684, 86] on input "*****" at bounding box center [689, 103] width 220 height 34
type input "*"
click at [760, 169] on input "**********" at bounding box center [711, 188] width 151 height 38
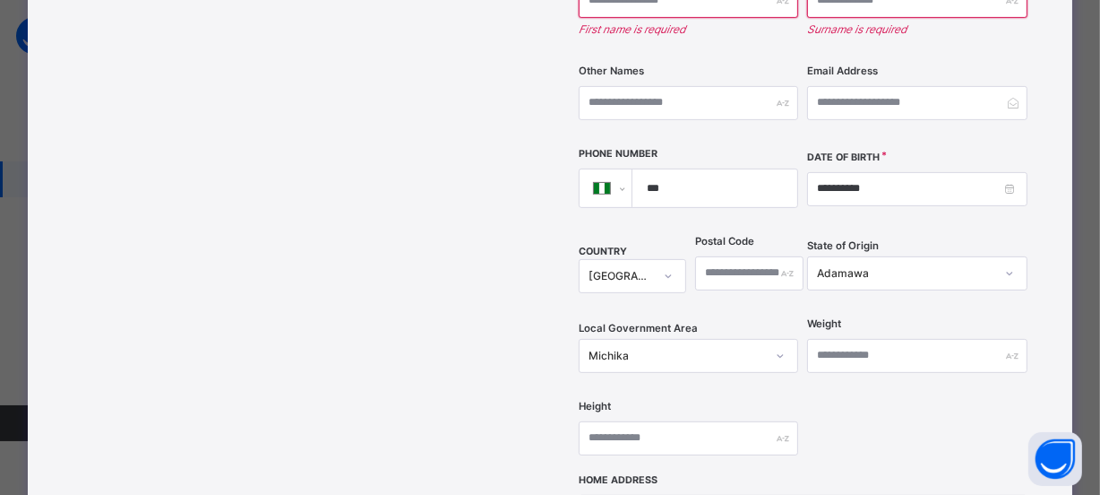
type input "**"
select select "**"
type input "*"
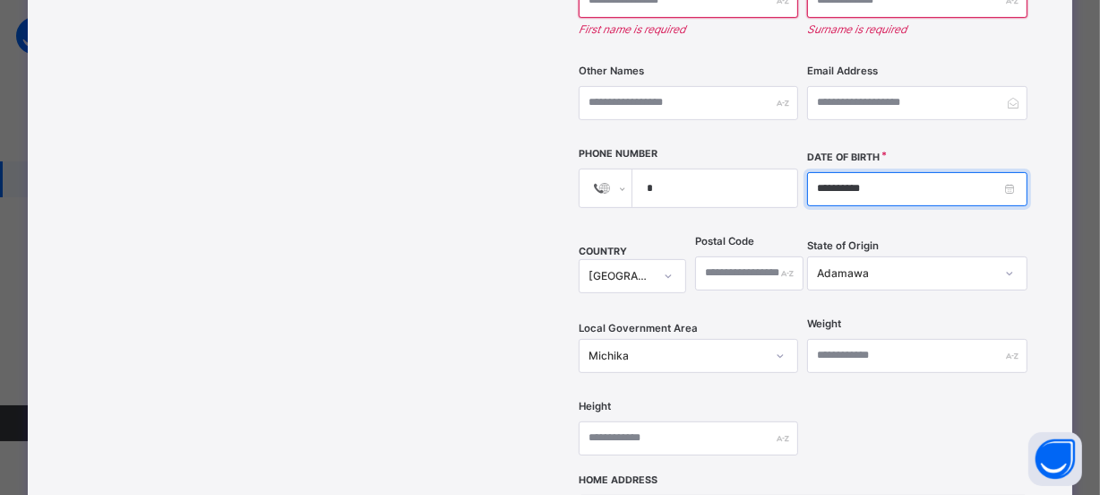
click at [945, 172] on input "**********" at bounding box center [917, 189] width 220 height 34
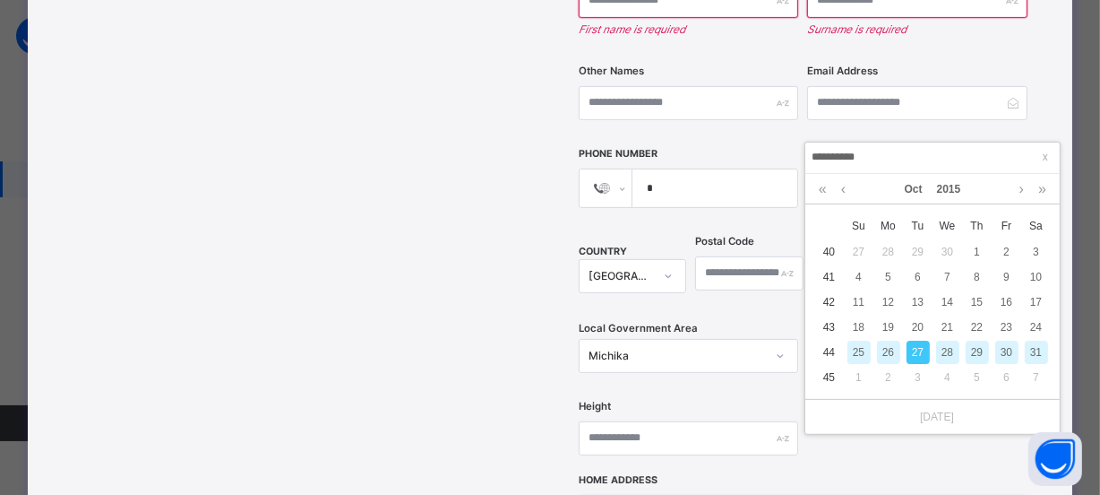
type input "**********"
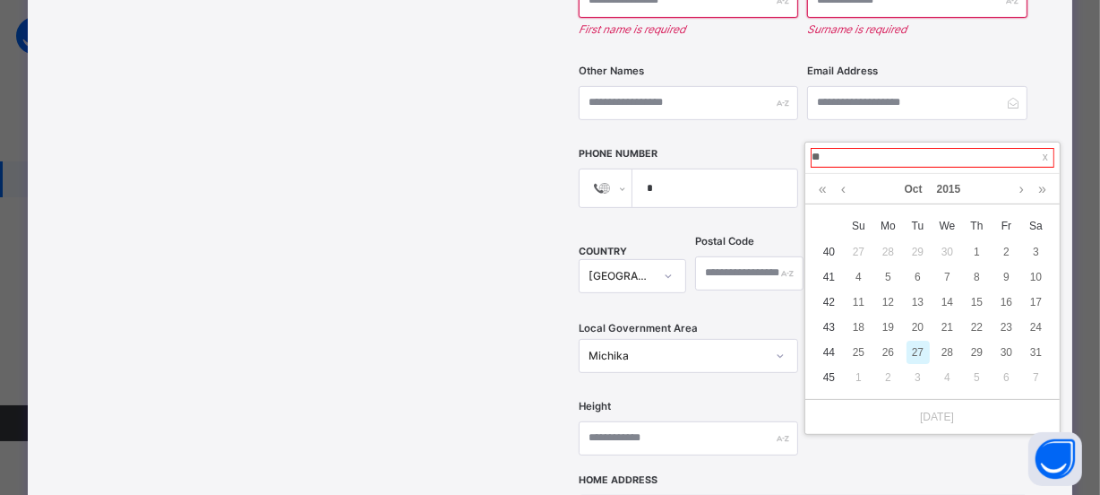
type input "*"
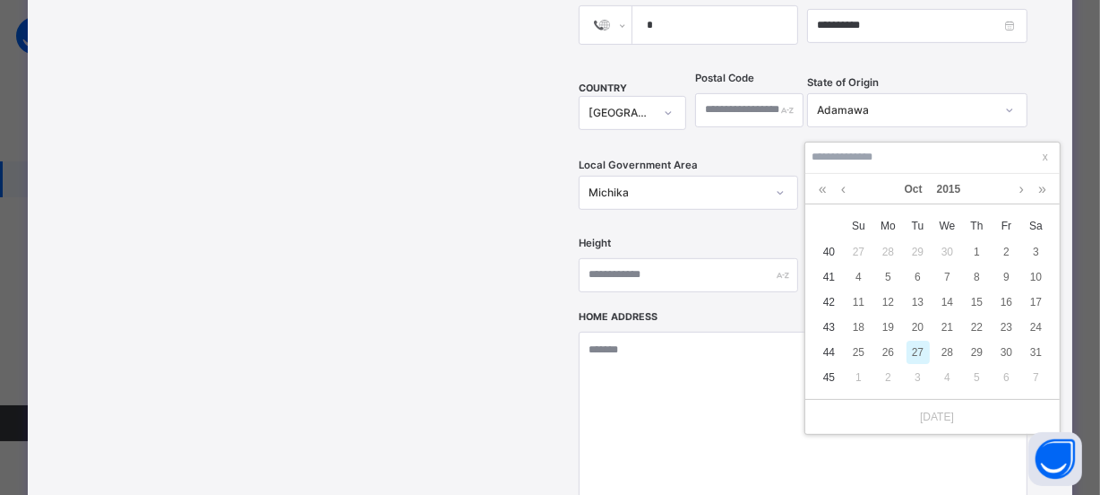
scroll to position [570, 0]
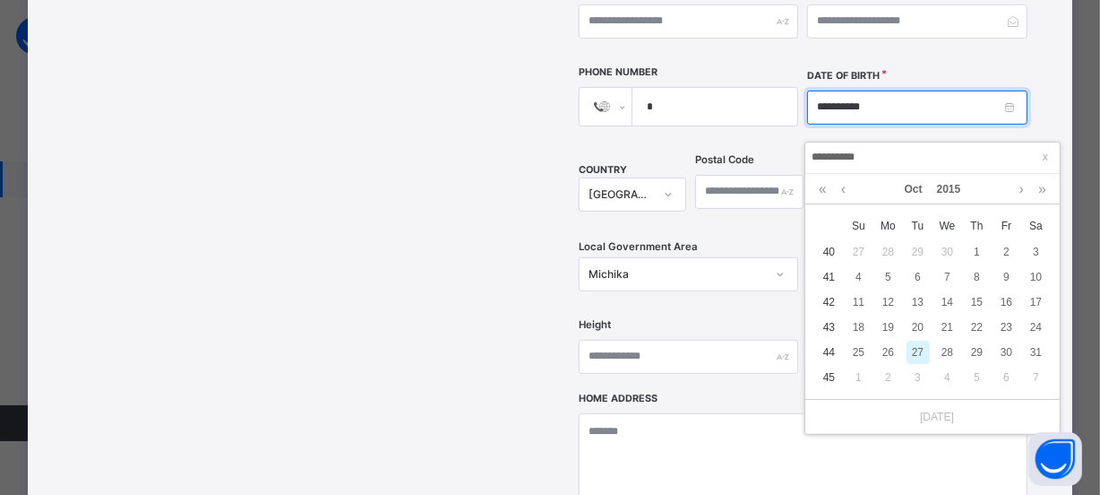
click at [887, 90] on input "**********" at bounding box center [917, 107] width 220 height 34
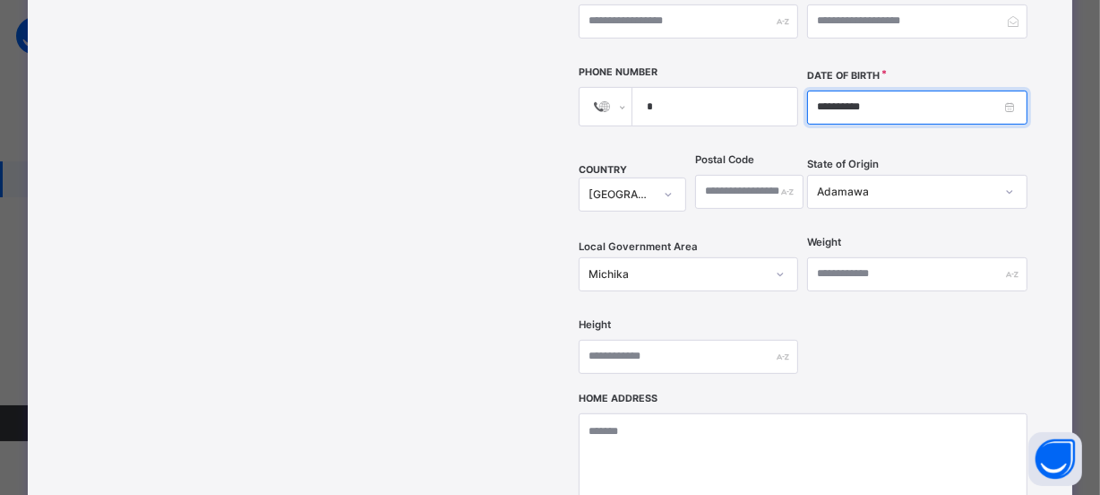
click at [886, 90] on input "**********" at bounding box center [917, 107] width 220 height 34
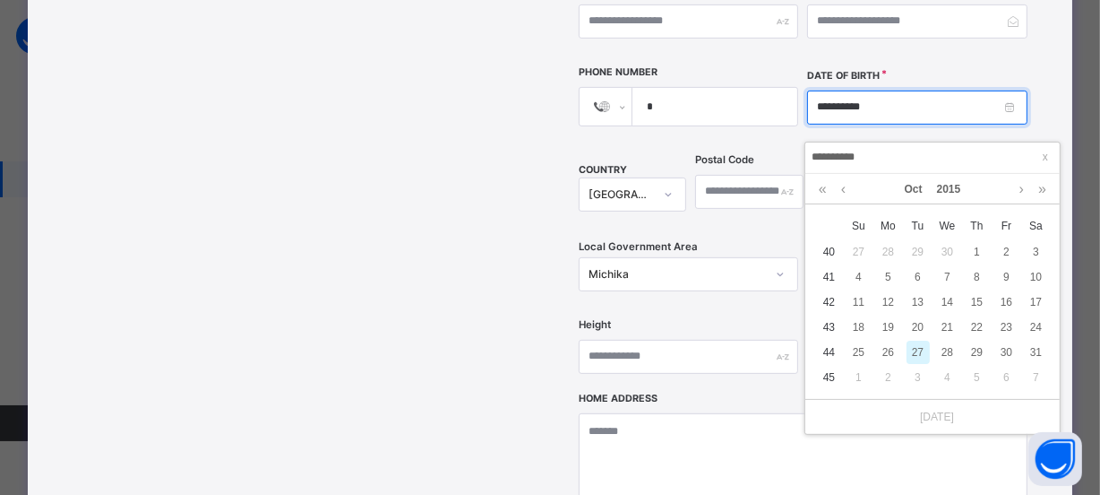
click at [886, 90] on input "**********" at bounding box center [917, 107] width 220 height 34
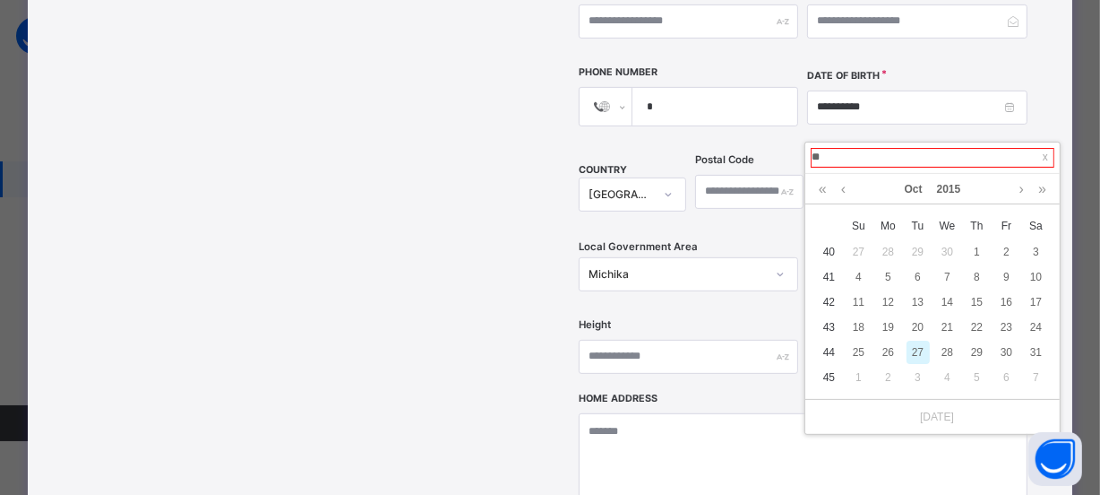
type input "*"
type input "**********"
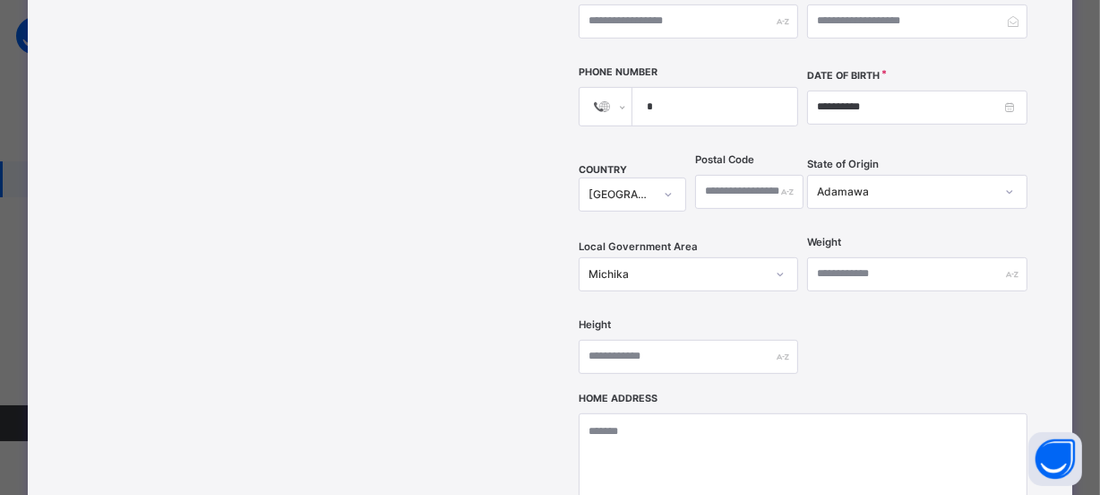
click at [1039, 108] on div "**********" at bounding box center [698, 142] width 696 height 1171
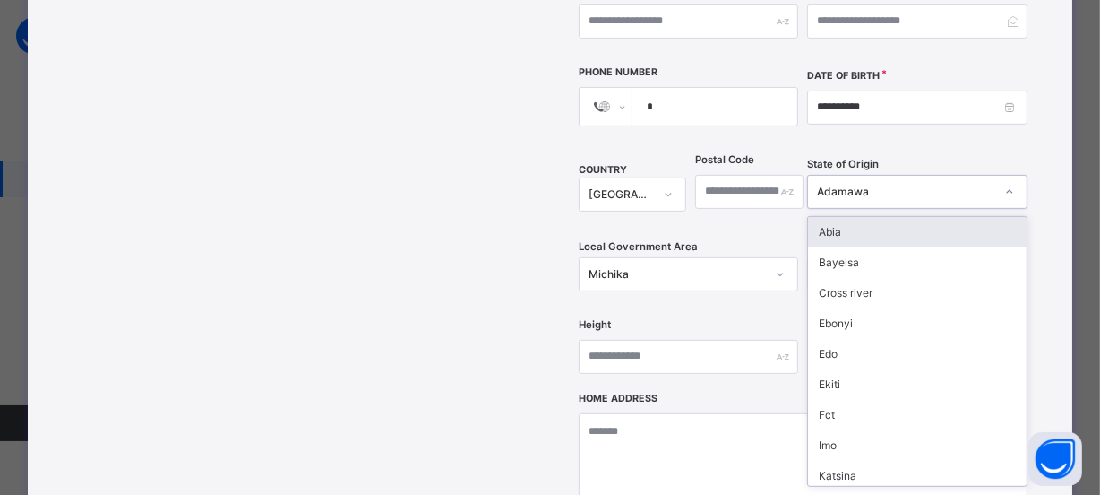
click at [976, 184] on div "Adamawa" at bounding box center [905, 192] width 177 height 16
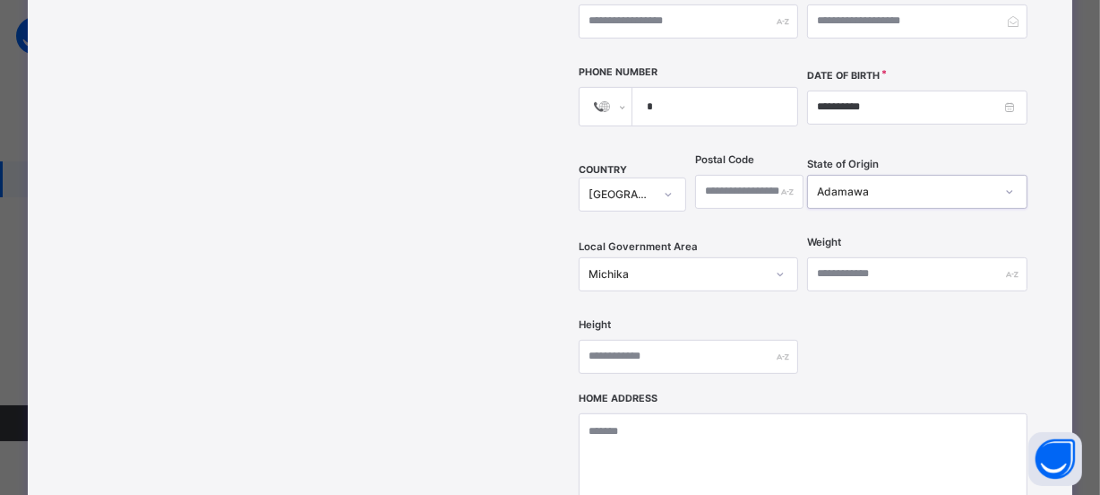
click at [941, 184] on div "Adamawa" at bounding box center [905, 192] width 177 height 16
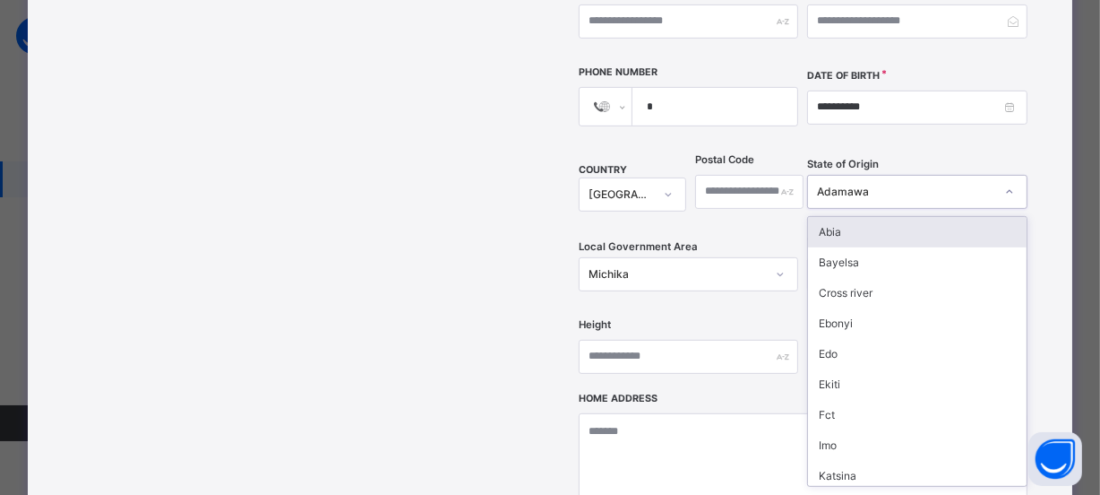
click at [892, 184] on div "Adamawa" at bounding box center [905, 192] width 177 height 16
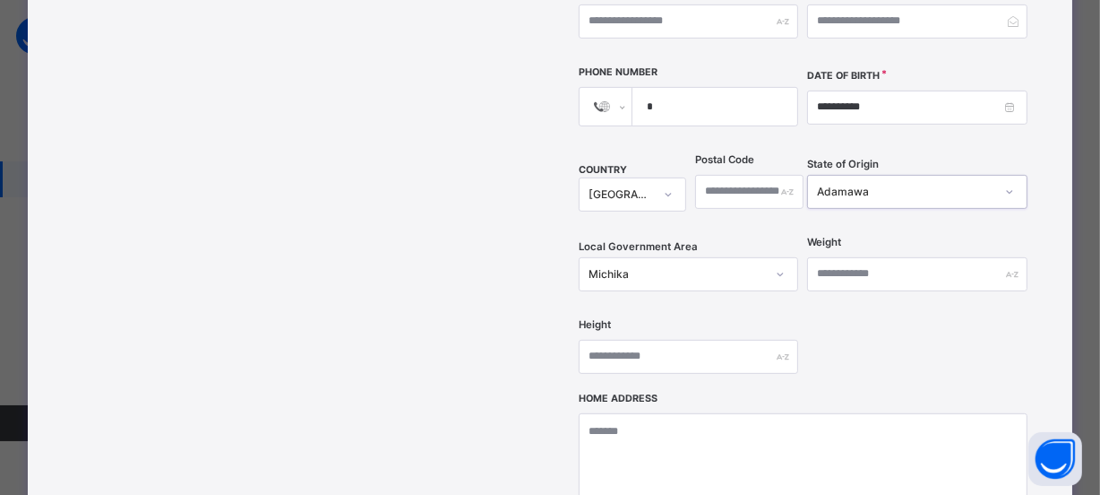
click at [888, 184] on div "Adamawa" at bounding box center [905, 192] width 177 height 16
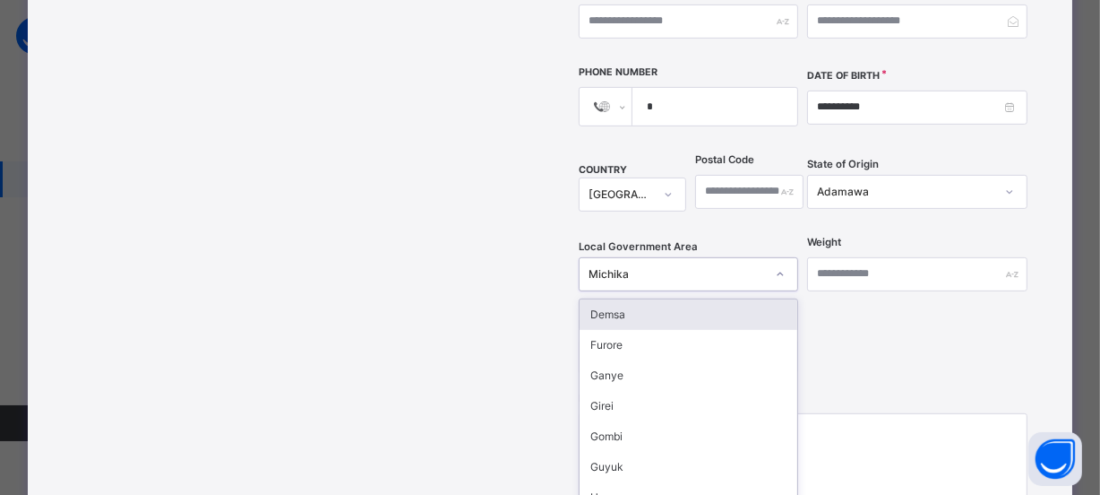
scroll to position [612, 0]
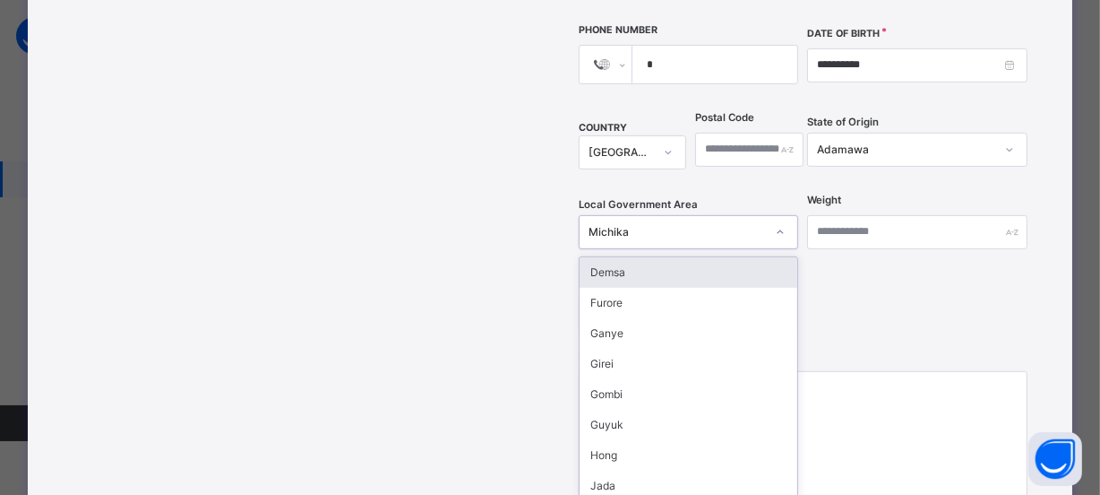
click at [630, 225] on div "option Demsa focused, 1 of 21. 21 results available. Use Up and Down to choose …" at bounding box center [689, 232] width 220 height 34
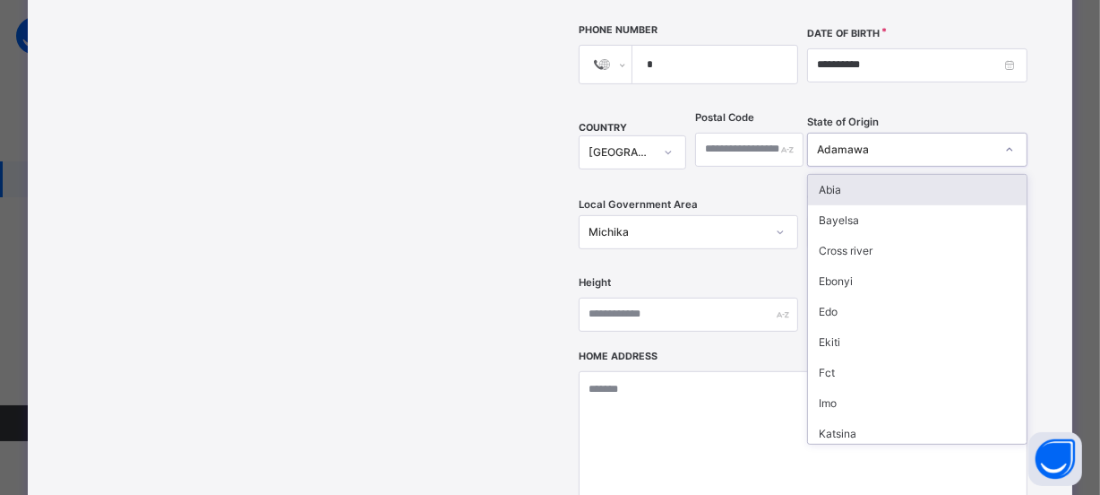
click at [907, 142] on div "Adamawa" at bounding box center [905, 150] width 177 height 16
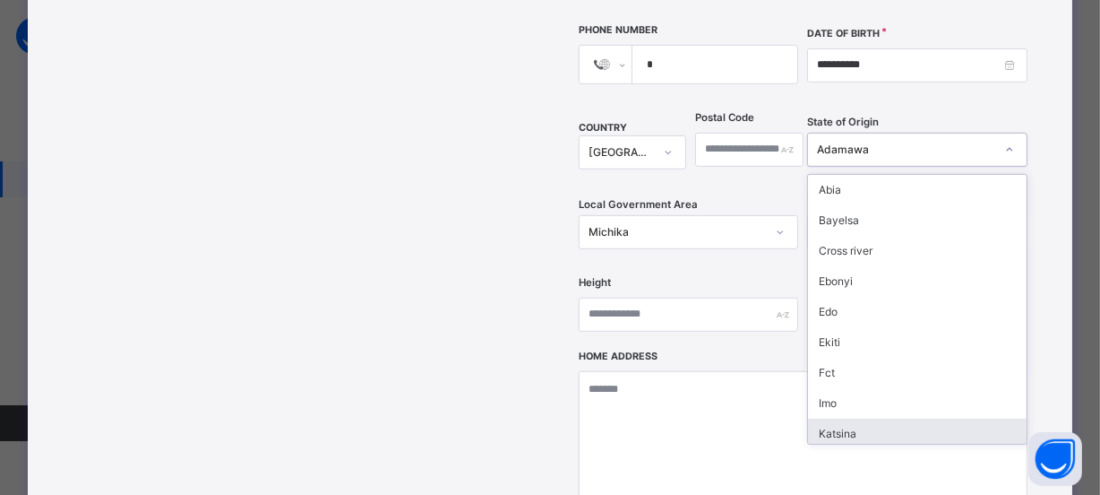
scroll to position [917, 0]
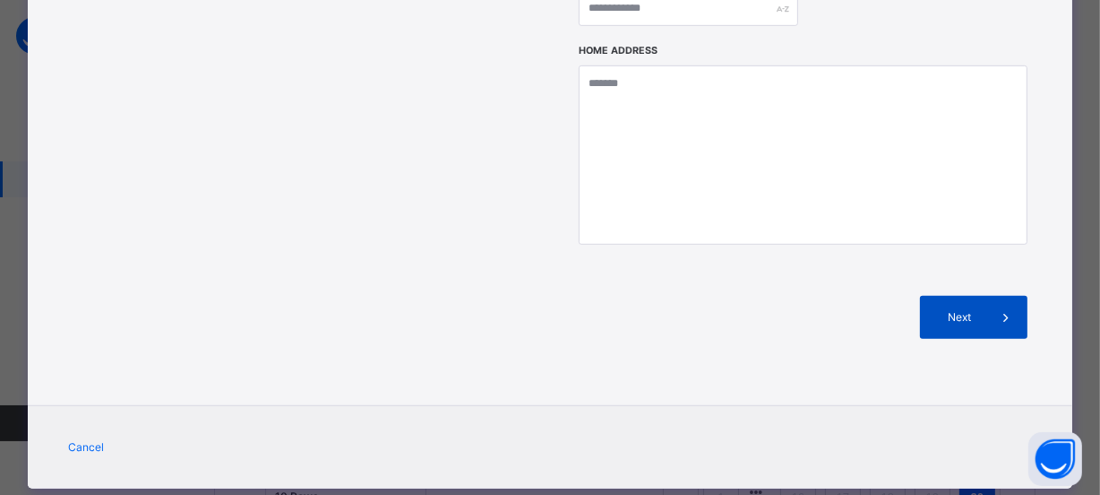
click at [947, 309] on span "Next" at bounding box center [958, 317] width 51 height 16
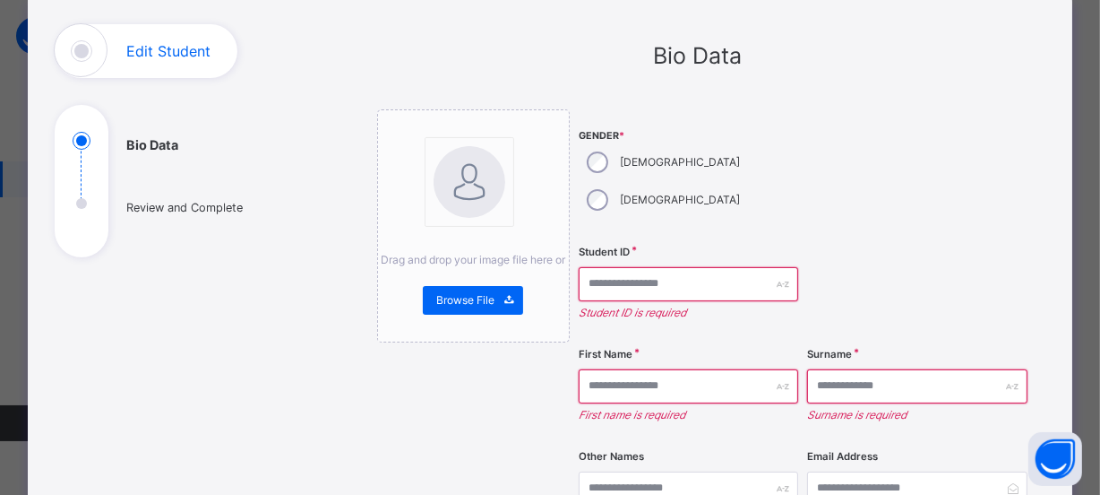
scroll to position [22, 0]
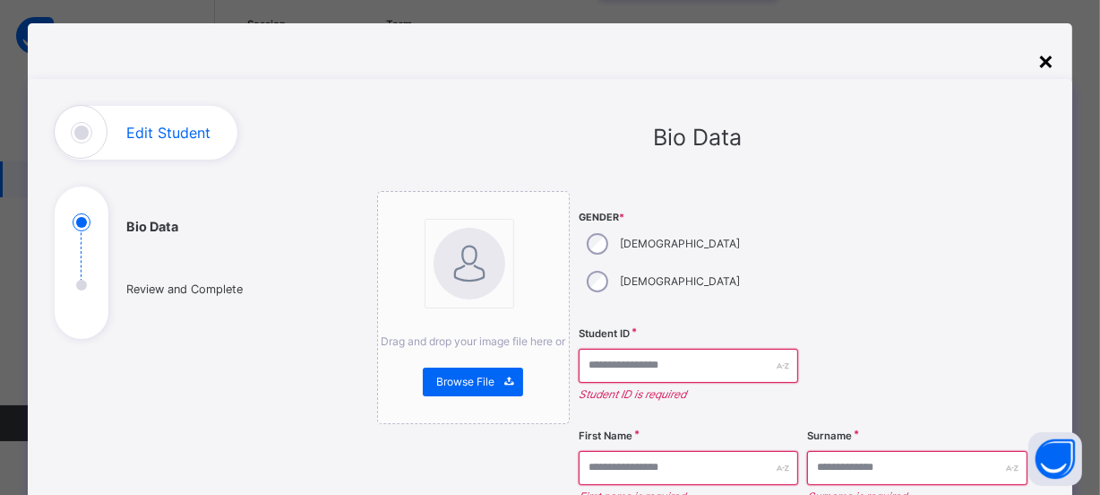
click at [1048, 61] on div "×" at bounding box center [1045, 60] width 17 height 38
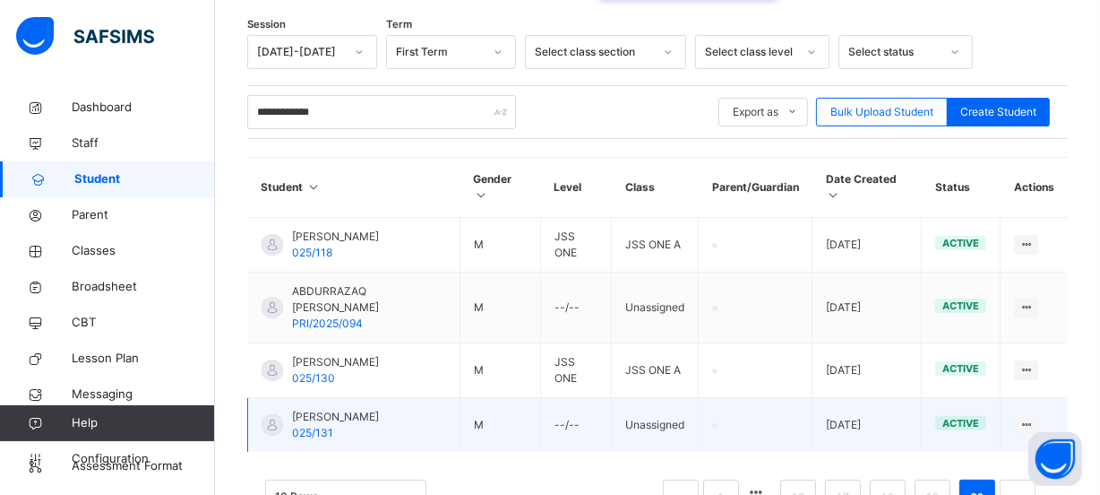
click at [298, 426] on span "025/131" at bounding box center [312, 432] width 41 height 13
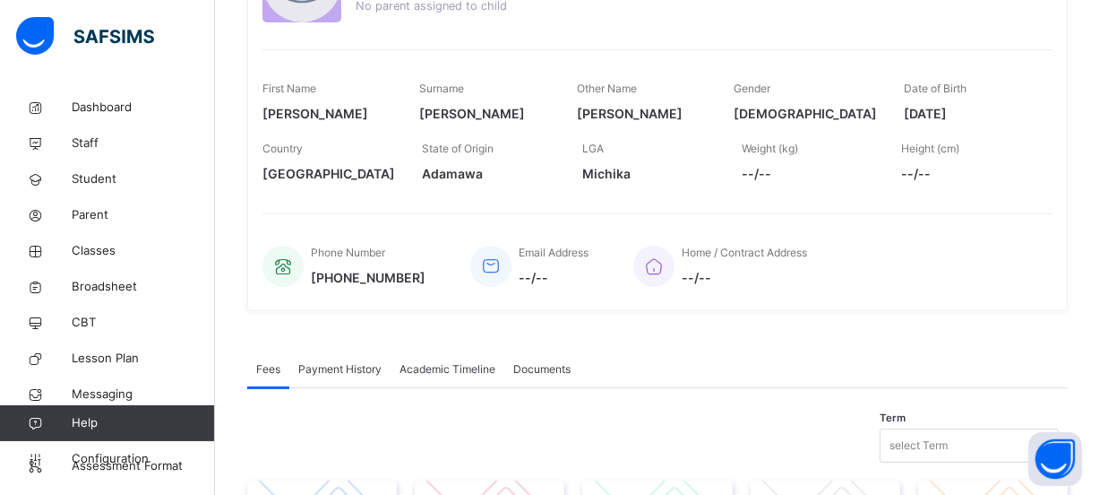
scroll to position [209, 0]
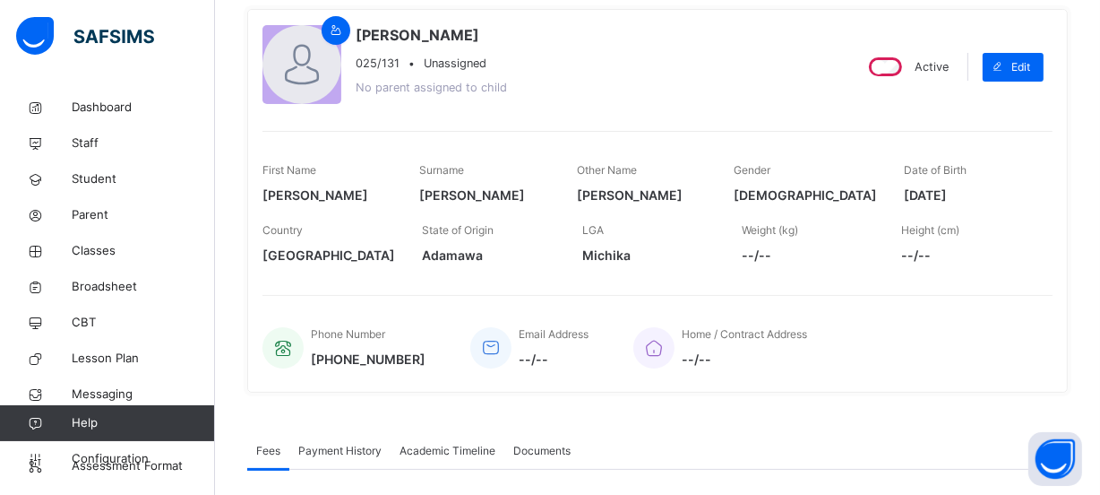
click at [934, 63] on span "Active" at bounding box center [932, 66] width 34 height 13
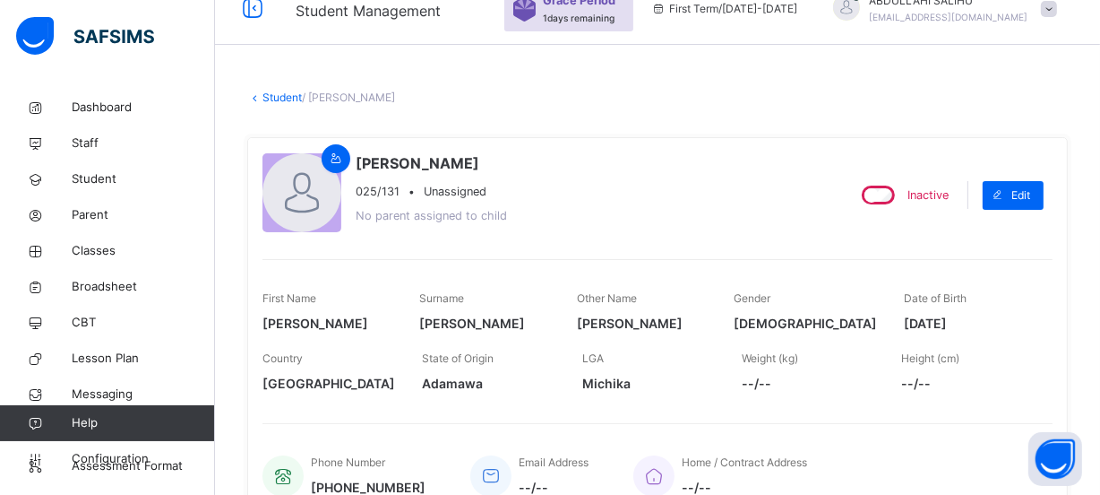
scroll to position [0, 0]
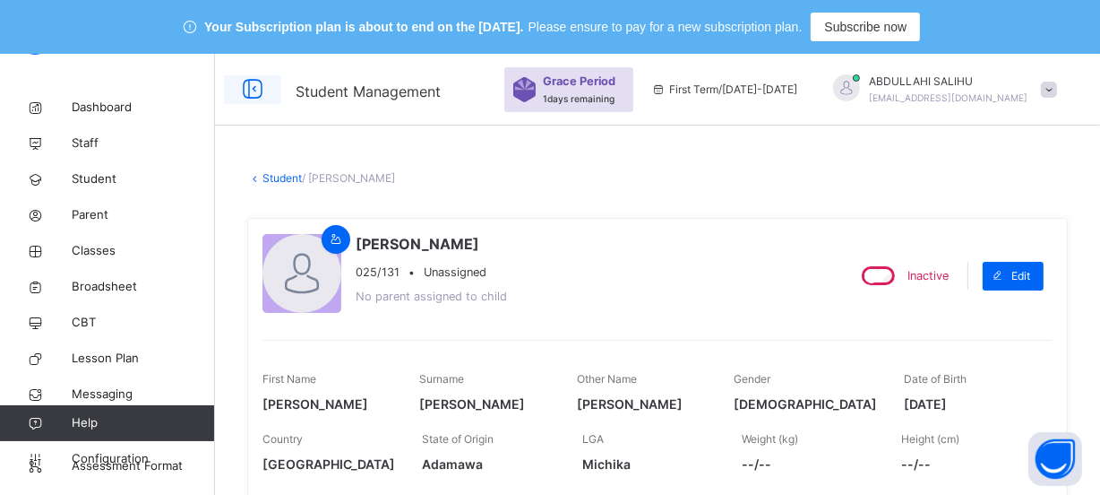
click at [254, 86] on icon at bounding box center [252, 89] width 30 height 32
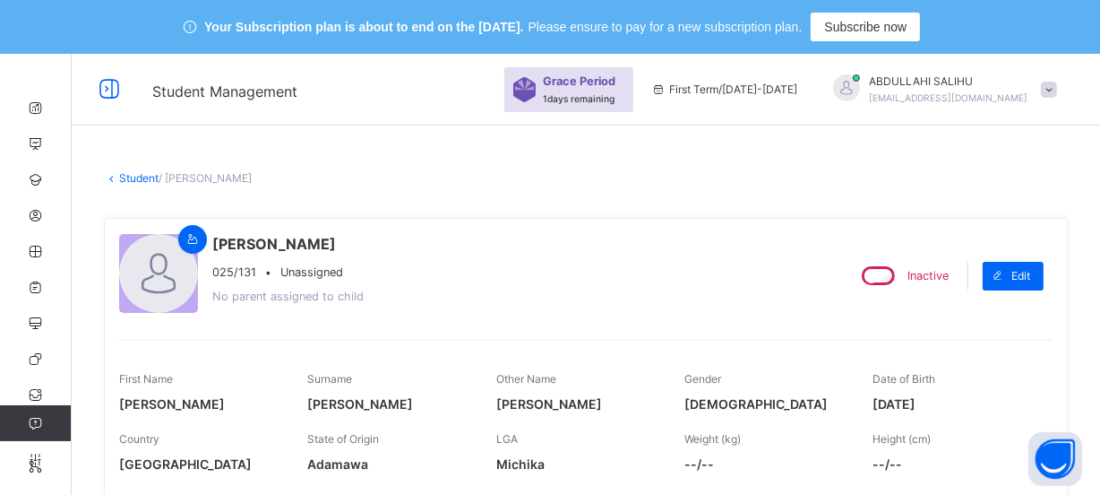
click at [254, 87] on span "Student Management" at bounding box center [224, 91] width 145 height 18
click at [112, 87] on icon at bounding box center [109, 89] width 30 height 32
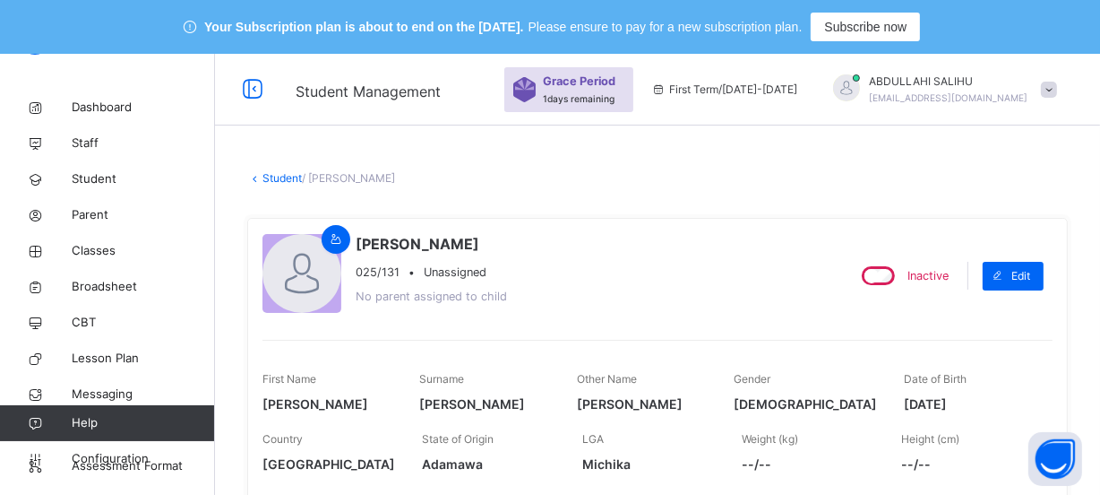
click at [280, 176] on link "Student" at bounding box center [281, 177] width 39 height 13
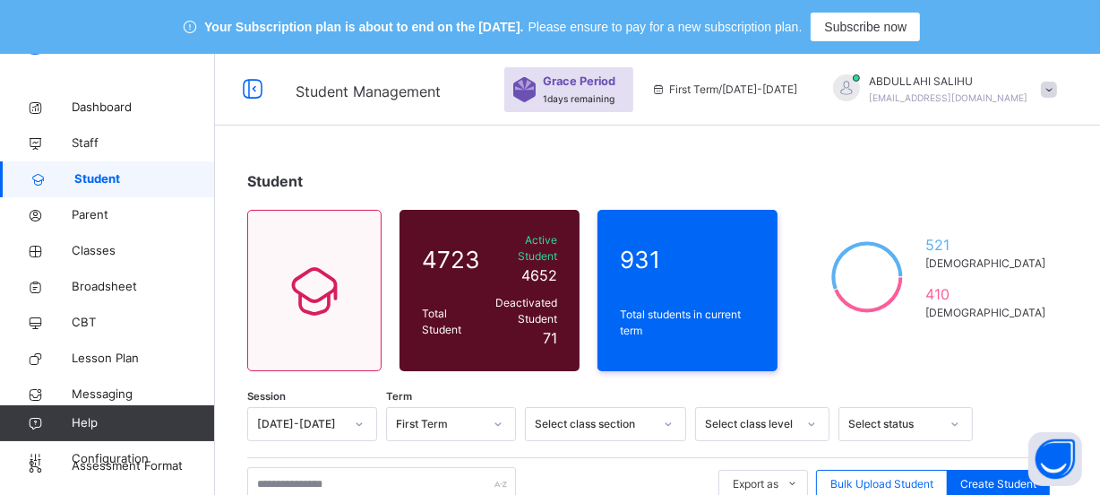
click at [1057, 88] on span at bounding box center [1049, 90] width 16 height 16
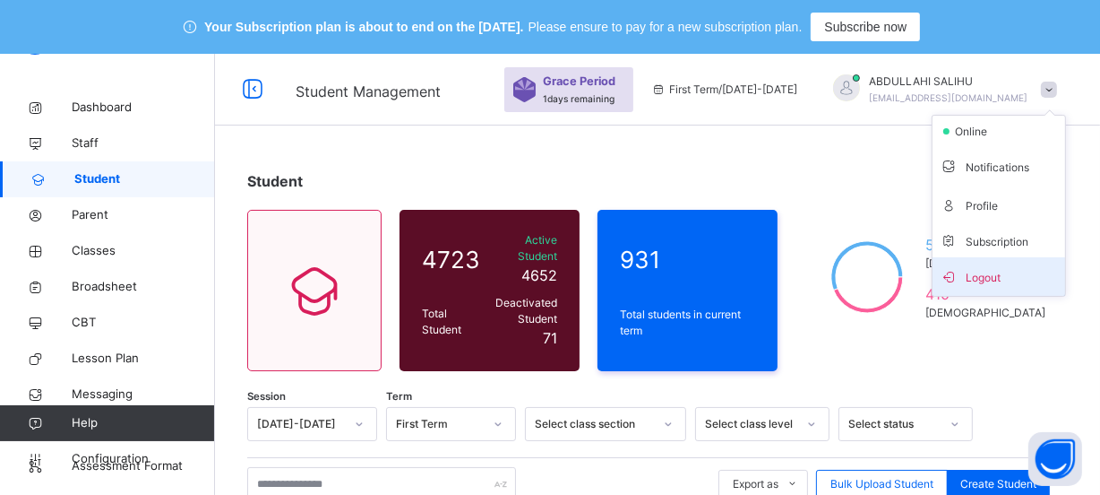
click at [1012, 272] on span "Logout" at bounding box center [999, 276] width 118 height 24
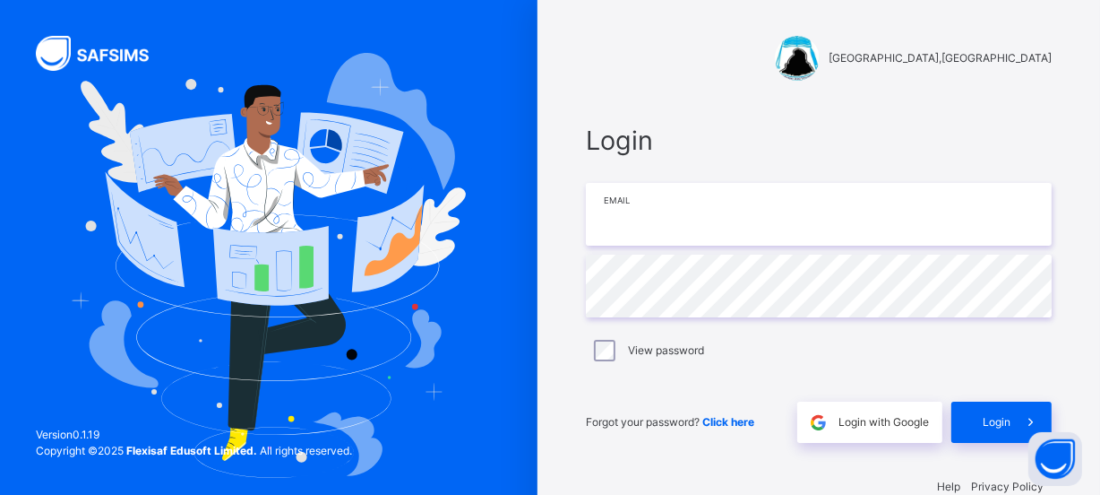
type input "**********"
